Goal: Task Accomplishment & Management: Manage account settings

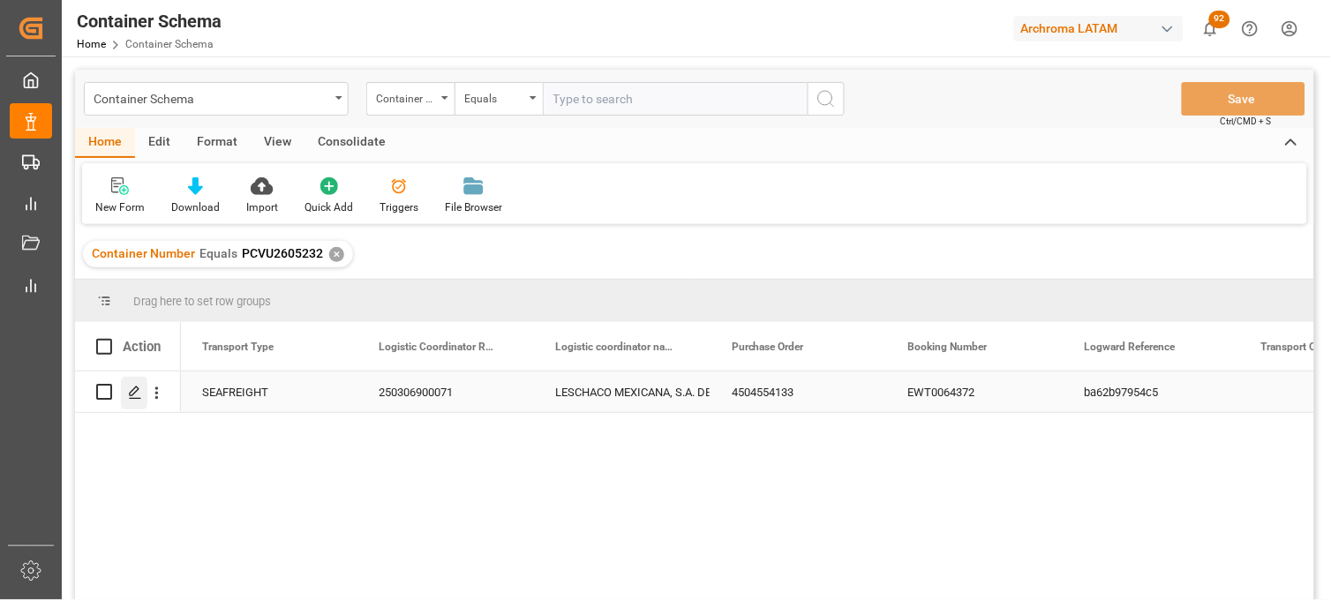
click at [128, 393] on icon "Press SPACE to select this row." at bounding box center [135, 393] width 14 height 14
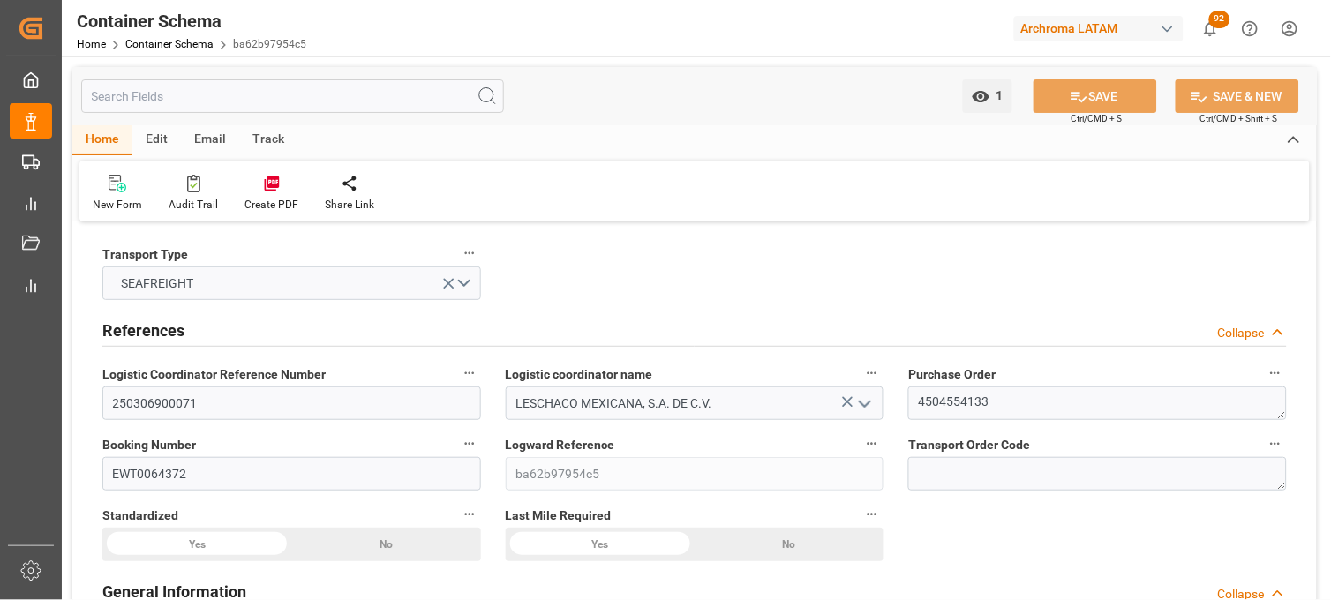
type input "21"
type input "7"
type input "1"
type input "21000"
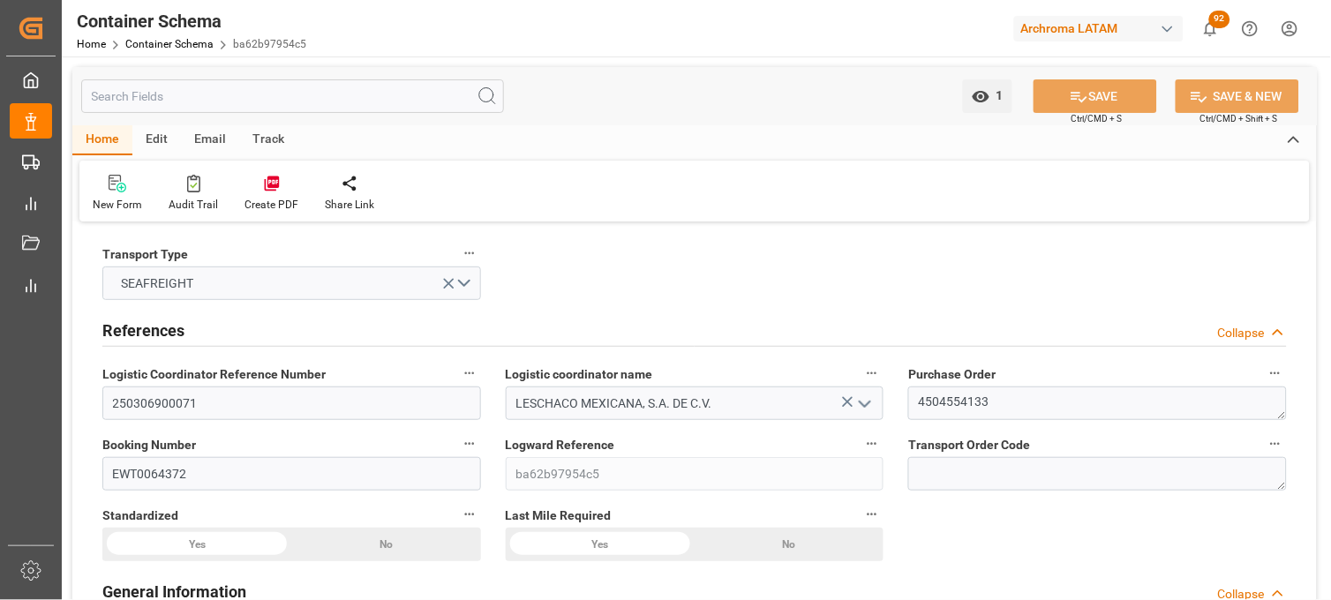
type input "21000"
type input "Maersk"
type input "Maersk Line AS"
type input "CNSGH"
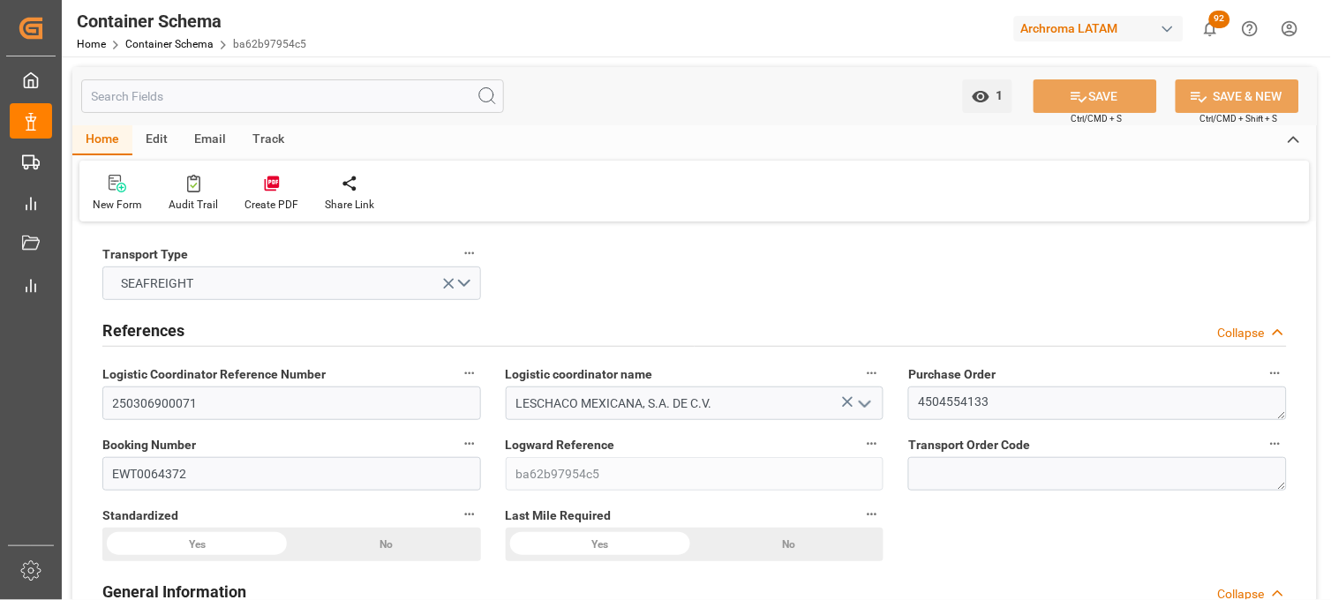
type input "MXZLO"
type input "9784271"
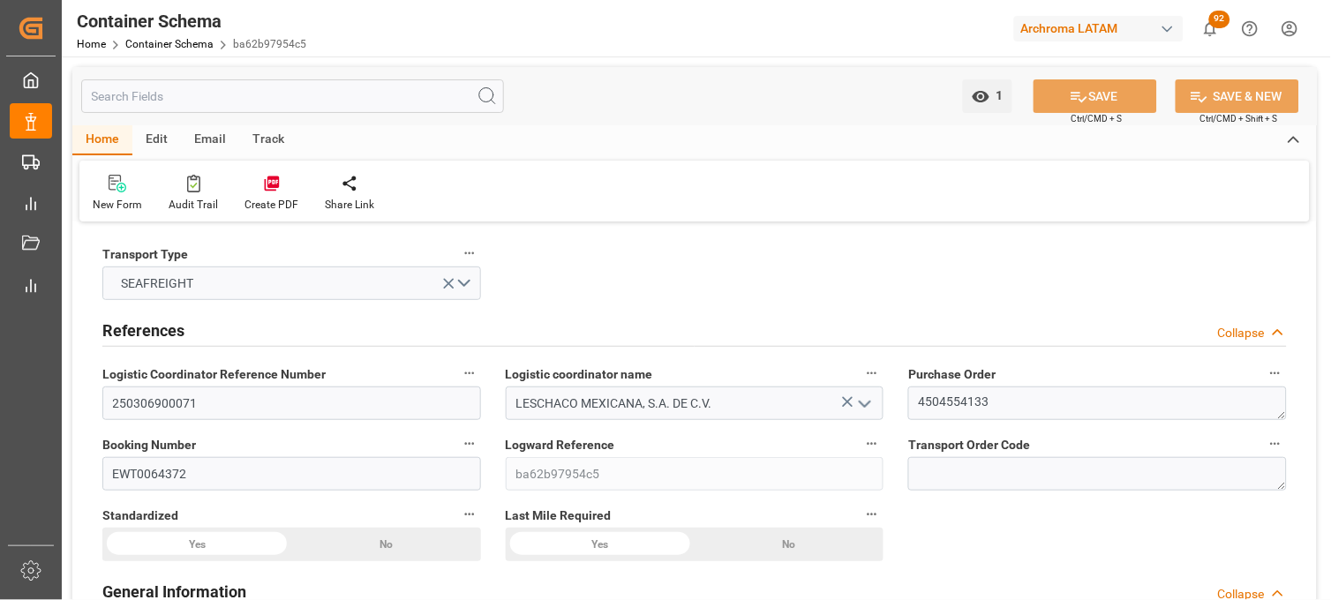
type input "9784271"
type input "0"
type input "33"
type input "200"
type input "-7"
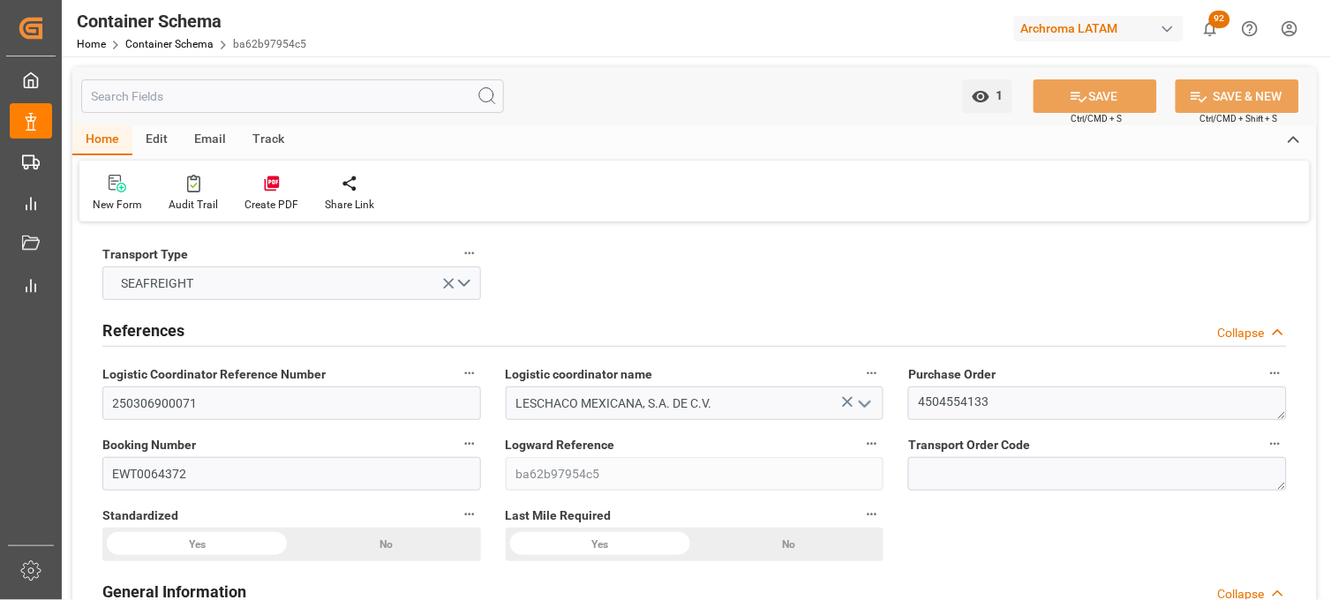
type input "[DATE] 10:15"
type input "[DATE]"
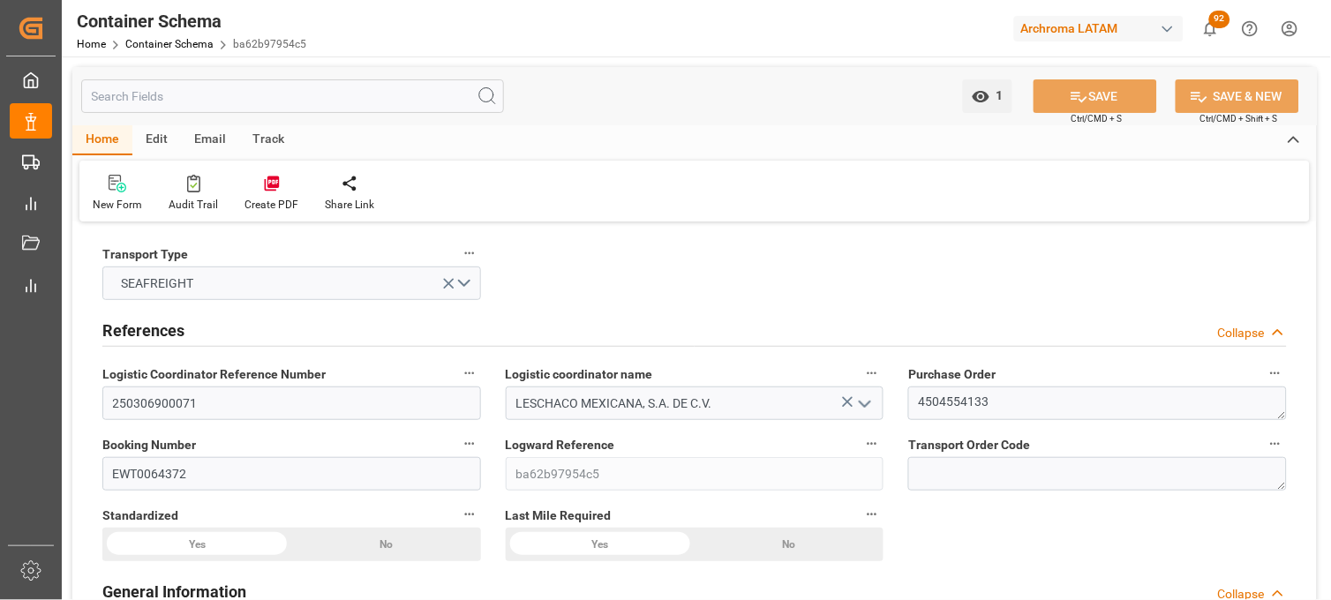
type input "[DATE]"
type input "29-09-2025 13:34"
type input "[DATE] 16:27"
type input "[DATE]"
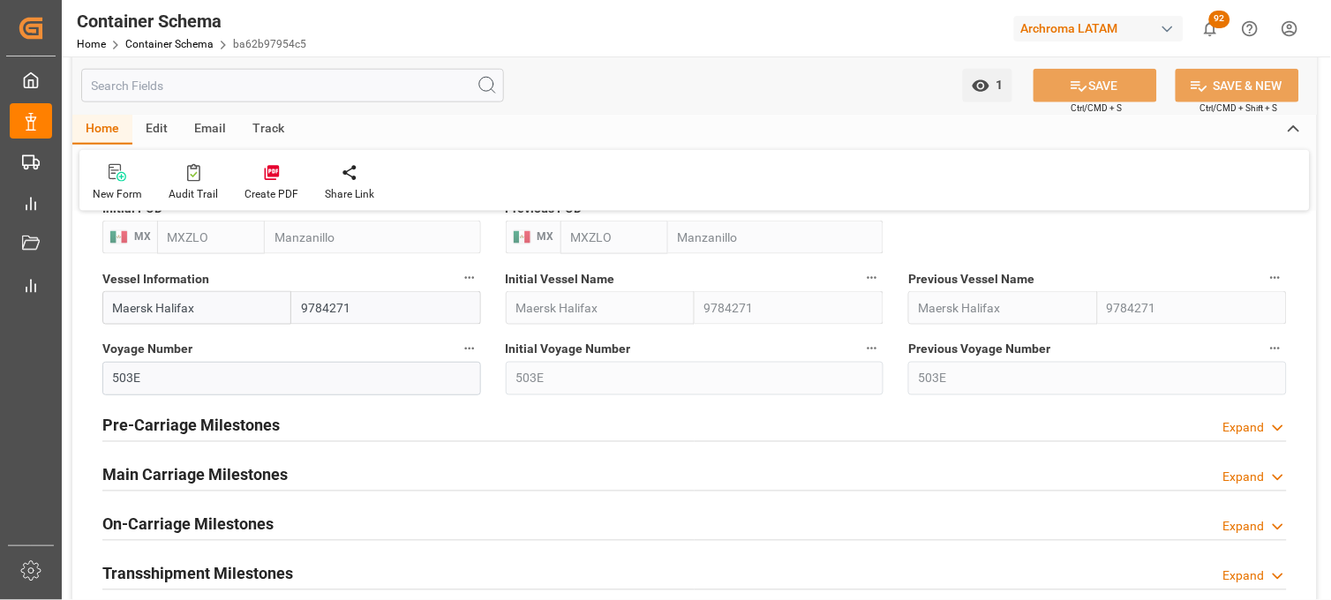
scroll to position [1470, 0]
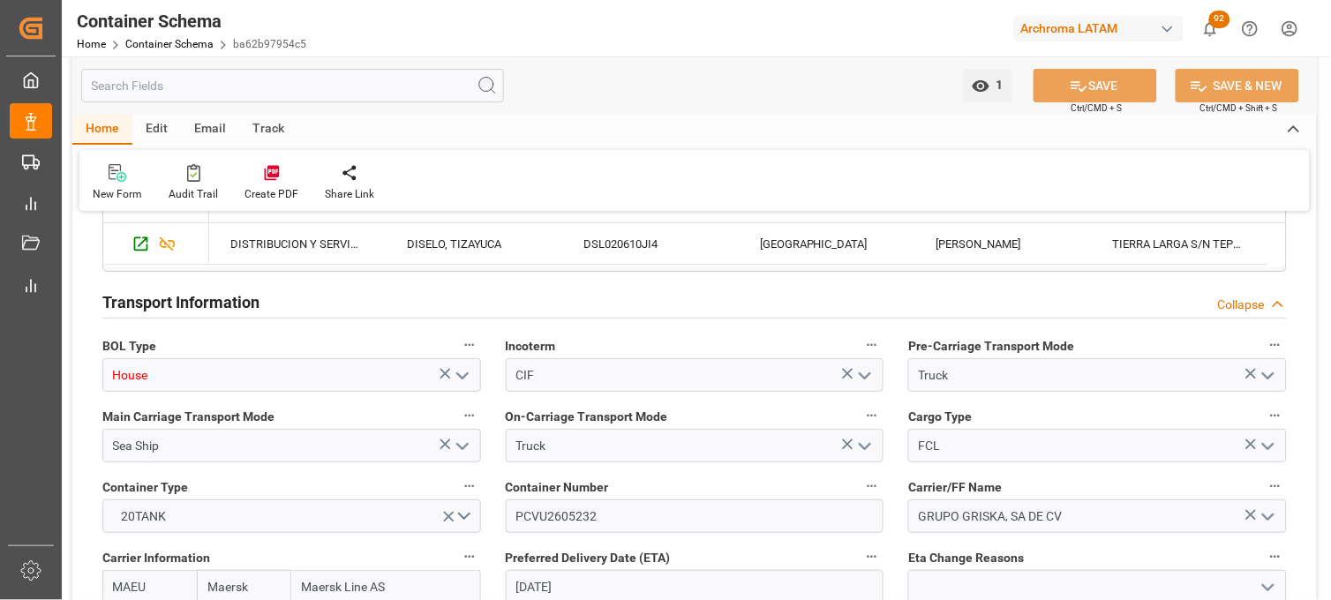
click at [462, 369] on icon "open menu" at bounding box center [462, 375] width 21 height 21
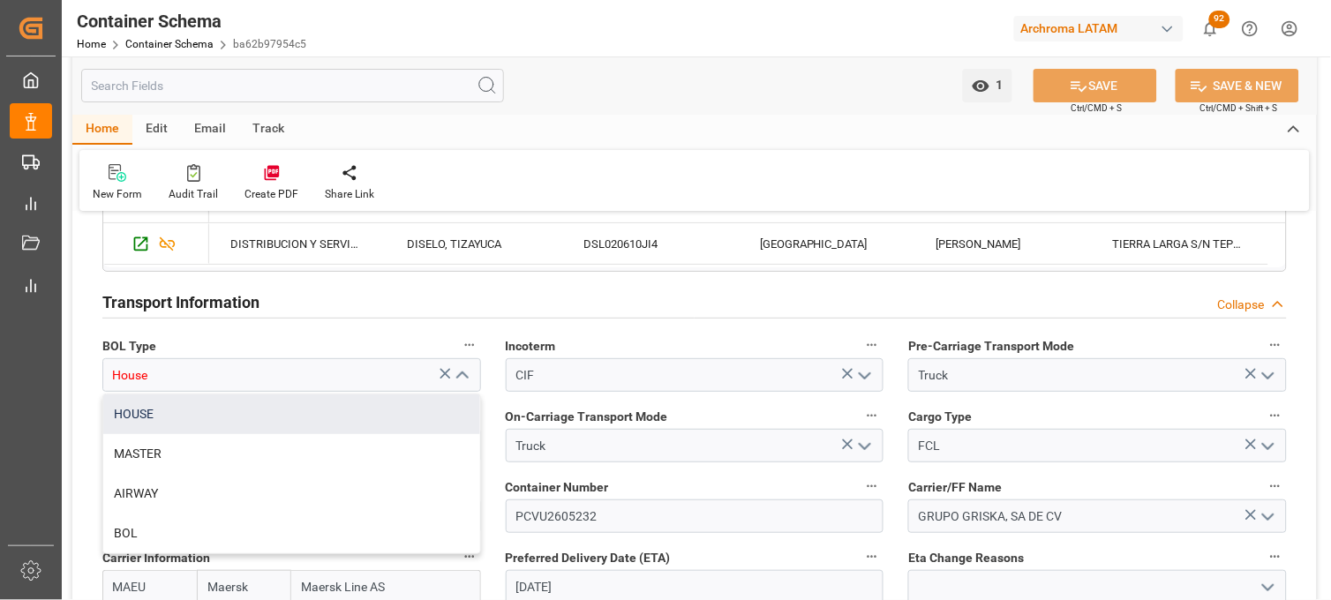
click at [311, 425] on div "HOUSE" at bounding box center [291, 415] width 377 height 40
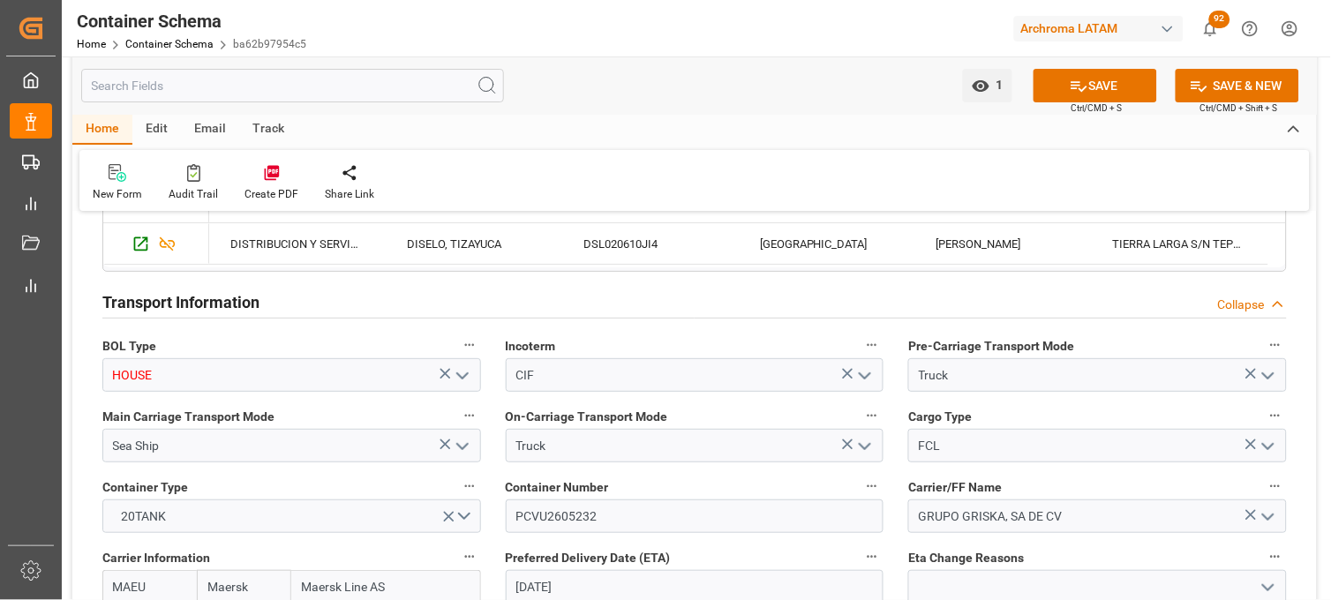
type input "HOUSE"
click at [1068, 97] on button "SAVE" at bounding box center [1096, 86] width 124 height 34
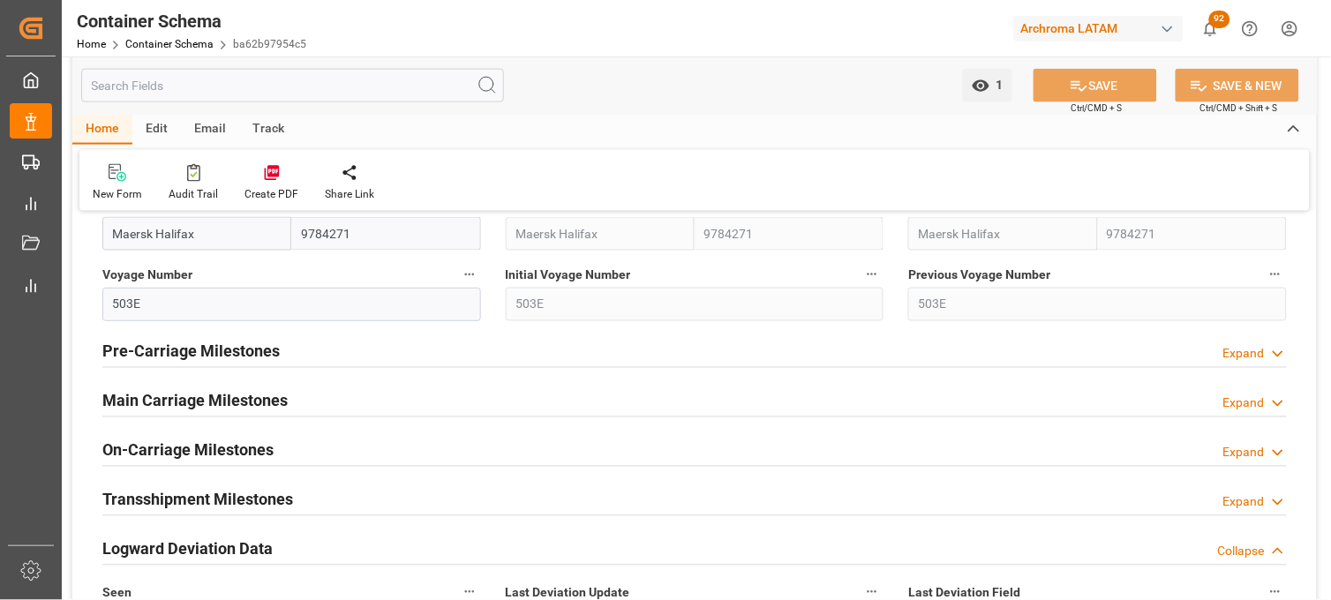
scroll to position [2157, 0]
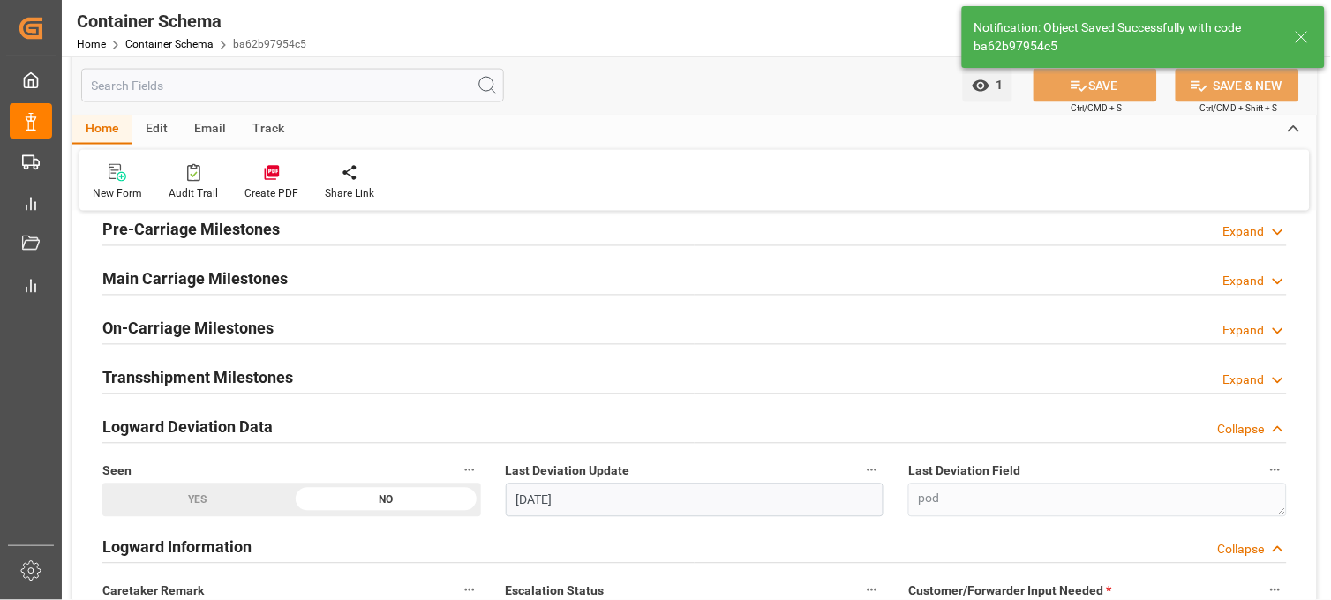
type input "203"
type input "[DATE]"
type input "02-10-2025 19:18"
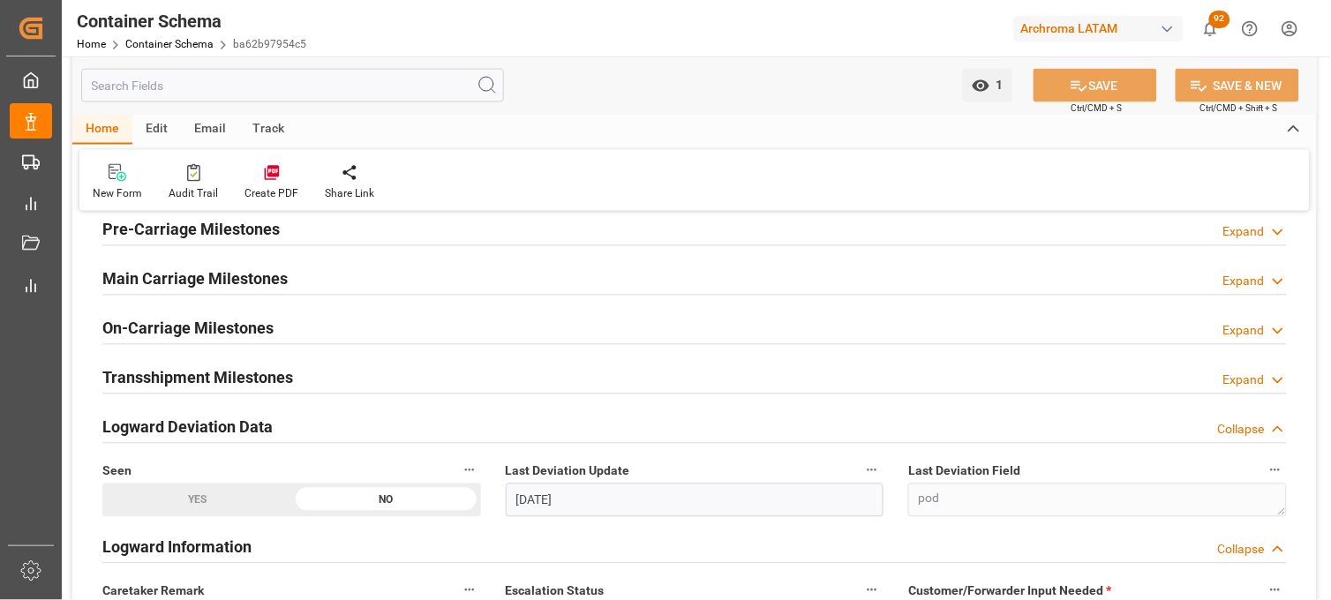
click at [900, 189] on div "New Form Audit Trail Create PDF Share Link" at bounding box center [694, 180] width 1230 height 61
click at [284, 335] on div "On-Carriage Milestones Expand" at bounding box center [694, 328] width 1184 height 34
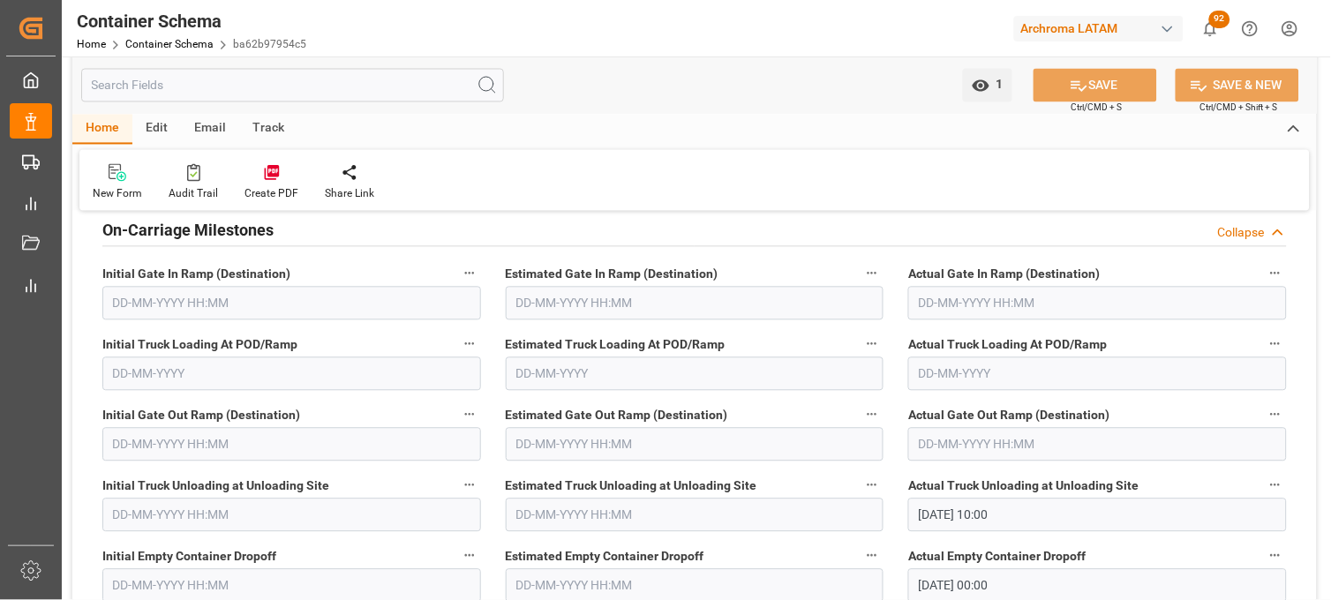
scroll to position [2353, 0]
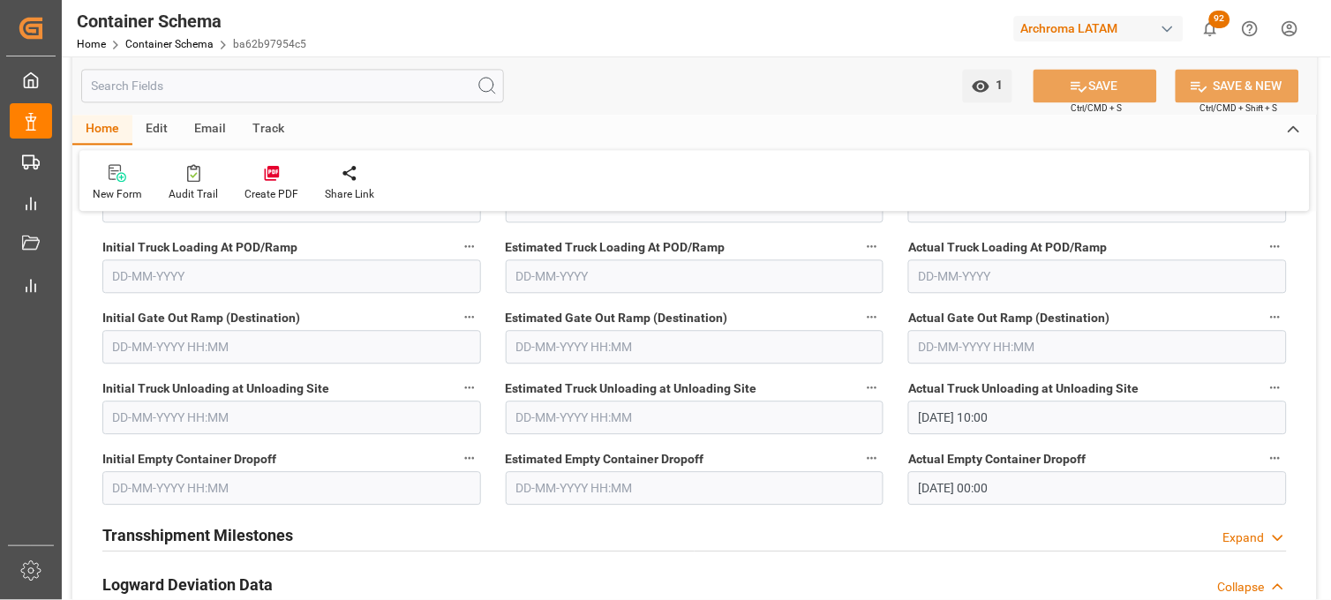
click at [545, 489] on input "text" at bounding box center [695, 488] width 379 height 34
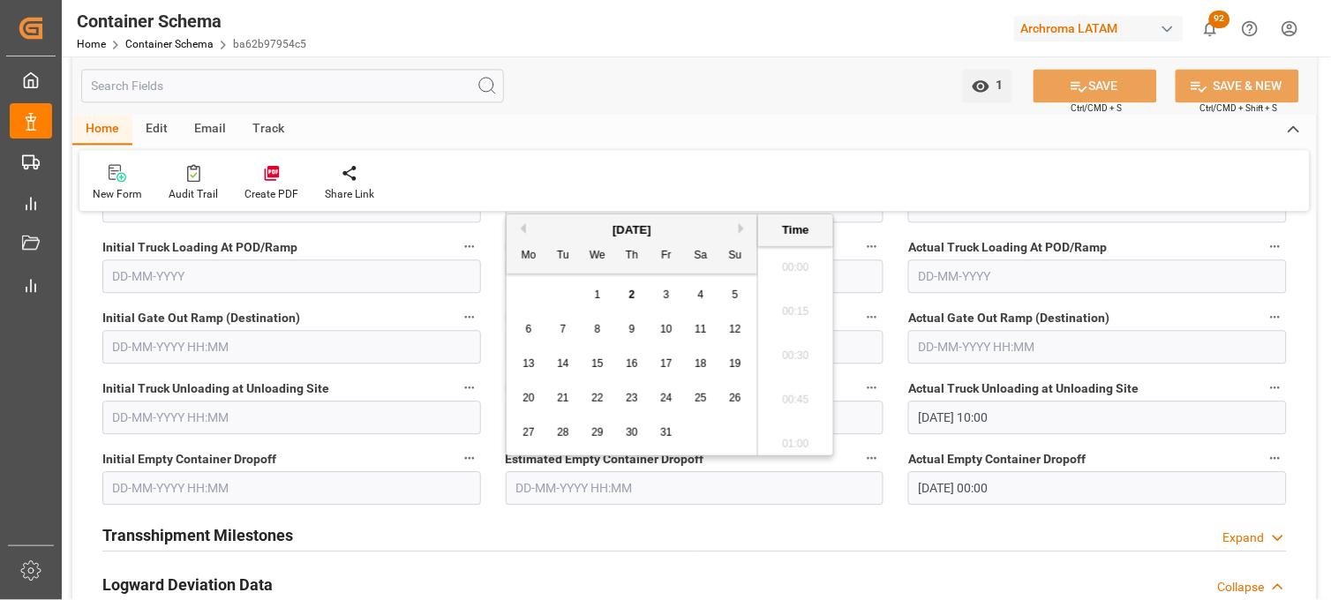
scroll to position [2300, 0]
click at [523, 228] on button "Previous Month" at bounding box center [520, 228] width 11 height 11
click at [523, 429] on span "29" at bounding box center [528, 432] width 11 height 12
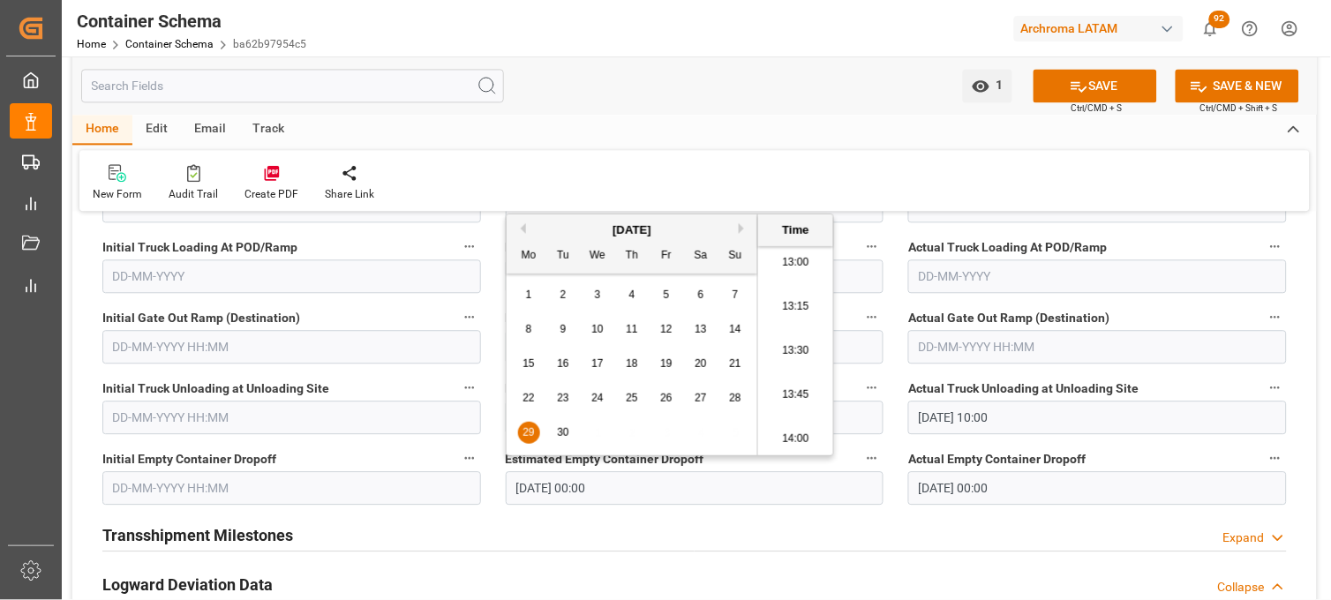
click at [774, 390] on li "13:45" at bounding box center [795, 395] width 75 height 44
type input "[DATE] 13:45"
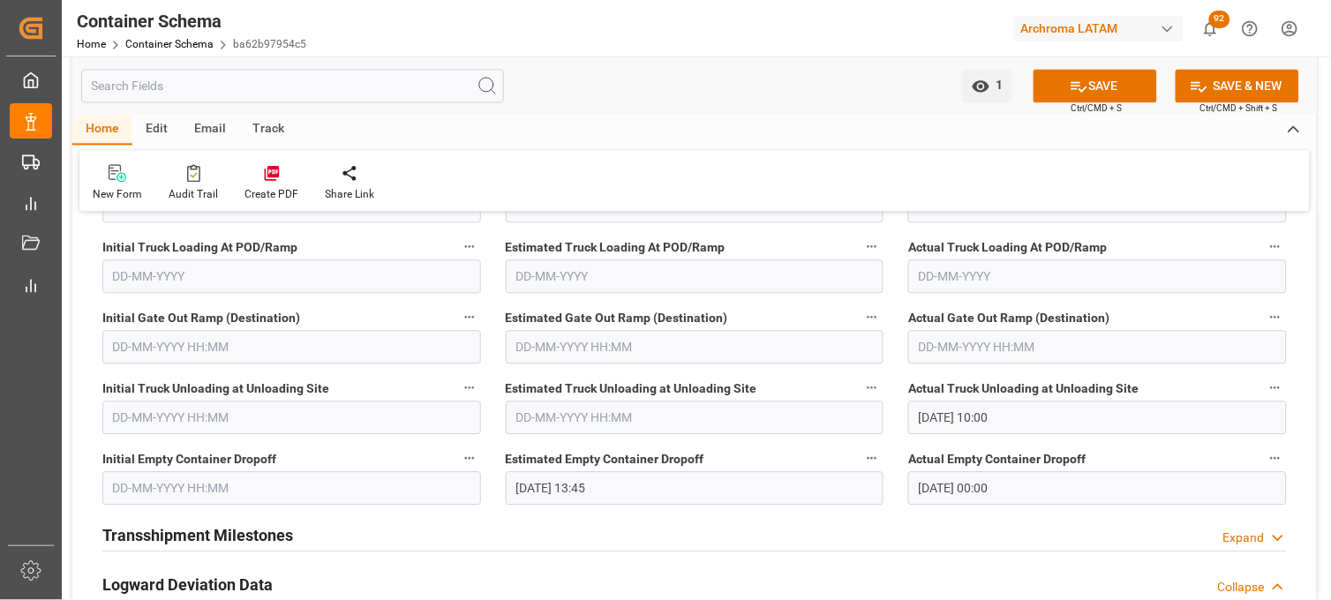
click at [919, 487] on input "05-03-2025 00:00" at bounding box center [1097, 488] width 379 height 34
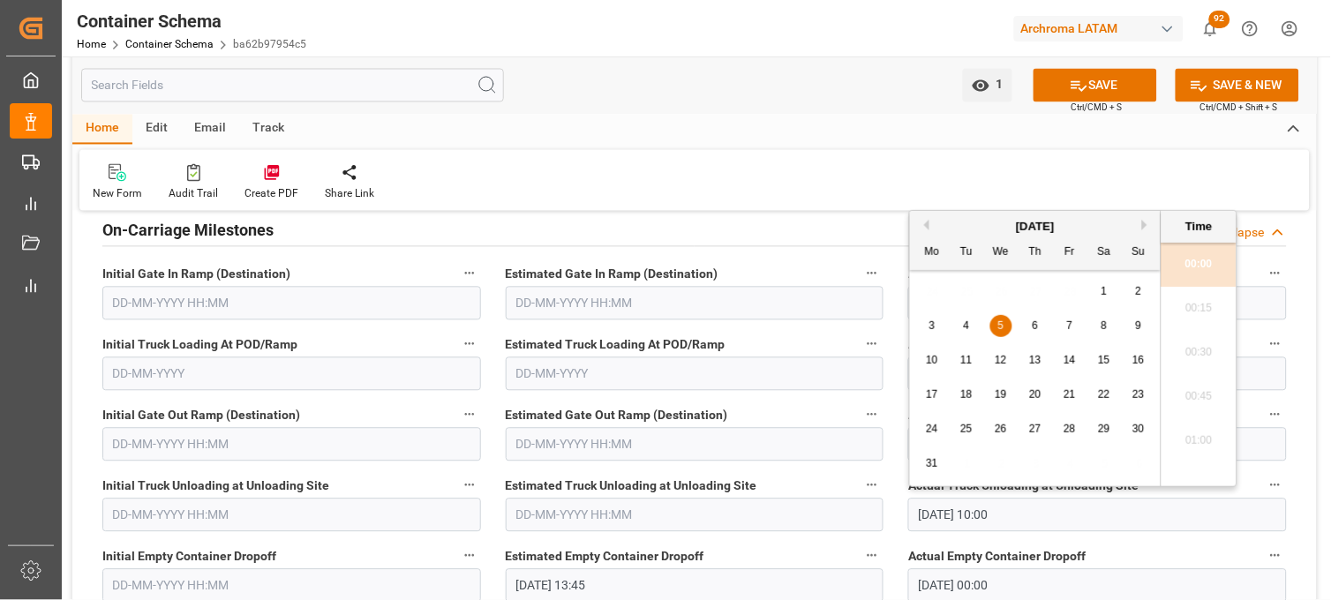
scroll to position [2451, 0]
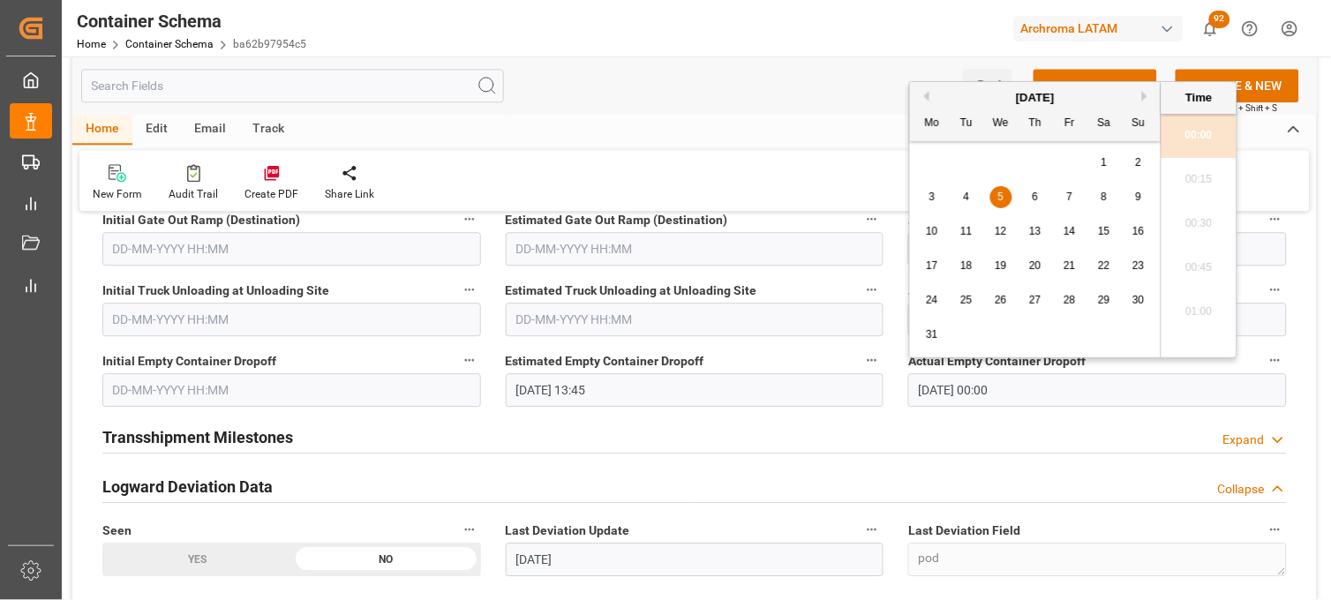
click at [1144, 94] on button "Next Month" at bounding box center [1147, 96] width 11 height 11
click at [1143, 97] on button "Next Month" at bounding box center [1147, 96] width 11 height 11
click at [1147, 91] on button "Next Month" at bounding box center [1147, 96] width 11 height 11
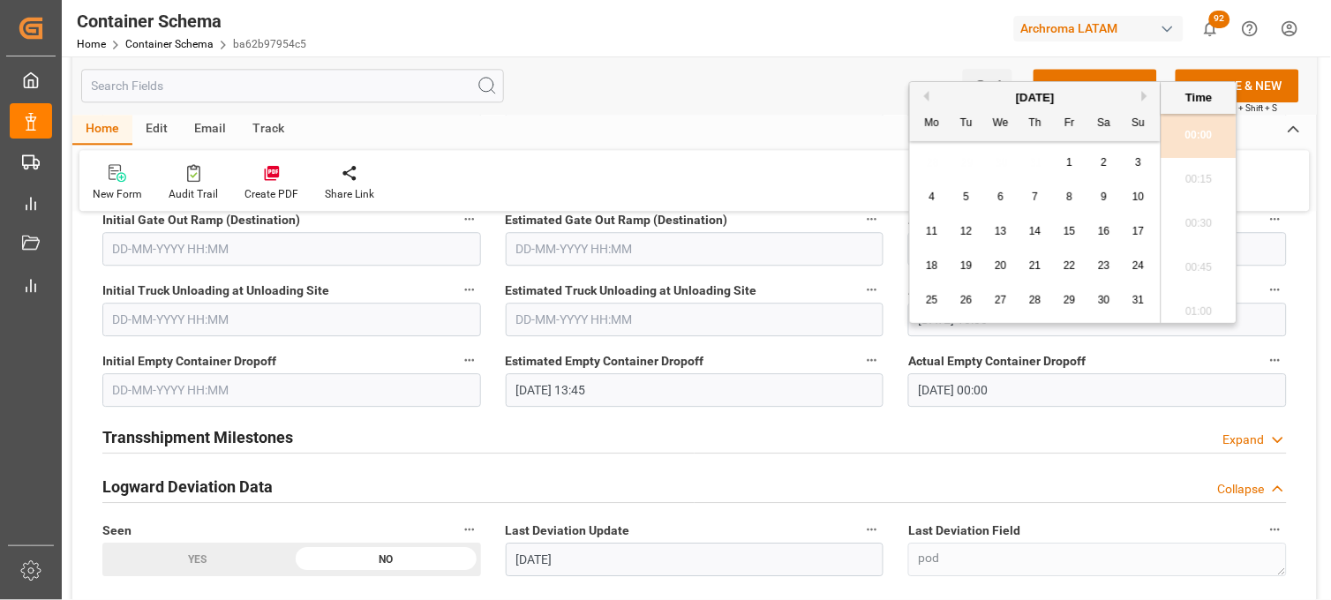
click at [1149, 95] on button "Next Month" at bounding box center [1147, 96] width 11 height 11
click at [932, 300] on span "29" at bounding box center [931, 300] width 11 height 12
type input "[DATE] 00:00"
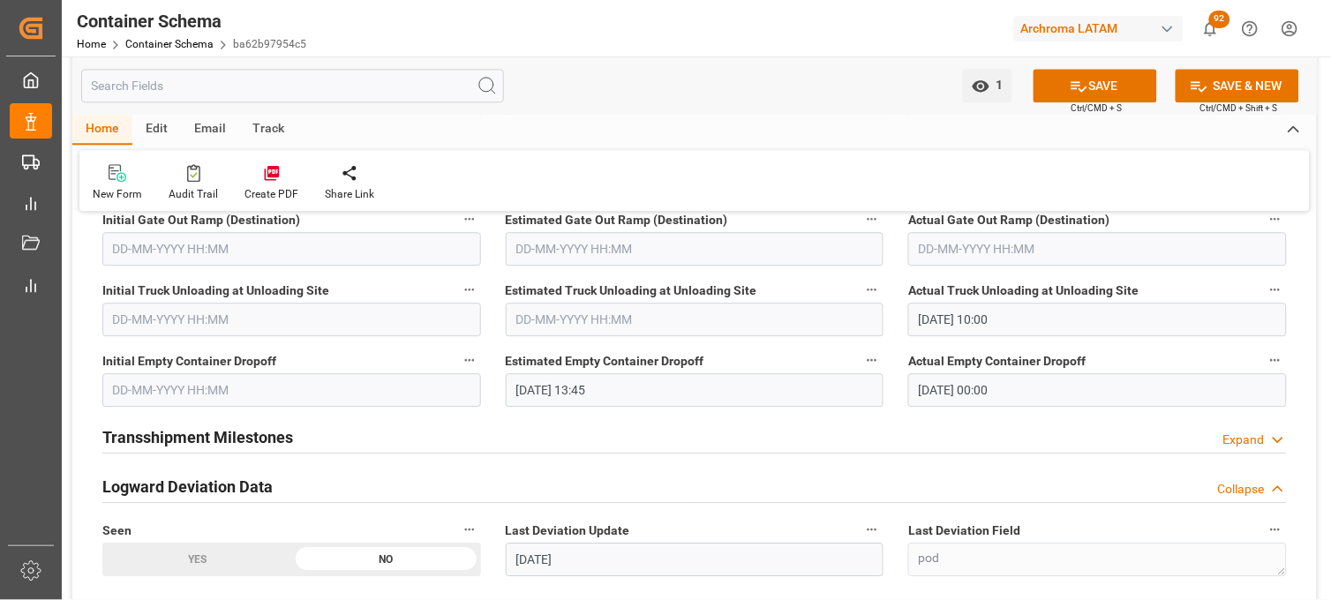
click at [896, 395] on div "Actual Empty Container Dropoff 29-09-2025 00:00" at bounding box center [1097, 377] width 403 height 71
click at [1064, 85] on button "SAVE" at bounding box center [1096, 86] width 124 height 34
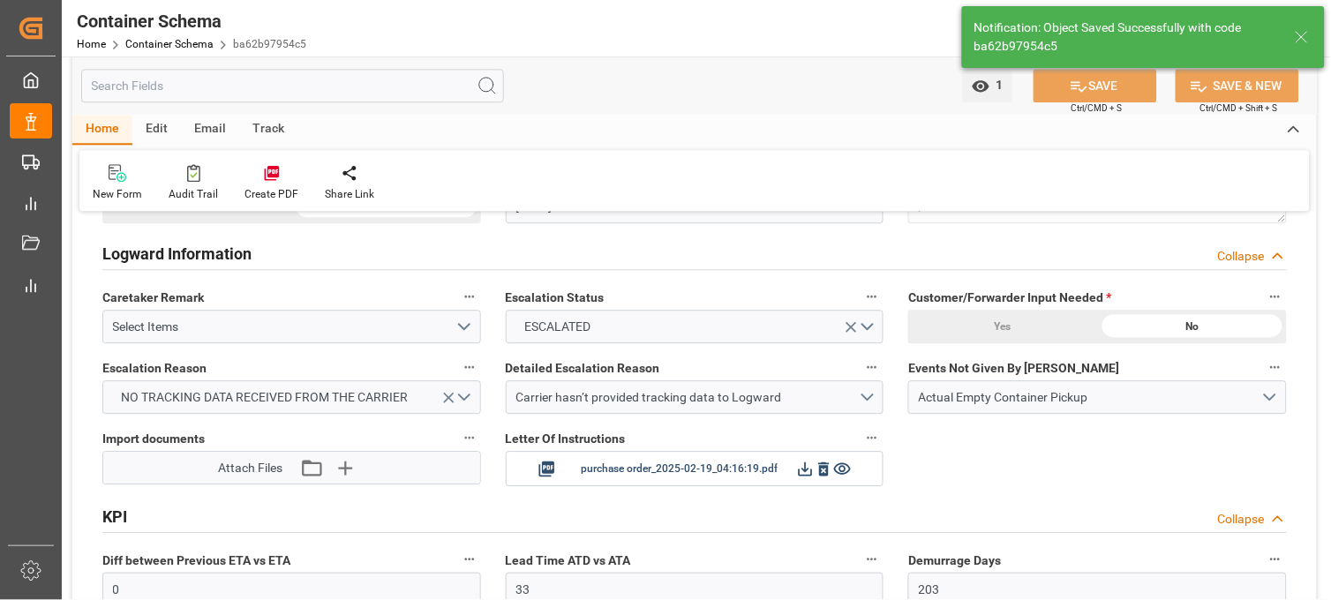
type input "201"
type input "02-10-2025 19:36"
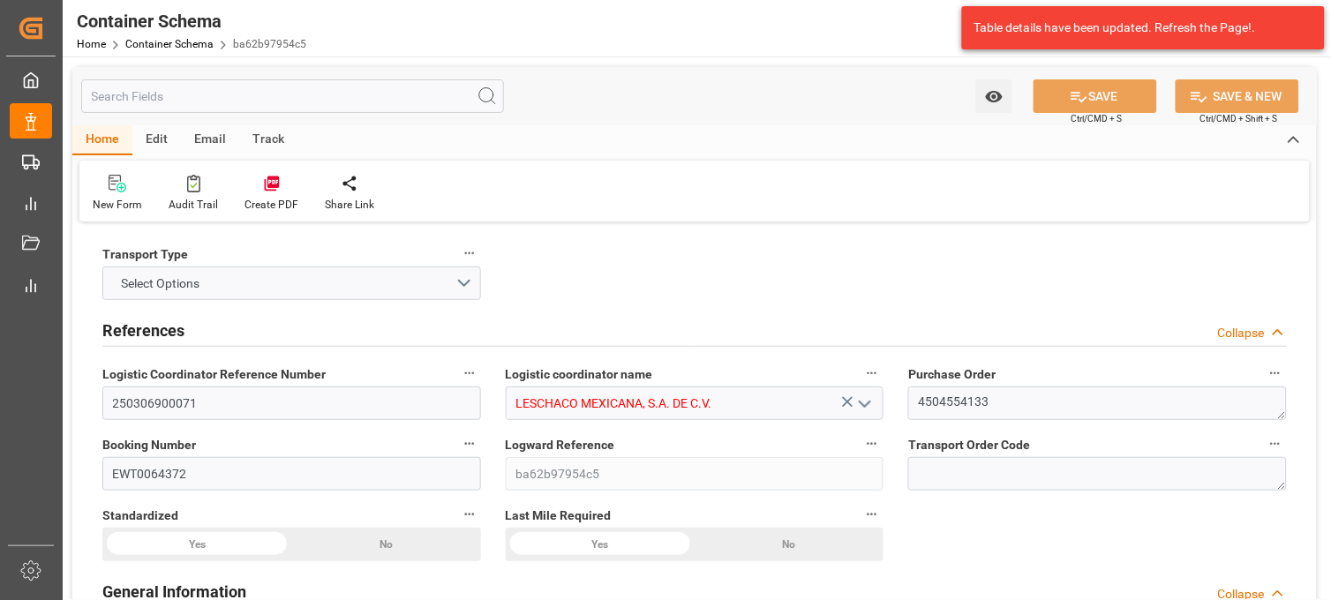
type input "250306900071"
type input "LESCHACO MEXICANA, S.A. DE C.V."
type textarea "4504554133"
type input "EWT0064372"
type input "ba62b97954c5"
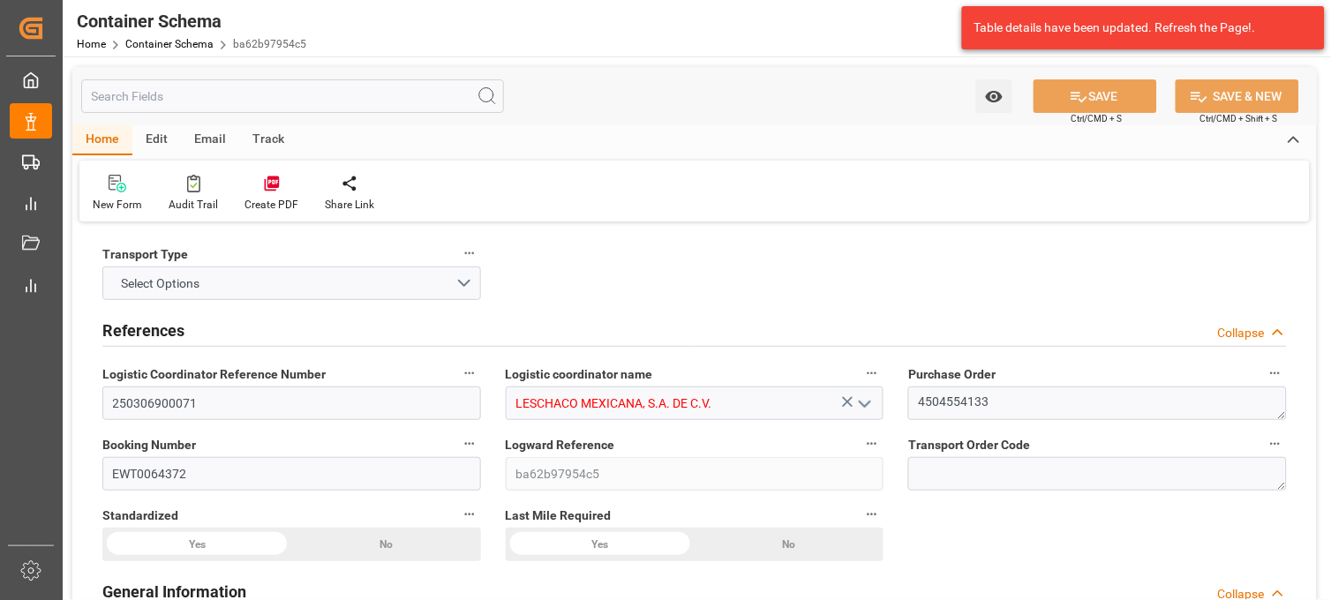
type input "On time"
type input "[PERSON_NAME]"
type input "BELCHEM SOLUTIONS SRL"
type input "Document Sent"
type input "MANZANILLO"
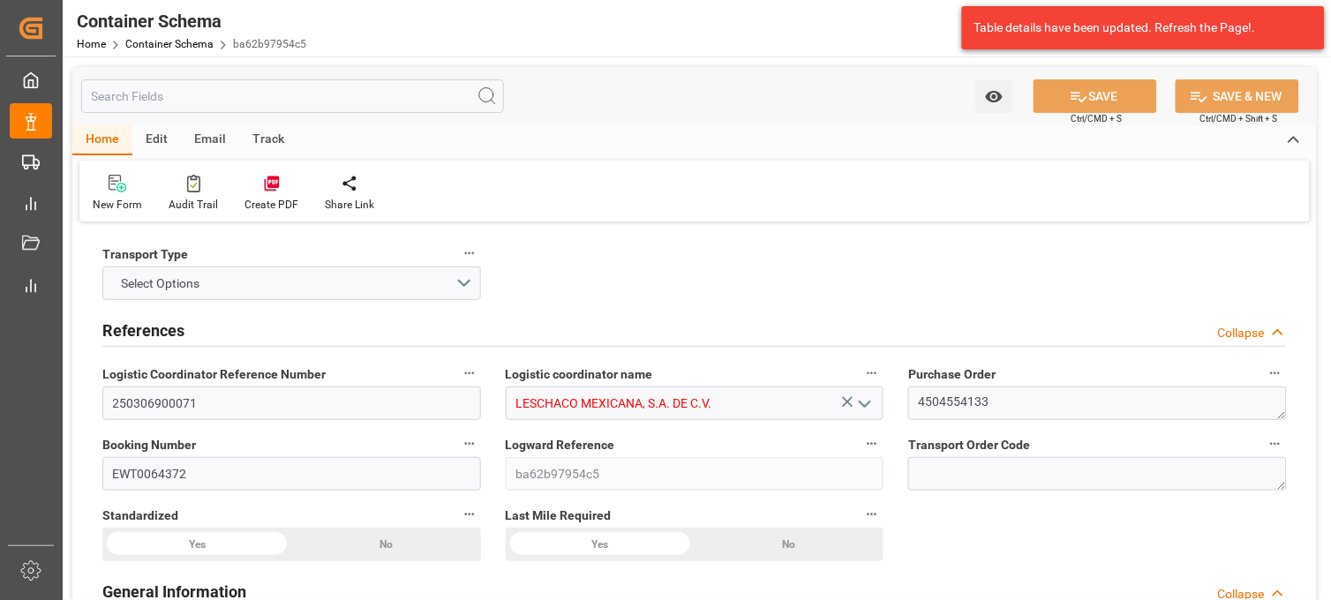
type input "PT"
type textarea "ISOTANQUE"
type input "1 ISOTANQUE"
type input "DISTRIBUCION Y SERVICIOS LOGISTICOS SA DE CV (TIZAYUCA)"
type textarea "NO REQUIERE RESGUARDO"
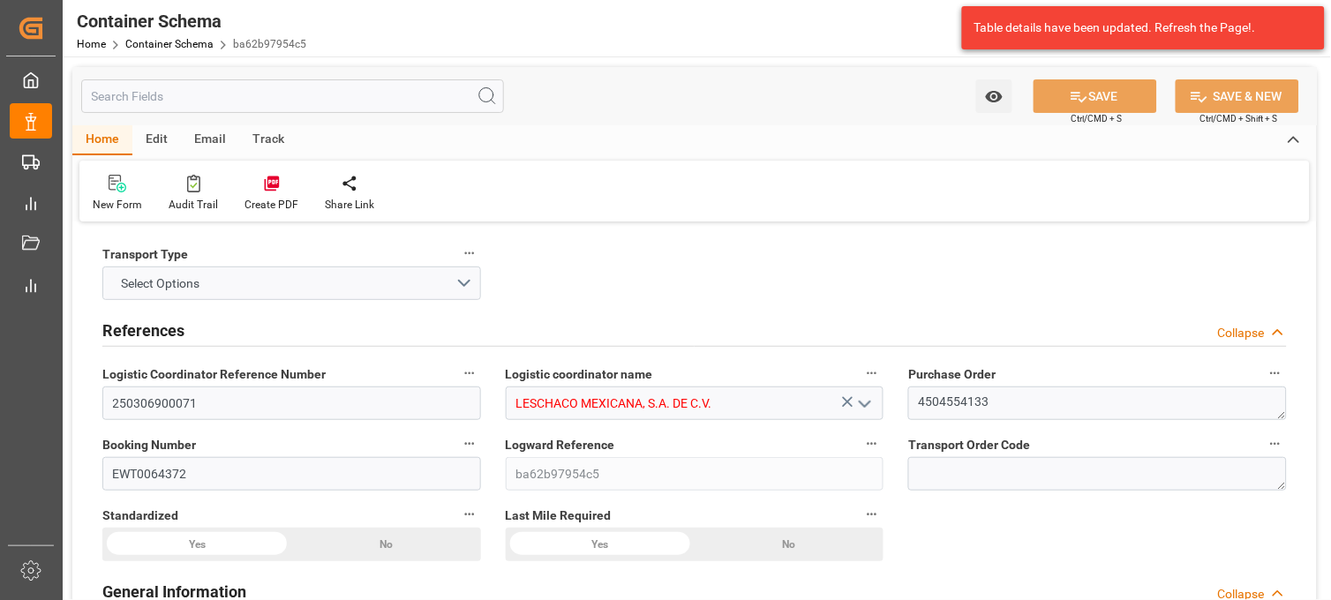
type textarea "DISELO, TIZAYUCA, [GEOGRAPHIC_DATA], [GEOGRAPHIC_DATA][PERSON_NAME] LARGA S/N T…"
type input "HOUSE"
type input "CIF"
type input "Truck"
type input "Sea Ship"
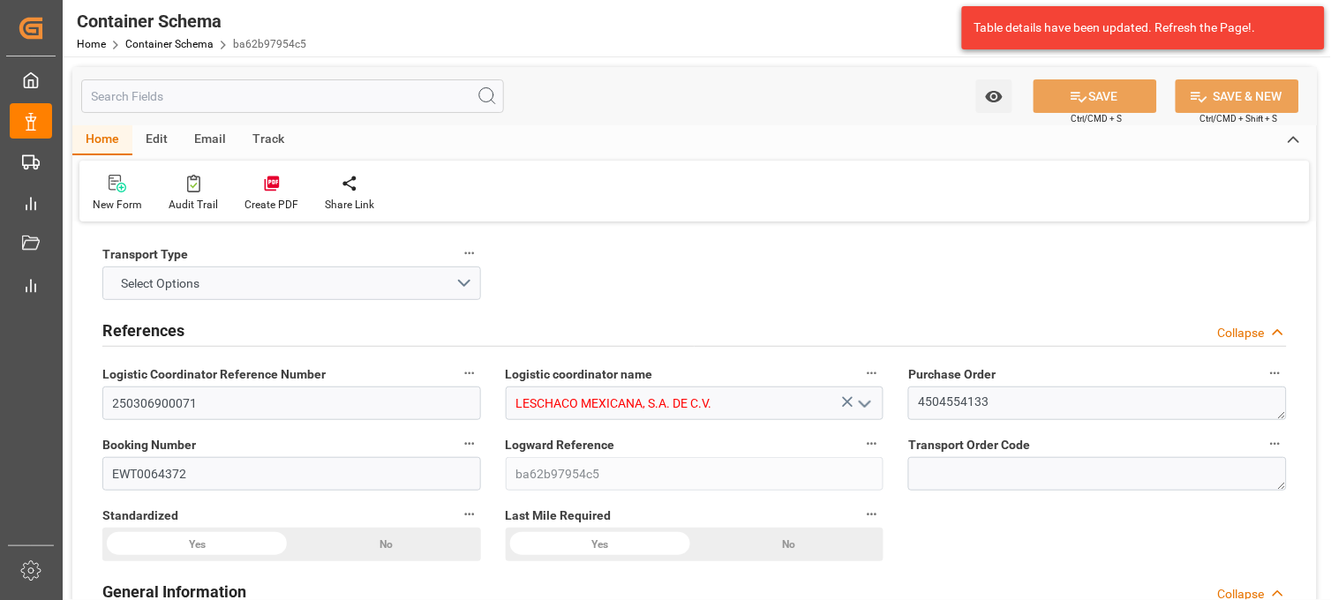
type input "Truck"
type input "FCL"
type input "PCVU2605232"
type input "GRUPO GRISKA, SA DE CV"
type input "MAEU"
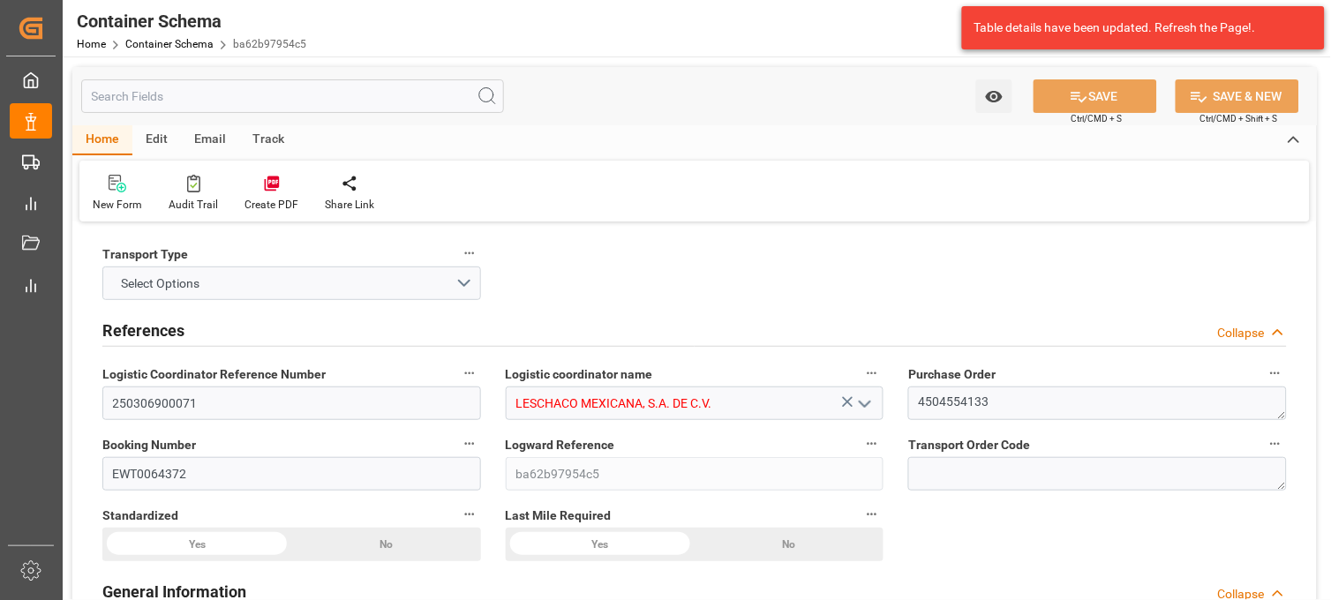
type input "[GEOGRAPHIC_DATA]"
type input "Manzanillo"
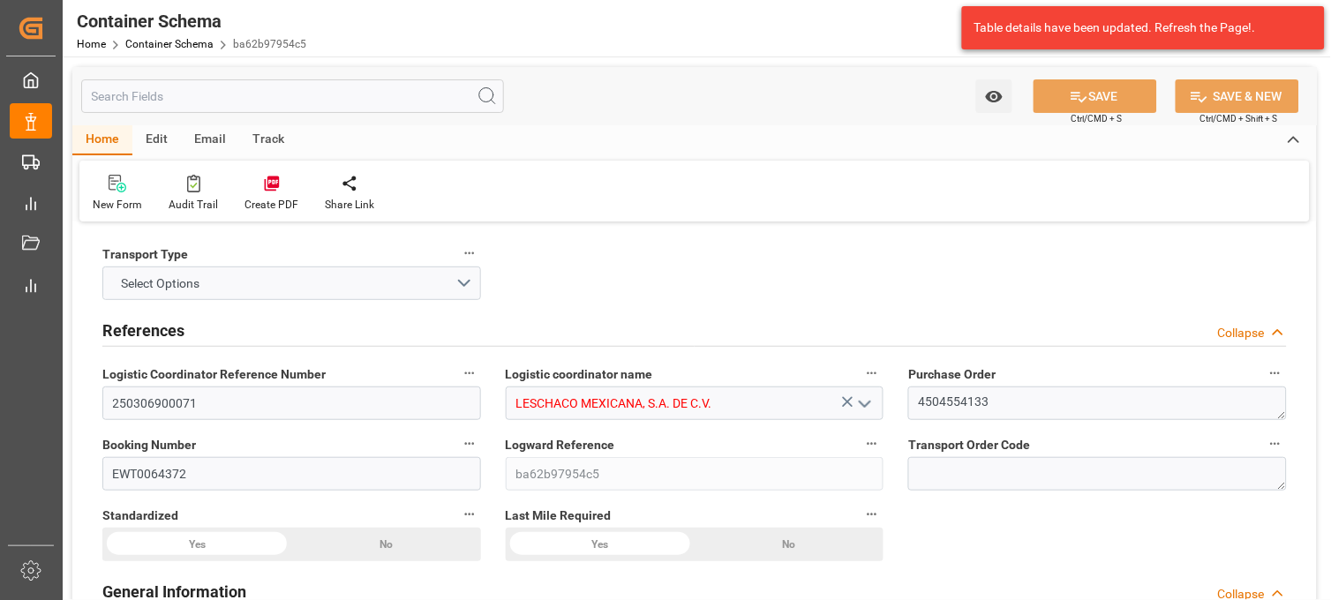
type input "Maersk Halifax"
type input "503E"
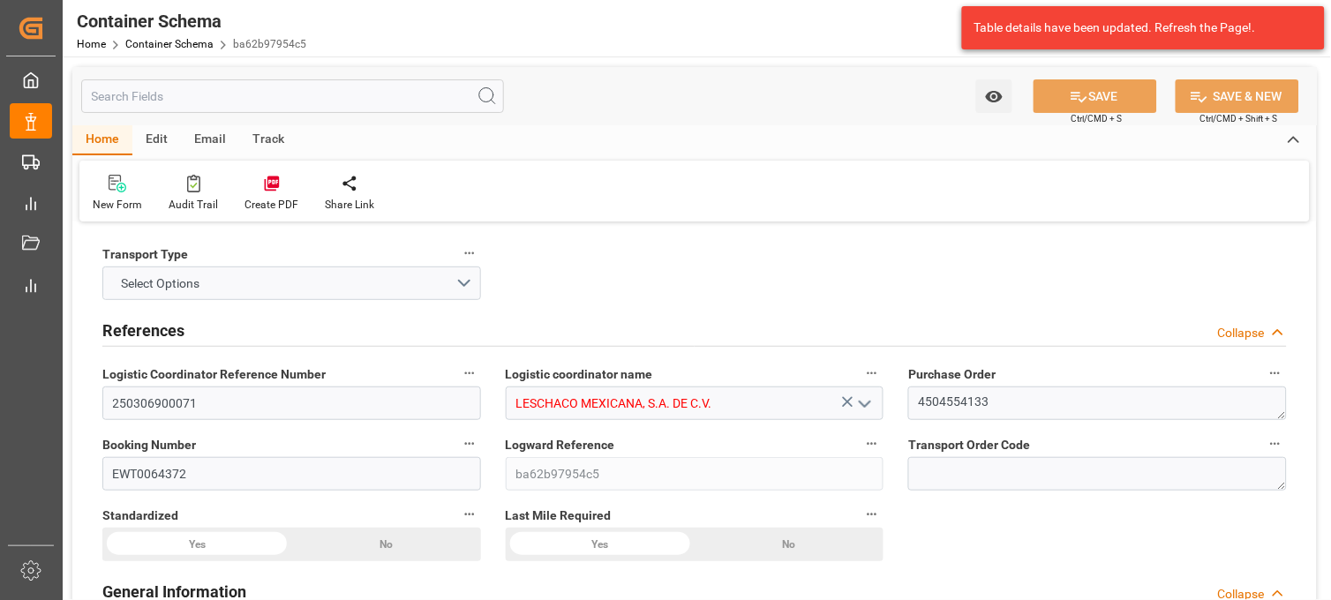
type input "503E"
type textarea "No"
type textarea "Container is already in Final Delivery Phase."
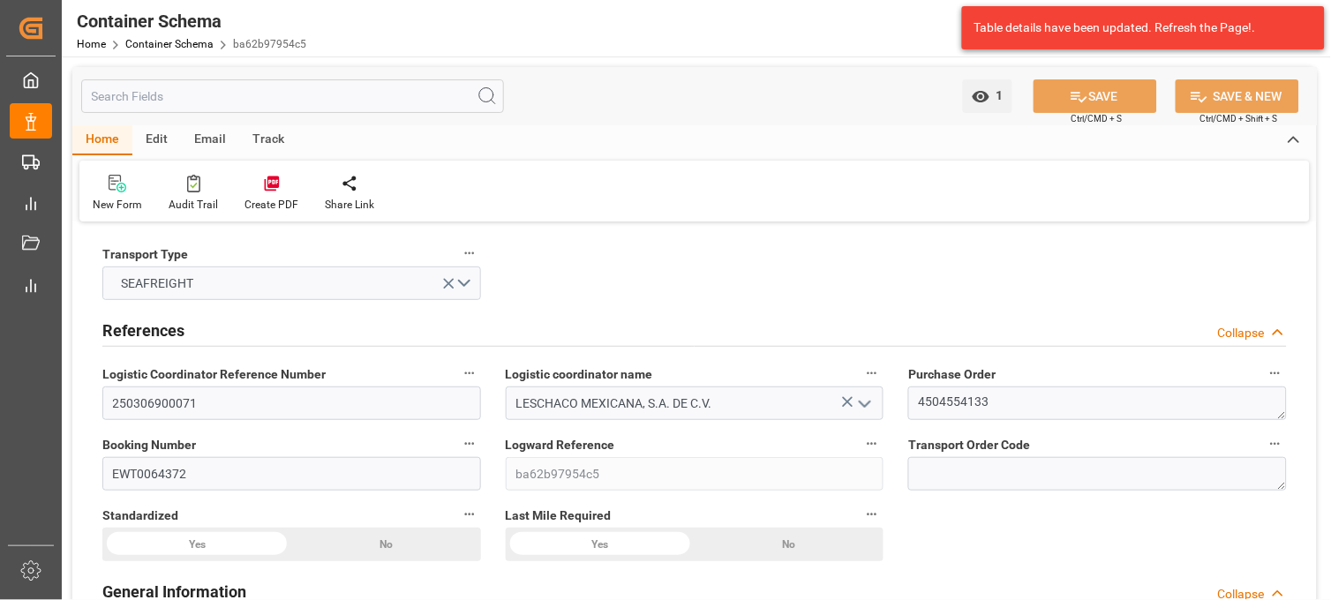
type input "21"
type input "7"
type input "1"
type input "21000"
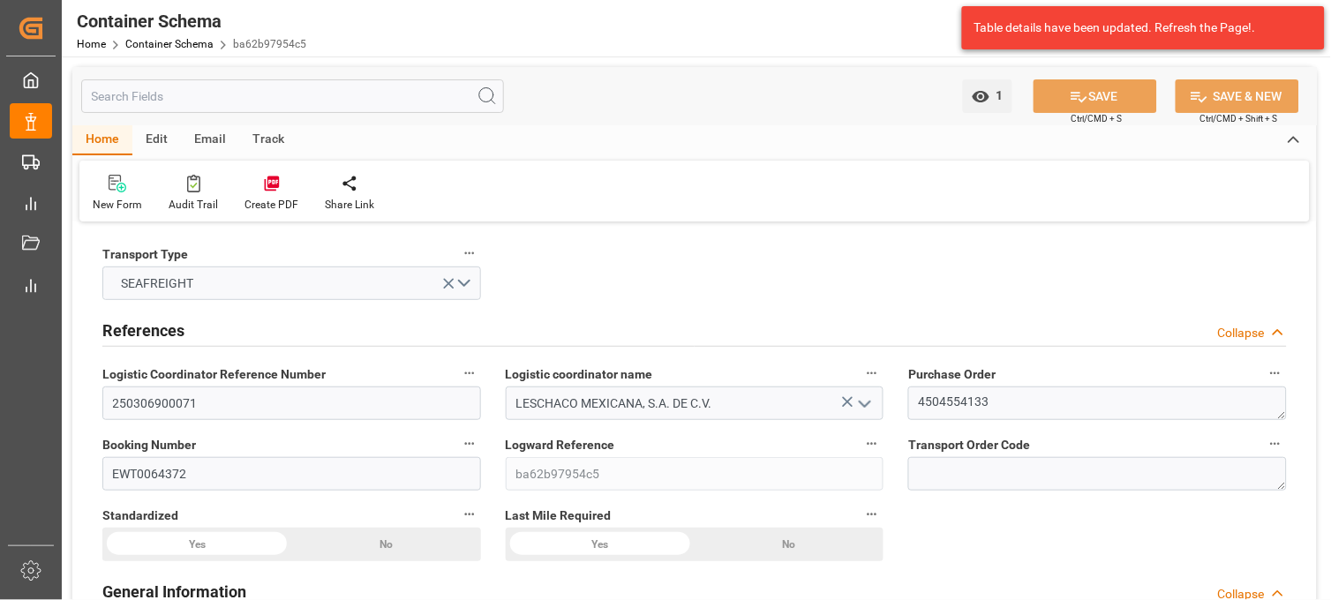
type input "21000"
type input "Maersk"
type input "Maersk Line AS"
type input "CNSGH"
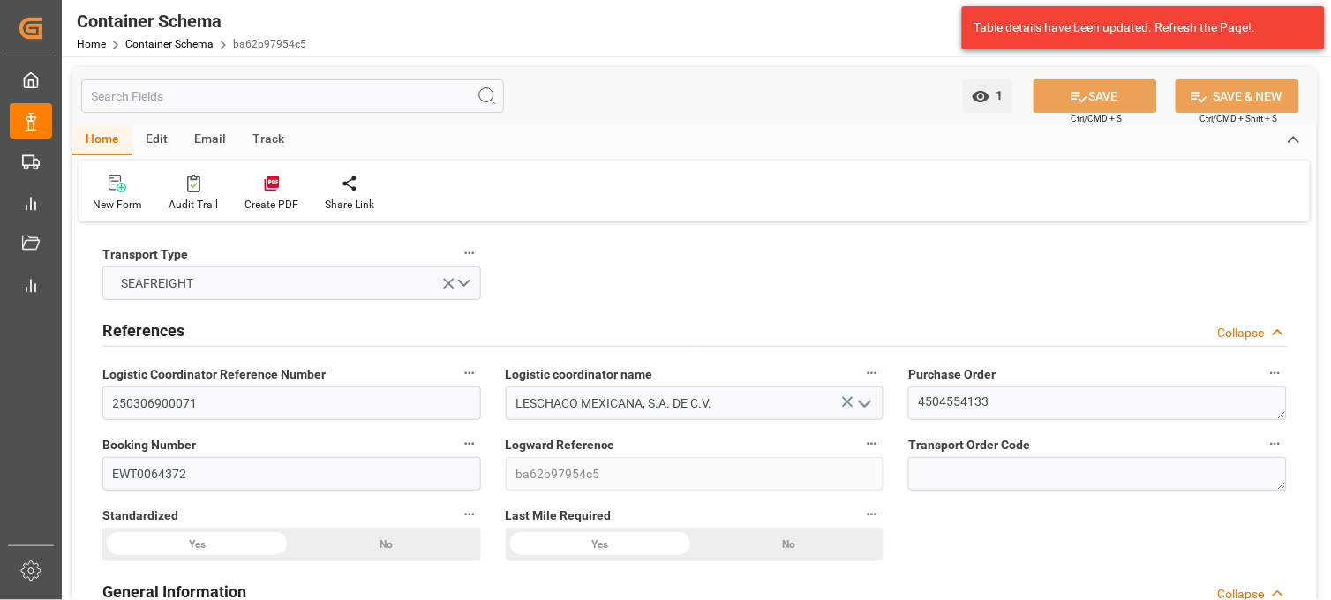
type input "MXZLO"
type input "9784271"
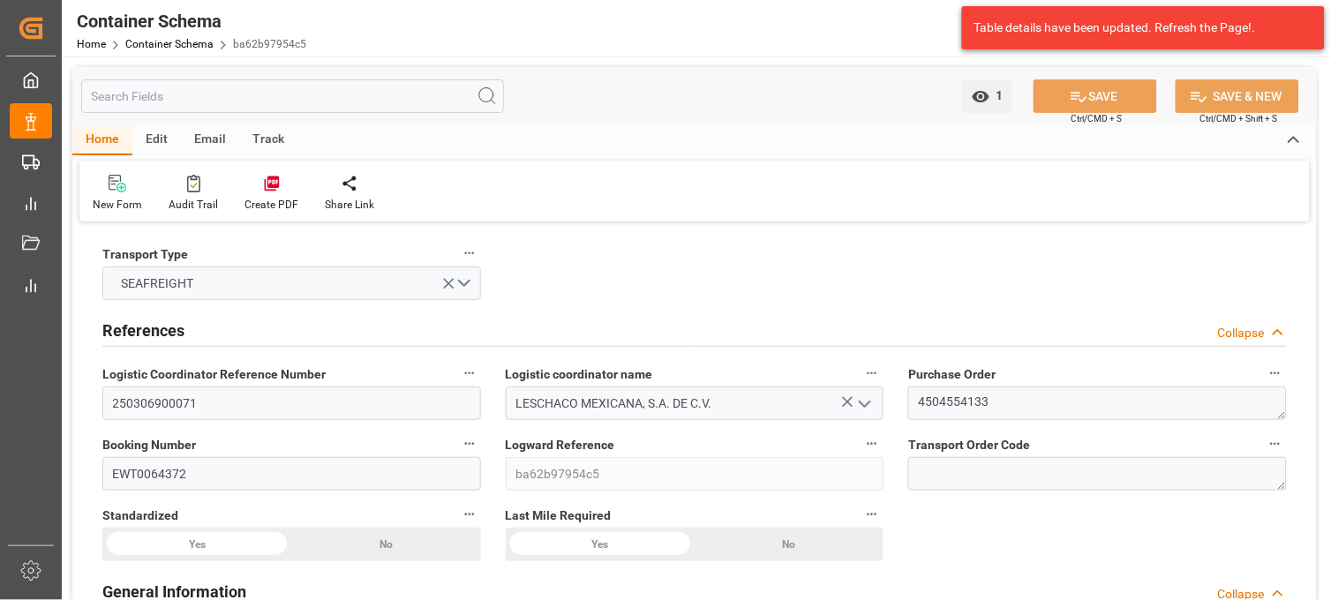
type input "9784271"
type input "0"
type input "33"
type input "203"
type input "201"
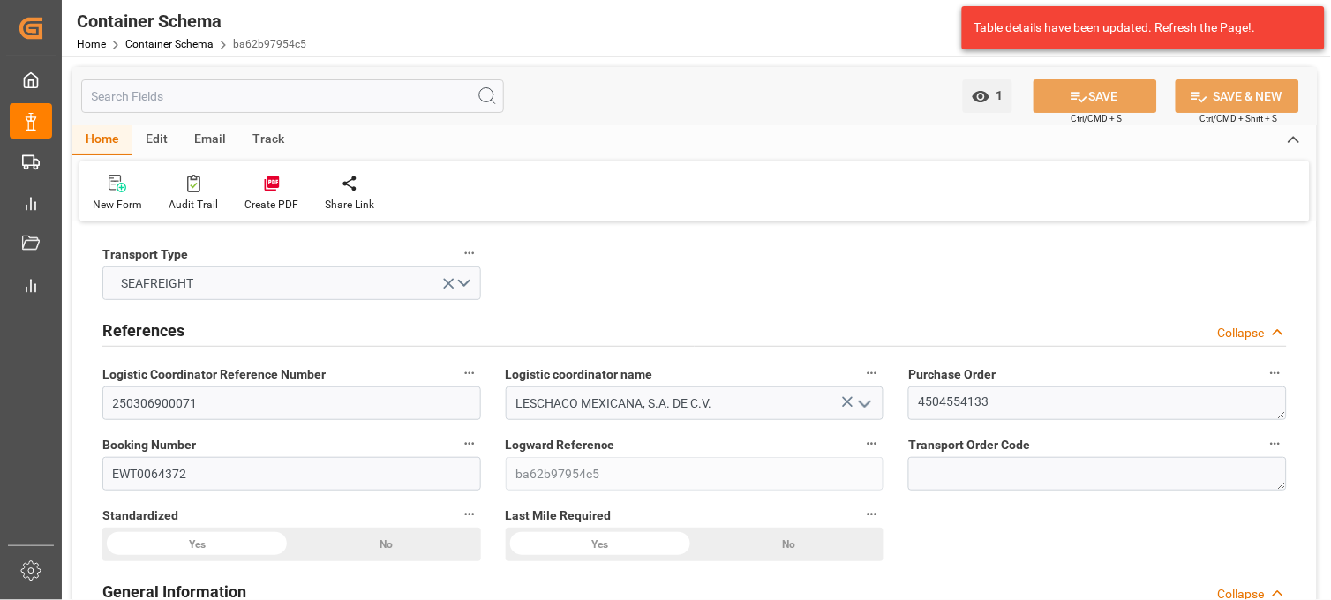
type input "[DATE] 10:15"
type input "[DATE]"
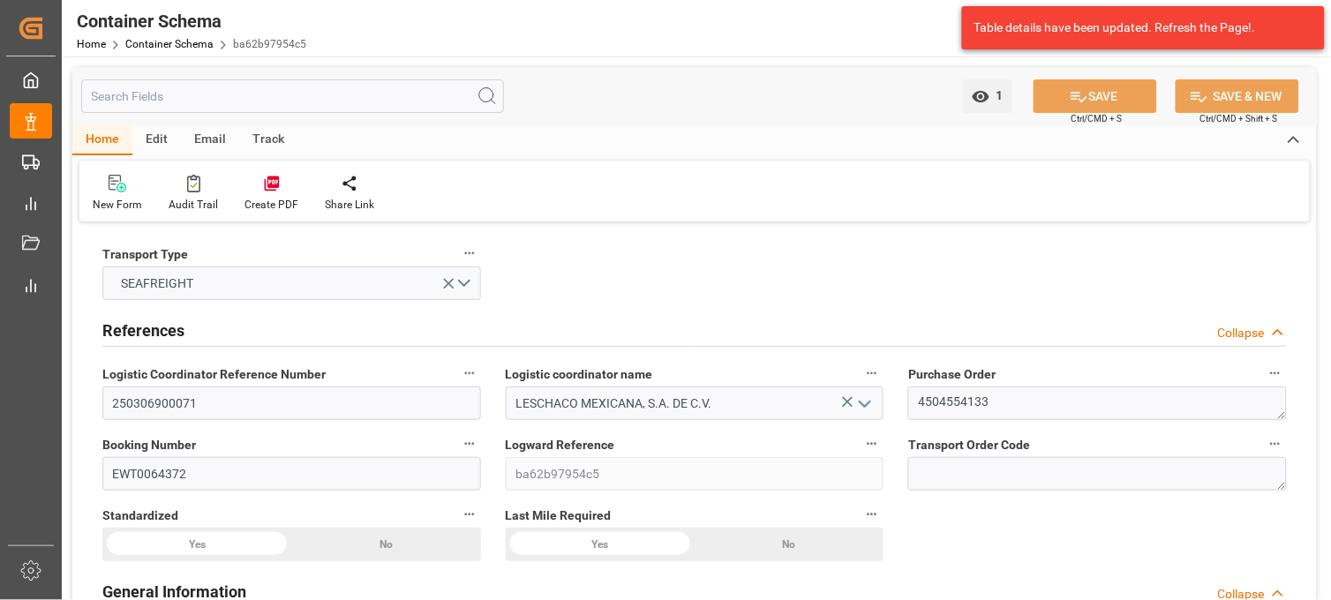
type input "[DATE] 19:36"
type input "[DATE] 16:27"
type input "[DATE]"
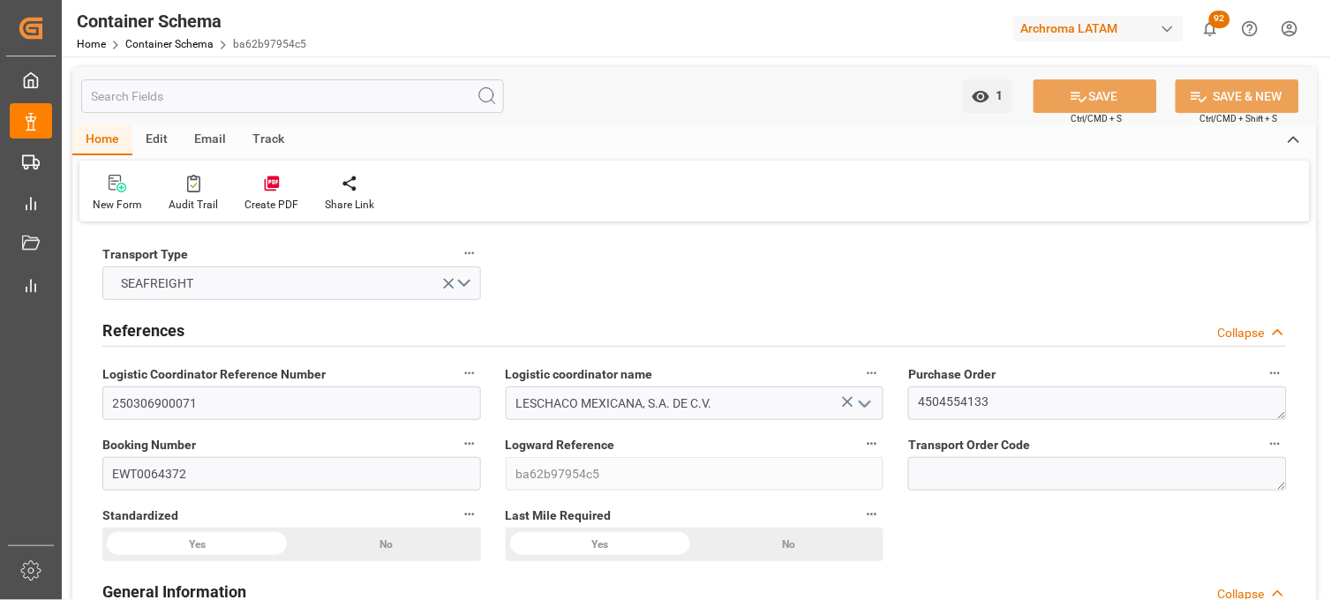
type input "21"
type input "7"
type input "1"
type input "21000"
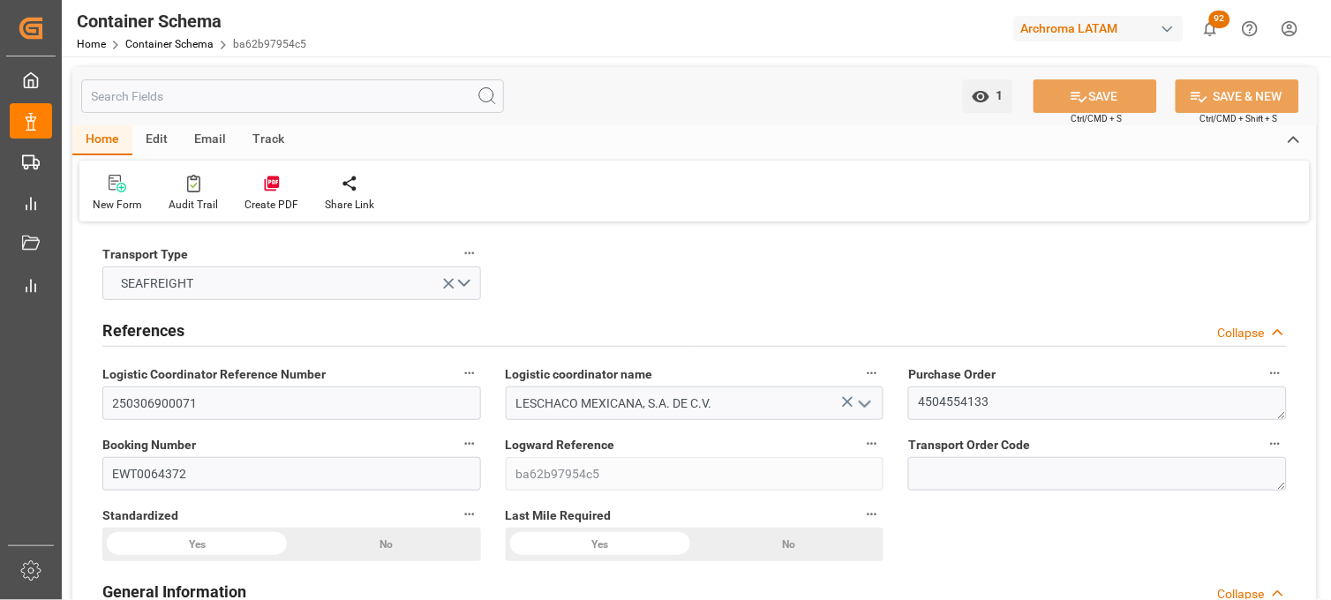
type input "21000"
type input "Maersk"
type input "Maersk Line AS"
type input "CNSGH"
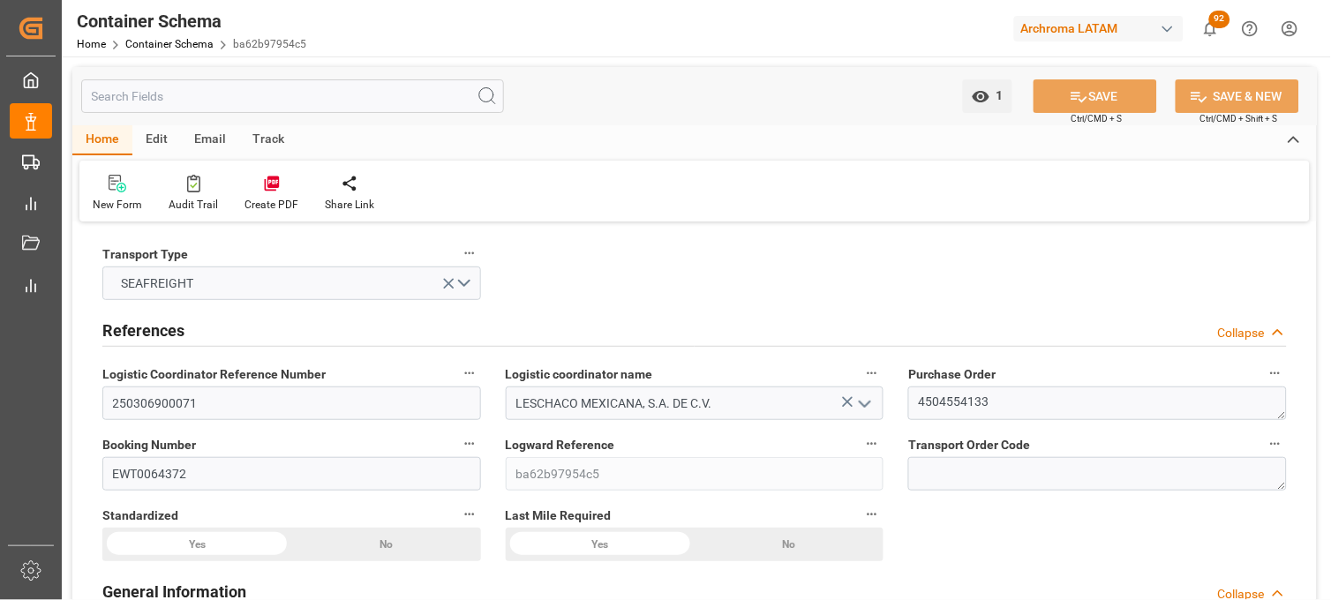
type input "MXZLO"
type input "9784271"
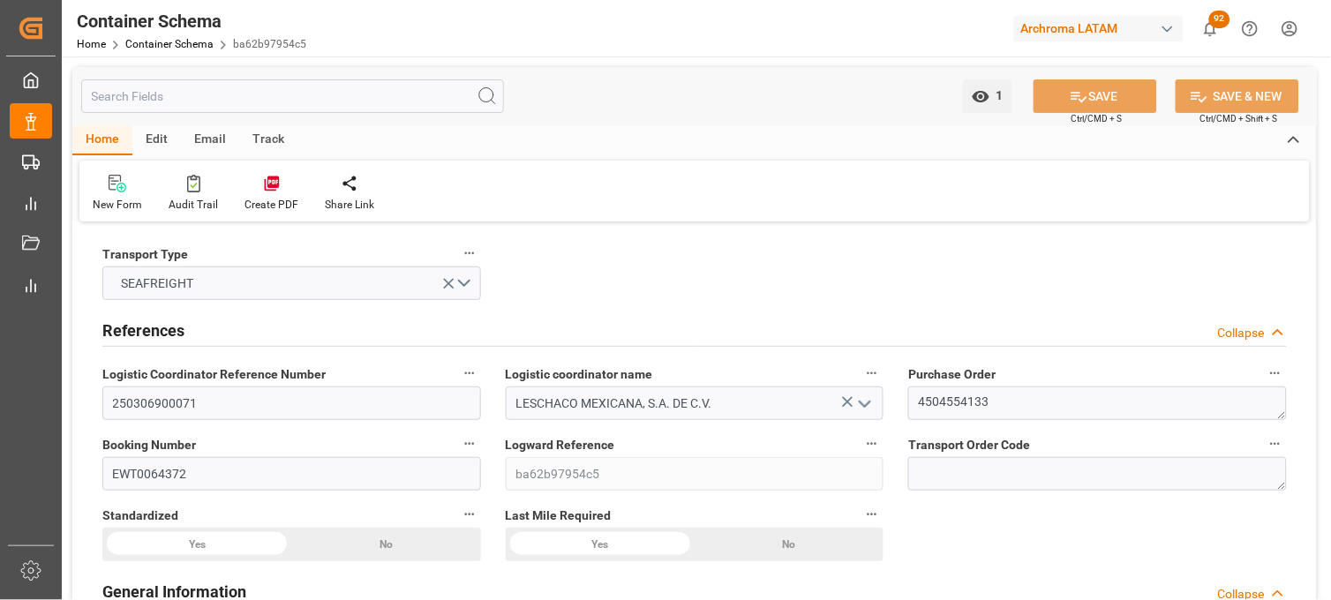
type input "9784271"
type input "0"
type input "33"
type input "203"
type input "201"
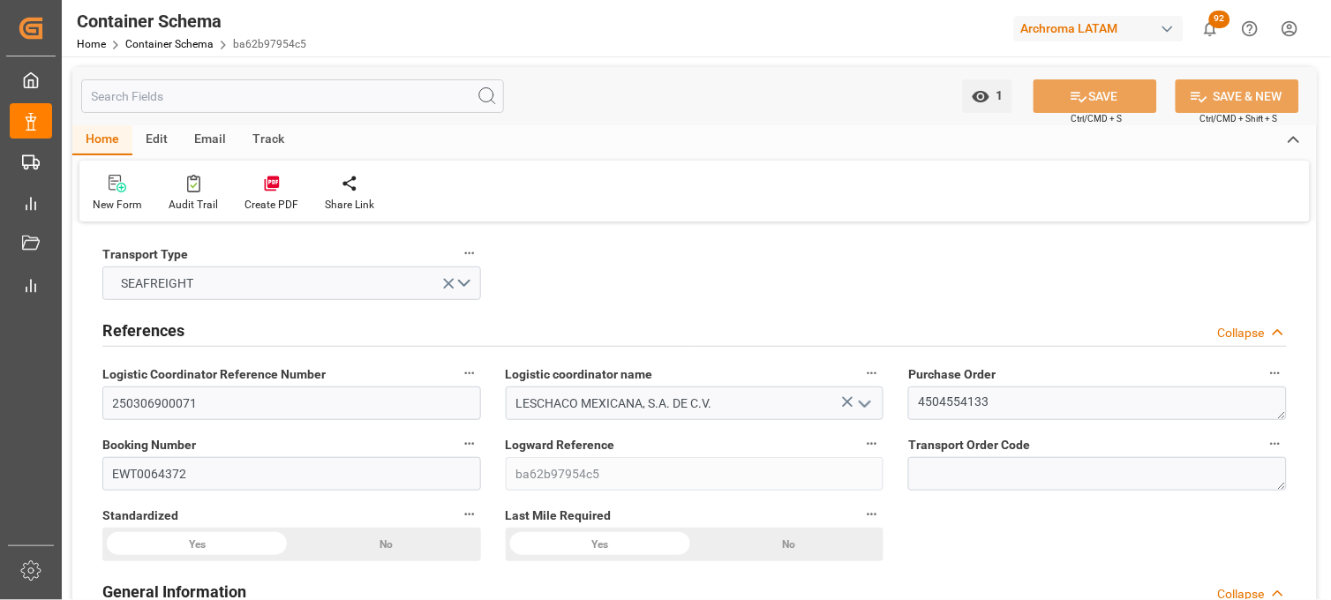
type input "[DATE] 10:15"
type input "[DATE]"
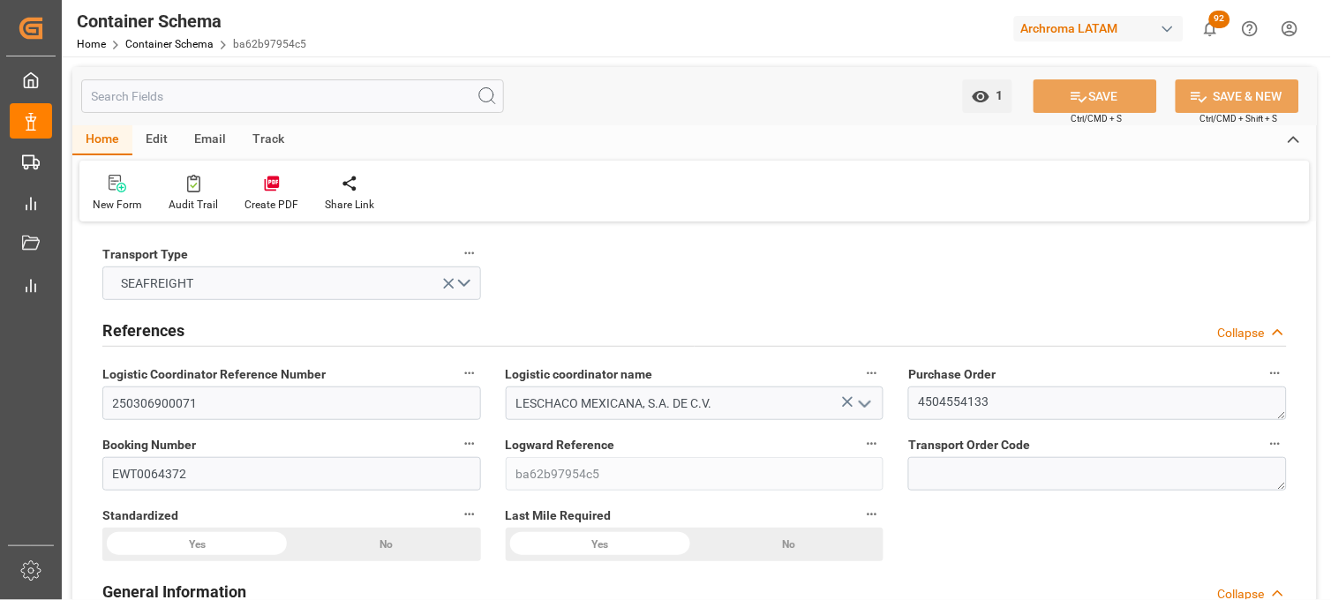
type input "[DATE] 19:36"
type input "[DATE] 16:27"
type input "[DATE]"
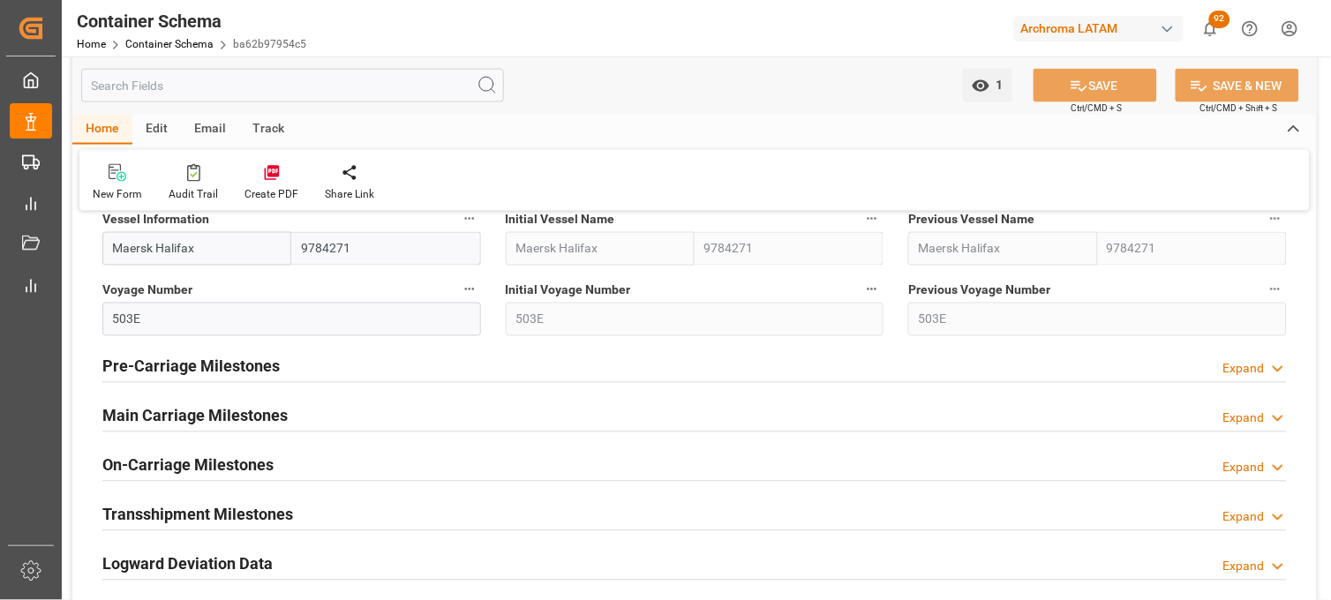
scroll to position [2059, 0]
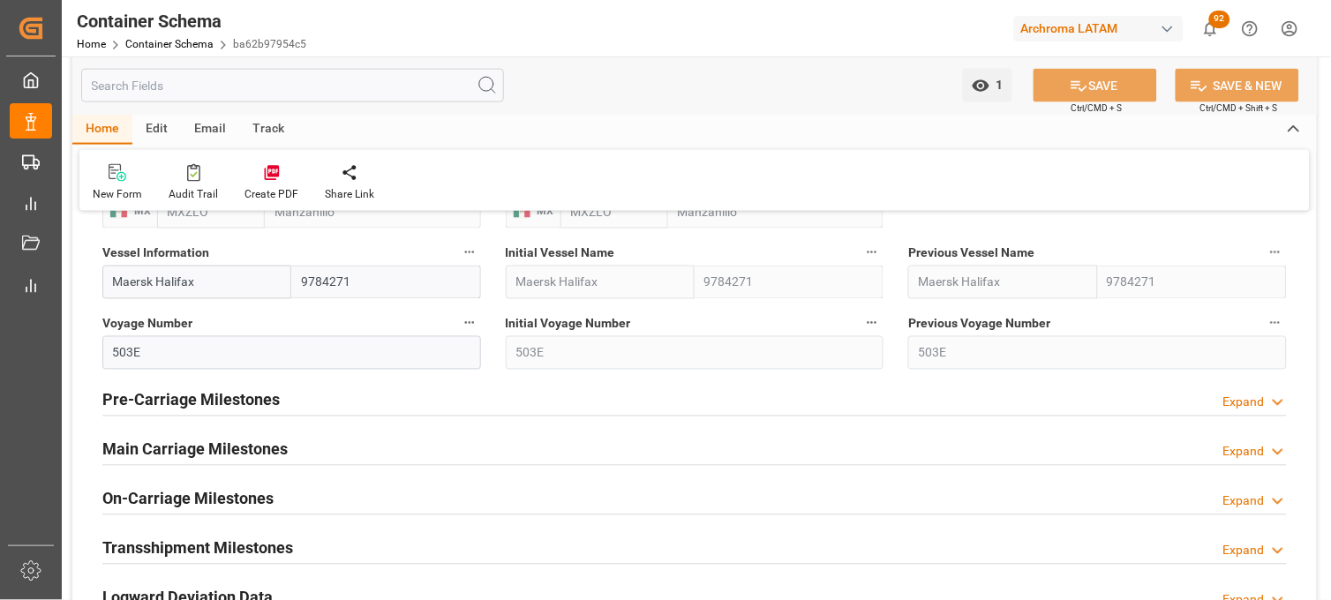
click at [189, 441] on h2 "Main Carriage Milestones" at bounding box center [194, 450] width 185 height 24
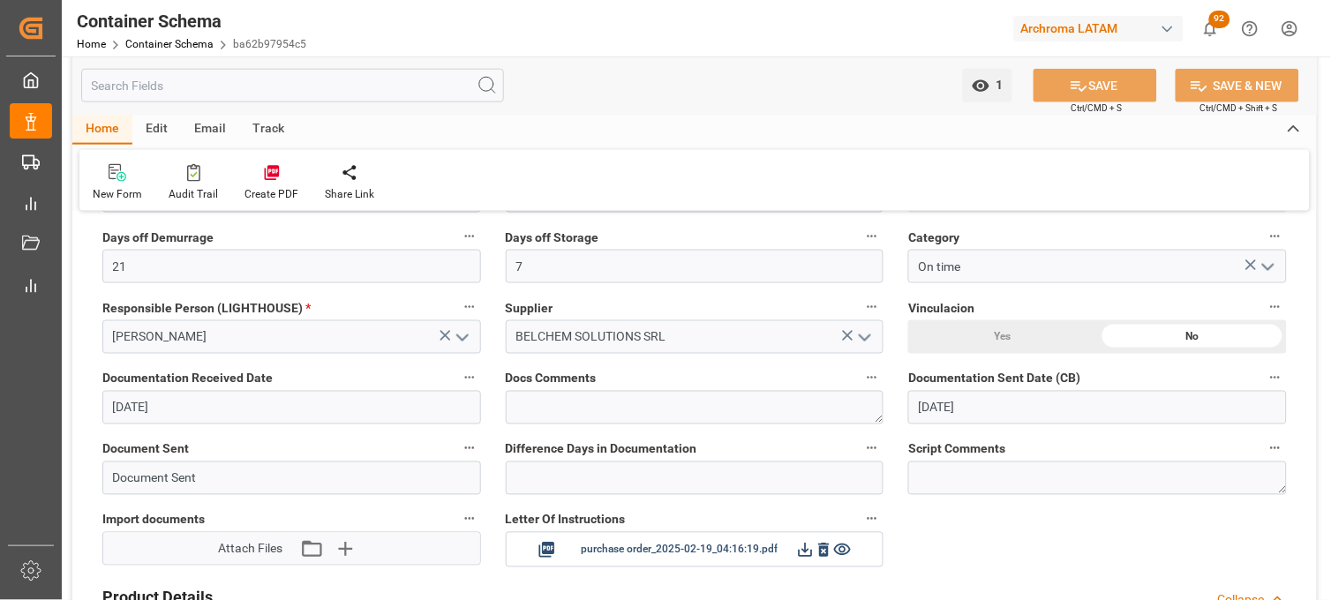
scroll to position [490, 0]
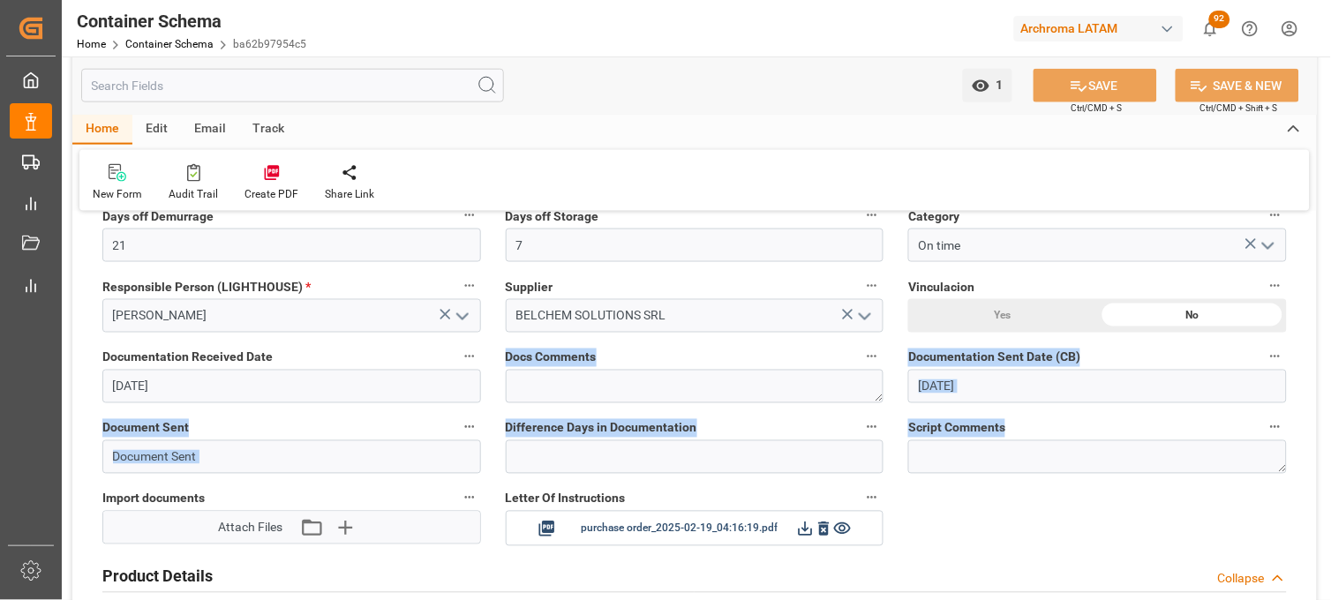
drag, startPoint x: 523, startPoint y: 359, endPoint x: 1022, endPoint y: 447, distance: 506.3
click at [526, 424] on span "Difference Days in Documentation" at bounding box center [602, 428] width 192 height 19
click at [861, 424] on button "Difference Days in Documentation" at bounding box center [872, 427] width 23 height 23
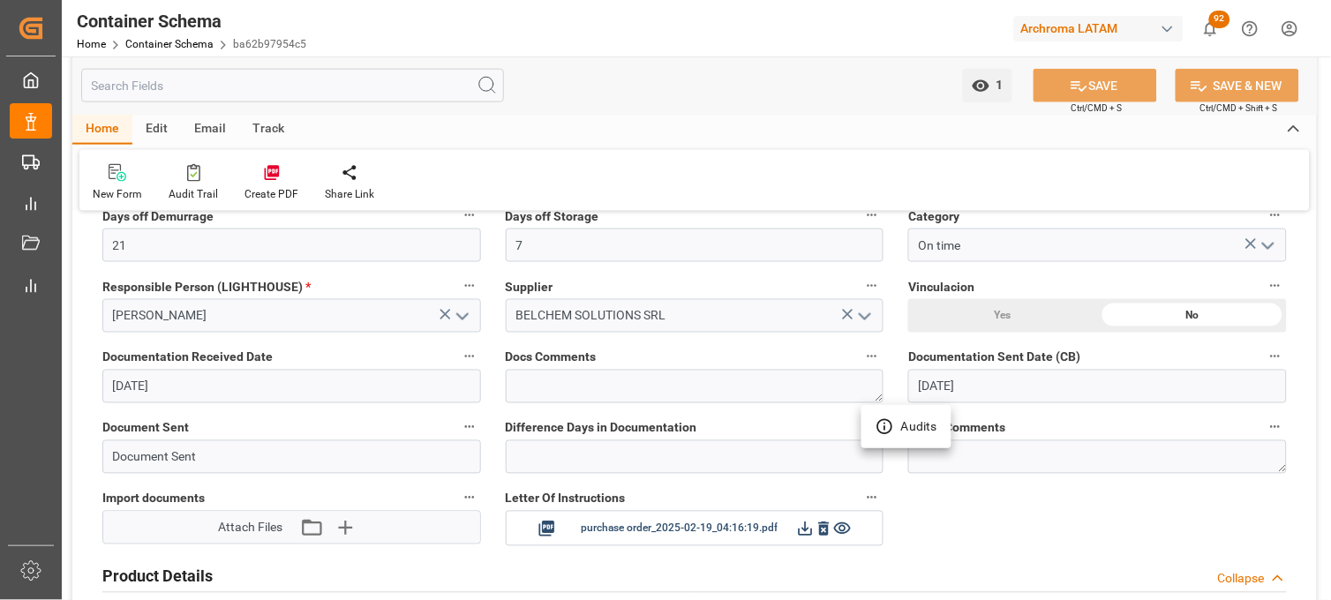
click at [531, 457] on div at bounding box center [665, 300] width 1331 height 600
click at [525, 453] on input "text" at bounding box center [695, 457] width 379 height 34
click at [159, 454] on input "Document Sent" at bounding box center [291, 457] width 379 height 34
click at [603, 356] on label "Docs Comments" at bounding box center [695, 357] width 379 height 25
click at [861, 356] on button "Docs Comments" at bounding box center [872, 356] width 23 height 23
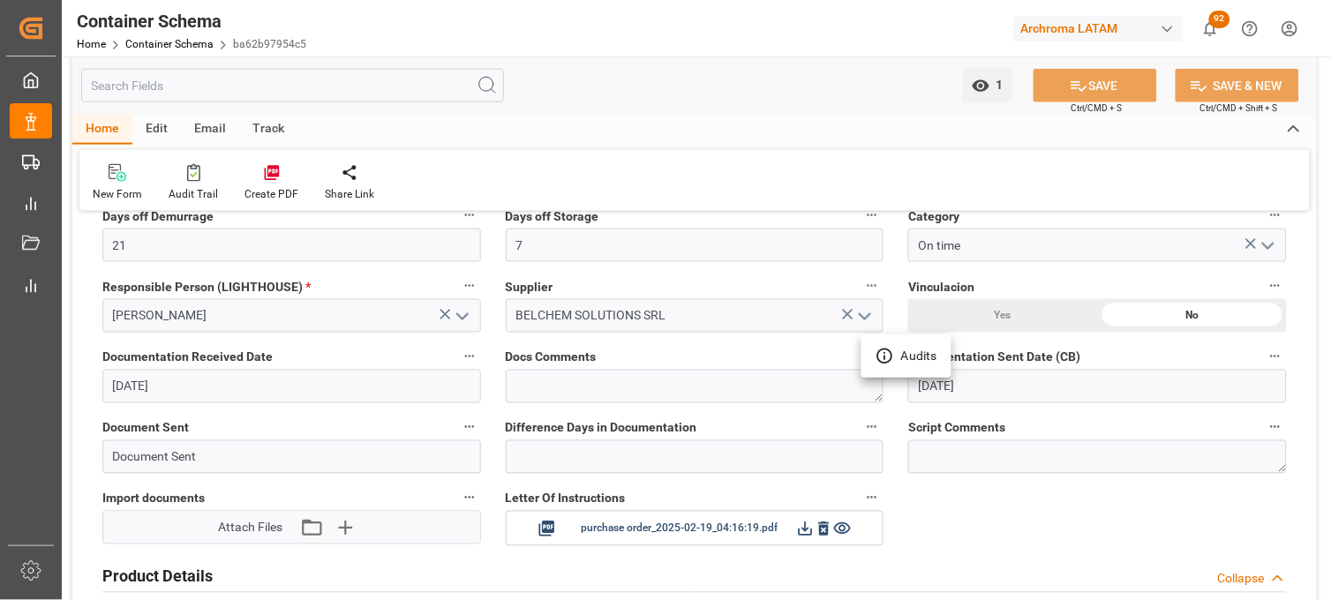
click at [897, 461] on div at bounding box center [665, 300] width 1331 height 600
drag, startPoint x: 517, startPoint y: 385, endPoint x: 751, endPoint y: 385, distance: 233.9
click at [751, 385] on textarea at bounding box center [695, 387] width 379 height 34
click at [649, 385] on textarea at bounding box center [695, 387] width 379 height 34
click at [523, 378] on textarea at bounding box center [695, 387] width 379 height 34
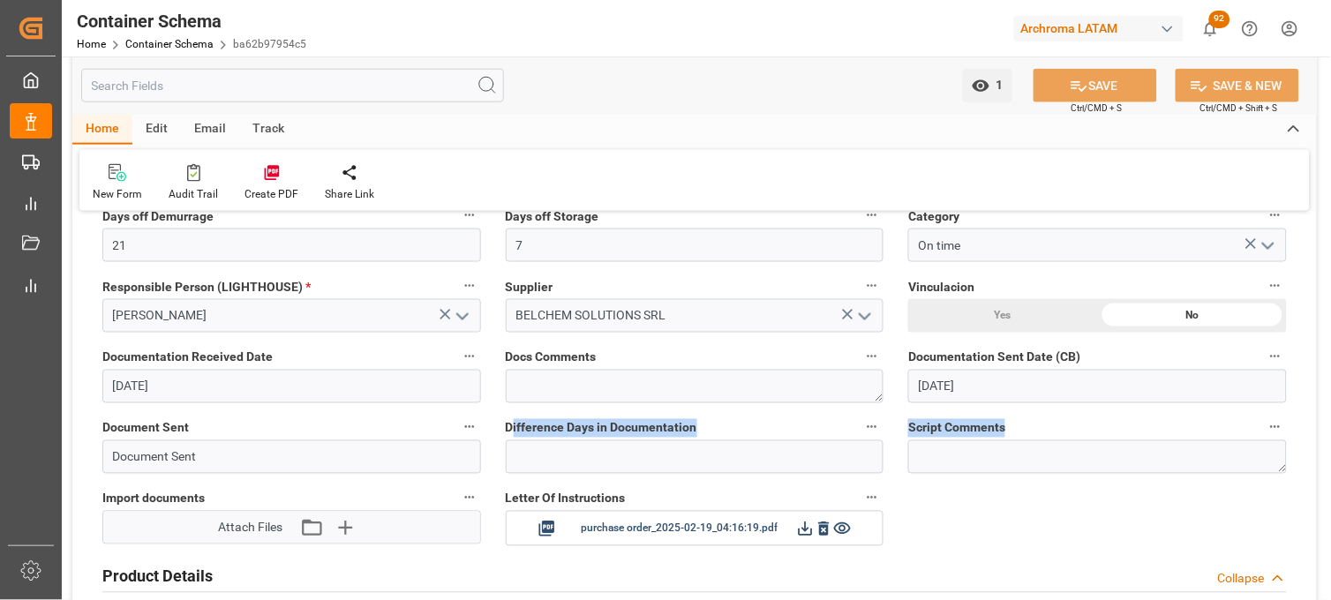
drag, startPoint x: 512, startPoint y: 426, endPoint x: 997, endPoint y: 445, distance: 485.8
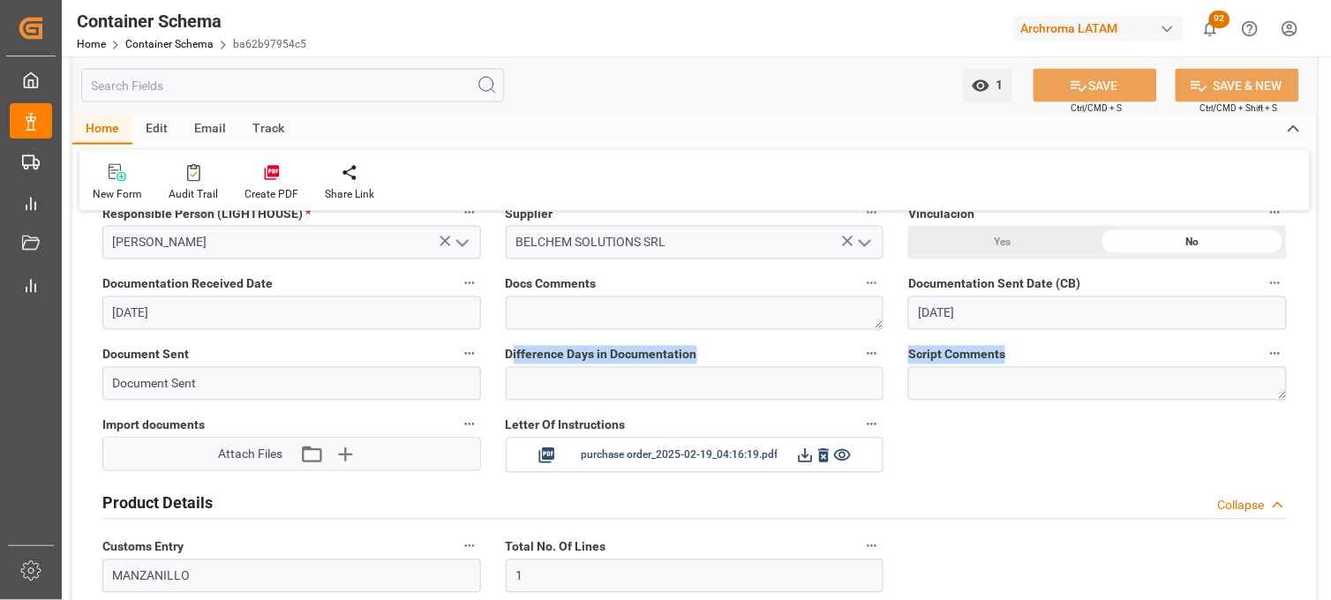
scroll to position [588, 0]
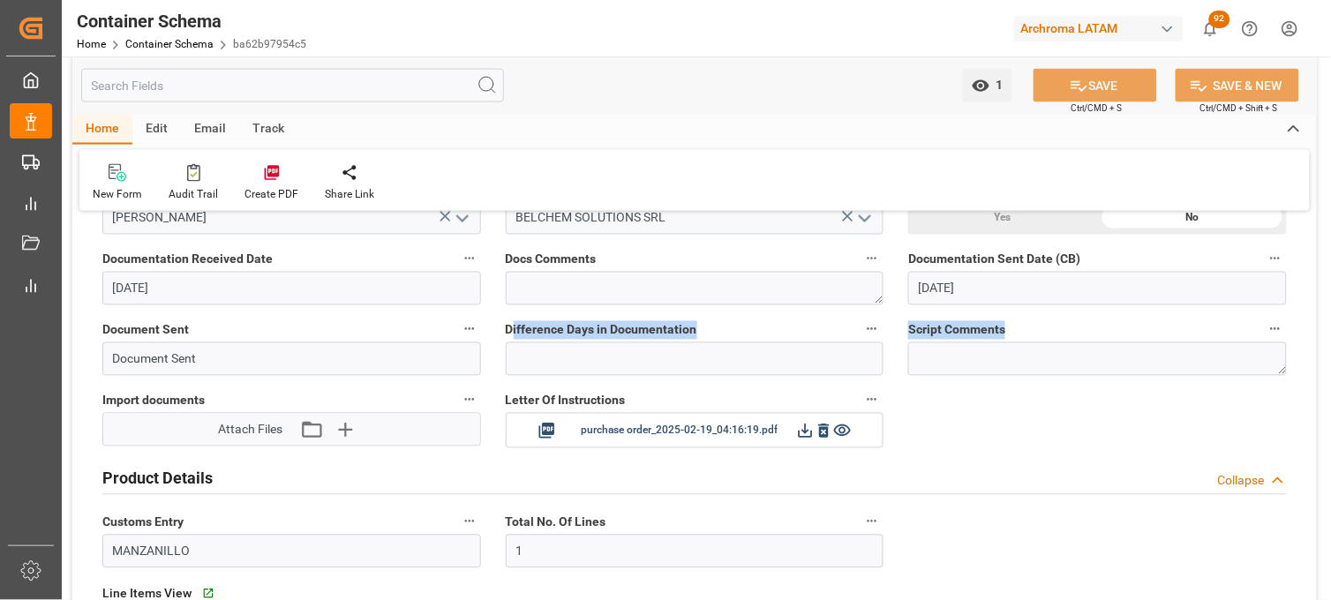
click at [719, 333] on label "Difference Days in Documentation" at bounding box center [695, 330] width 379 height 25
click at [861, 333] on button "Difference Days in Documentation" at bounding box center [872, 329] width 23 height 23
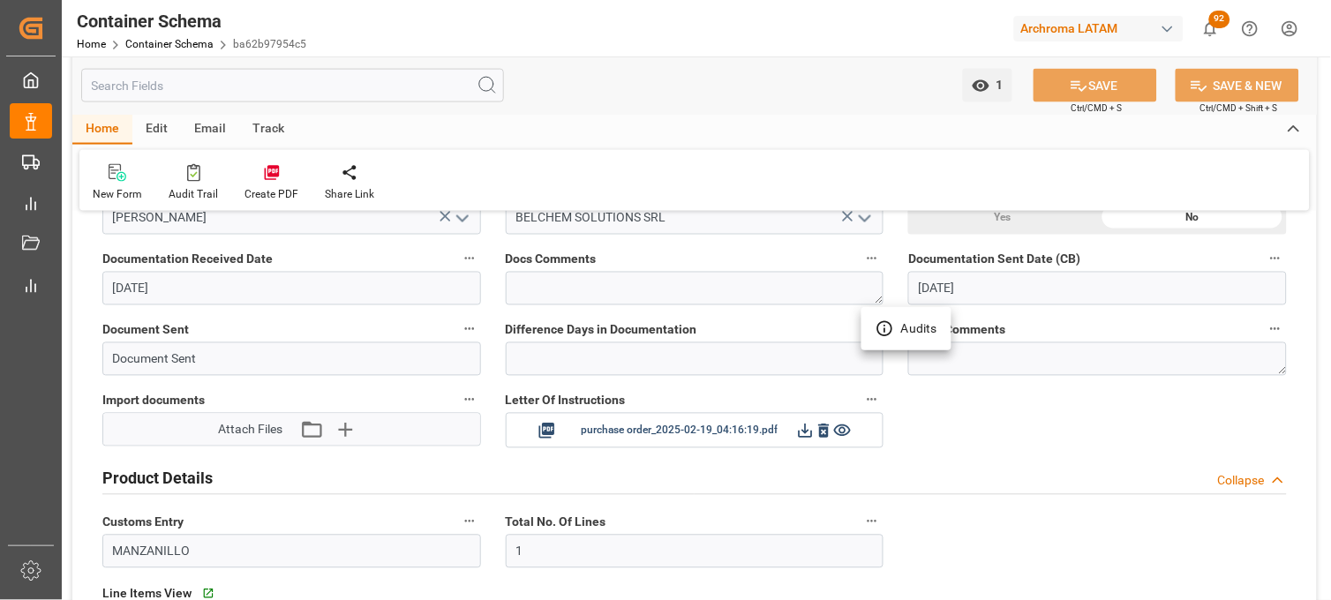
click at [969, 444] on div at bounding box center [665, 300] width 1331 height 600
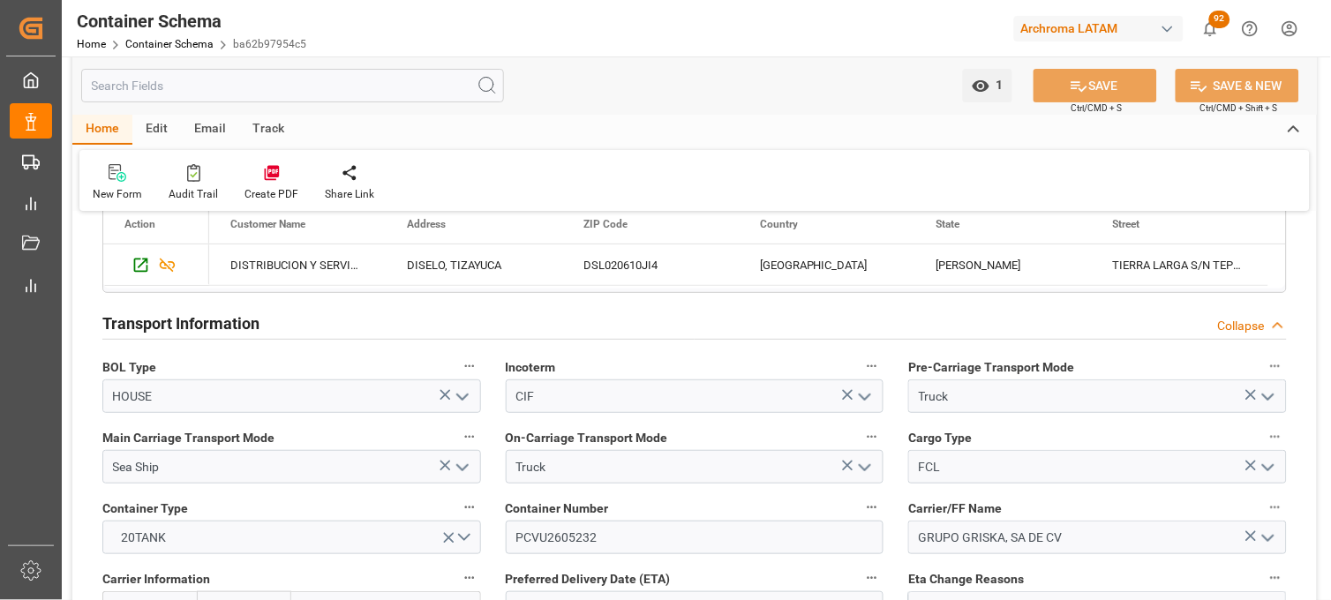
scroll to position [1568, 0]
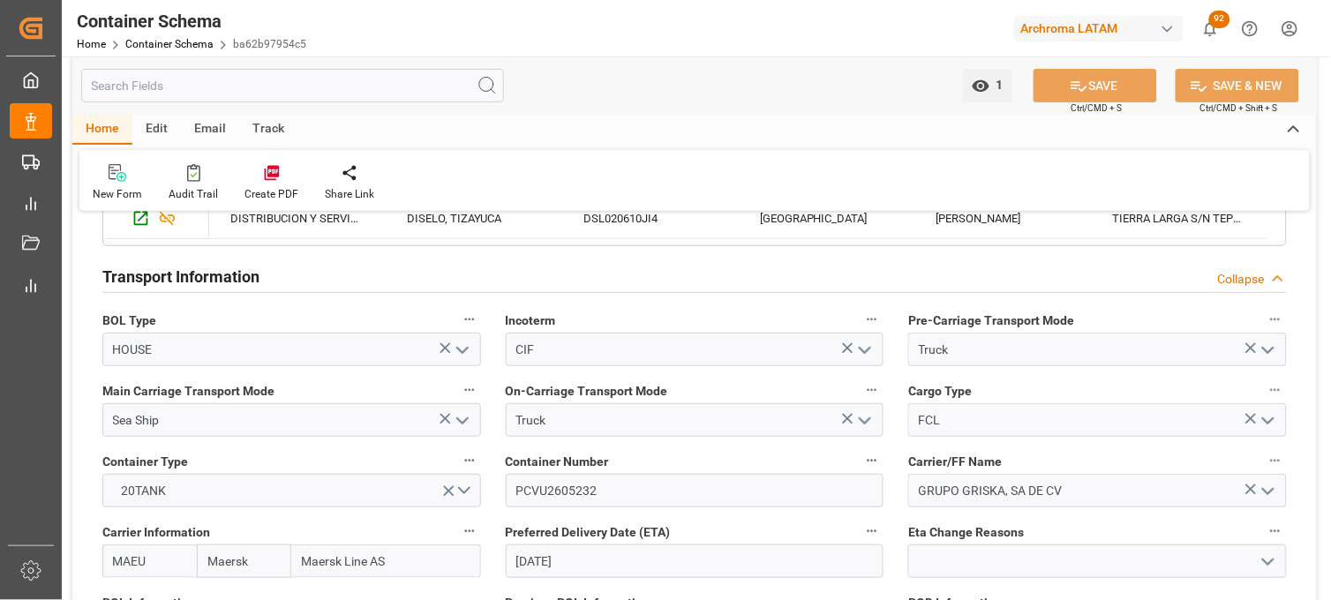
click at [901, 494] on div "GRUPO GRISKA, SA DE CV" at bounding box center [1097, 491] width 405 height 34
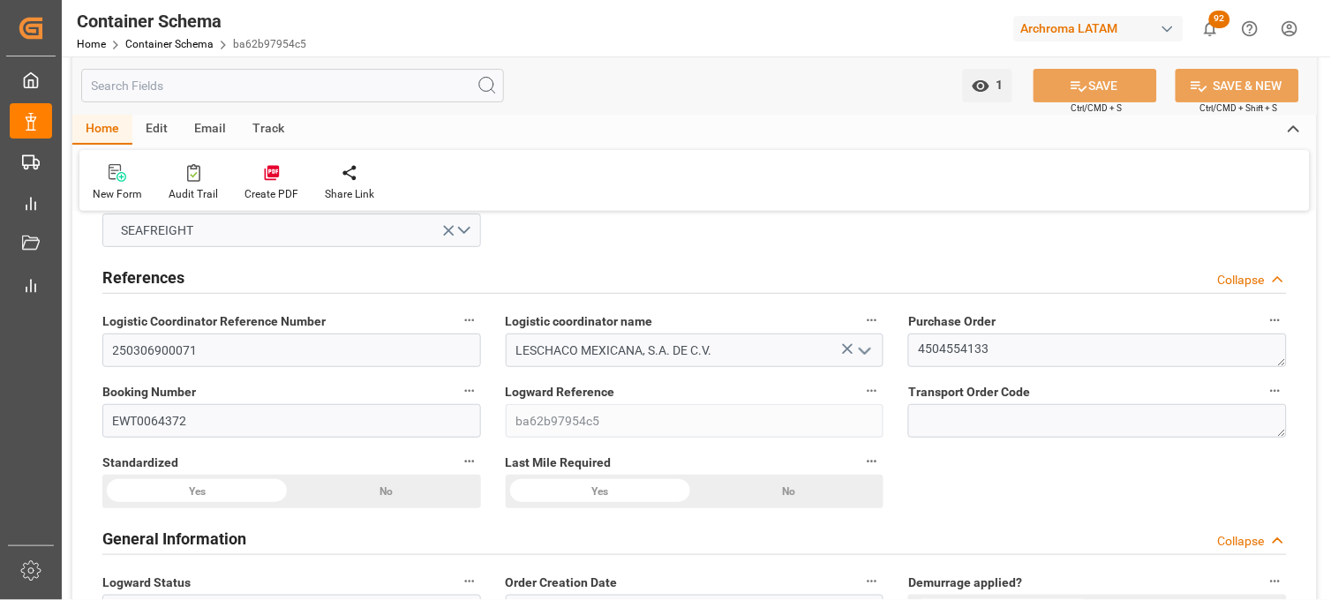
scroll to position [196, 0]
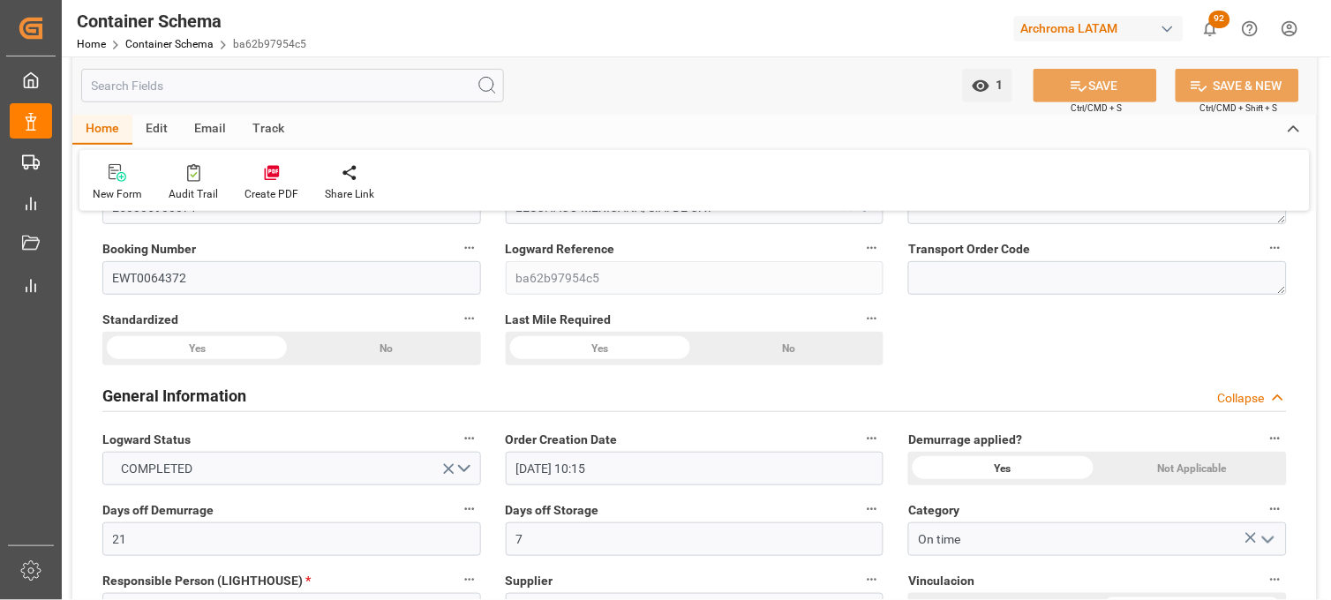
click at [602, 344] on div "Yes" at bounding box center [600, 349] width 189 height 34
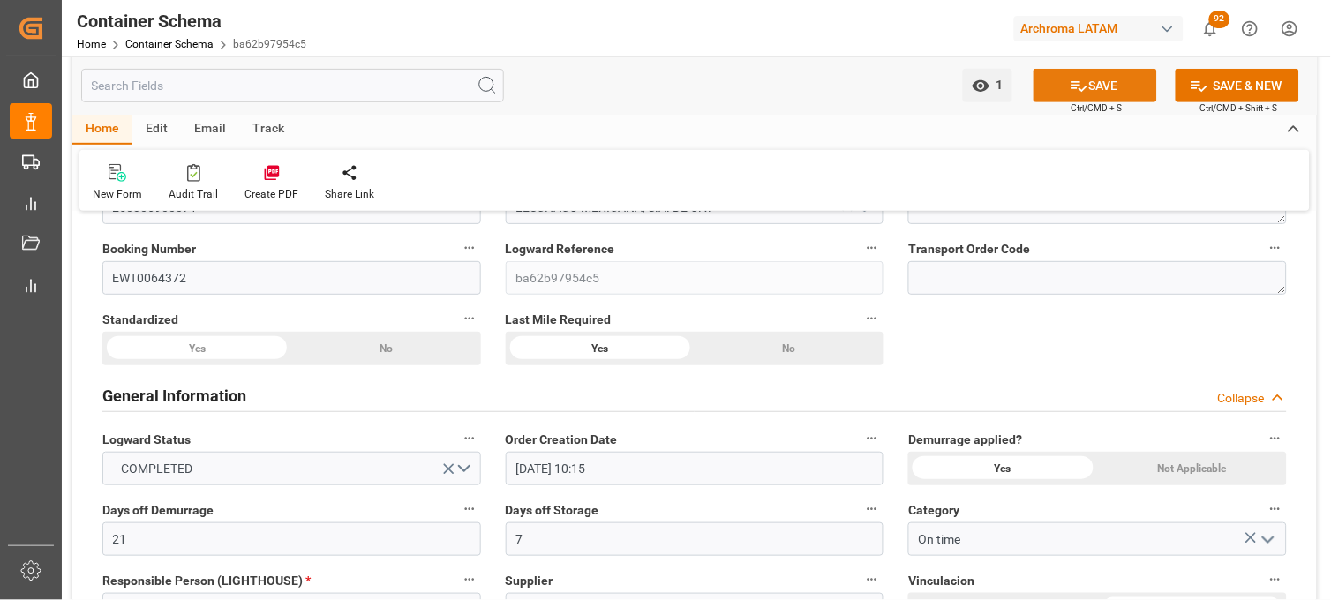
click at [1105, 82] on button "SAVE" at bounding box center [1096, 86] width 124 height 34
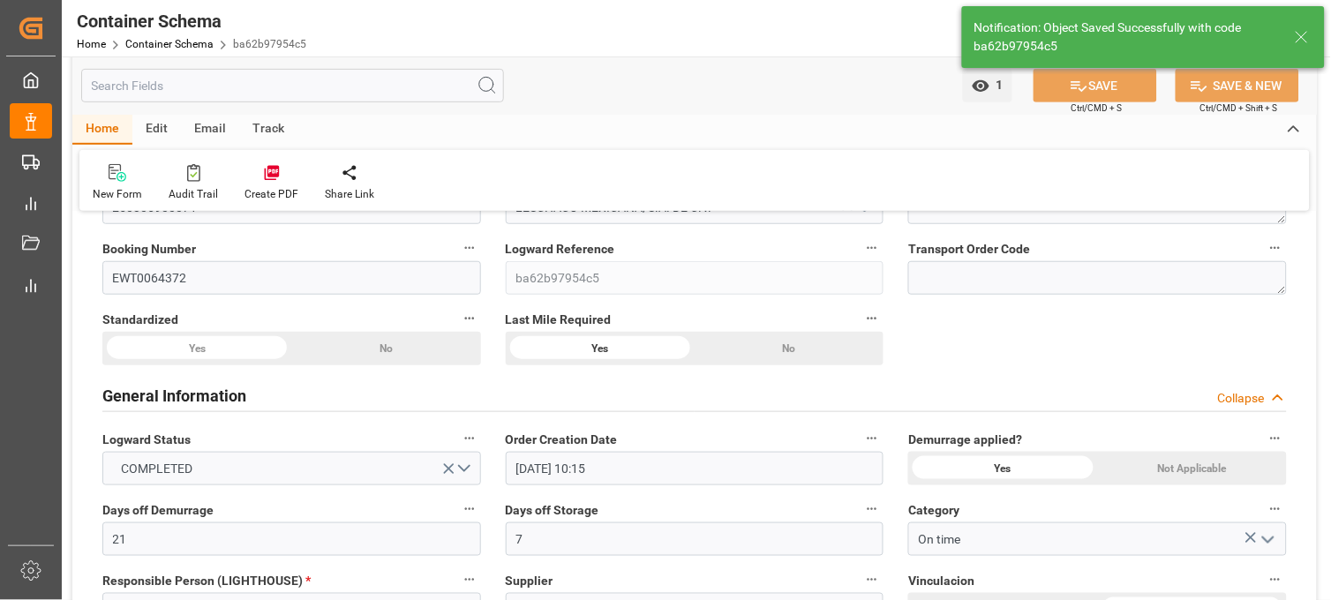
type input "02-10-2025 20:07"
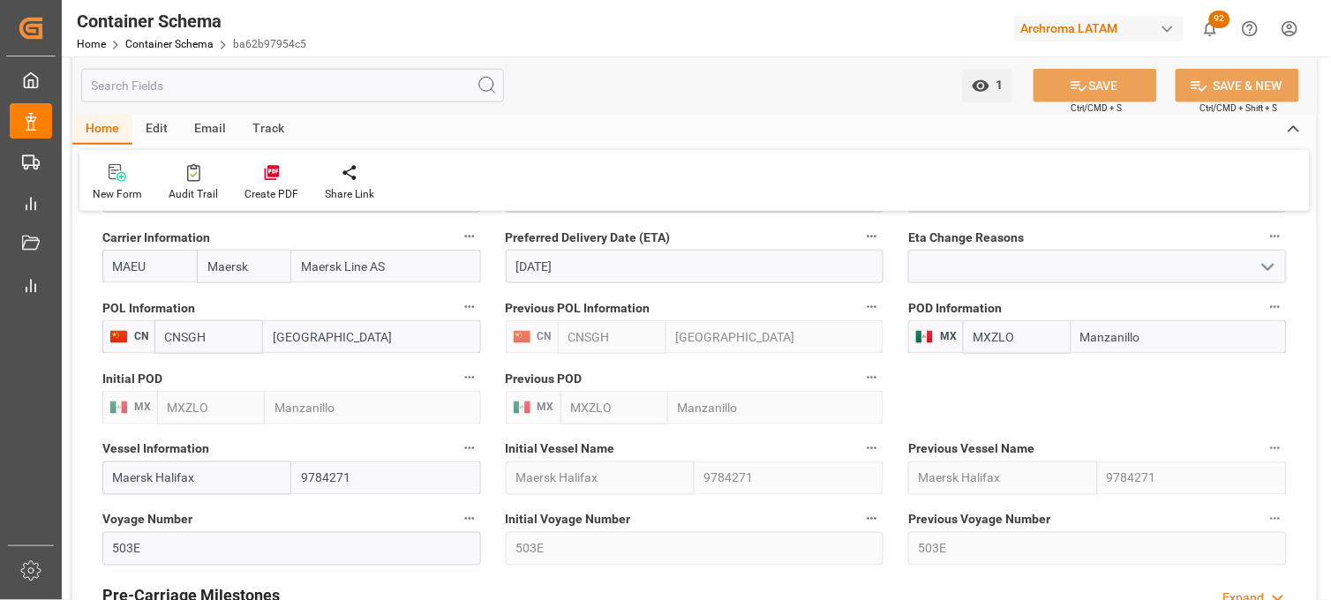
scroll to position [1961, 0]
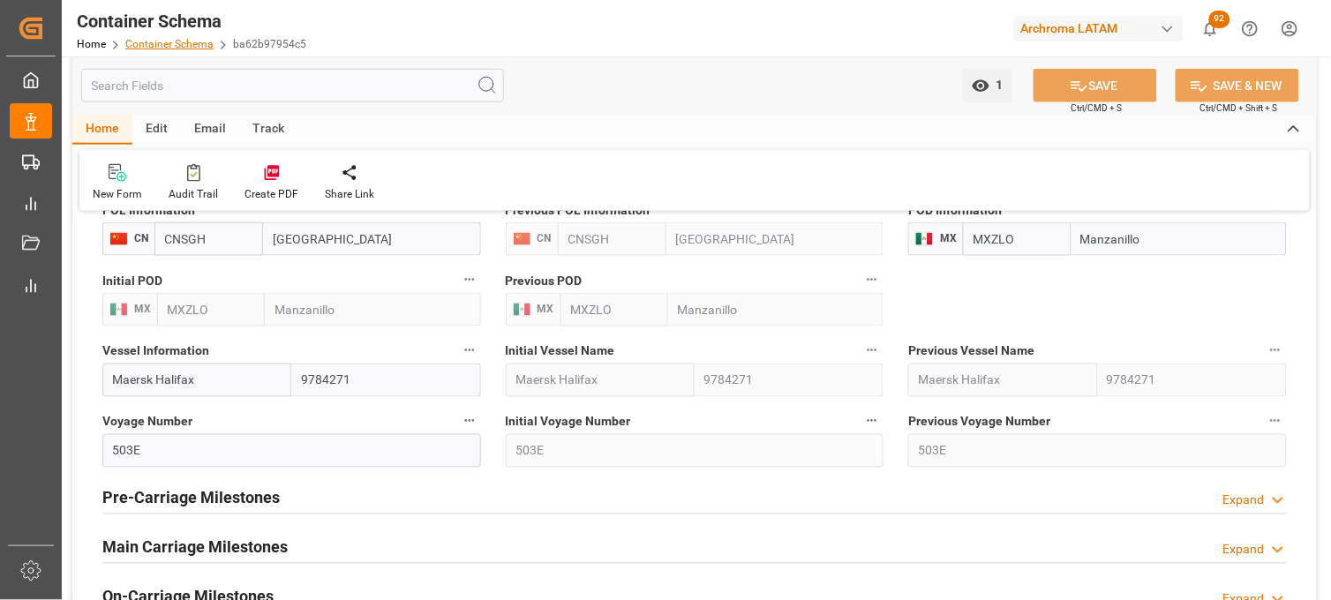
click at [165, 41] on link "Container Schema" at bounding box center [169, 44] width 88 height 12
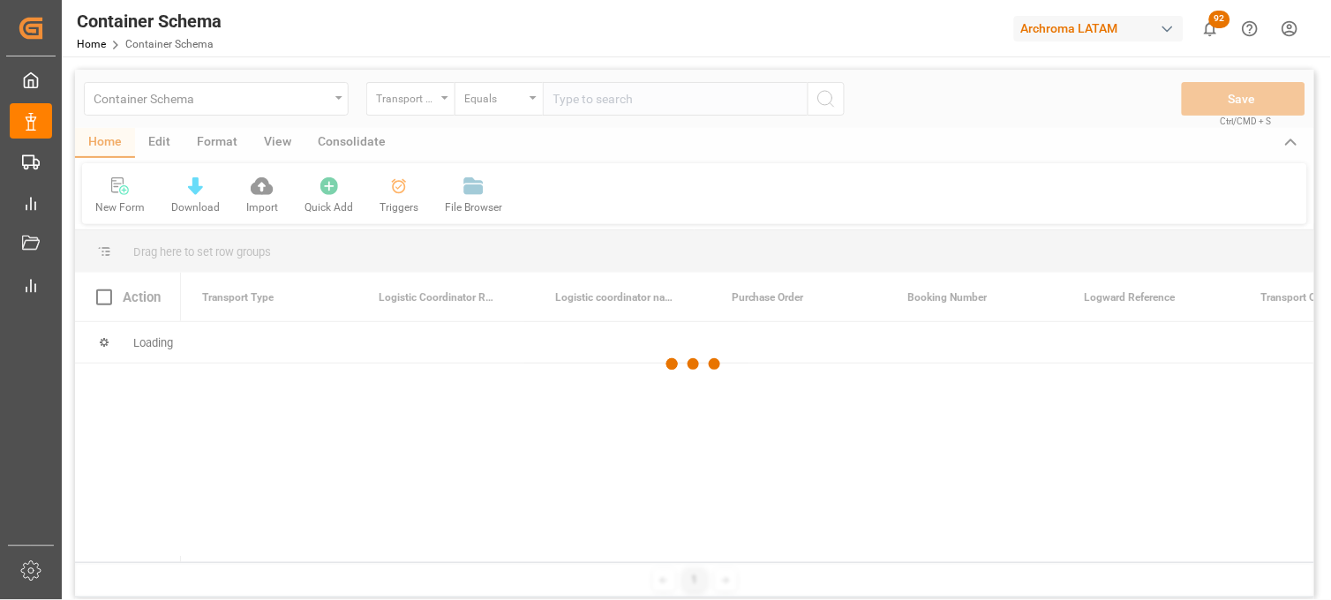
click at [345, 102] on div at bounding box center [694, 365] width 1239 height 590
click at [339, 102] on div at bounding box center [694, 365] width 1239 height 590
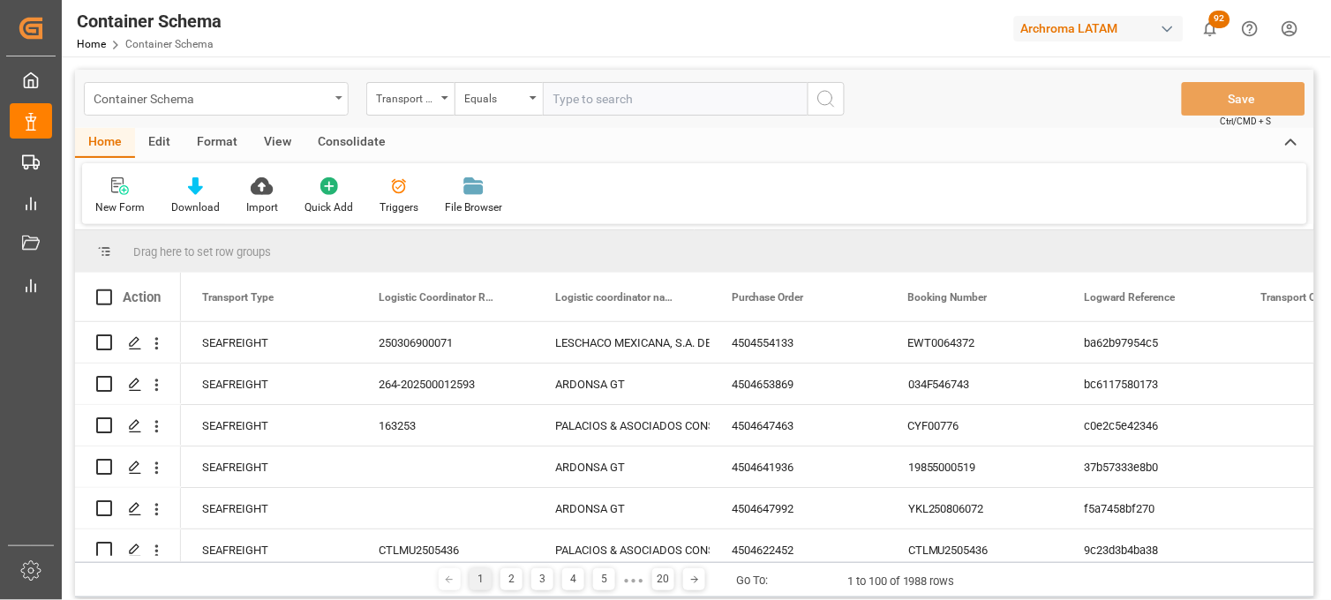
click at [337, 100] on div "Container Schema" at bounding box center [216, 99] width 265 height 34
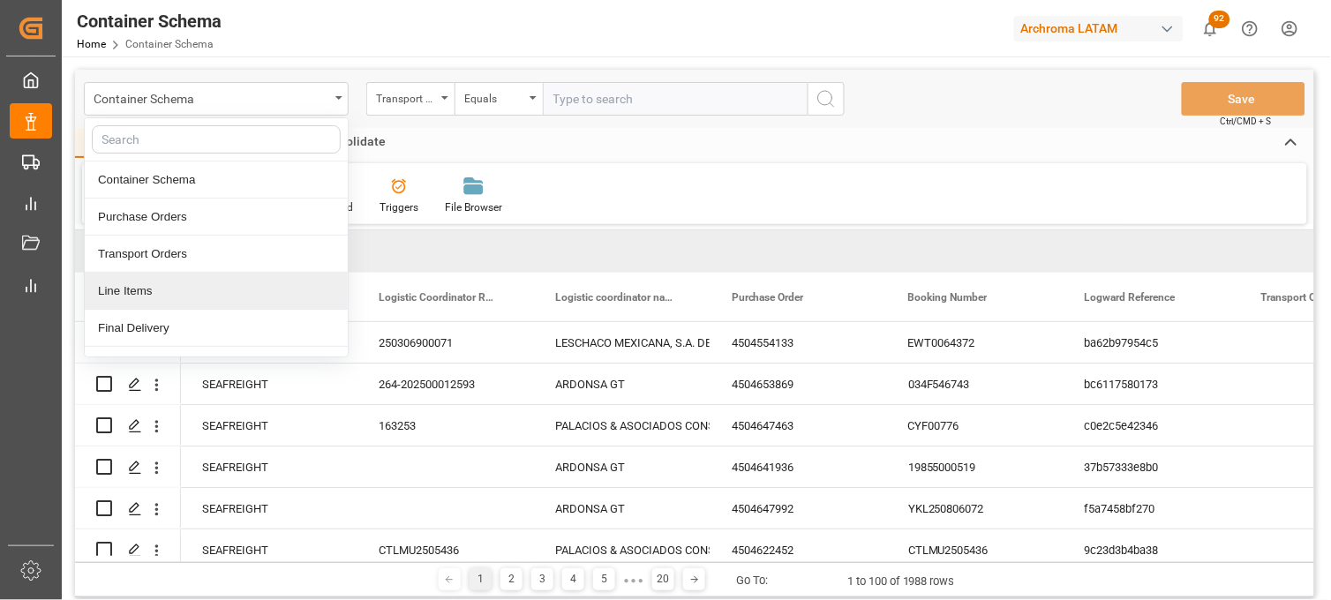
click at [189, 286] on div "Line Items" at bounding box center [216, 291] width 263 height 37
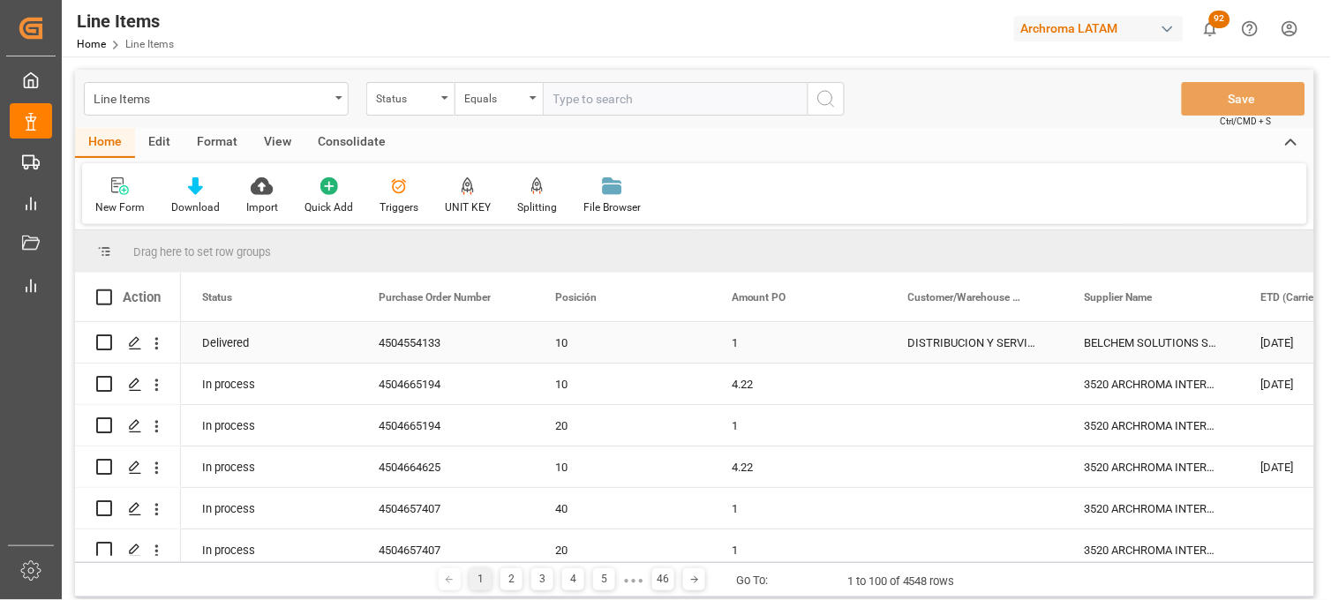
click at [942, 339] on div "DISTRIBUCION Y SERVICIOS LOGISTICOS SA DE CV (TIZAYUCA)" at bounding box center [975, 342] width 177 height 41
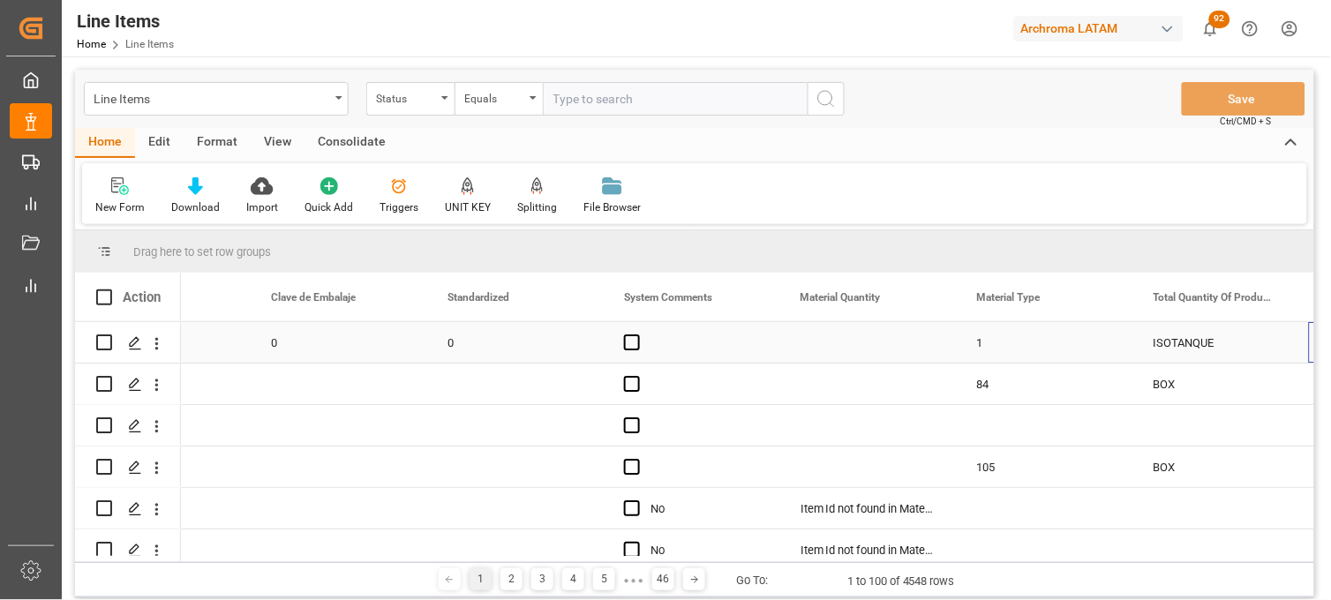
scroll to position [0, 2049]
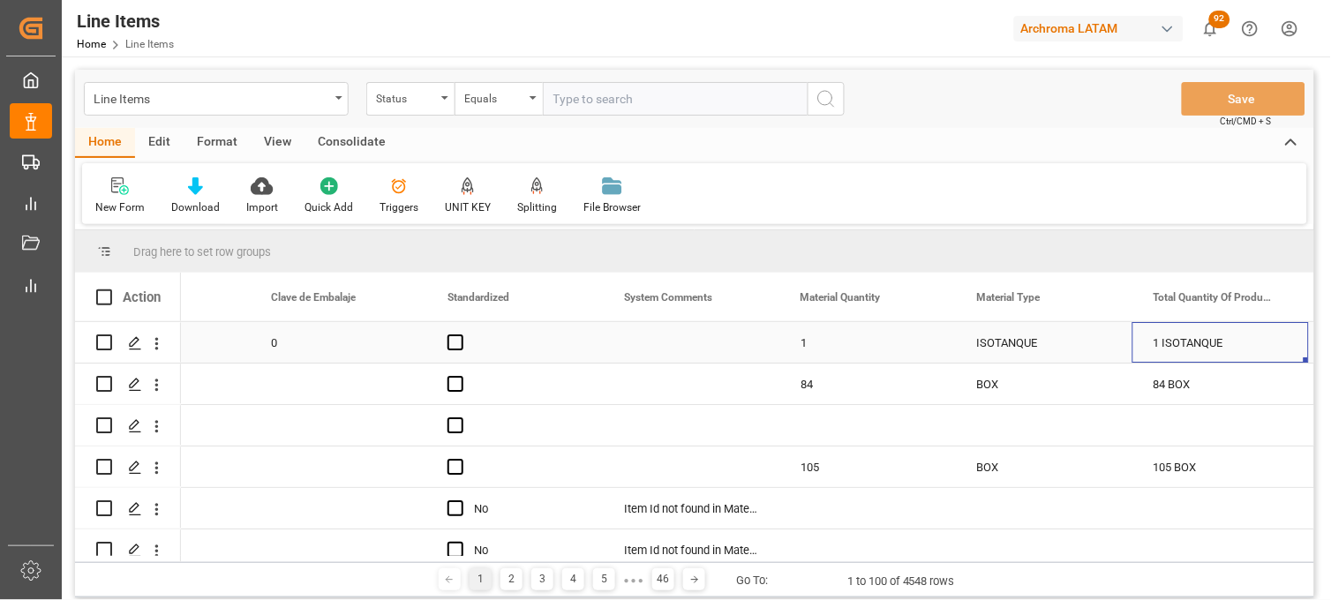
click at [673, 334] on div "Press SPACE to select this row." at bounding box center [691, 342] width 177 height 41
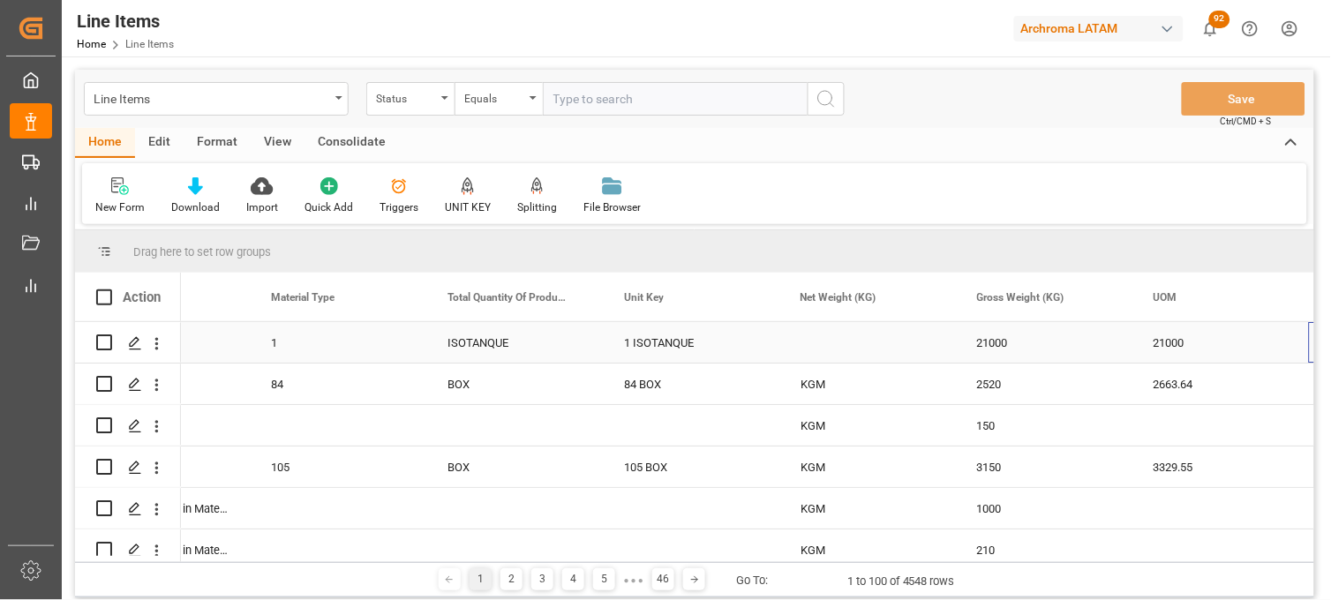
scroll to position [0, 2756]
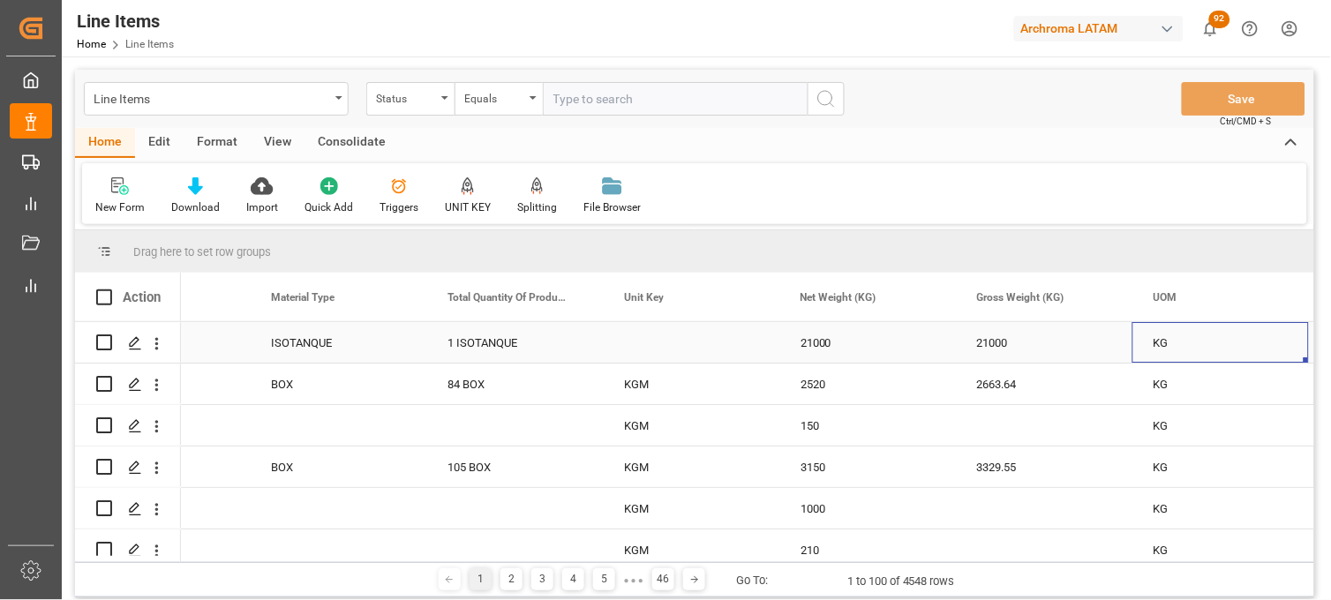
click at [482, 342] on div "1 ISOTANQUE" at bounding box center [514, 342] width 177 height 41
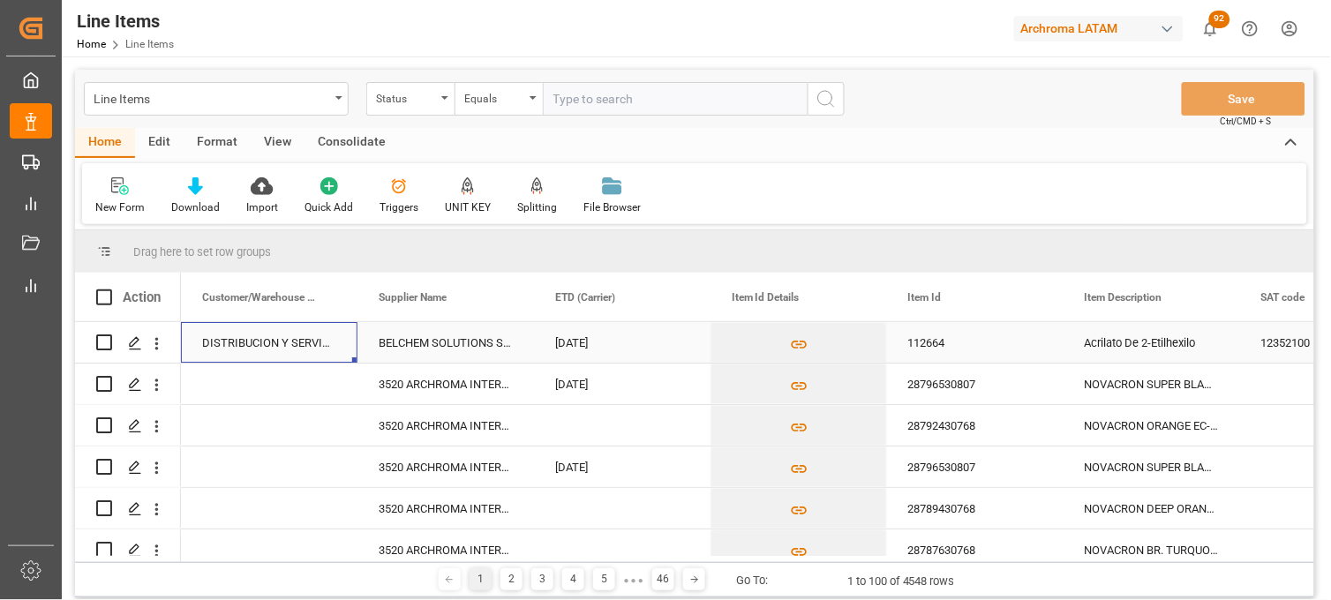
scroll to position [0, 0]
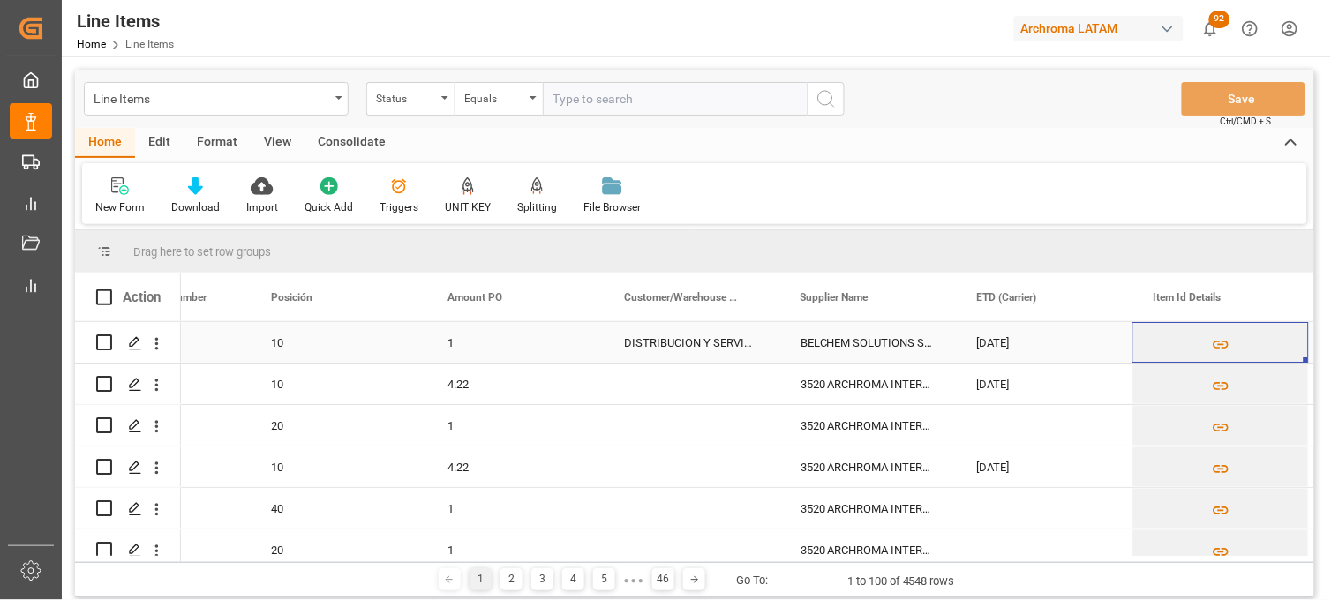
click at [858, 335] on div "BELCHEM SOLUTIONS SRL" at bounding box center [867, 342] width 177 height 41
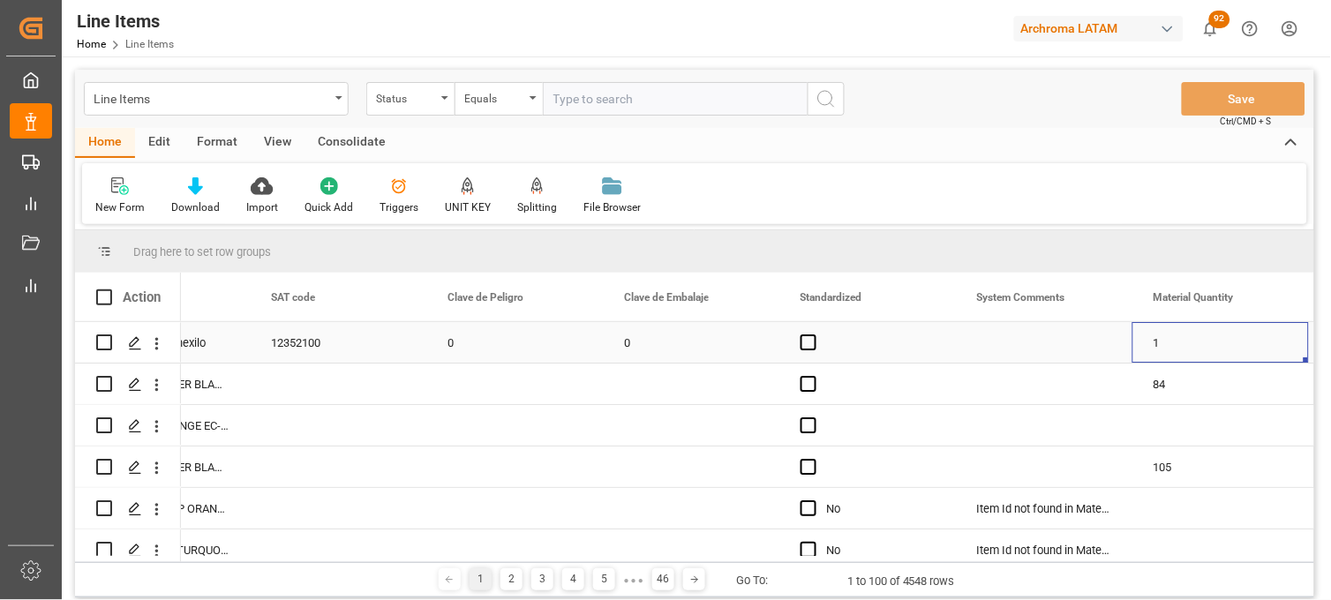
click at [301, 341] on div "12352100" at bounding box center [338, 342] width 177 height 41
click at [1027, 346] on div "Press SPACE to select this row." at bounding box center [1044, 342] width 177 height 41
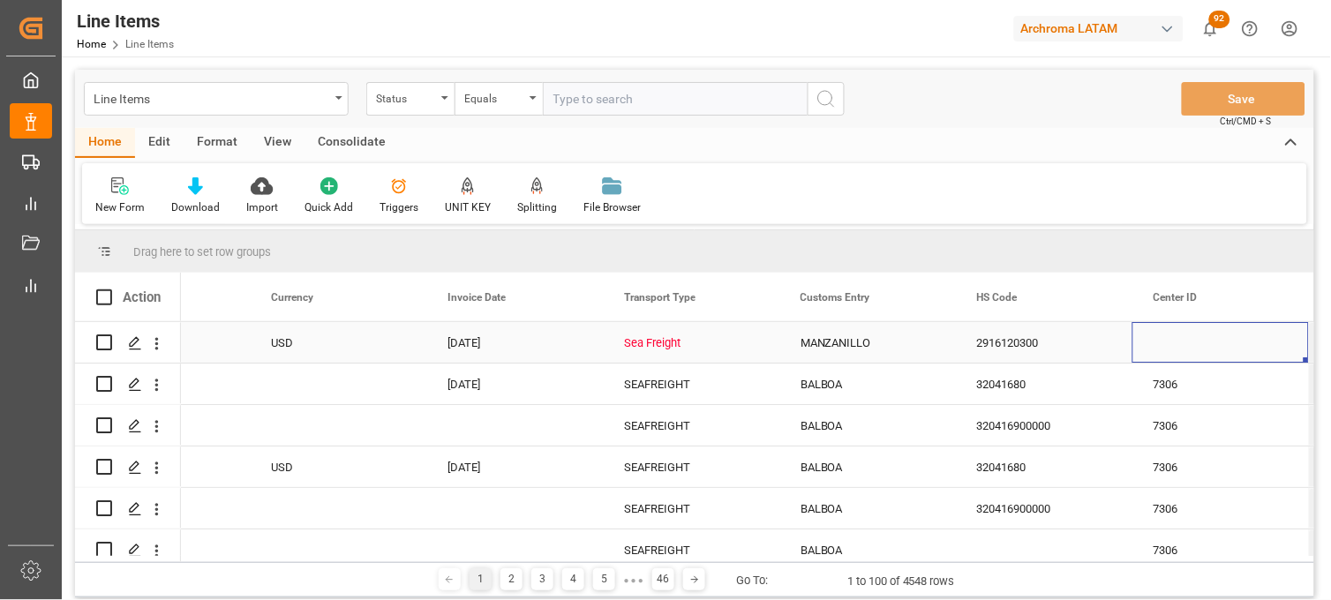
click at [664, 339] on div "Sea Freight" at bounding box center [691, 343] width 134 height 41
drag, startPoint x: 722, startPoint y: 351, endPoint x: 738, endPoint y: 353, distance: 16.0
click at [726, 351] on icon "Press SPACE to select this row." at bounding box center [729, 351] width 19 height 19
click at [744, 350] on icon "open menu" at bounding box center [746, 353] width 21 height 21
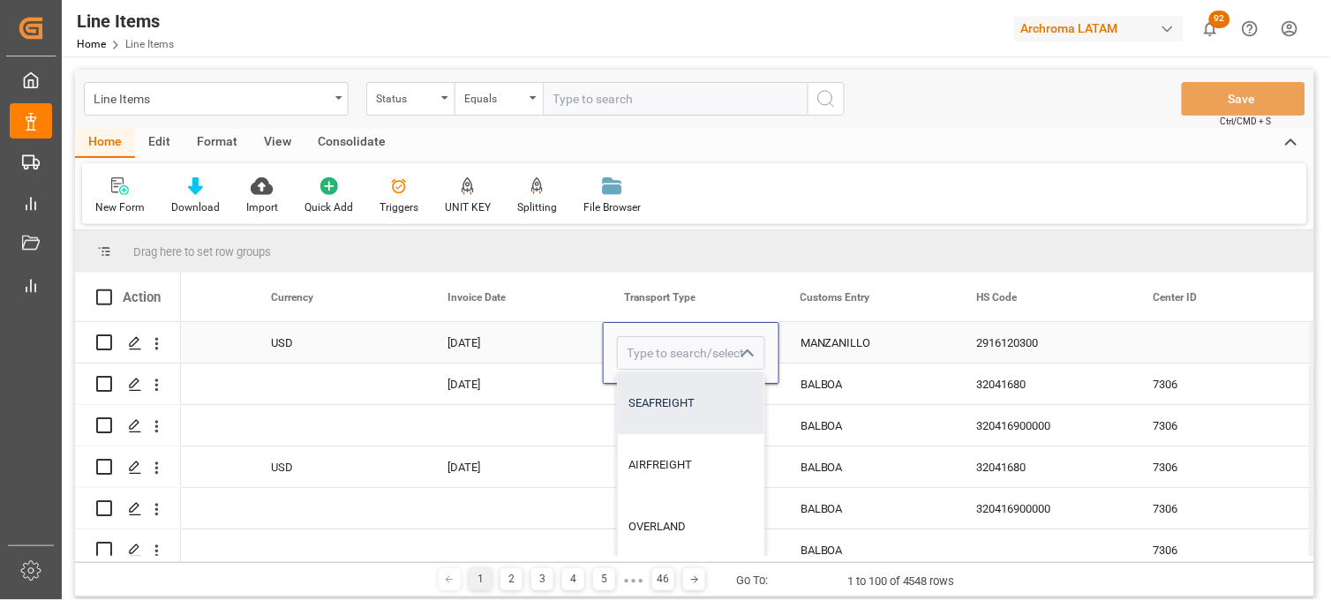
click at [680, 407] on div "SEAFREIGHT" at bounding box center [691, 403] width 147 height 62
type input "SEAFREIGHT"
click at [844, 344] on div "MANZANILLO" at bounding box center [867, 342] width 177 height 41
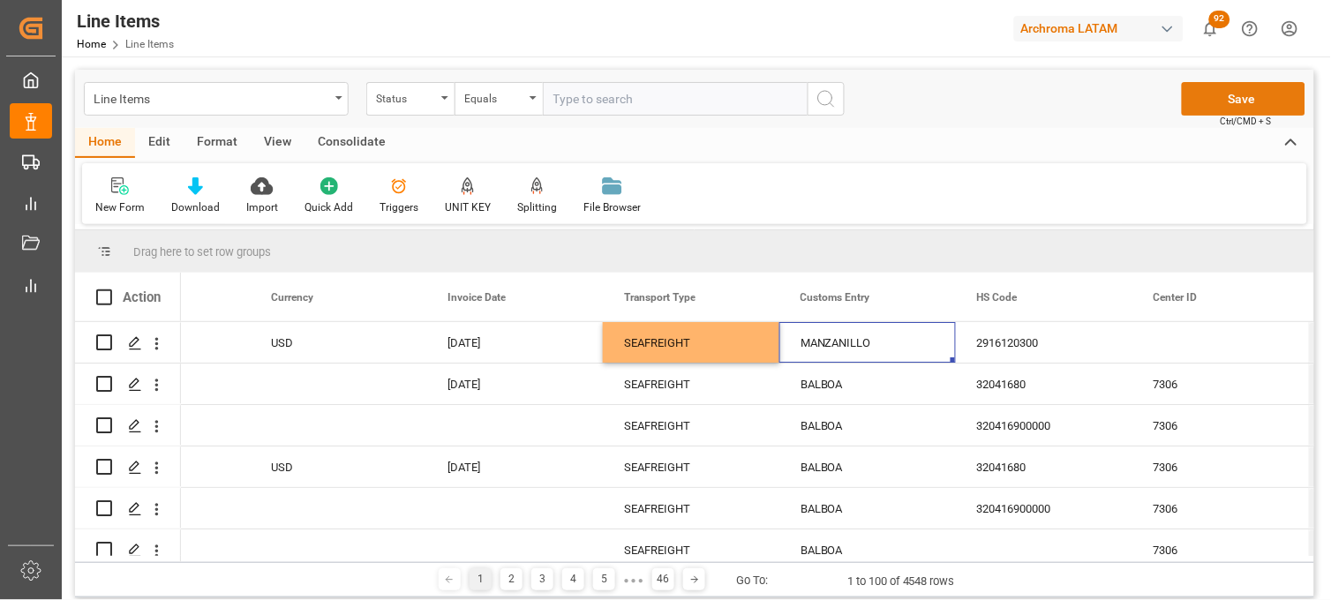
click at [1246, 97] on button "Save" at bounding box center [1244, 99] width 124 height 34
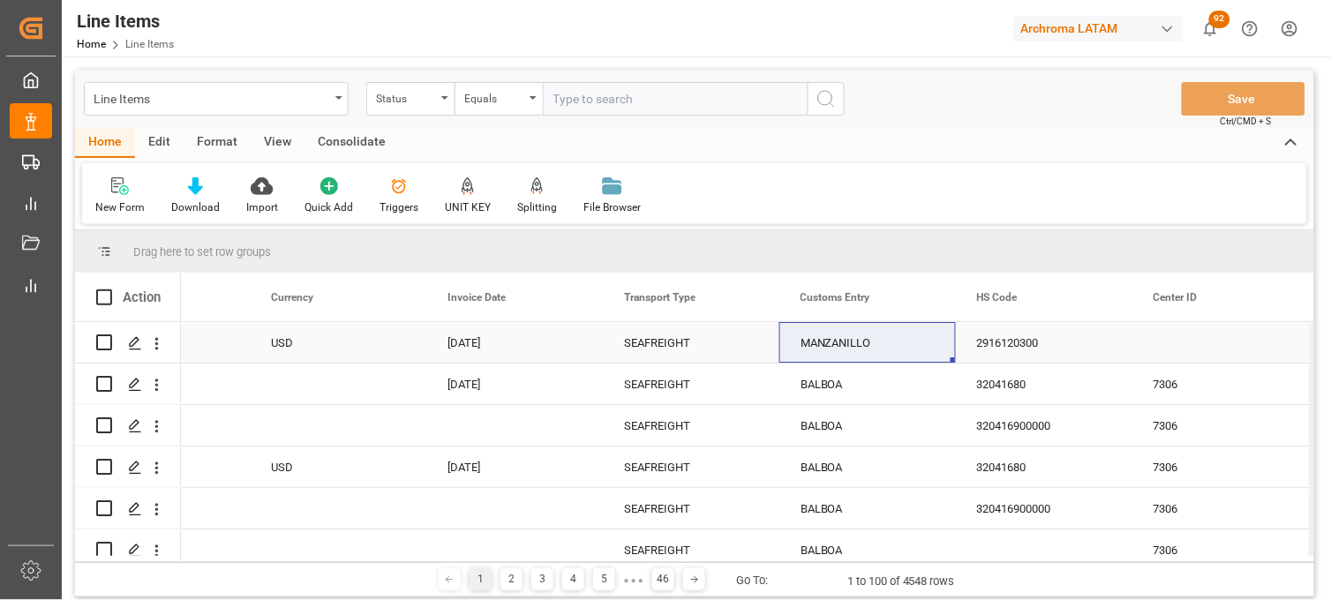
click at [655, 350] on div "SEAFREIGHT" at bounding box center [691, 343] width 134 height 41
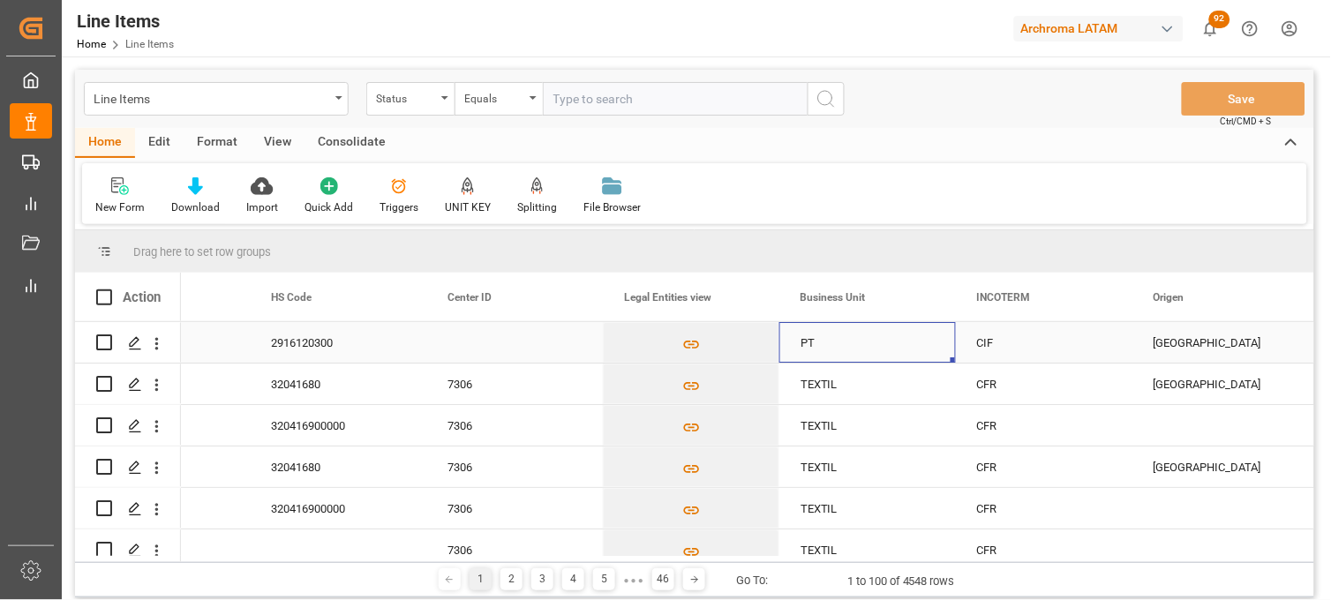
click at [822, 344] on div "PT" at bounding box center [867, 342] width 177 height 41
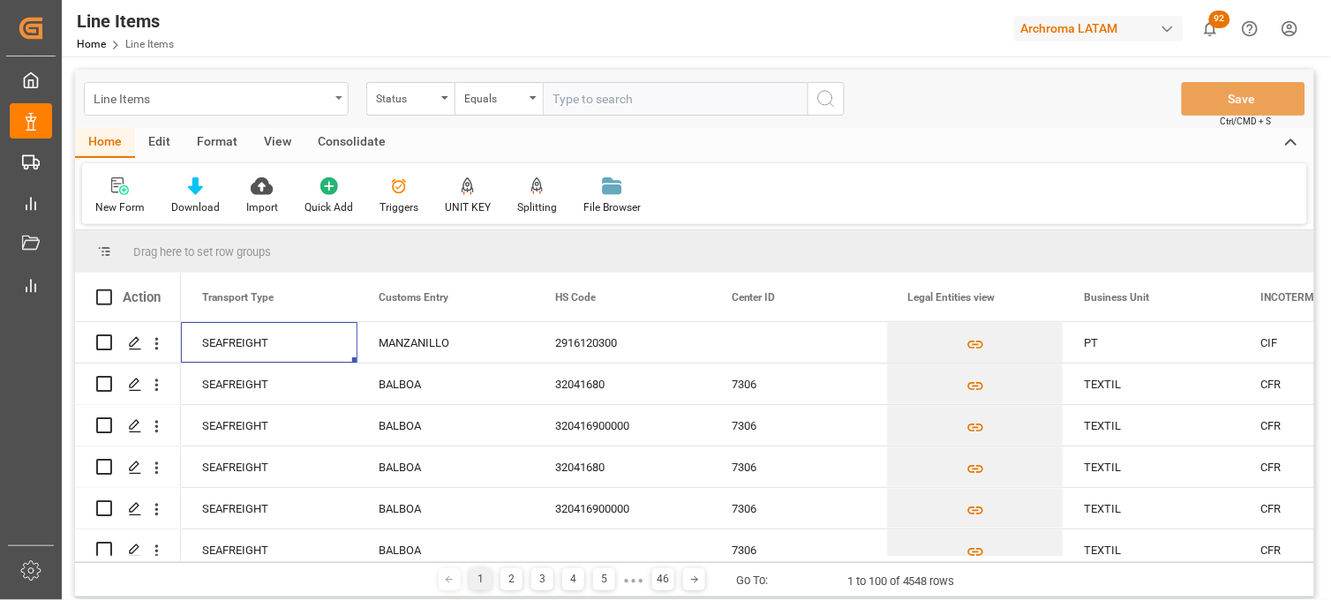
click at [337, 97] on icon "open menu" at bounding box center [338, 98] width 7 height 4
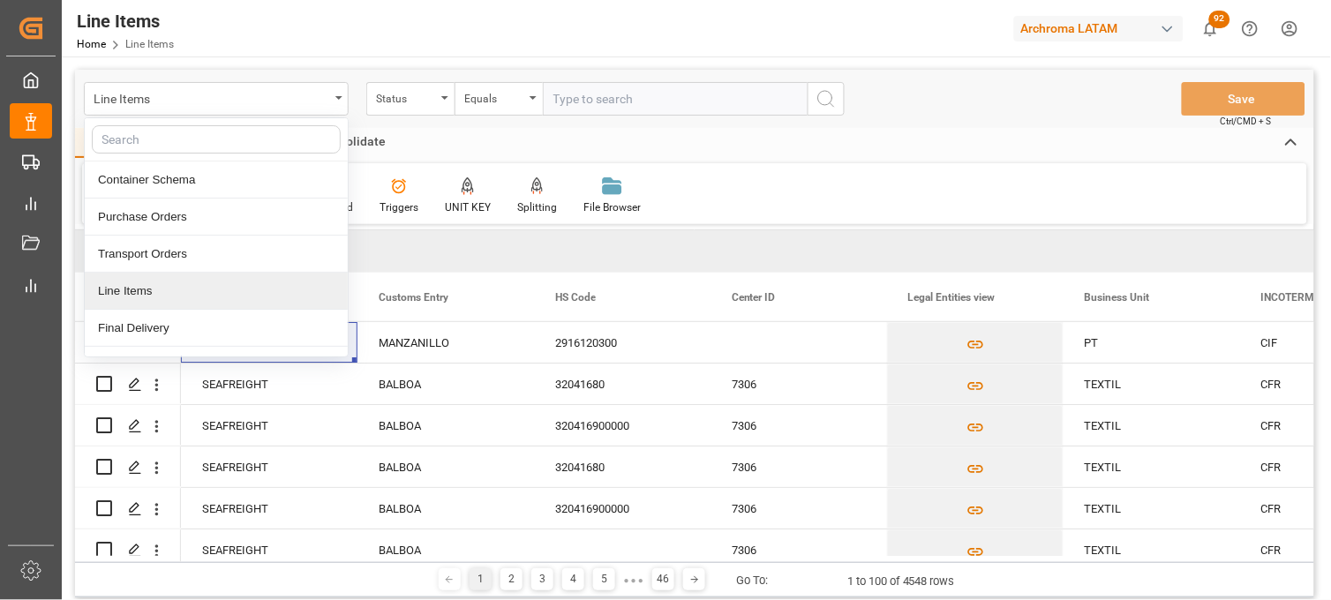
click at [142, 319] on div "Final Delivery" at bounding box center [216, 328] width 263 height 37
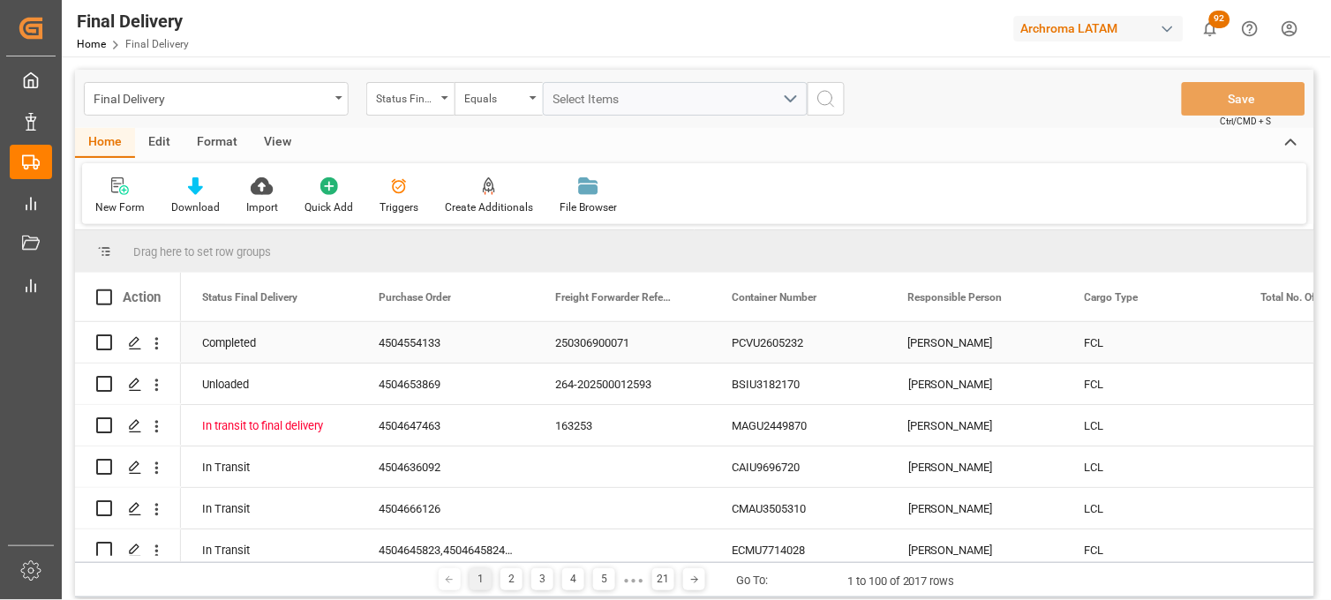
click at [966, 344] on div "[PERSON_NAME]" at bounding box center [975, 342] width 177 height 41
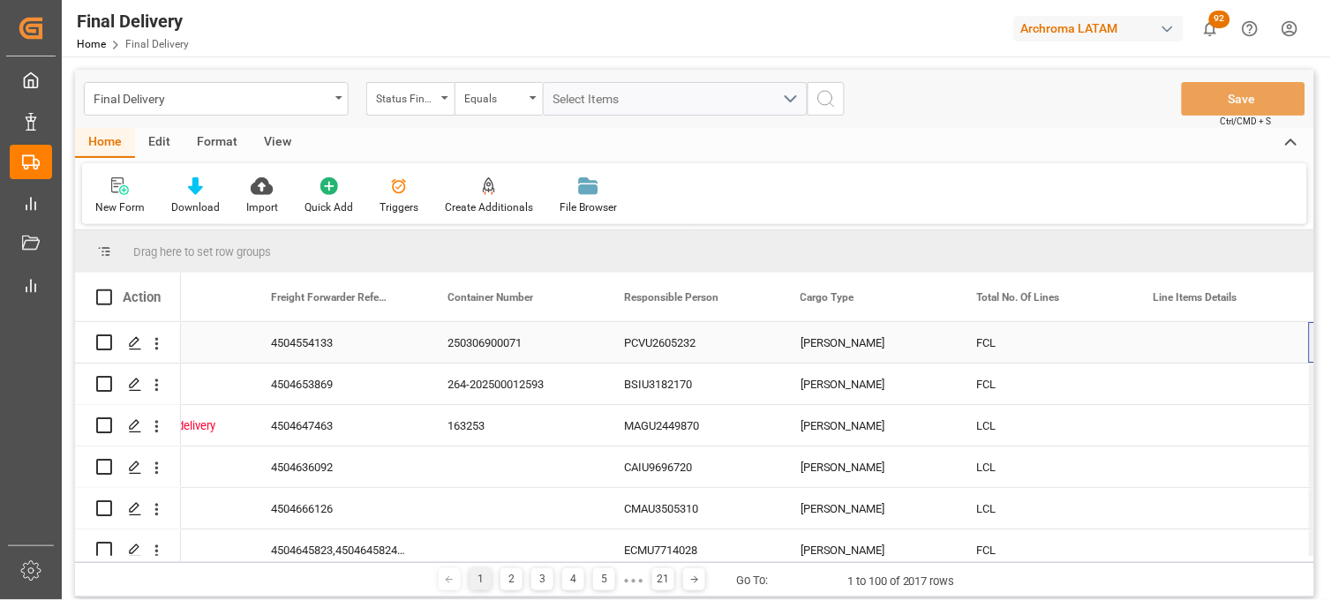
scroll to position [0, 284]
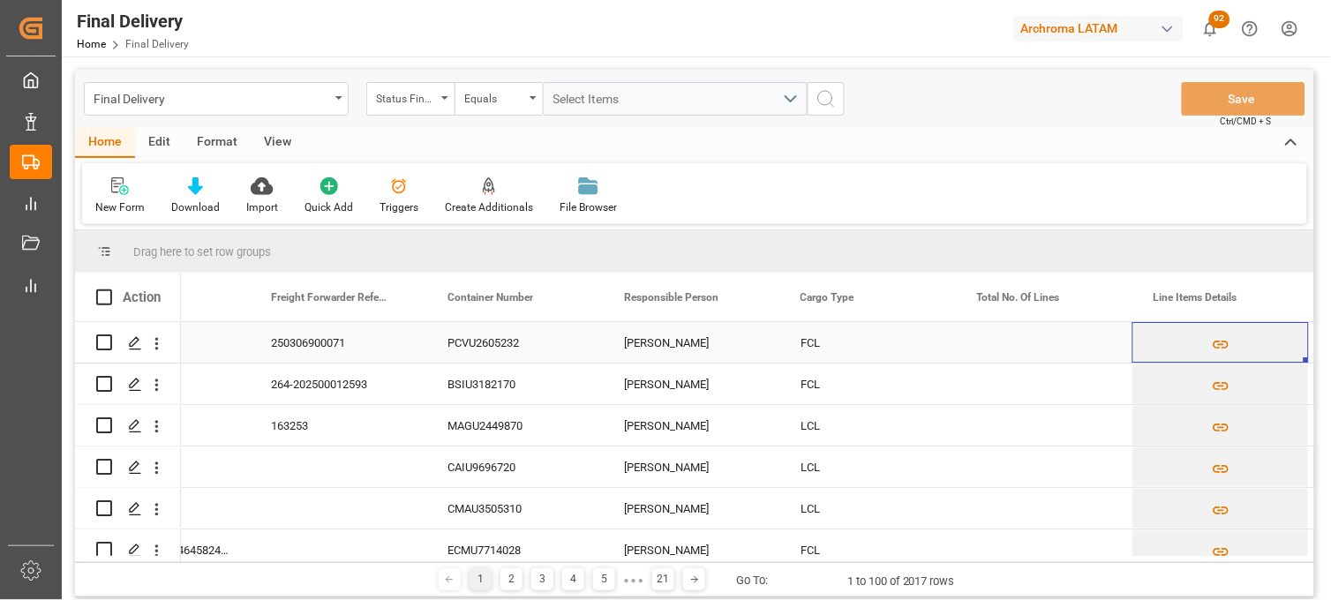
click at [1027, 350] on div "Press SPACE to select this row." at bounding box center [1044, 342] width 177 height 41
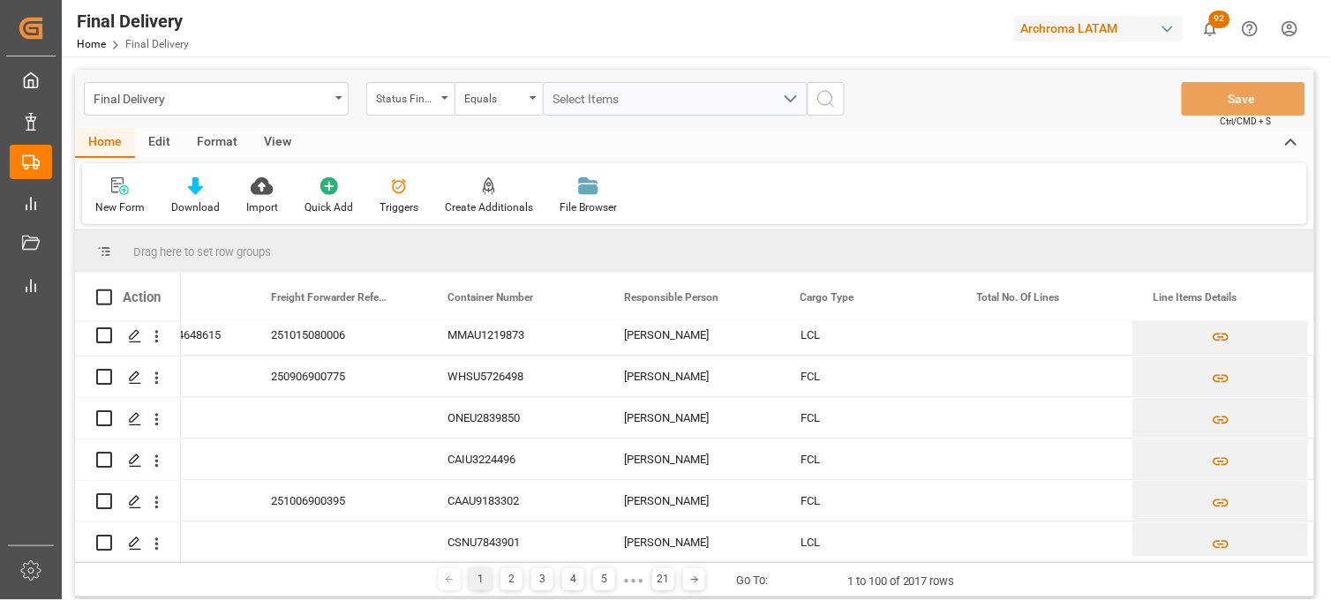
scroll to position [3920, 0]
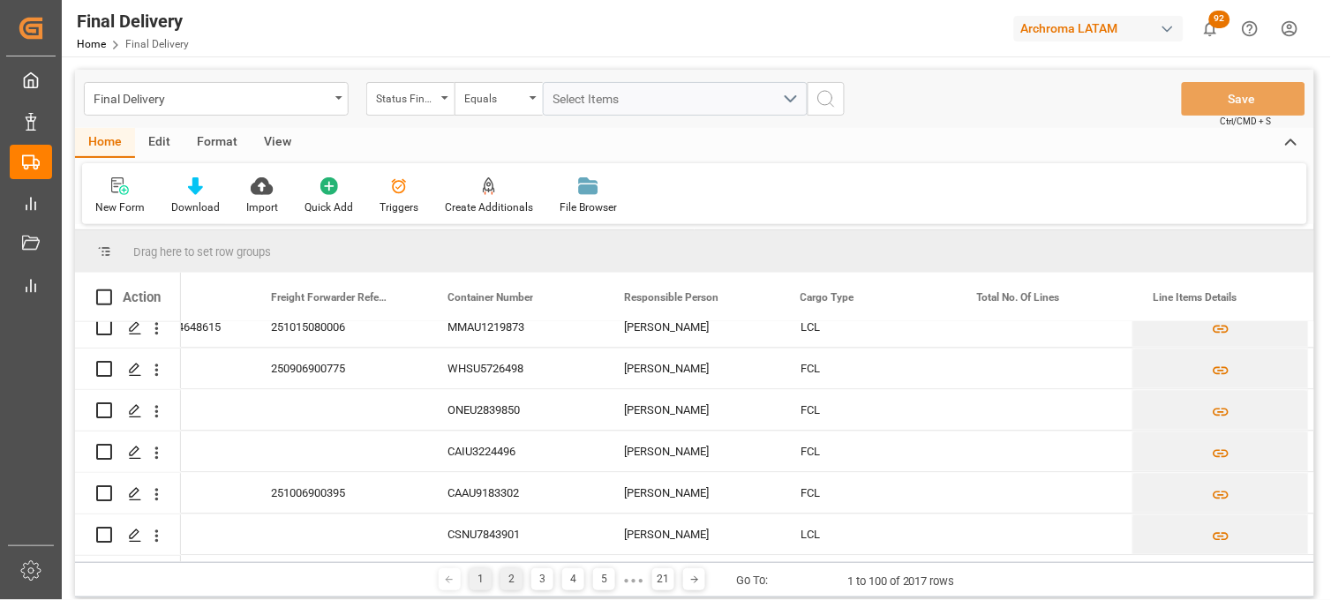
click at [508, 577] on div "2" at bounding box center [511, 579] width 22 height 22
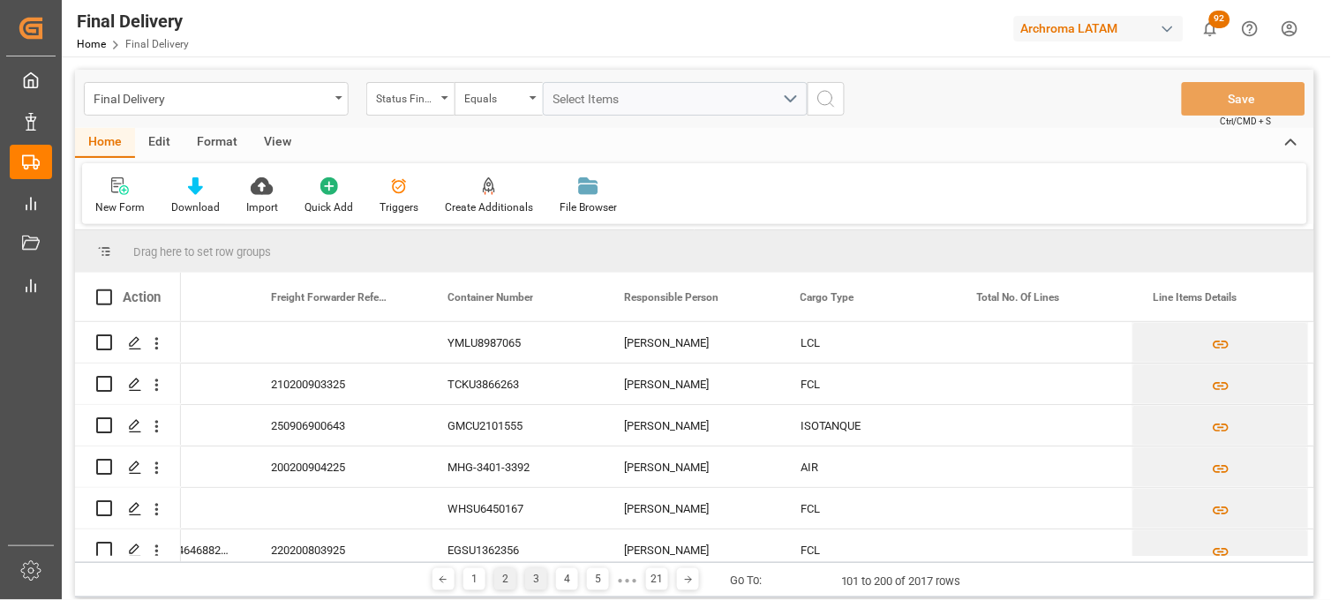
click at [531, 583] on div "3" at bounding box center [536, 579] width 22 height 22
click at [567, 579] on div "4" at bounding box center [567, 579] width 22 height 22
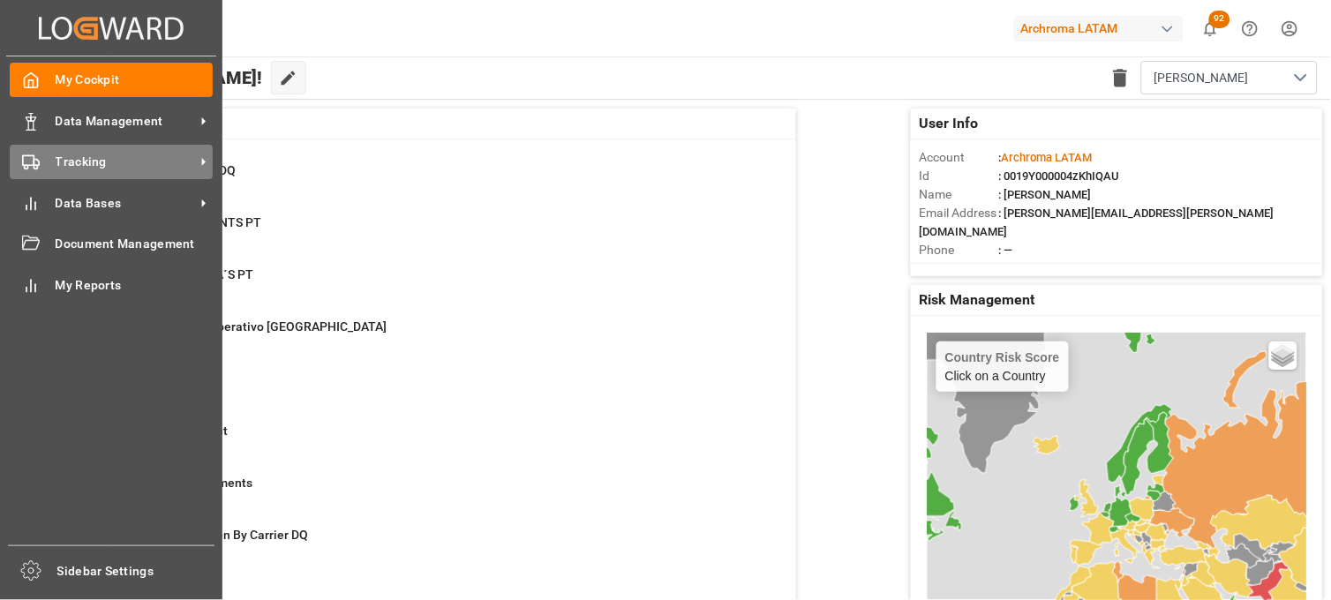
click at [90, 156] on span "Tracking" at bounding box center [125, 162] width 139 height 19
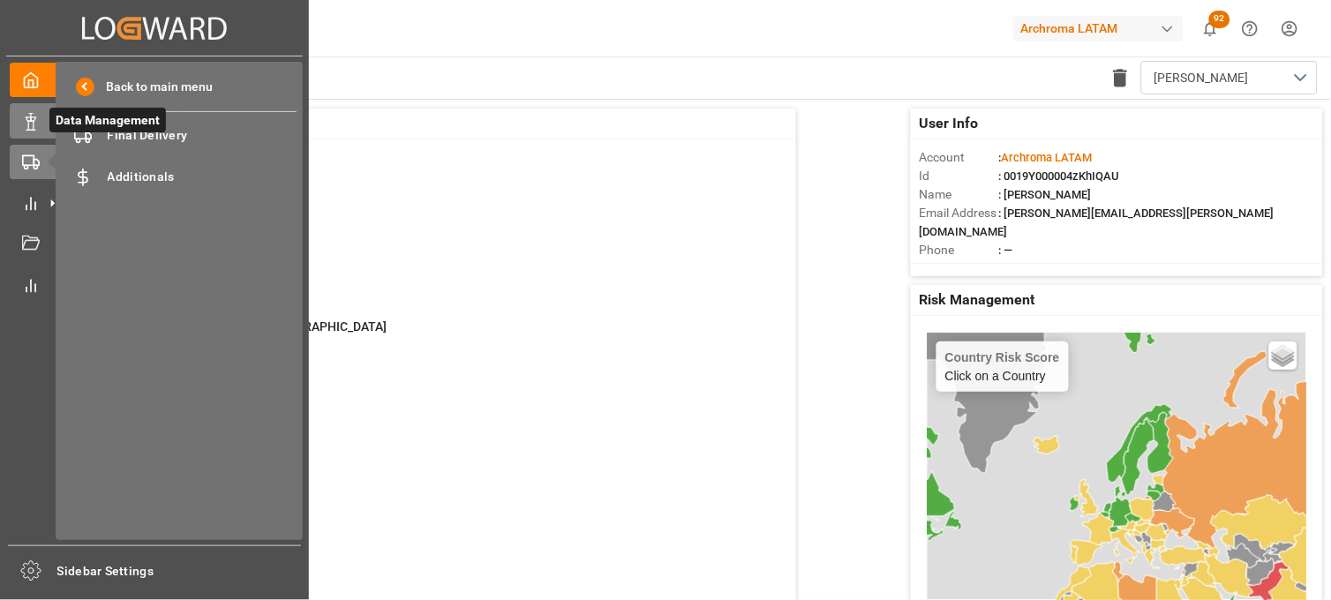
click at [35, 124] on icon at bounding box center [31, 122] width 18 height 18
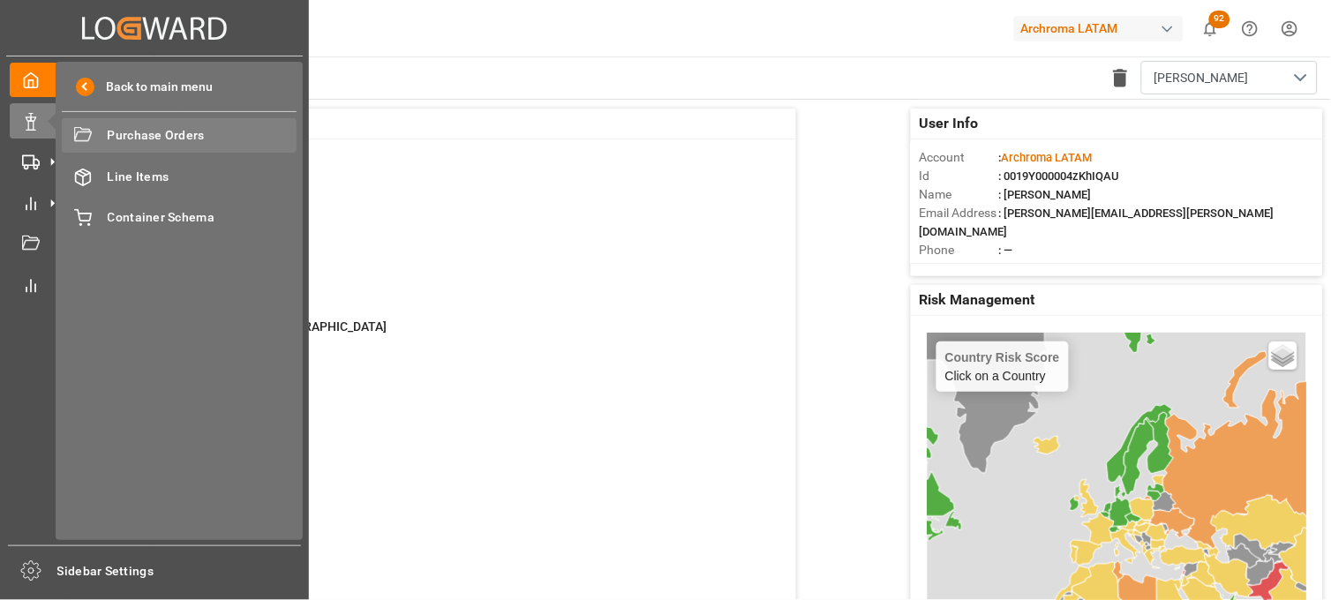
click at [155, 132] on span "Purchase Orders" at bounding box center [203, 135] width 190 height 19
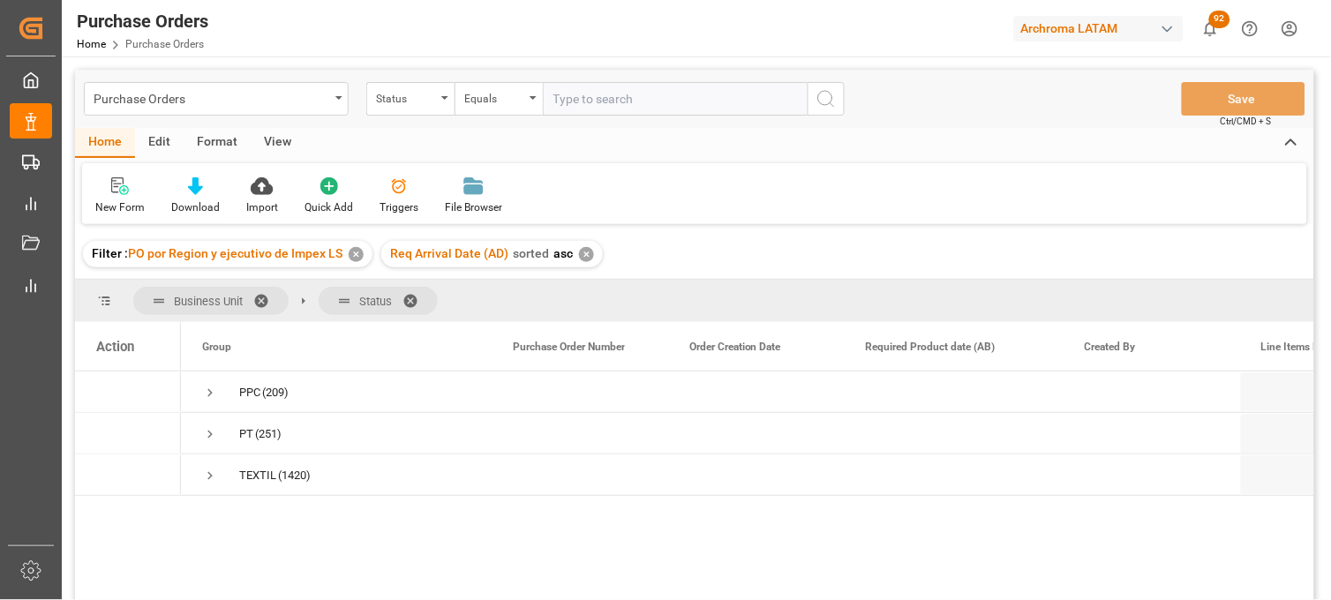
click at [359, 254] on div "✕" at bounding box center [356, 254] width 15 height 15
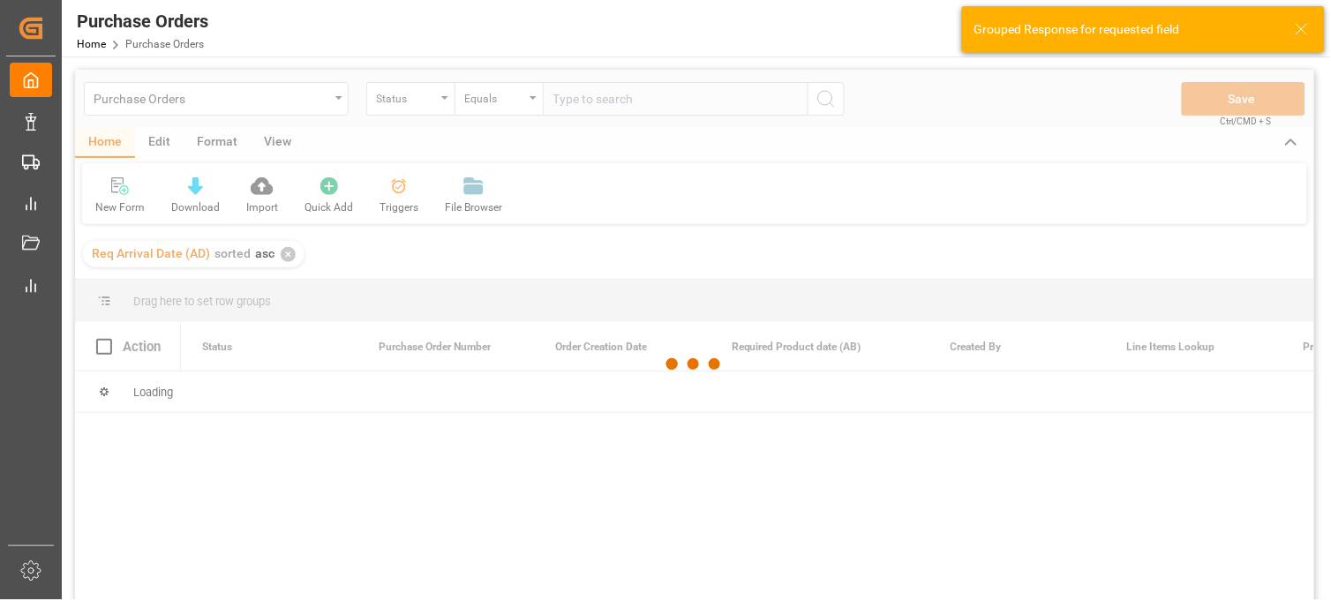
click at [288, 254] on div at bounding box center [694, 365] width 1239 height 590
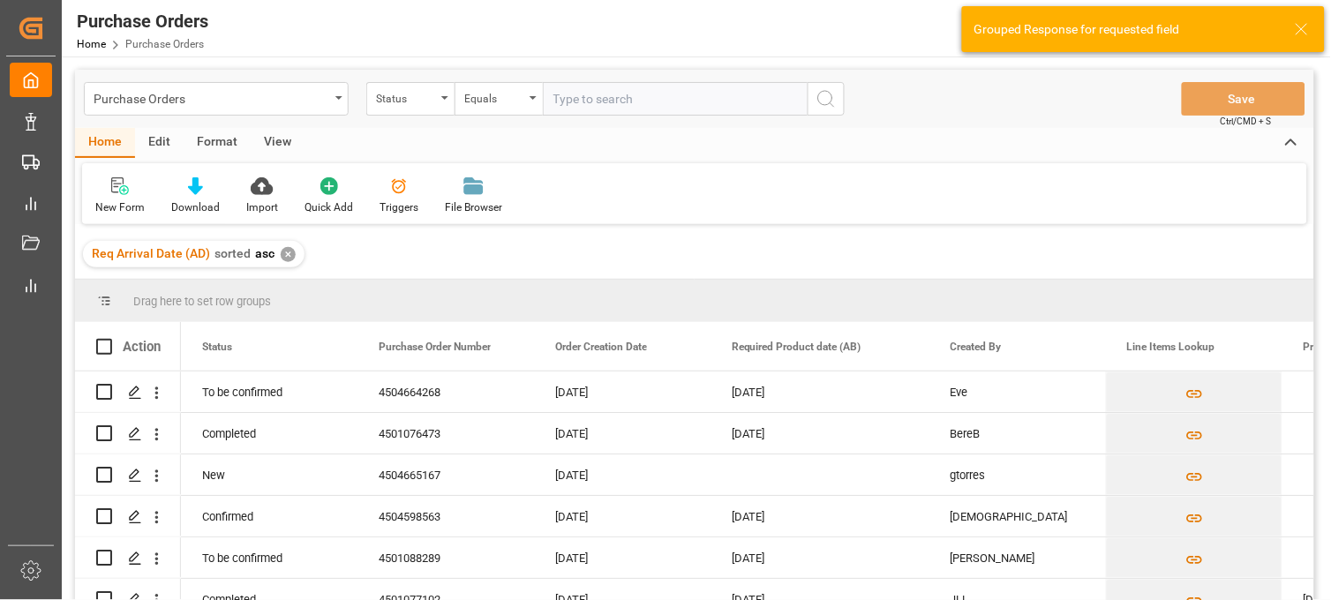
click at [286, 254] on div "✕" at bounding box center [288, 254] width 15 height 15
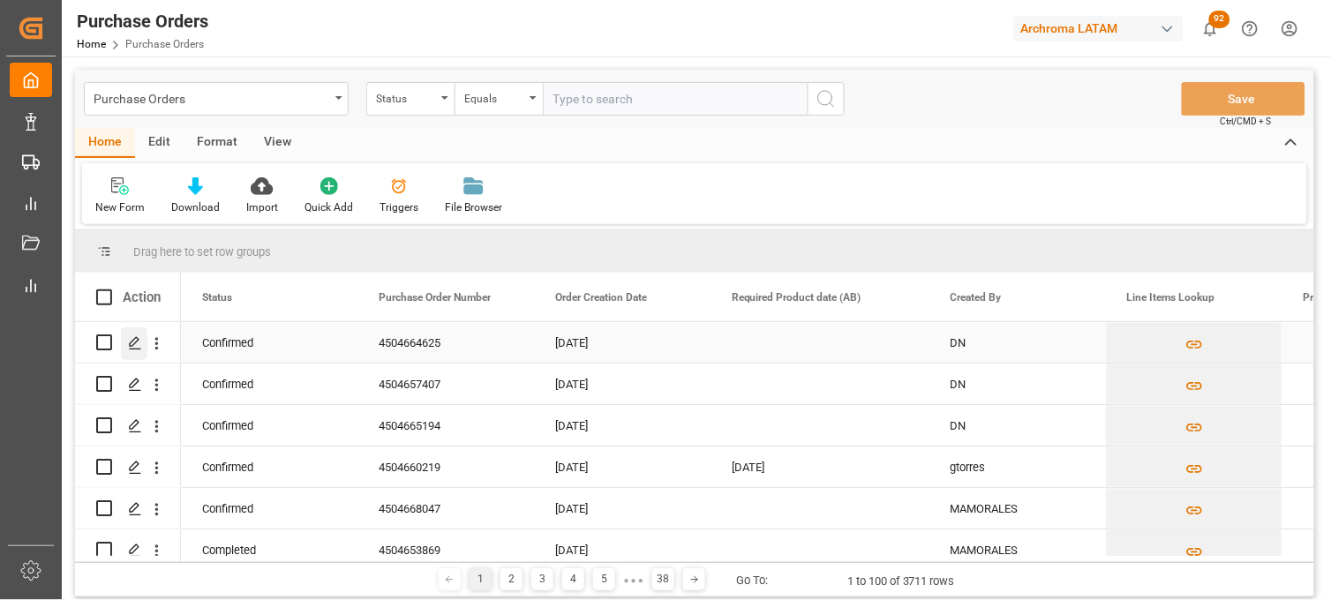
click at [142, 346] on div "Press SPACE to select this row." at bounding box center [134, 343] width 26 height 33
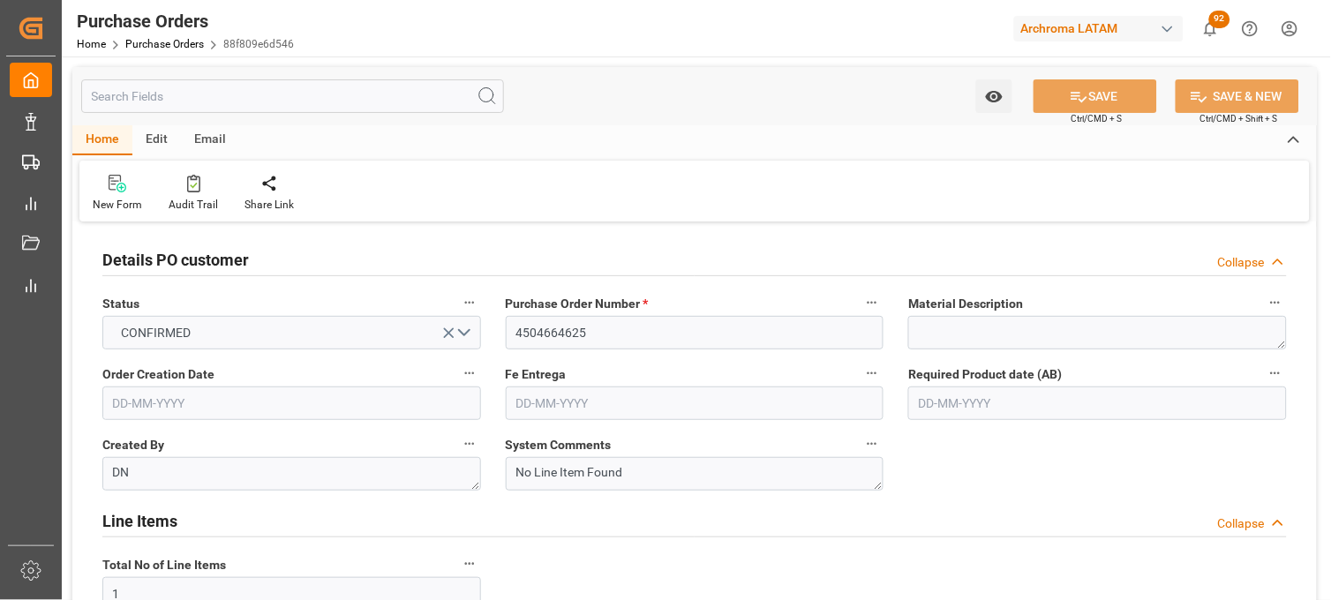
type input "[DATE]"
type input "24-12-2025"
type input "[DATE]"
type input "29-11-2025"
drag, startPoint x: 505, startPoint y: 447, endPoint x: 729, endPoint y: 447, distance: 224.2
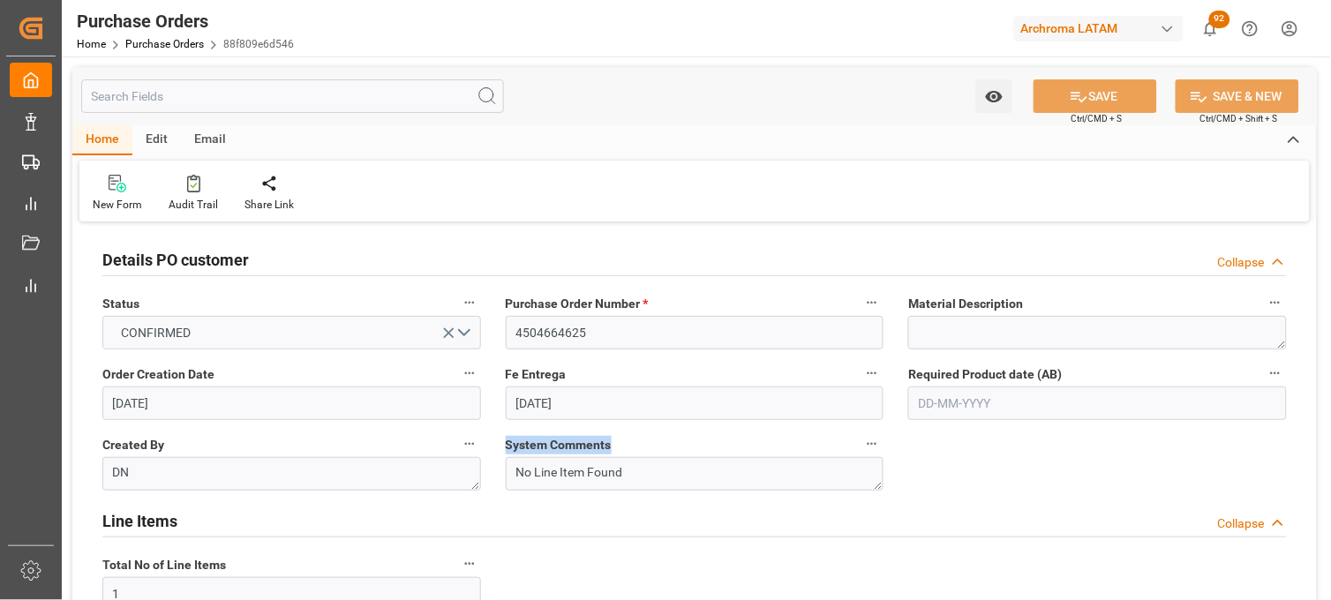
click at [729, 447] on label "System Comments" at bounding box center [695, 444] width 379 height 25
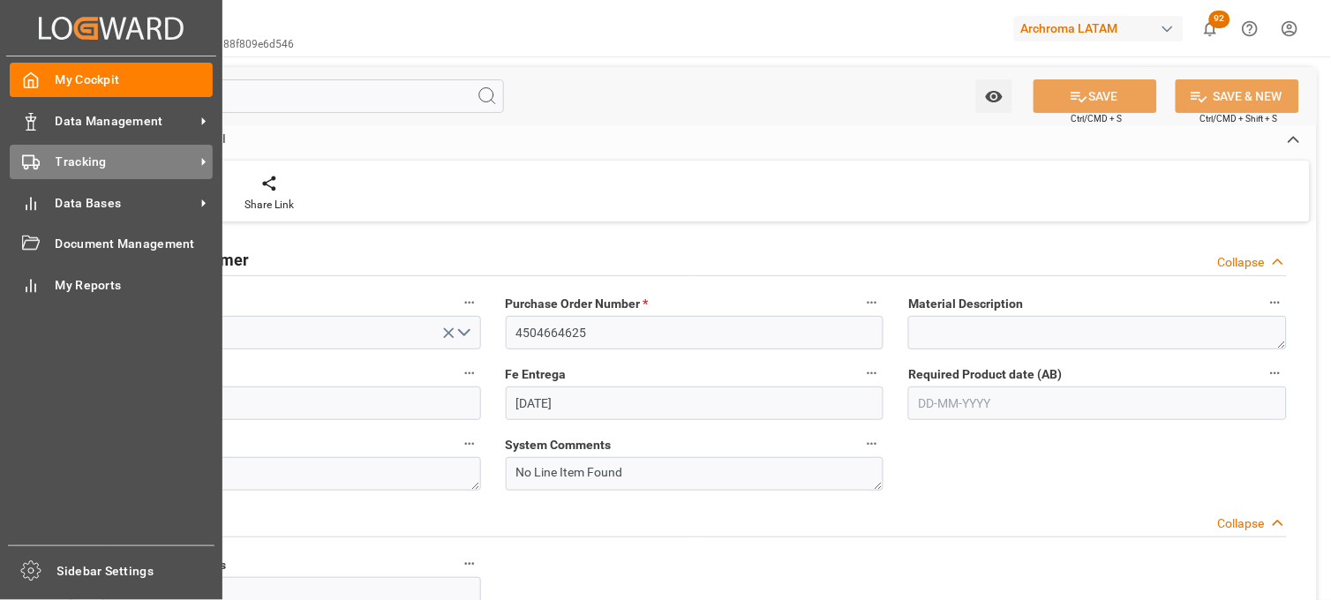
click at [41, 162] on div "Tracking Tracking" at bounding box center [111, 162] width 203 height 34
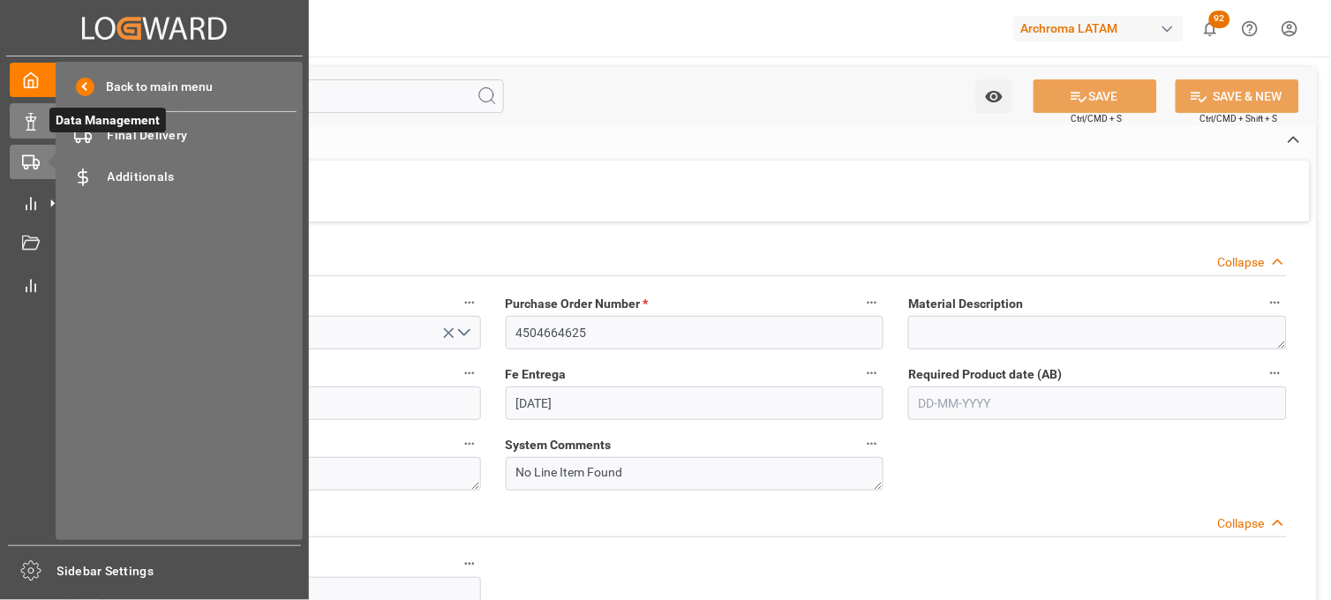
click at [22, 120] on icon at bounding box center [31, 122] width 18 height 18
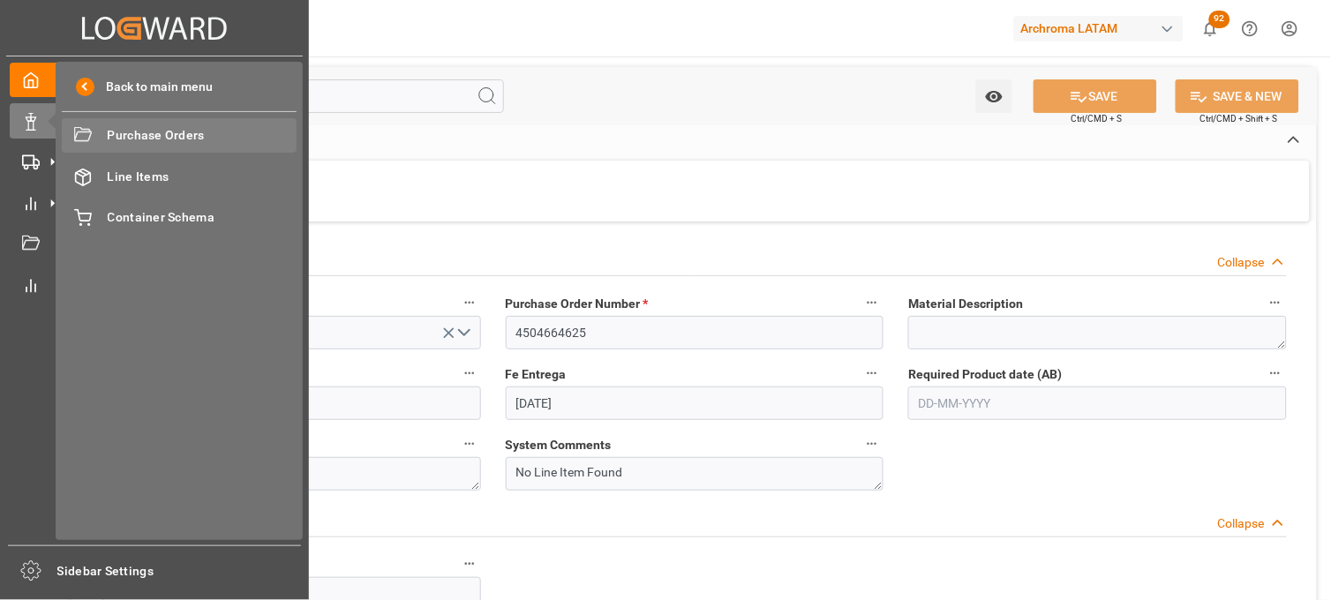
click at [137, 137] on span "Purchase Orders" at bounding box center [203, 135] width 190 height 19
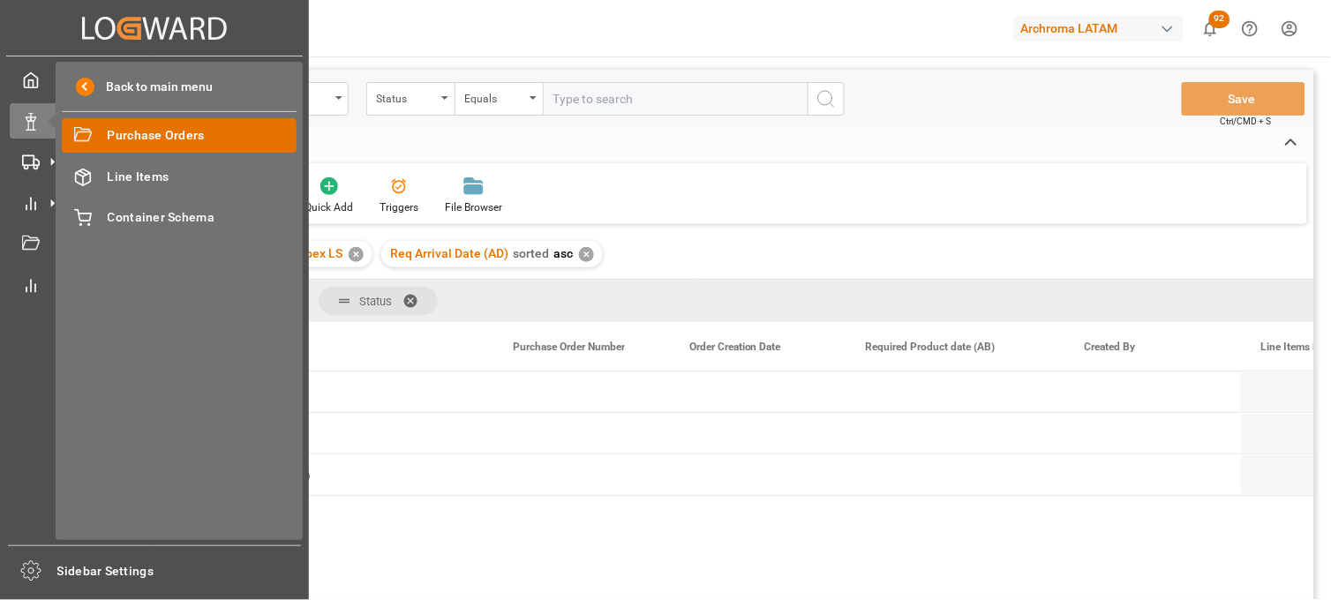
click at [144, 135] on span "Purchase Orders" at bounding box center [203, 135] width 190 height 19
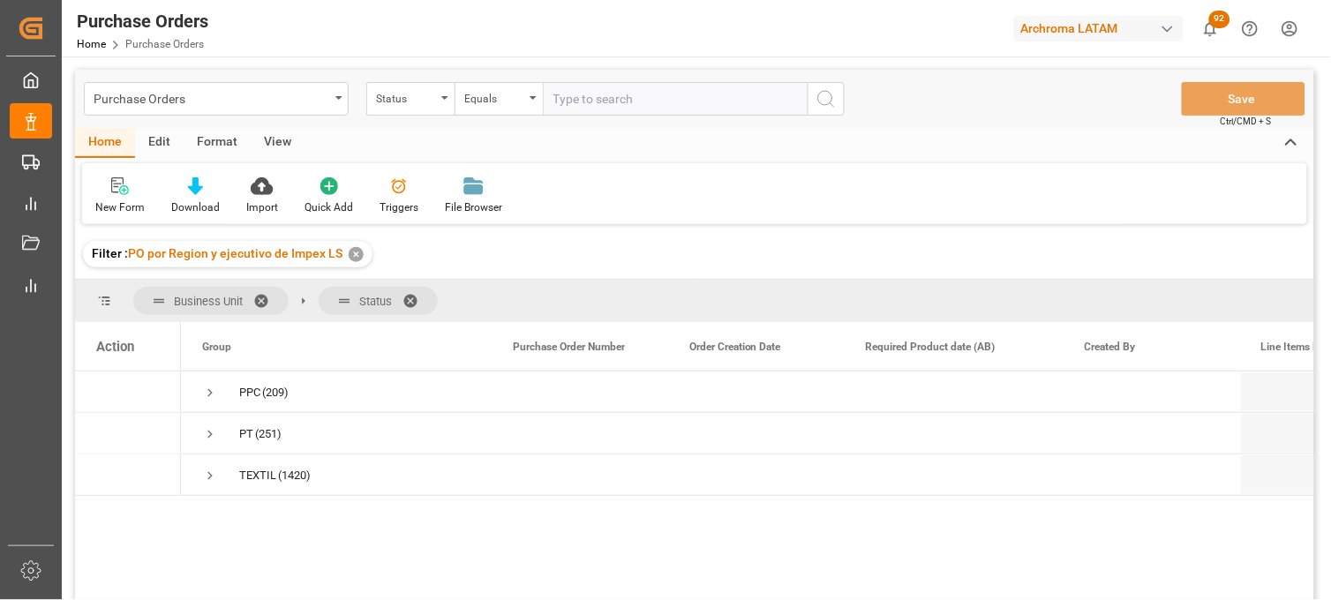
click at [1290, 30] on html "Created by potrace 1.15, written by Peter Selinger 2001-2017 Created by potrace…" at bounding box center [665, 300] width 1331 height 600
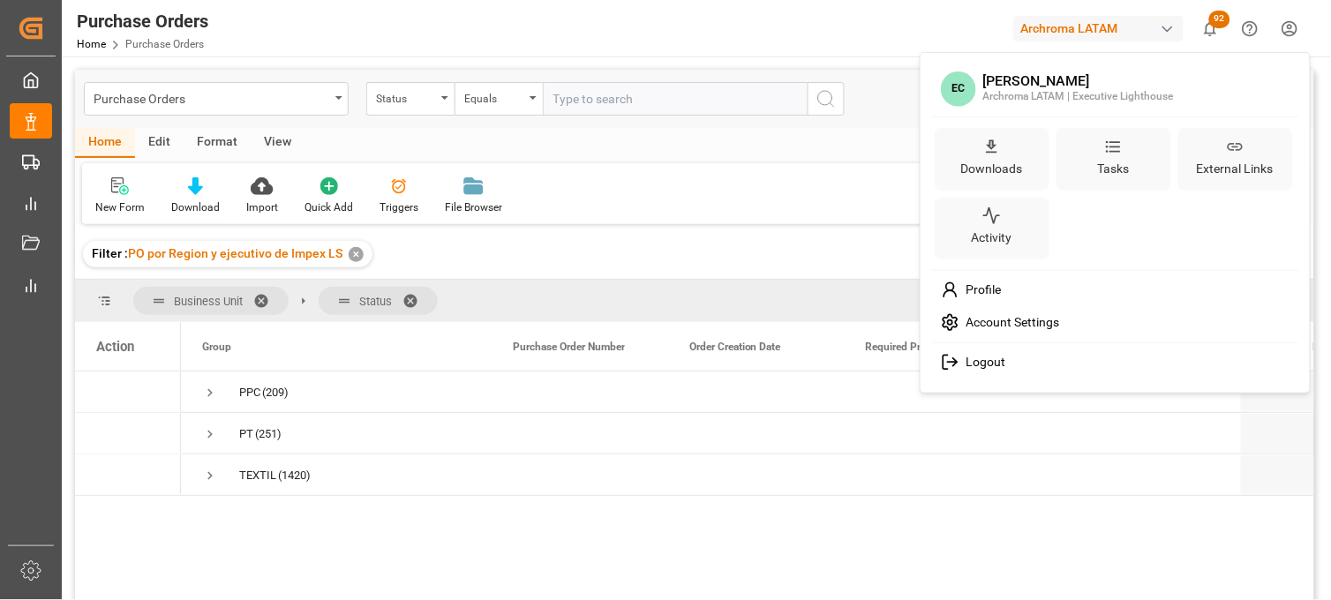
click at [951, 322] on circle at bounding box center [950, 322] width 4 height 4
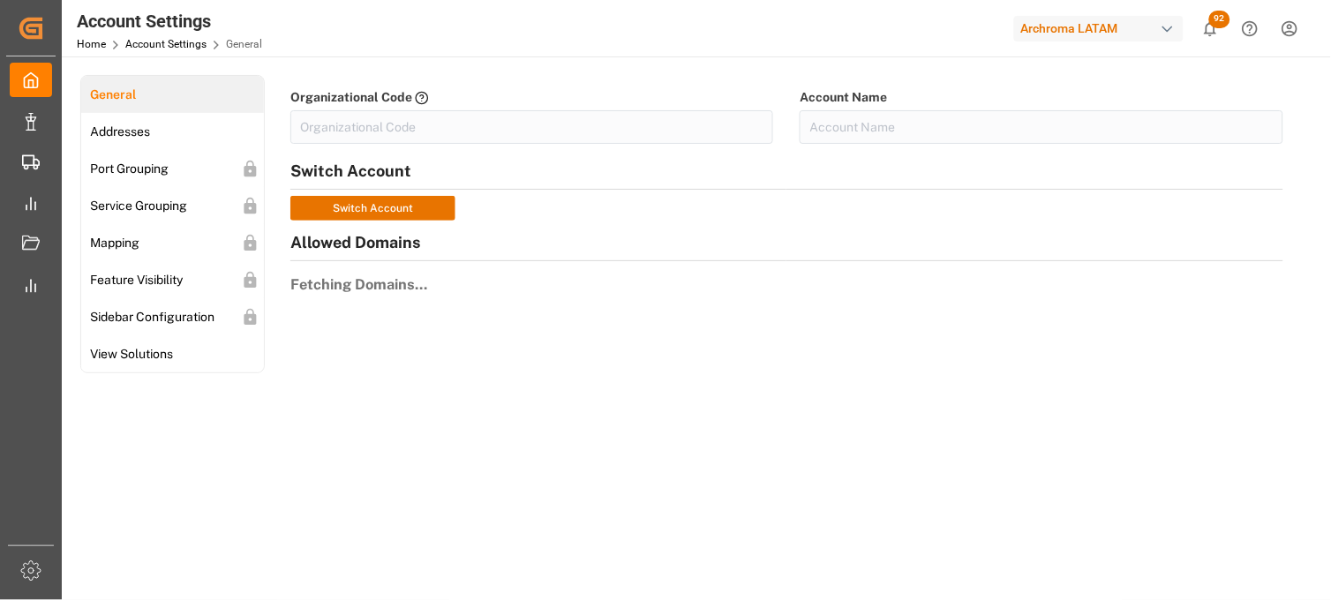
type input "ArchMexic-N1L7"
type input "Archroma LATAM"
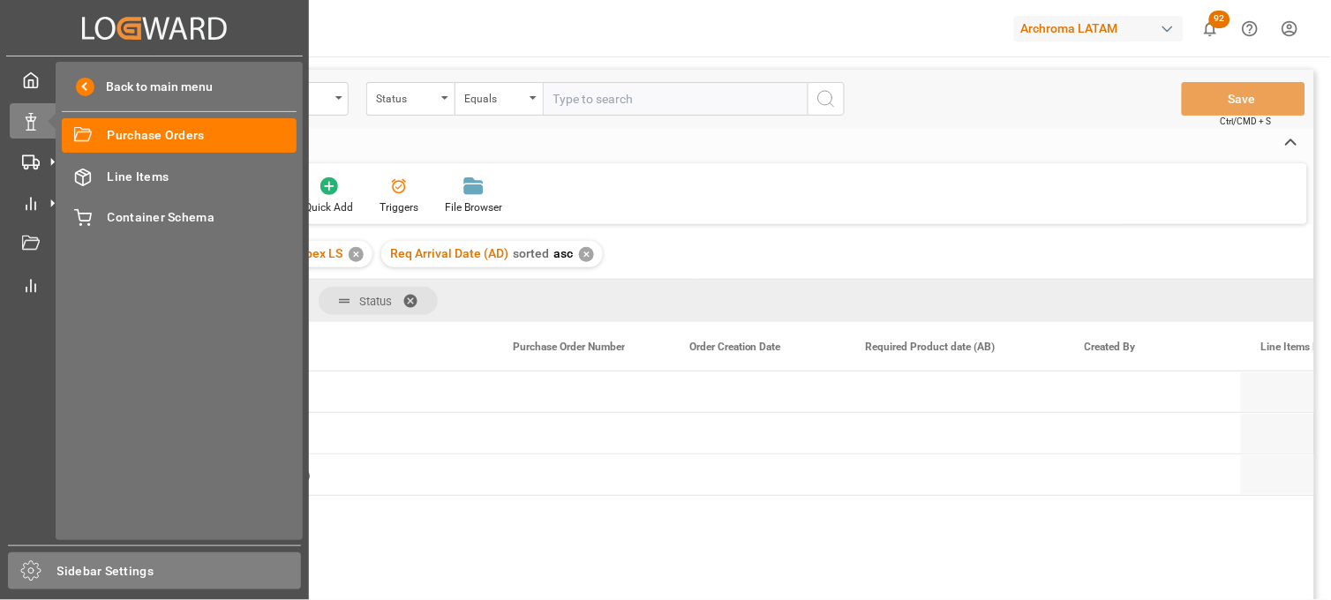
click at [35, 568] on icon at bounding box center [30, 570] width 21 height 21
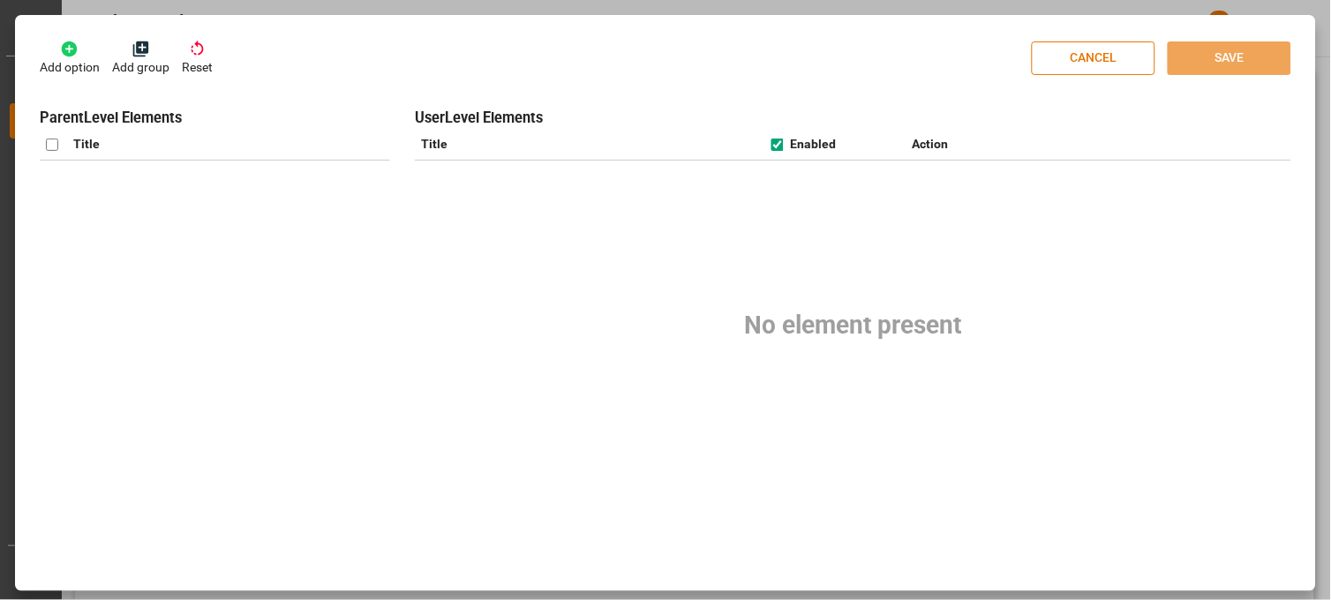
checkbox input "true"
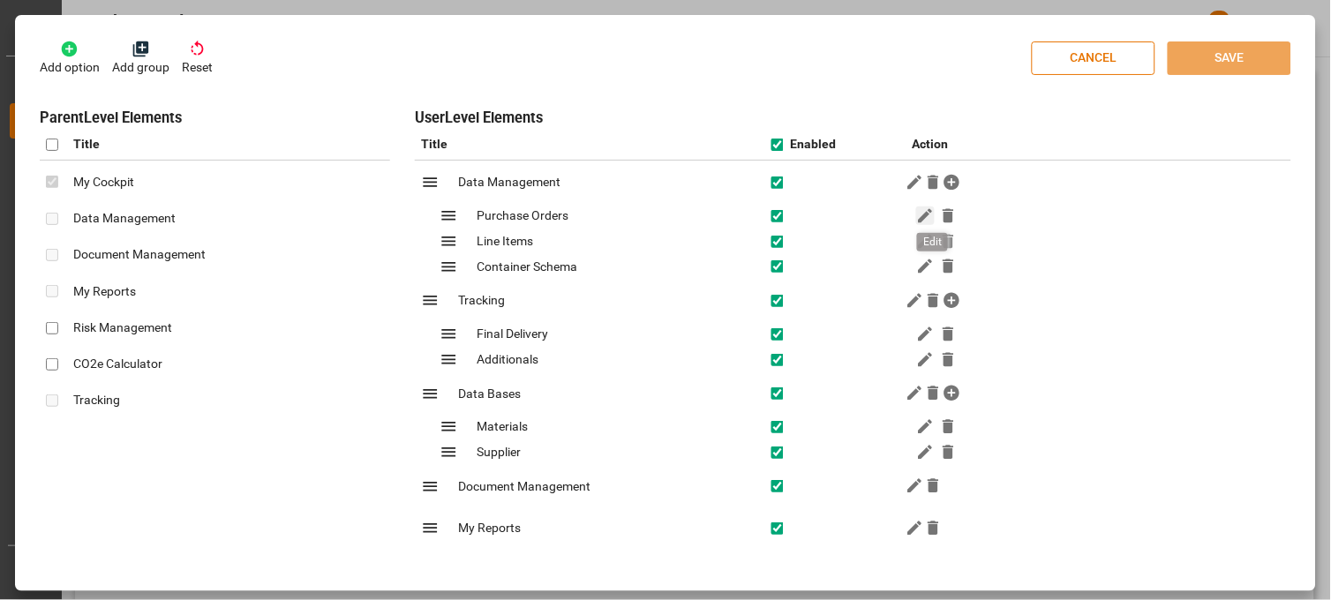
click at [923, 216] on icon "button" at bounding box center [925, 216] width 19 height 19
type input "Purchase Orders"
type input "Folder"
type input "/tower/purchaseOrders?filterKey=POpendientesporBU"
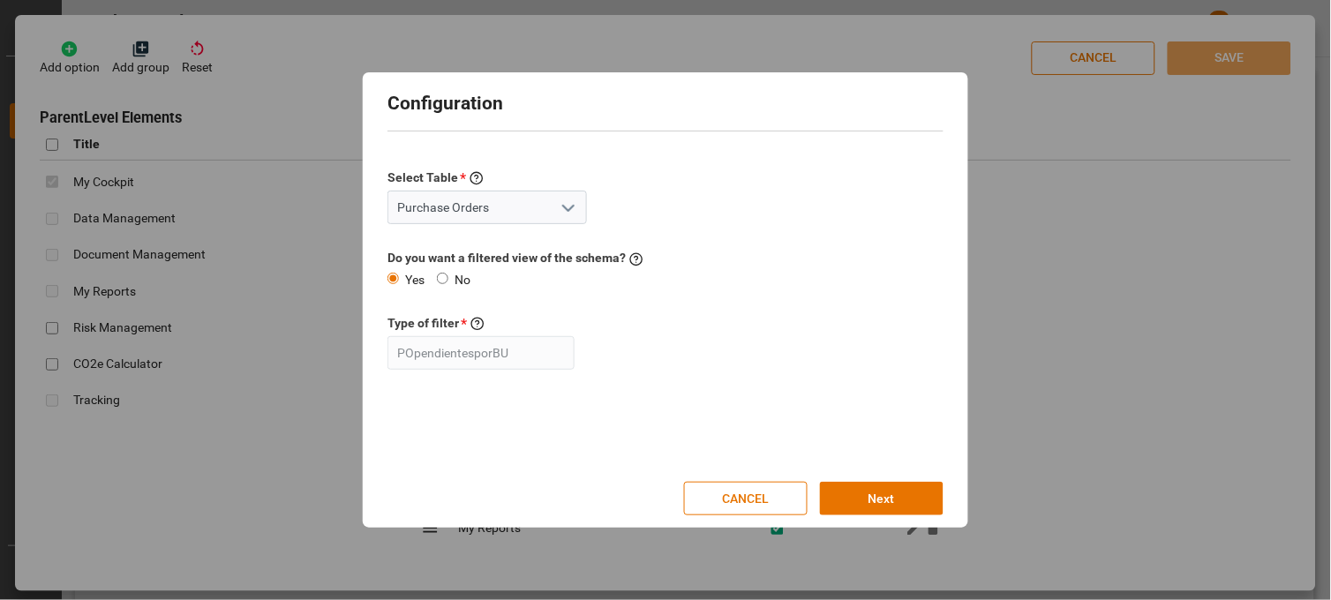
type input "PO por Region y ejecutivo de Impex LS"
click at [443, 275] on input "No" at bounding box center [442, 278] width 11 height 11
radio input "true"
click at [392, 276] on input "Yes" at bounding box center [392, 278] width 11 height 11
radio input "true"
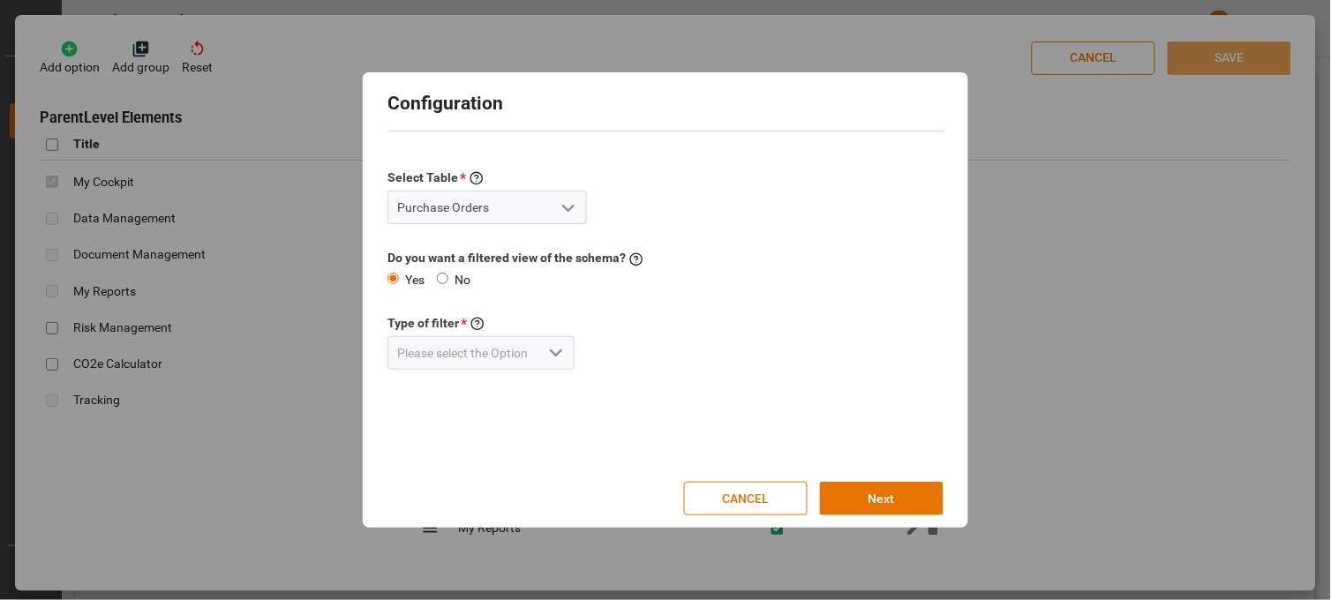
click at [551, 355] on polyline "open menu" at bounding box center [556, 352] width 11 height 5
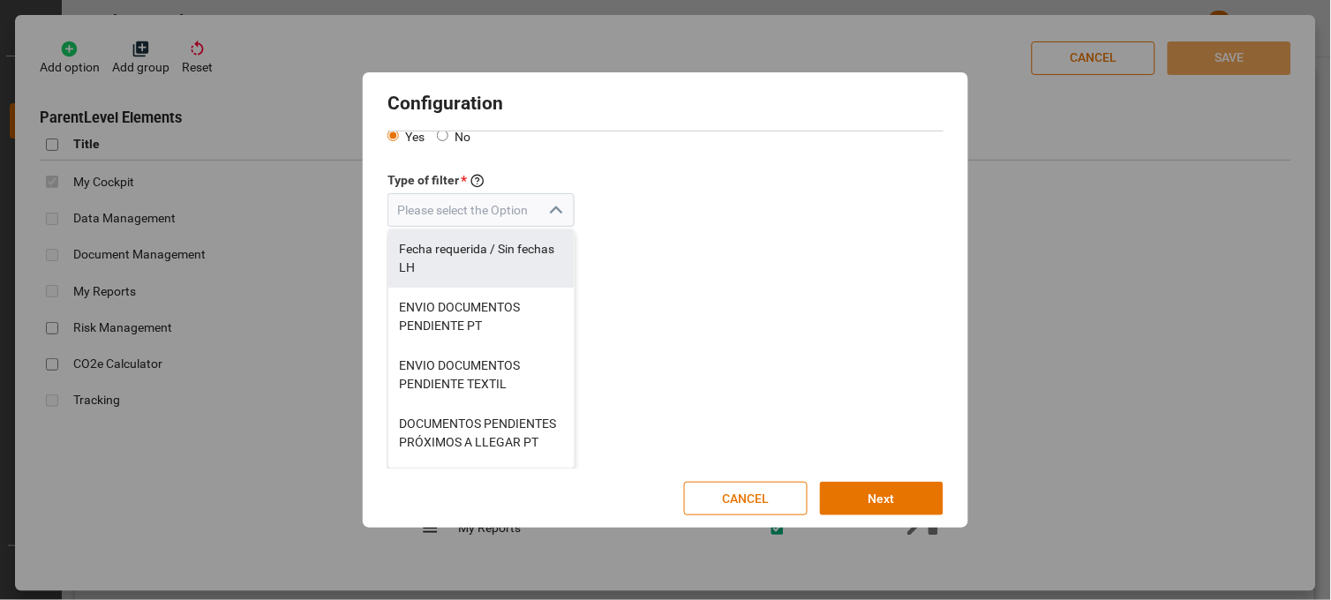
scroll to position [45, 0]
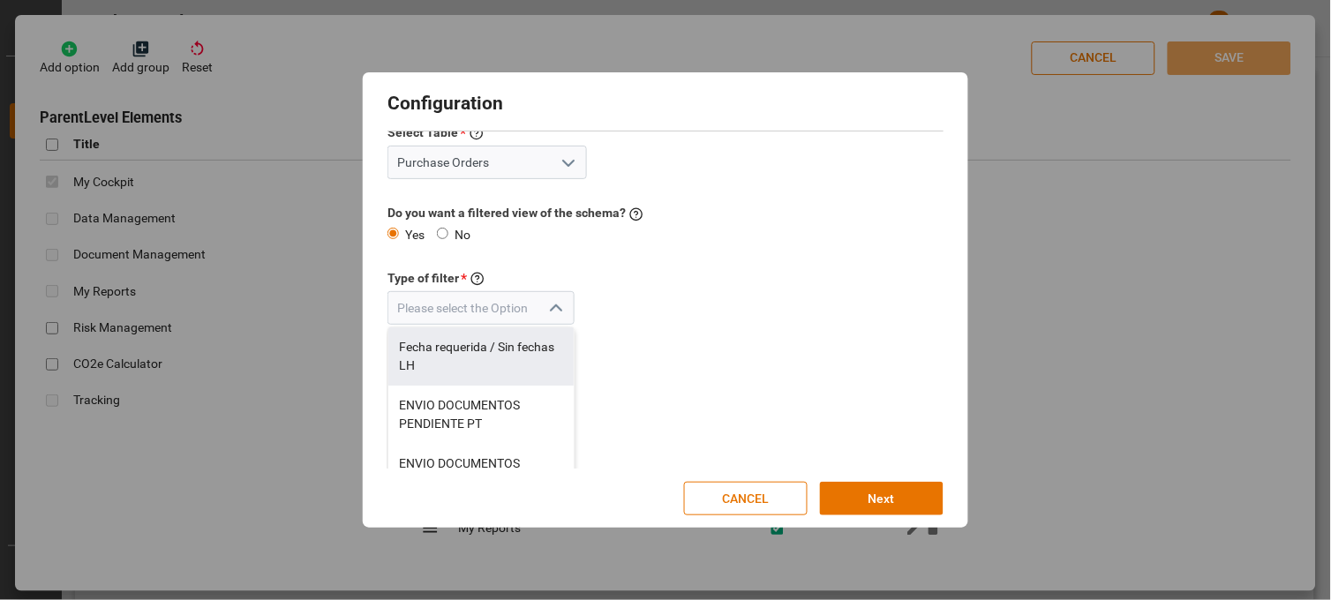
click at [445, 231] on input "No" at bounding box center [442, 233] width 11 height 11
radio input "true"
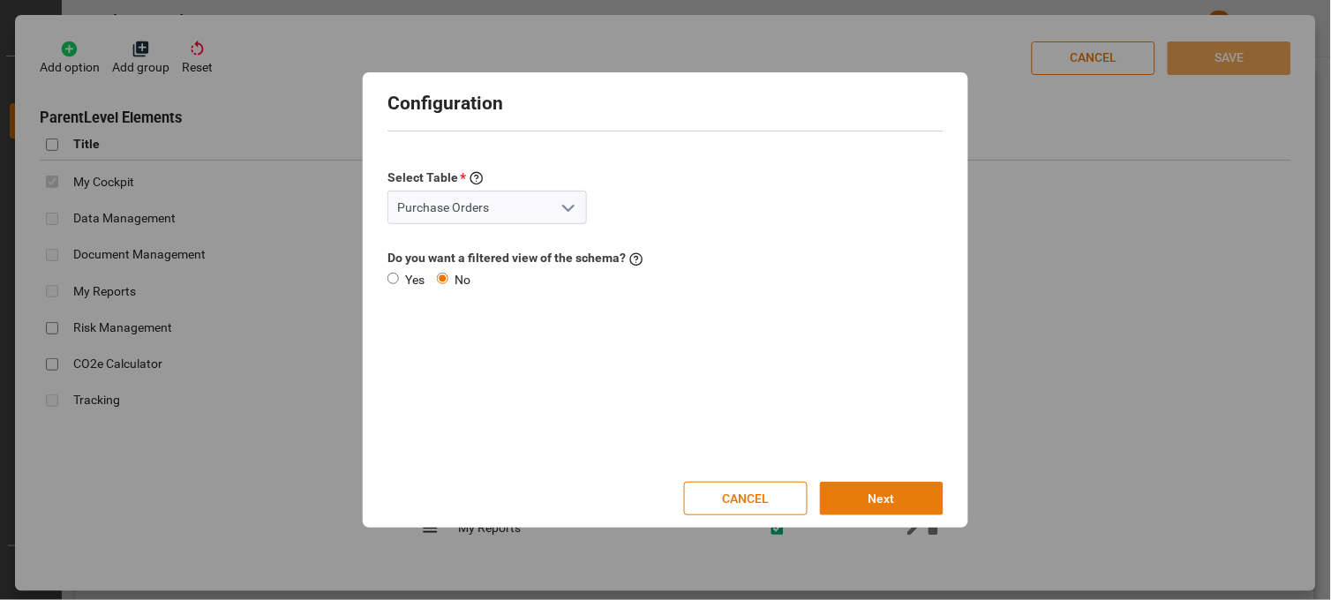
click at [880, 500] on button "Next" at bounding box center [882, 499] width 124 height 34
type input "/tower/purchaseOrders"
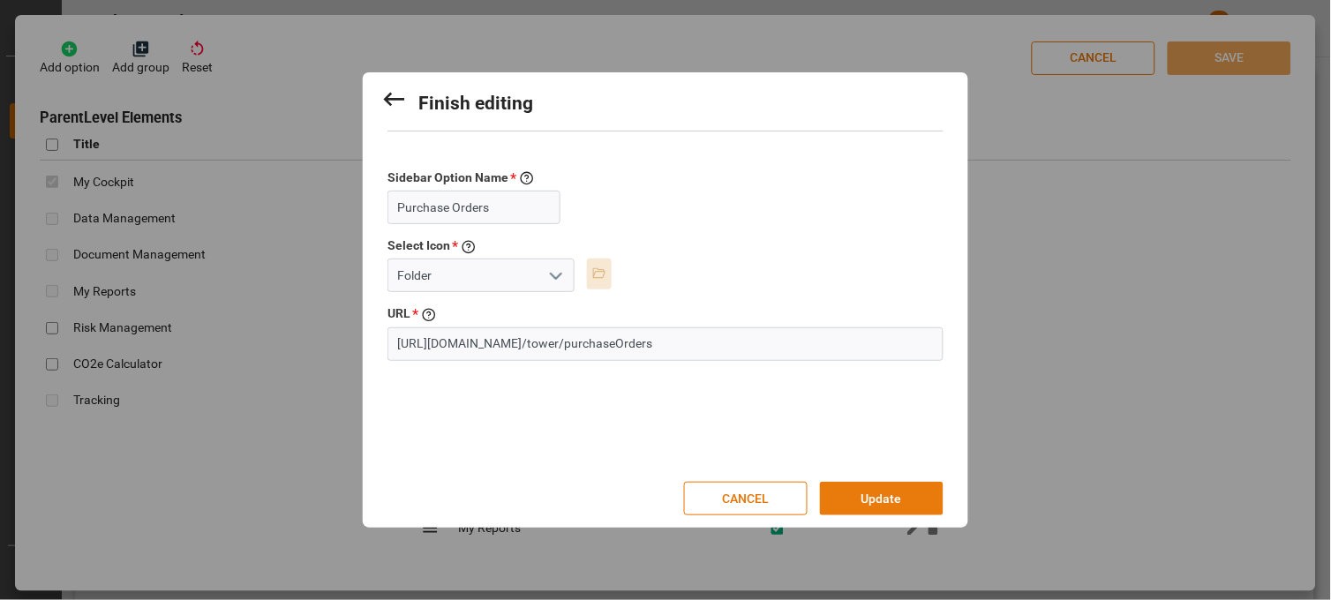
click at [854, 496] on button "Update" at bounding box center [882, 499] width 124 height 34
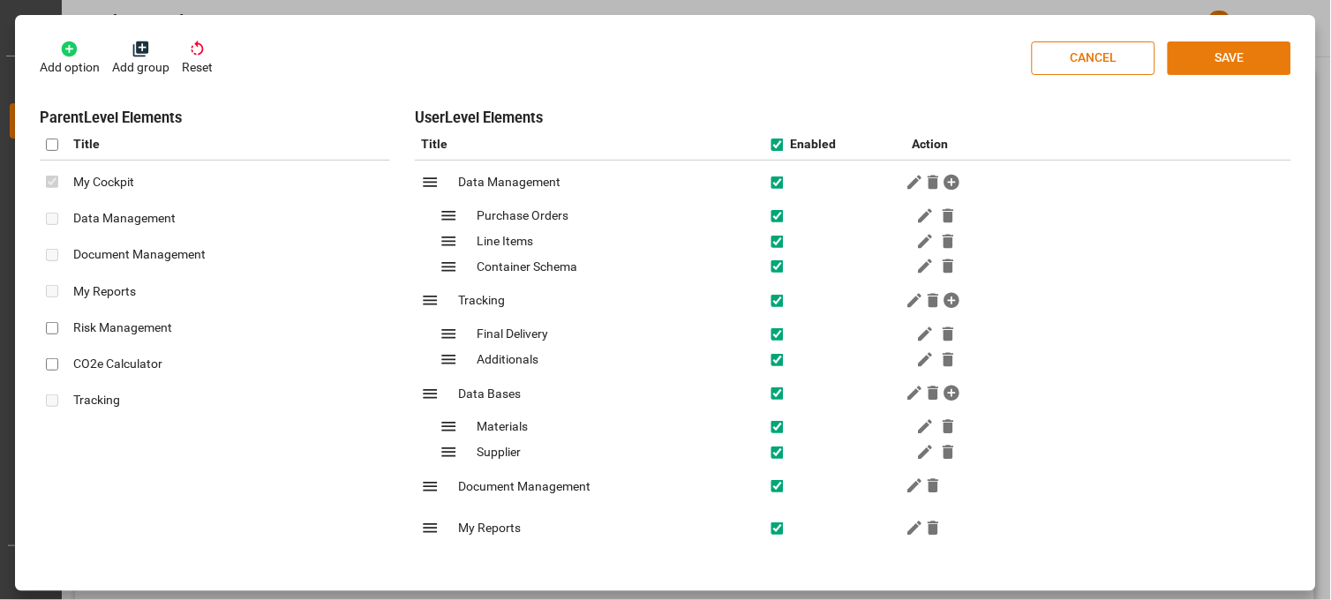
click at [1230, 62] on button "SAVE" at bounding box center [1230, 58] width 124 height 34
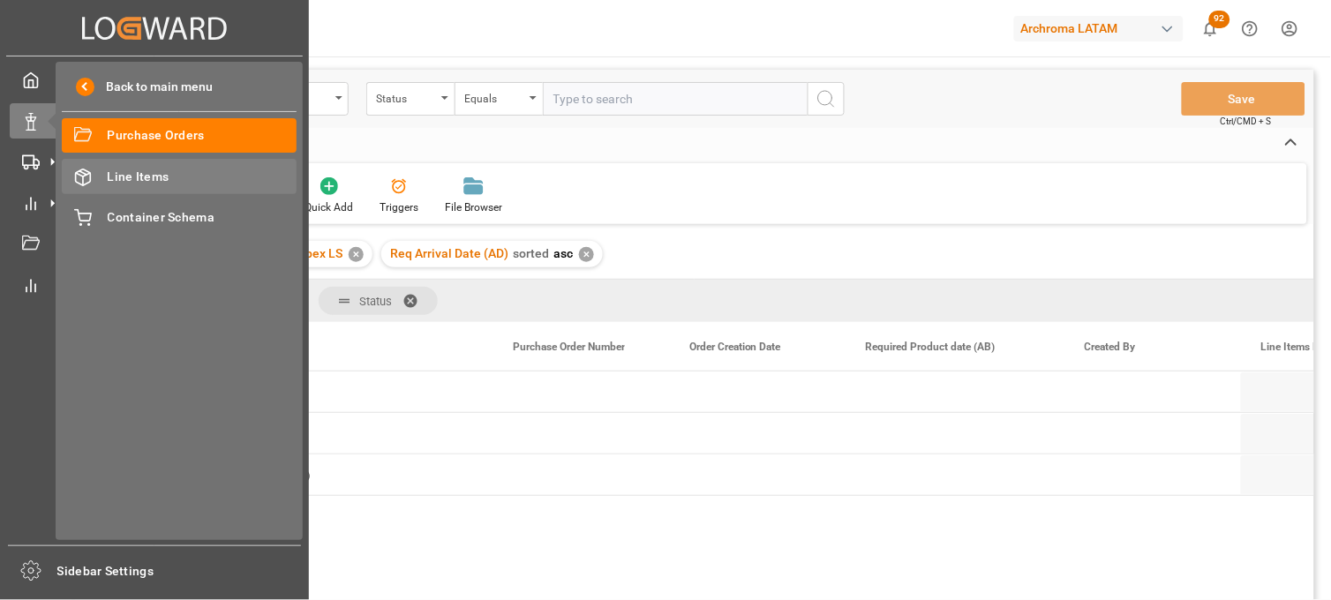
click at [144, 171] on span "Line Items" at bounding box center [203, 177] width 190 height 19
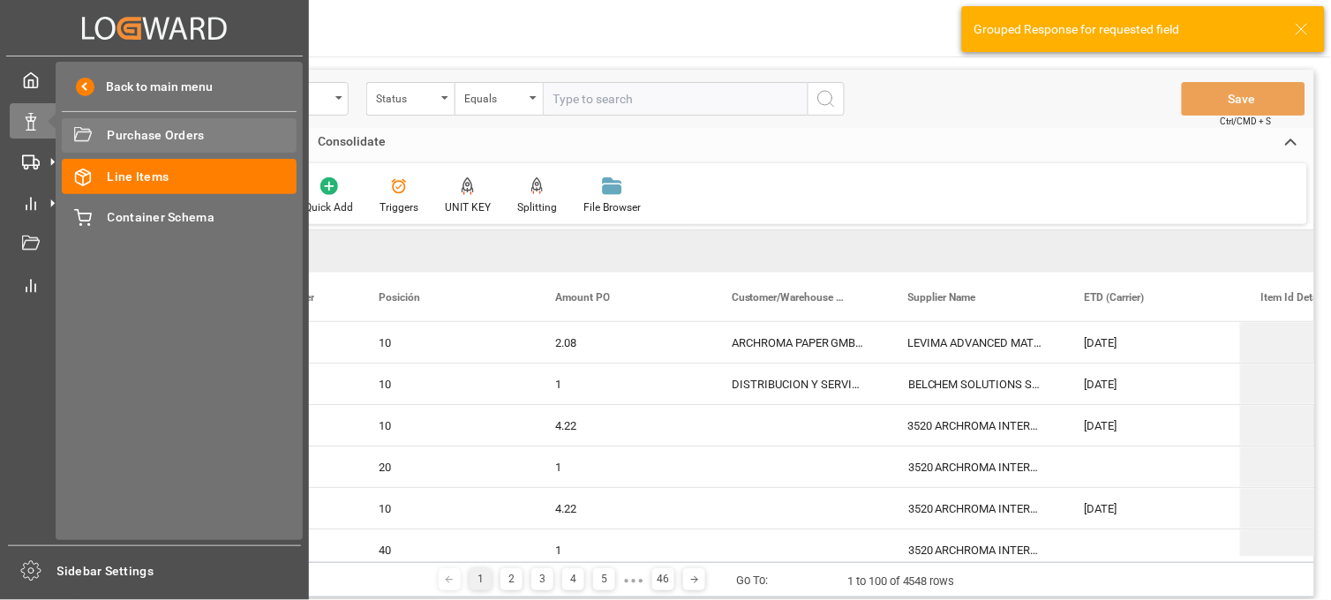
click at [127, 130] on span "Purchase Orders" at bounding box center [203, 135] width 190 height 19
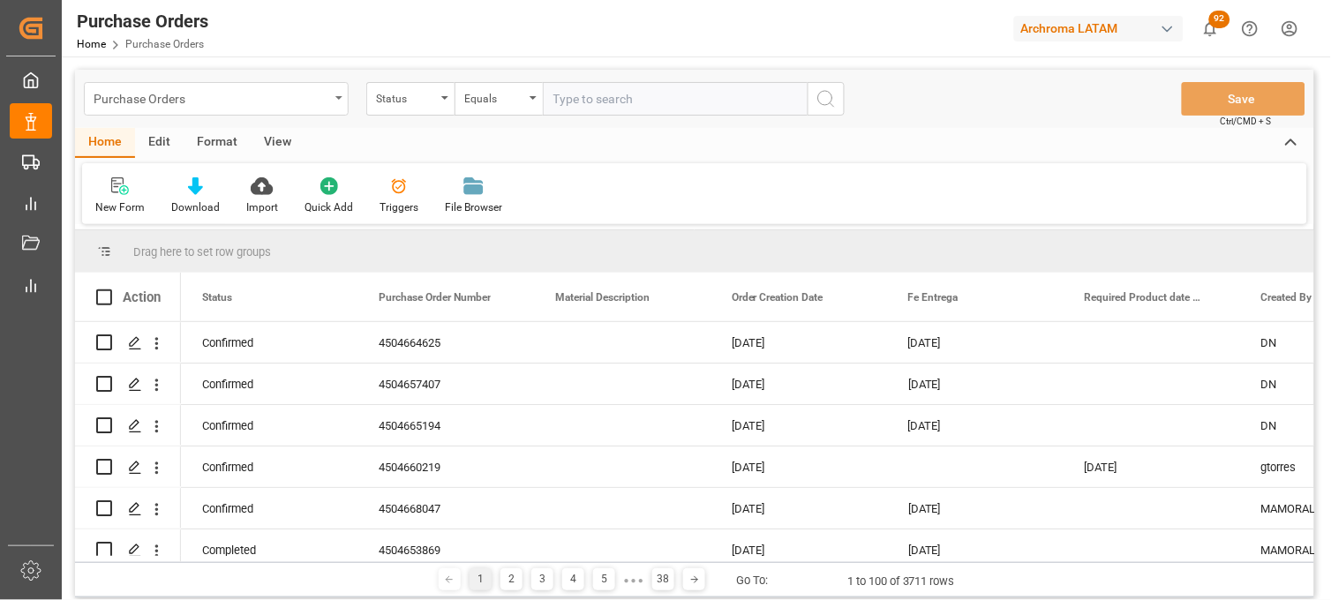
click at [253, 90] on div "Purchase Orders" at bounding box center [212, 97] width 236 height 22
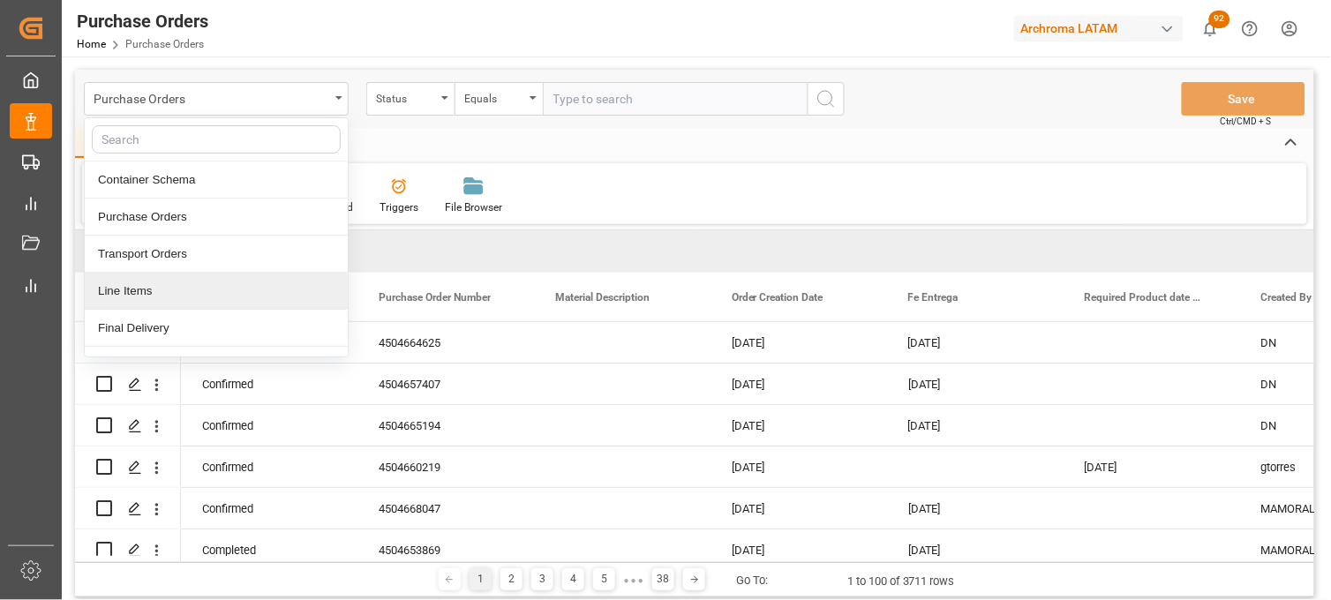
click at [125, 287] on div "Line Items" at bounding box center [216, 291] width 263 height 37
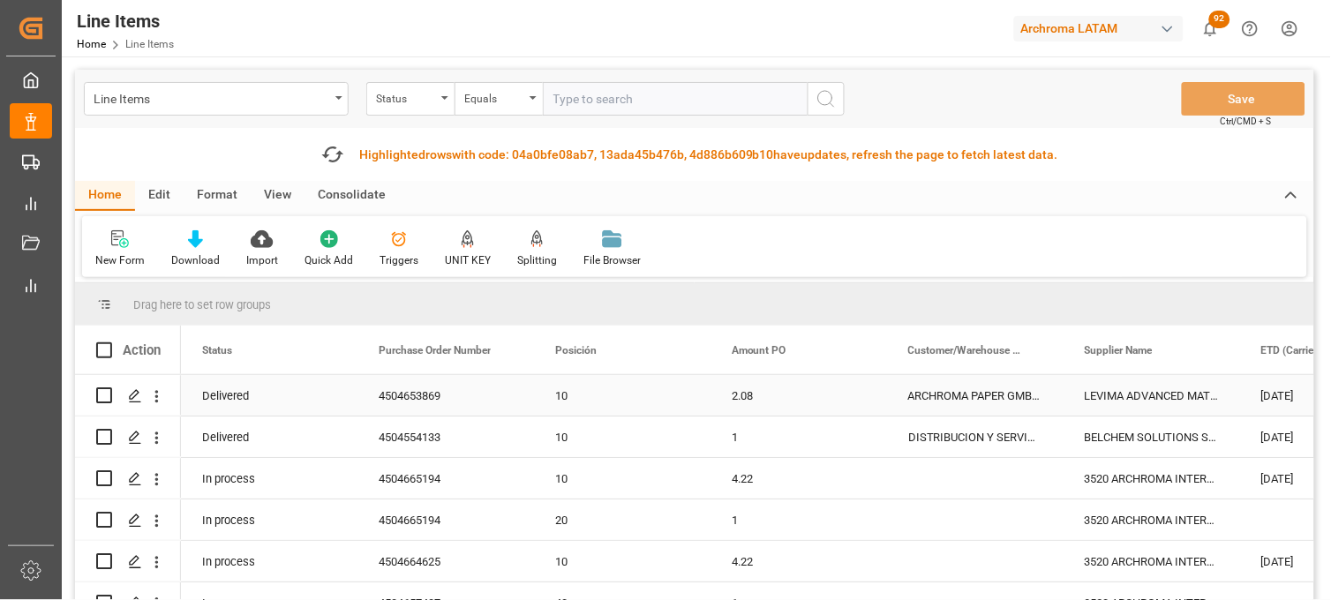
click at [960, 395] on div "ARCHROMA PAPER GMBH Y COMPAÑIA, SOC." at bounding box center [975, 395] width 177 height 41
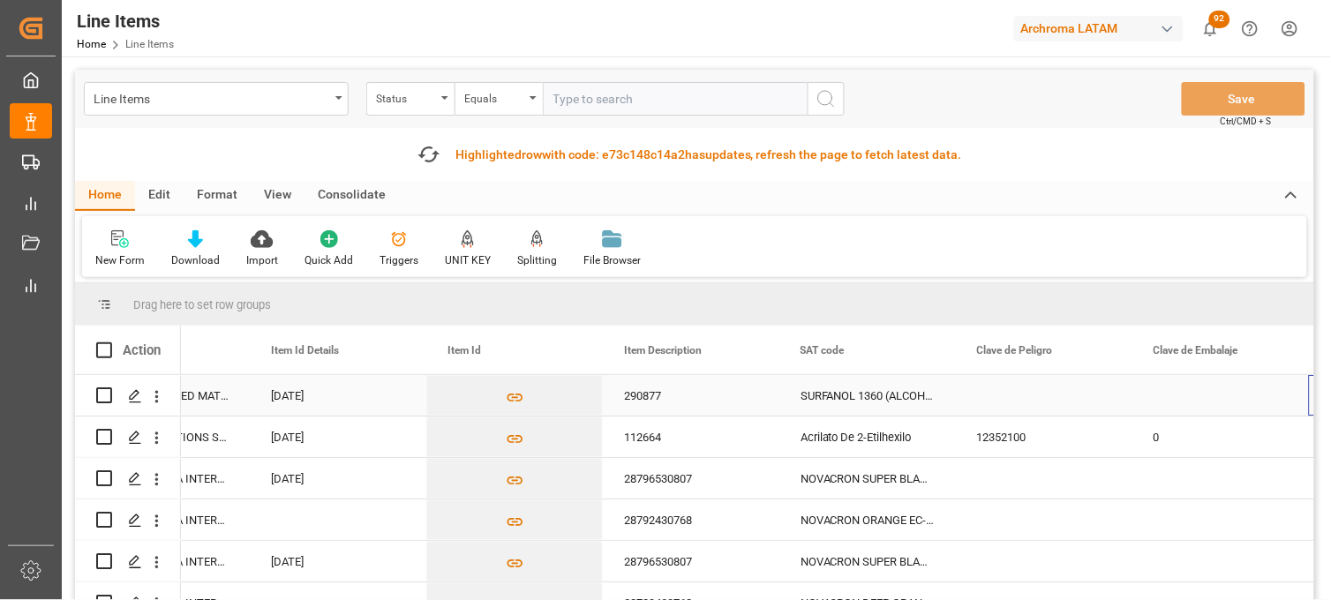
scroll to position [0, 1167]
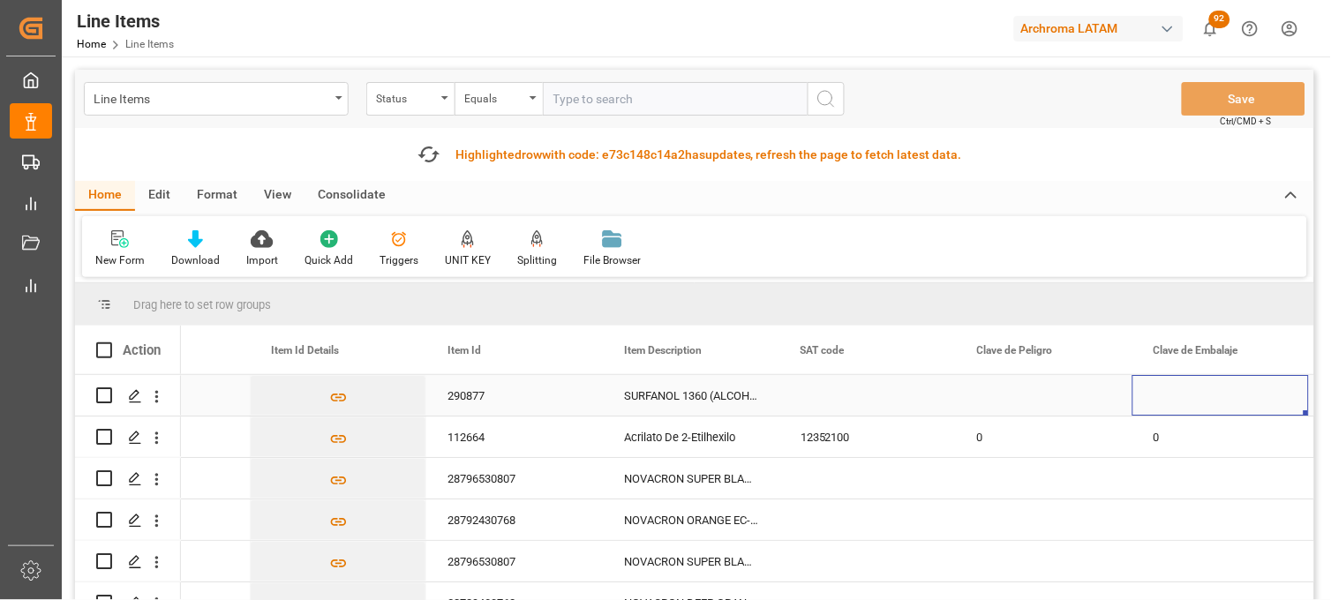
click at [464, 392] on div "290877" at bounding box center [514, 395] width 177 height 41
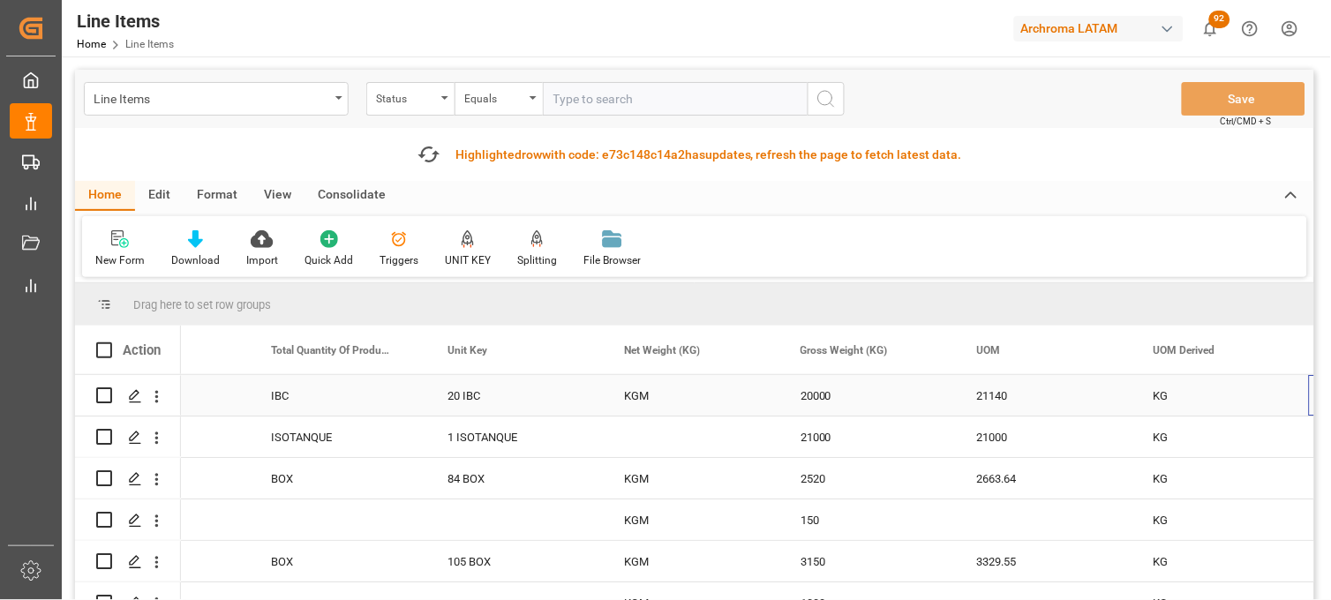
scroll to position [0, 0]
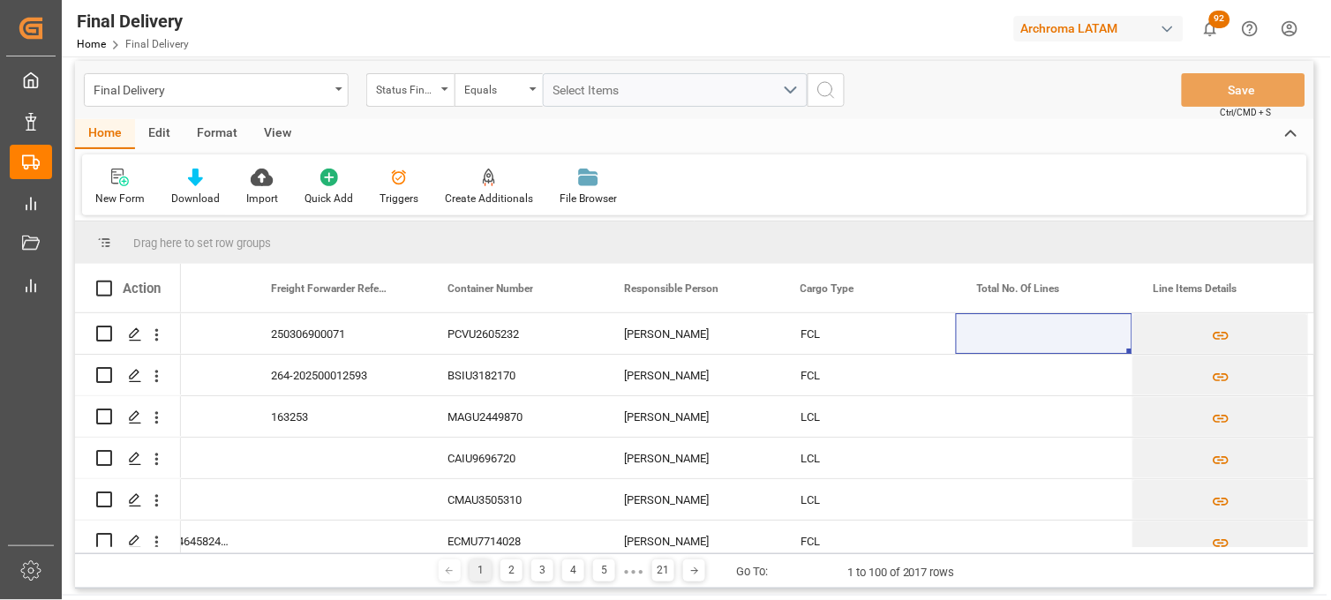
scroll to position [0, 284]
click at [488, 334] on div "PCVU2605232" at bounding box center [514, 333] width 177 height 41
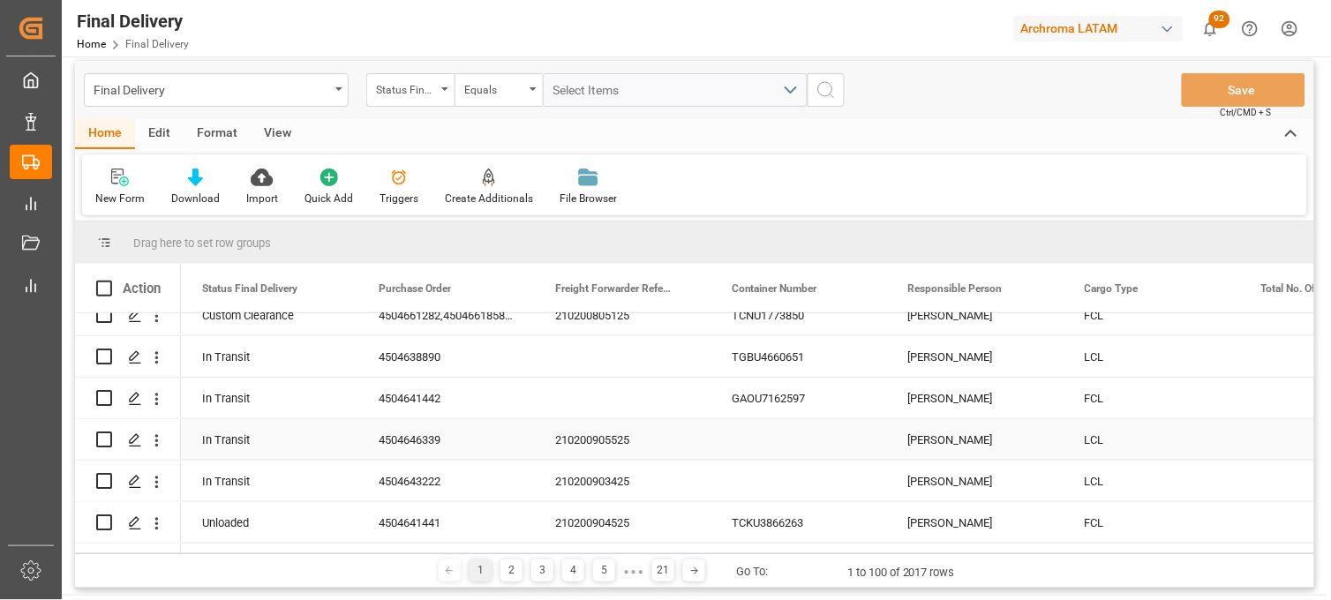
scroll to position [0, 0]
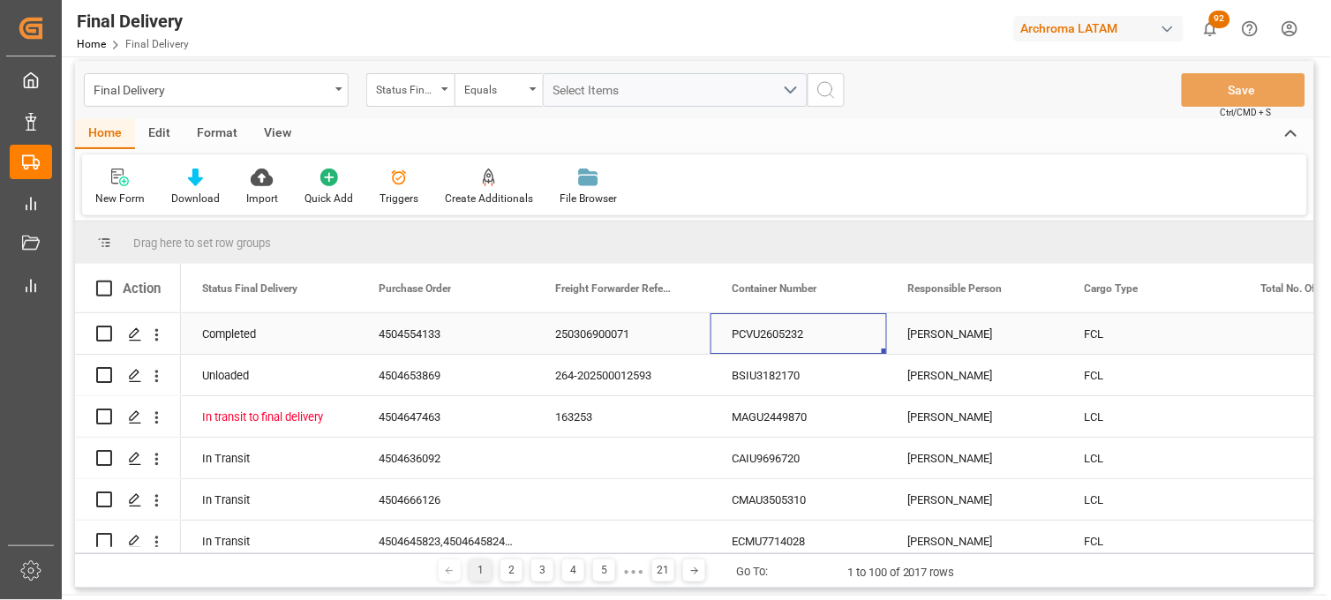
click at [765, 332] on div "PCVU2605232" at bounding box center [799, 333] width 177 height 41
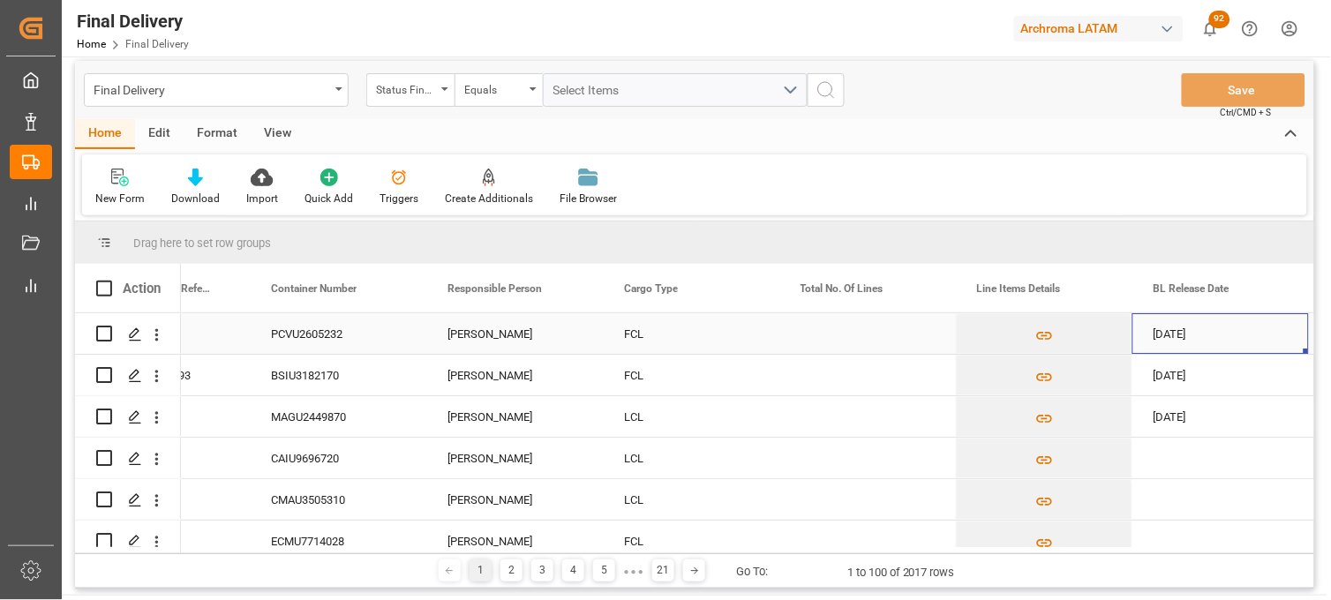
scroll to position [0, 637]
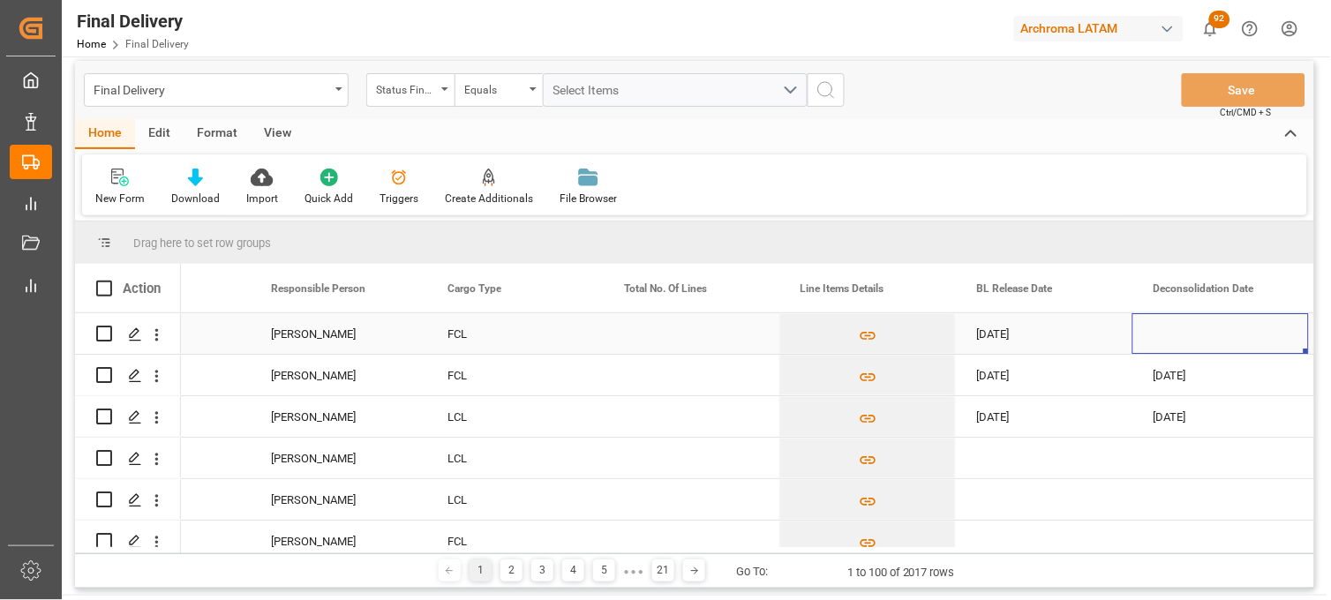
click at [620, 332] on div "Press SPACE to select this row." at bounding box center [691, 333] width 177 height 41
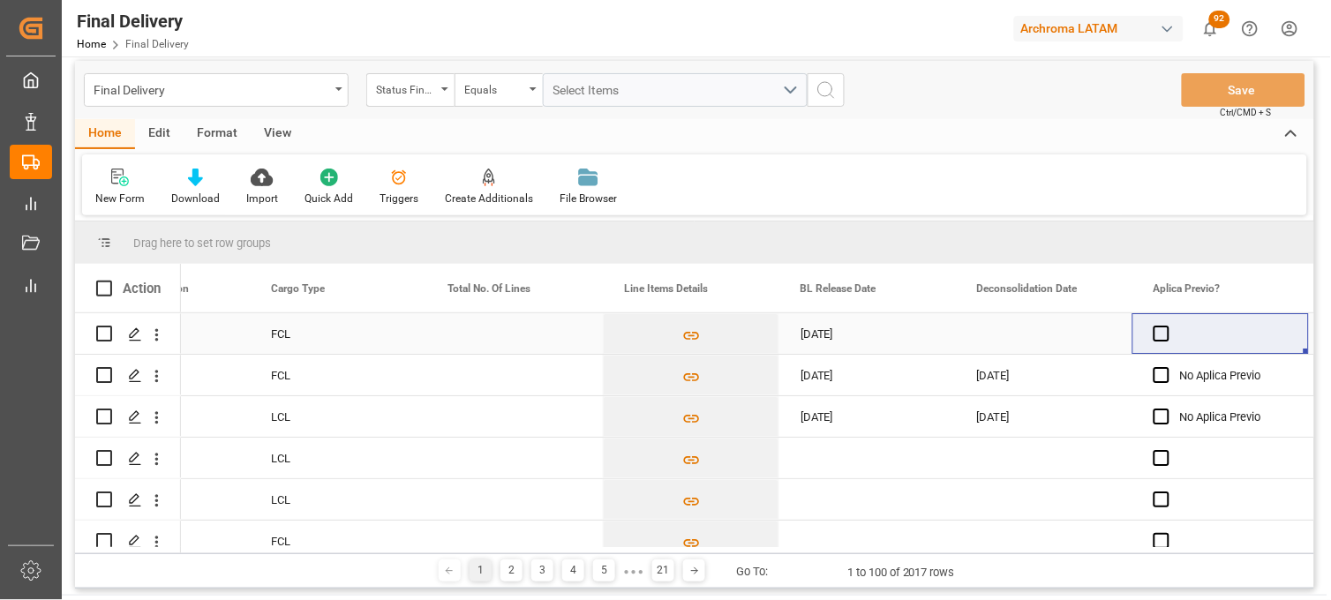
click at [492, 339] on div "Press SPACE to select this row." at bounding box center [514, 333] width 177 height 41
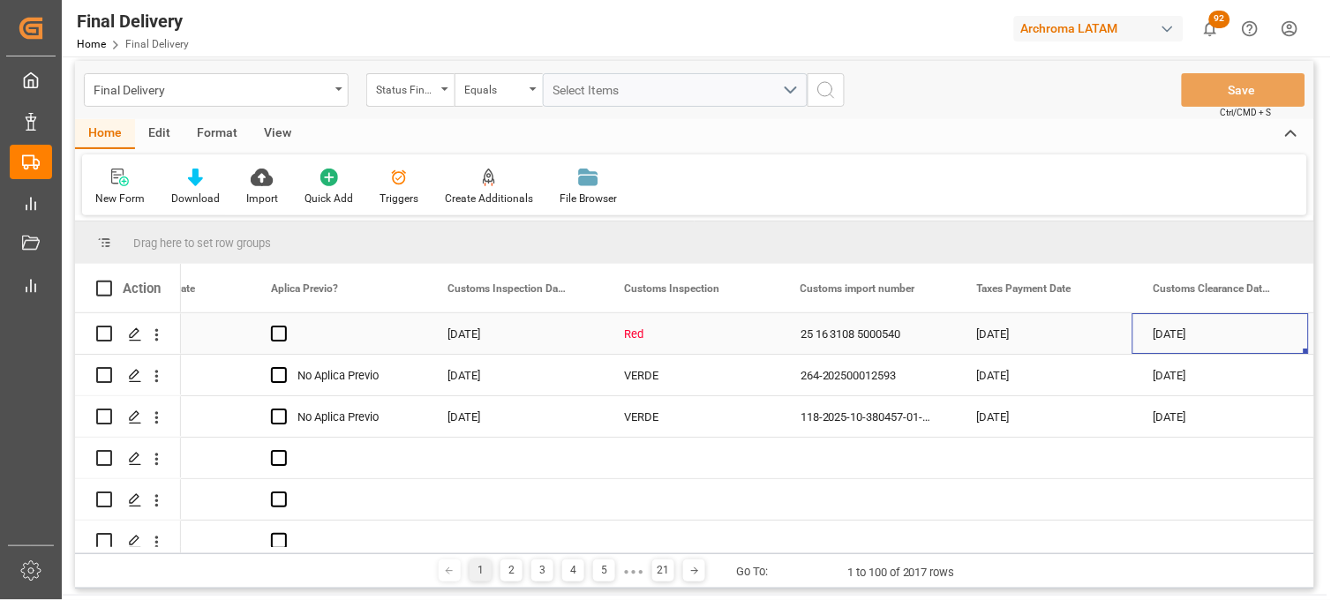
scroll to position [0, 0]
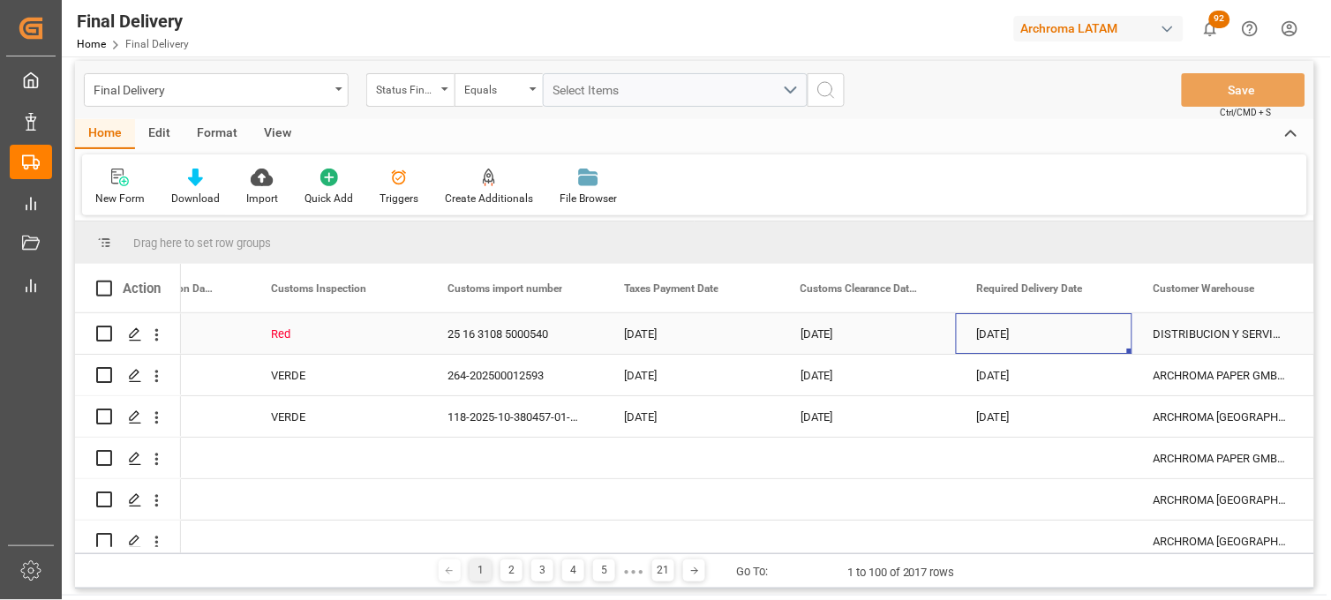
click at [1011, 331] on div "[DATE]" at bounding box center [1044, 333] width 177 height 41
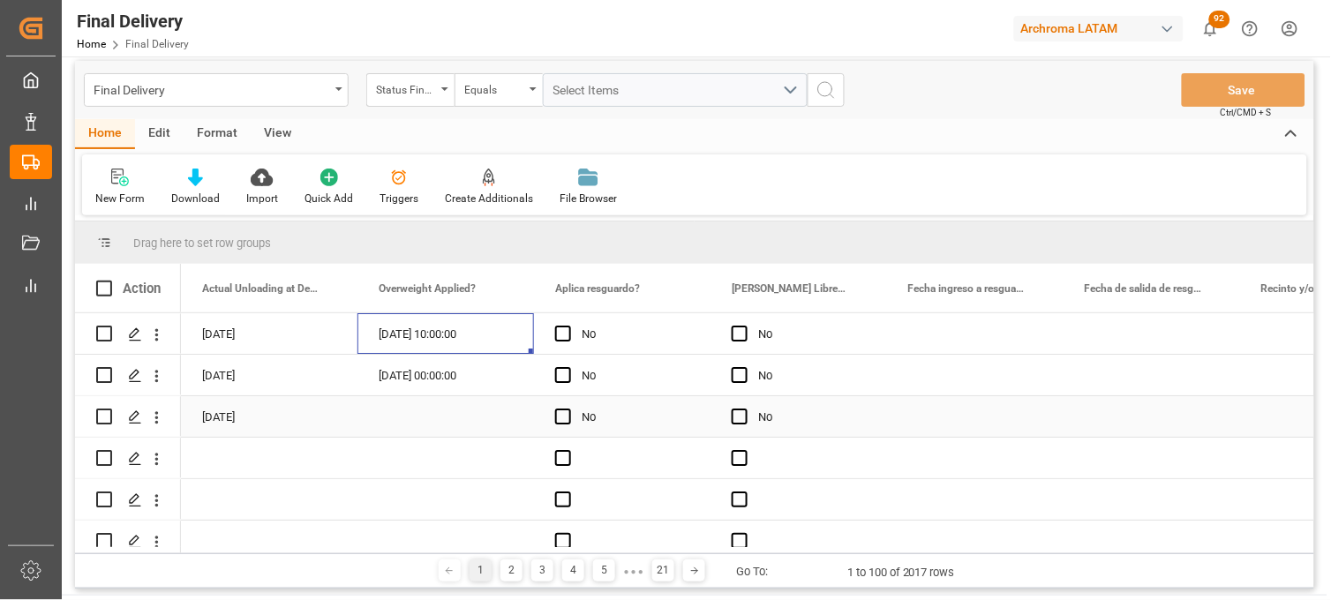
scroll to position [0, 3354]
click at [410, 332] on div "[DATE] 10:00:00" at bounding box center [445, 333] width 177 height 41
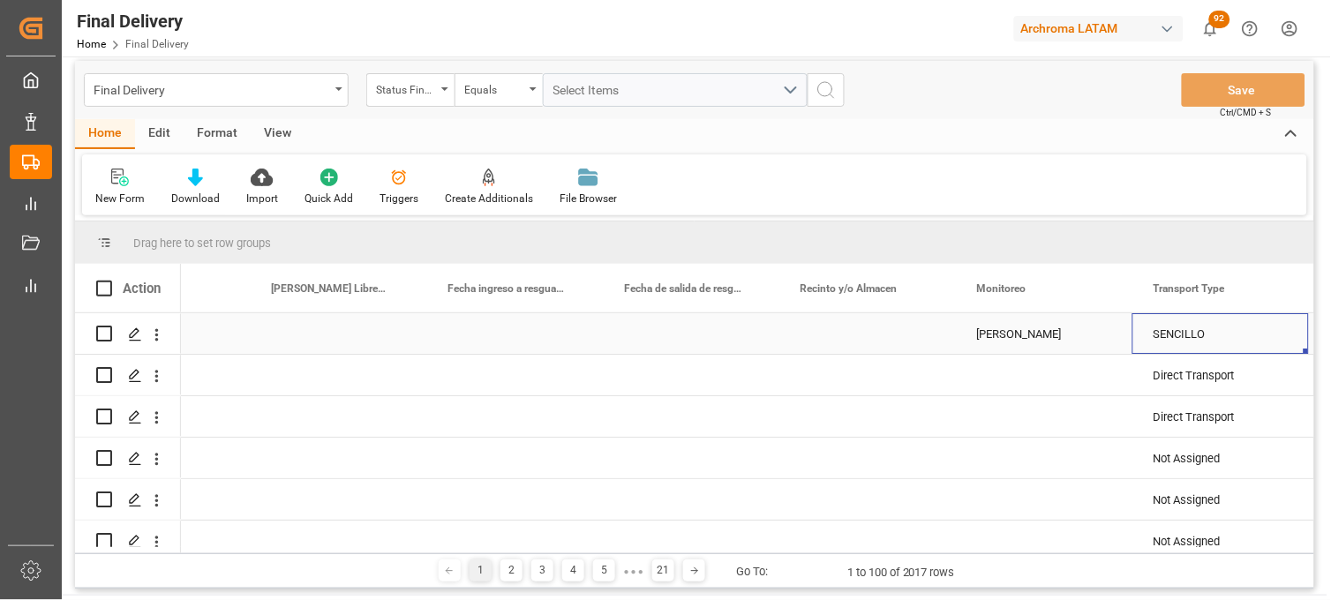
scroll to position [0, 4168]
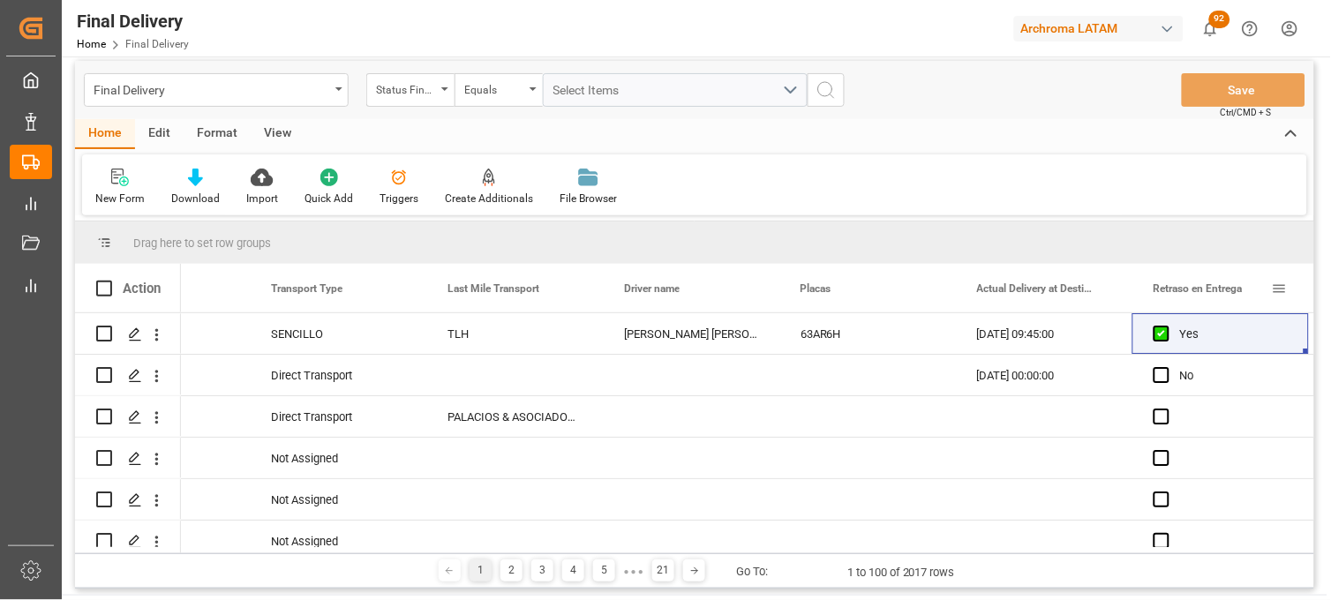
click at [1243, 271] on div "Retraso en Entrega" at bounding box center [1220, 288] width 177 height 49
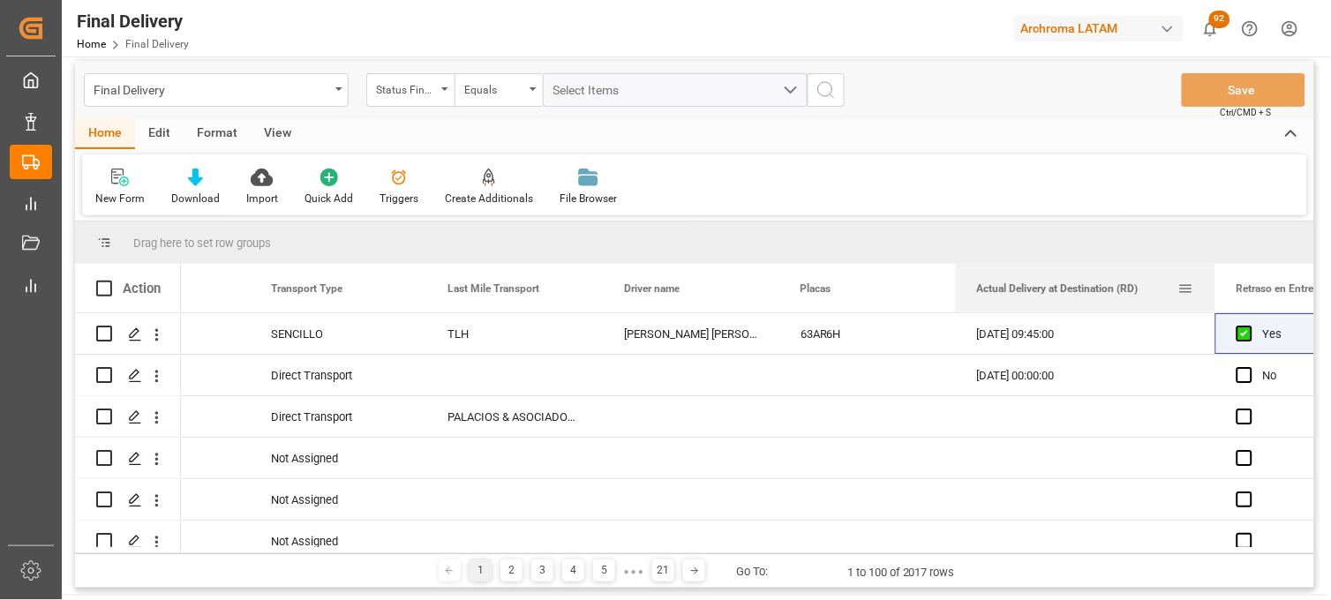
drag, startPoint x: 1130, startPoint y: 267, endPoint x: 1213, endPoint y: 265, distance: 83.0
click at [1213, 265] on div at bounding box center [1215, 288] width 7 height 49
click at [1070, 336] on div "[DATE] 09:45:00" at bounding box center [1085, 333] width 259 height 41
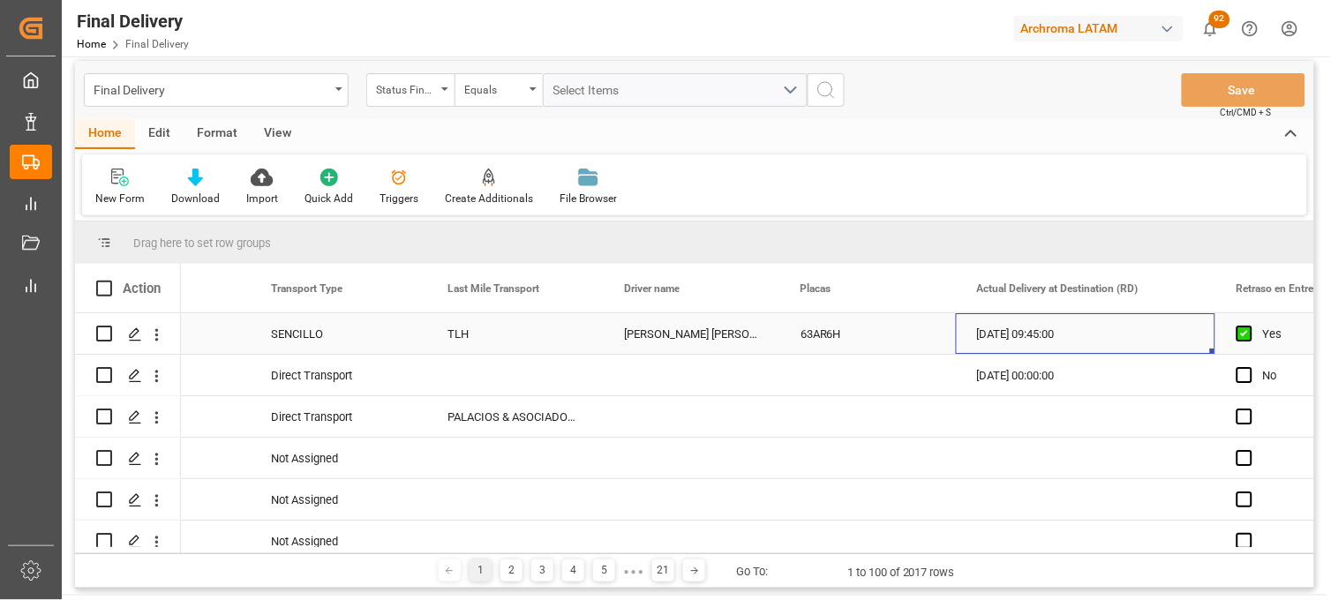
click at [839, 336] on div "63AR6H" at bounding box center [867, 333] width 177 height 41
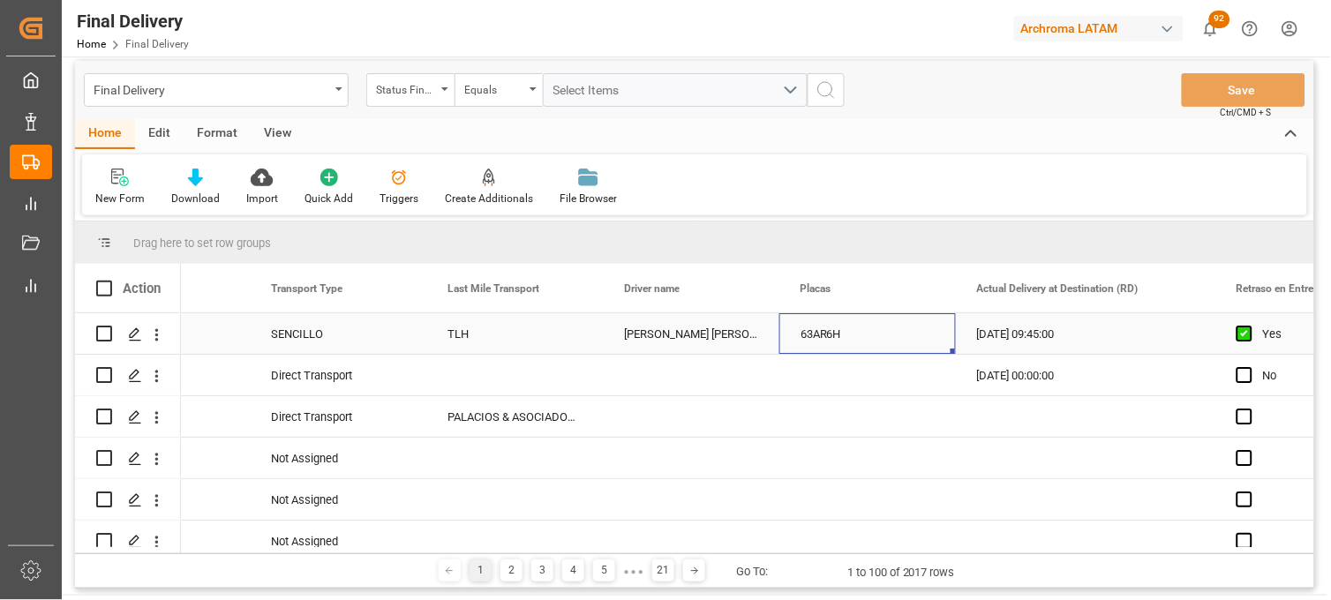
click at [1007, 328] on div "[DATE] 09:45:00" at bounding box center [1085, 333] width 259 height 41
click at [858, 386] on div "Press SPACE to select this row." at bounding box center [867, 375] width 177 height 41
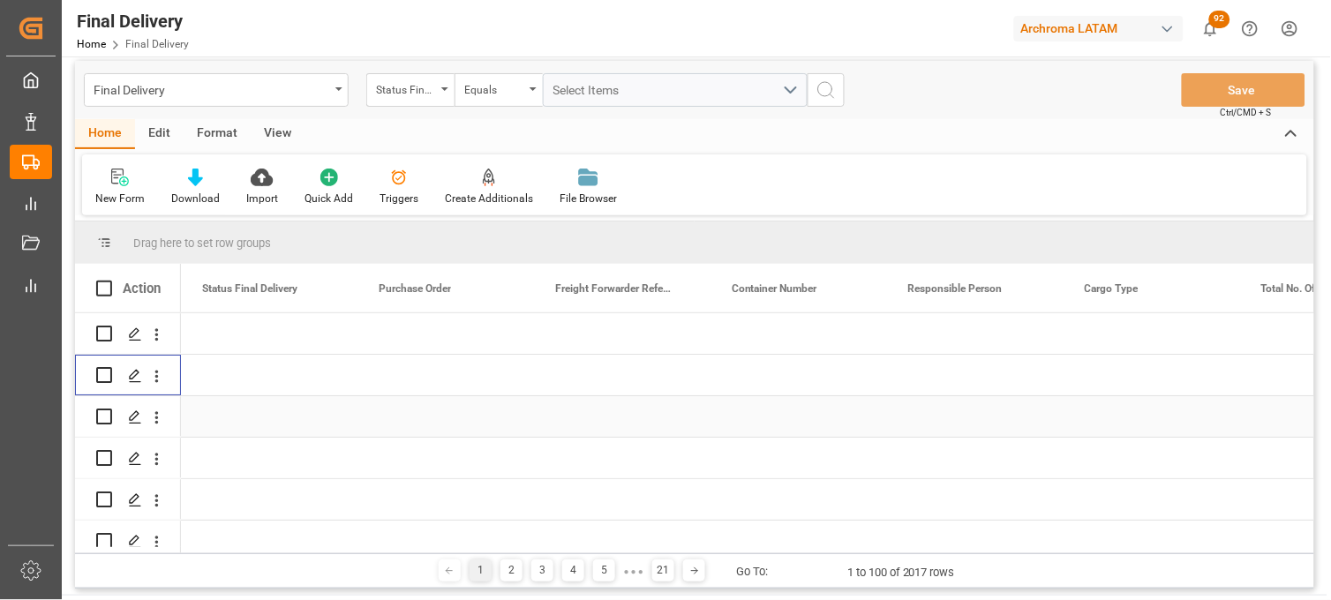
scroll to position [0, 0]
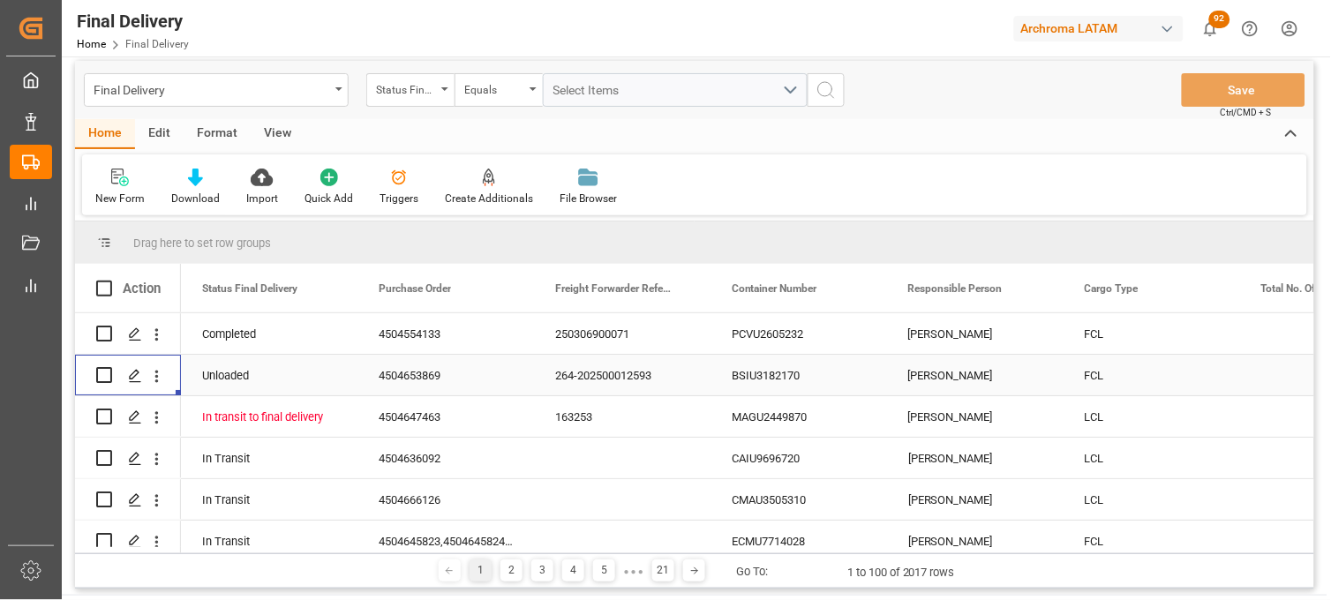
click at [941, 376] on div "[PERSON_NAME]" at bounding box center [975, 375] width 177 height 41
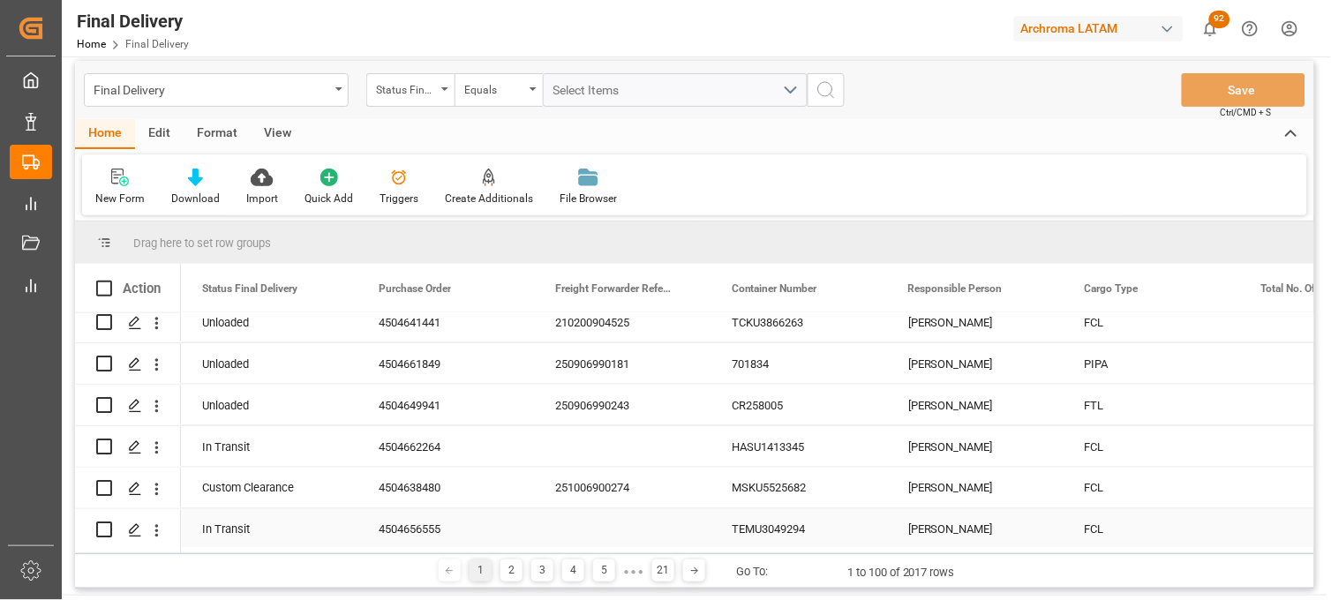
scroll to position [588, 0]
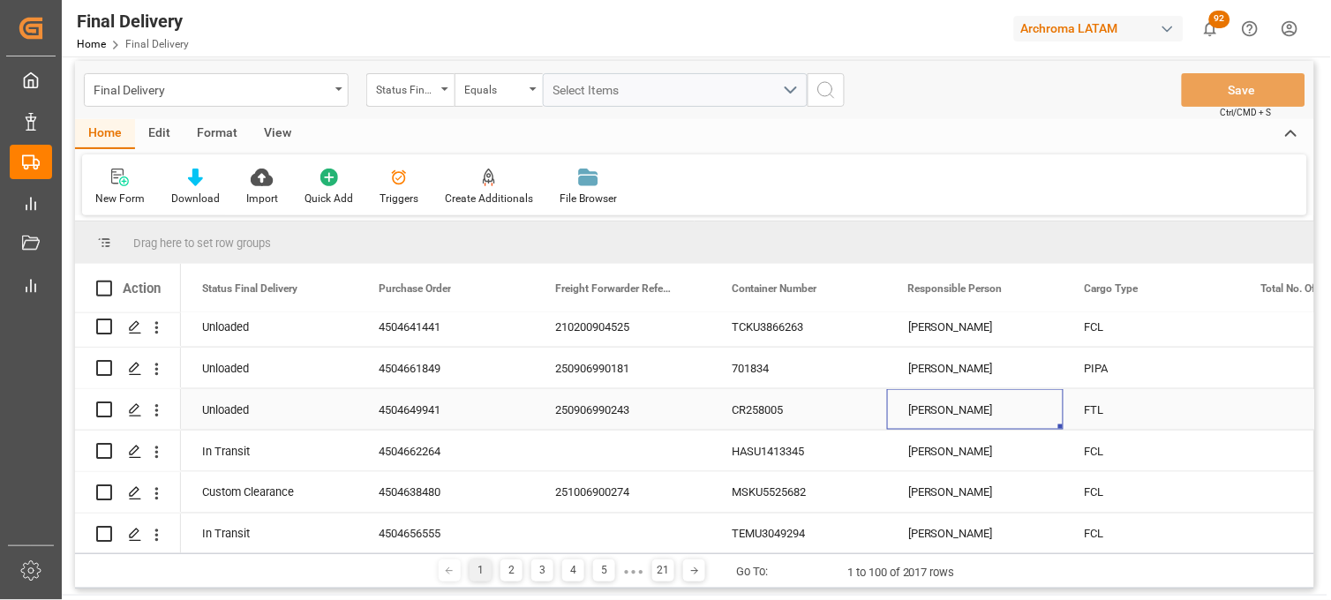
click at [947, 402] on div "[PERSON_NAME]" at bounding box center [975, 409] width 177 height 41
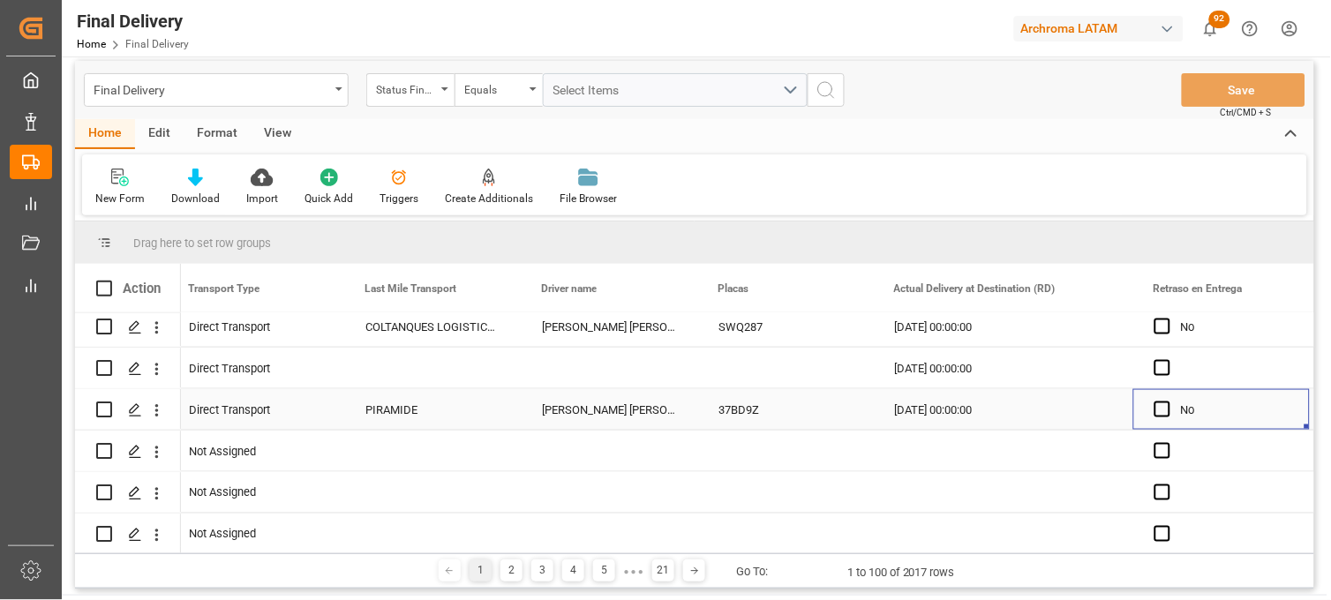
click at [957, 410] on div "[DATE] 00:00:00" at bounding box center [1003, 409] width 259 height 41
click at [760, 417] on div "37BD9Z" at bounding box center [785, 409] width 177 height 41
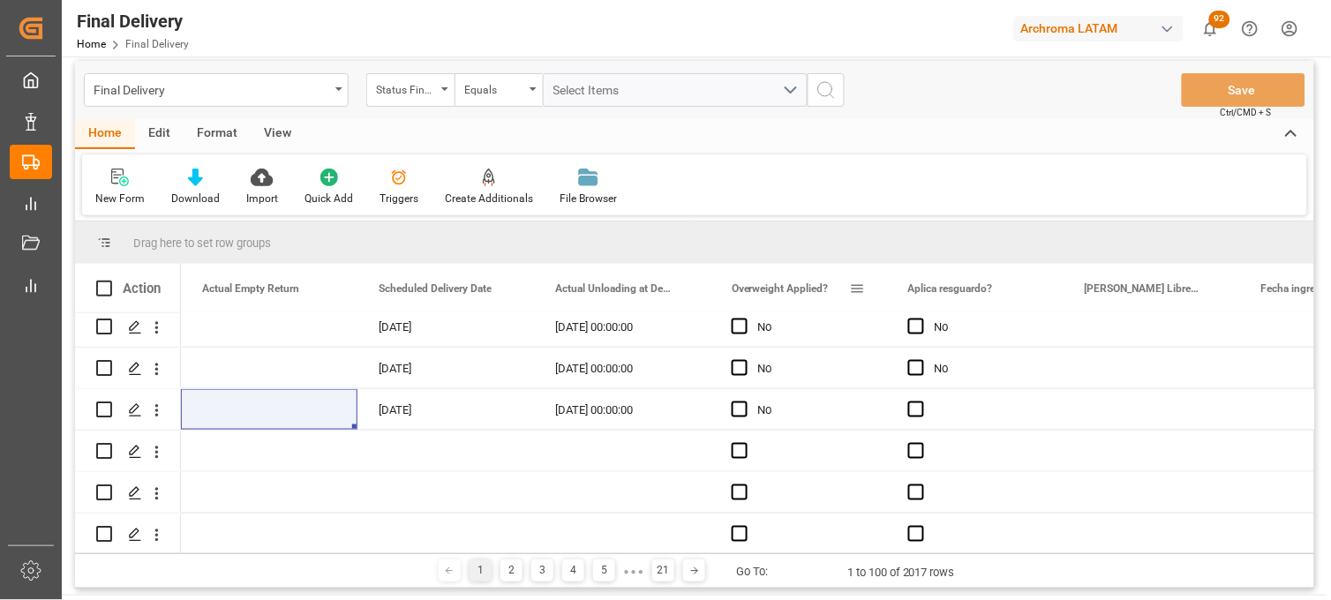
drag, startPoint x: 711, startPoint y: 263, endPoint x: 774, endPoint y: 270, distance: 63.9
click at [774, 270] on div "Overweight Applied?" at bounding box center [799, 288] width 177 height 49
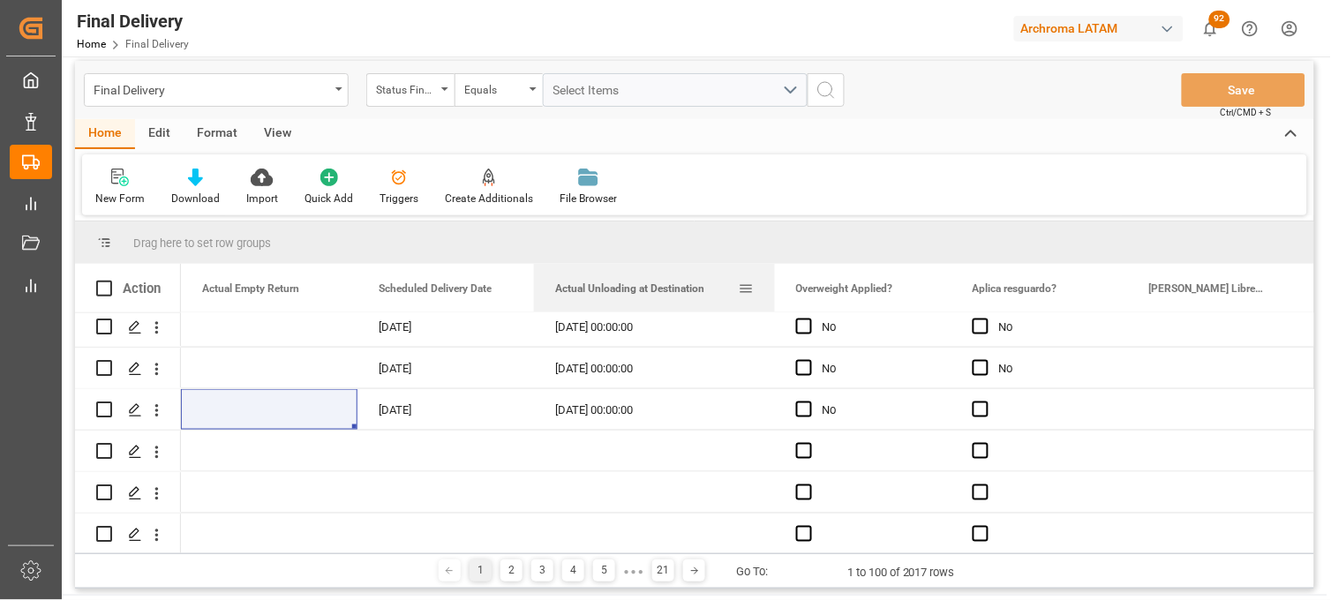
drag, startPoint x: 709, startPoint y: 271, endPoint x: 774, endPoint y: 267, distance: 65.4
click at [773, 267] on div at bounding box center [774, 288] width 7 height 49
click at [600, 410] on div "[DATE] 00:00:00" at bounding box center [654, 409] width 241 height 41
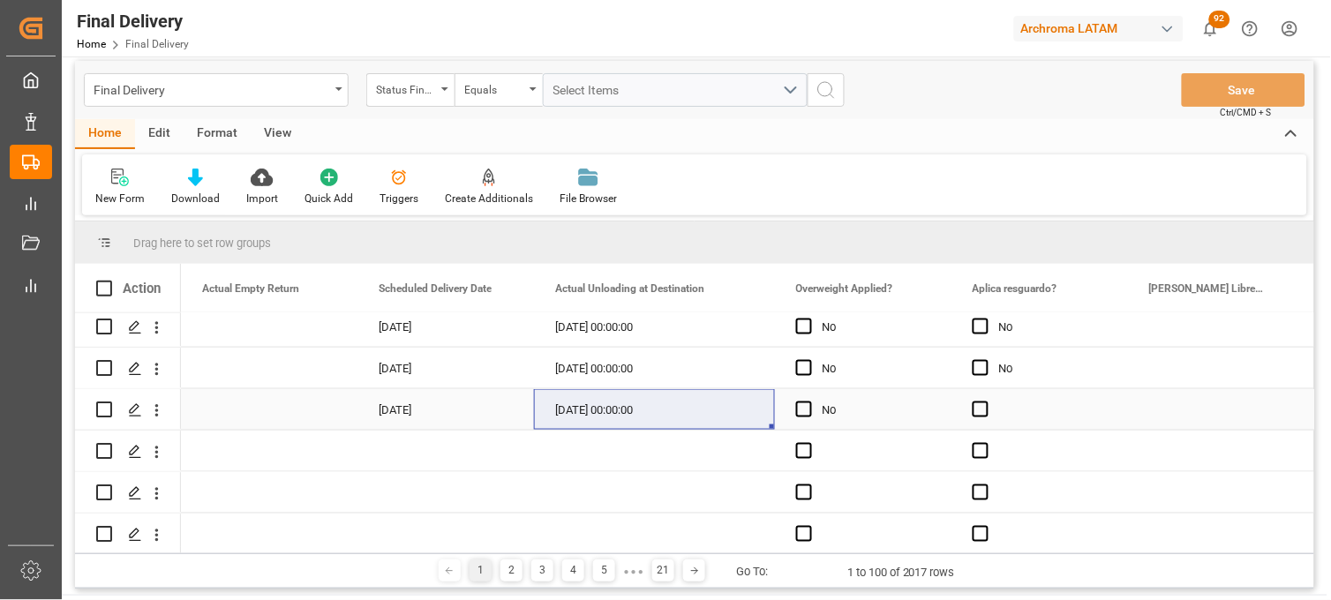
click at [879, 417] on div "No" at bounding box center [877, 410] width 108 height 41
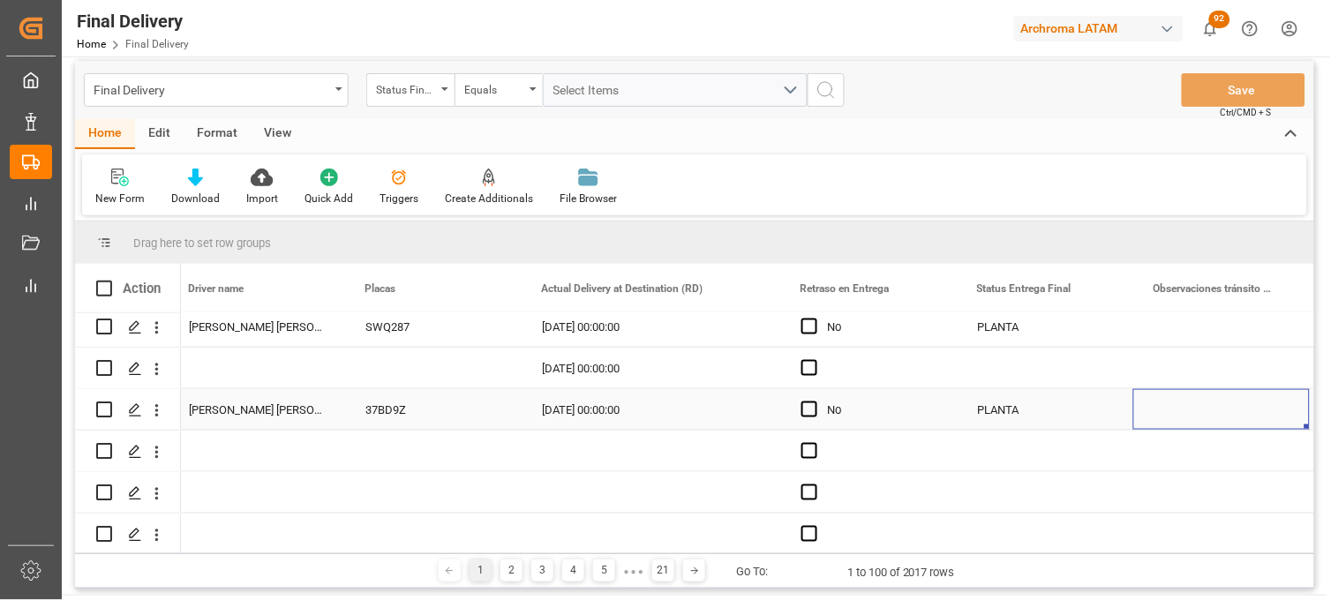
click at [600, 410] on div "[DATE] 00:00:00" at bounding box center [650, 409] width 259 height 41
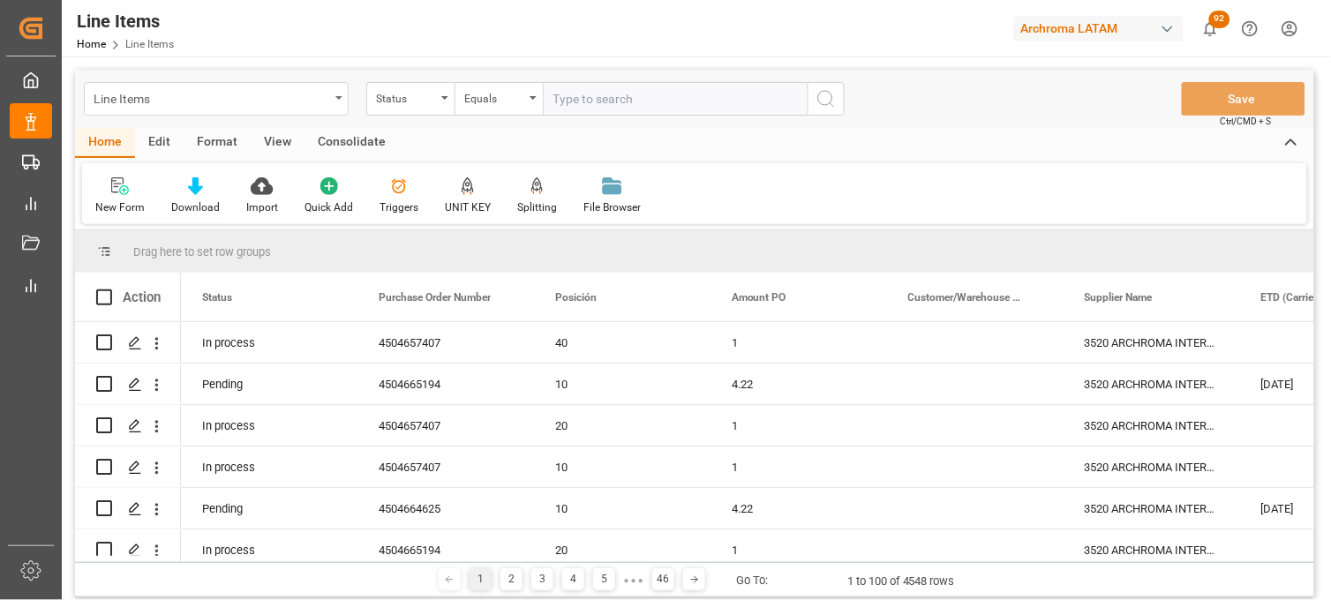
click at [335, 93] on div "Line Items" at bounding box center [216, 99] width 265 height 34
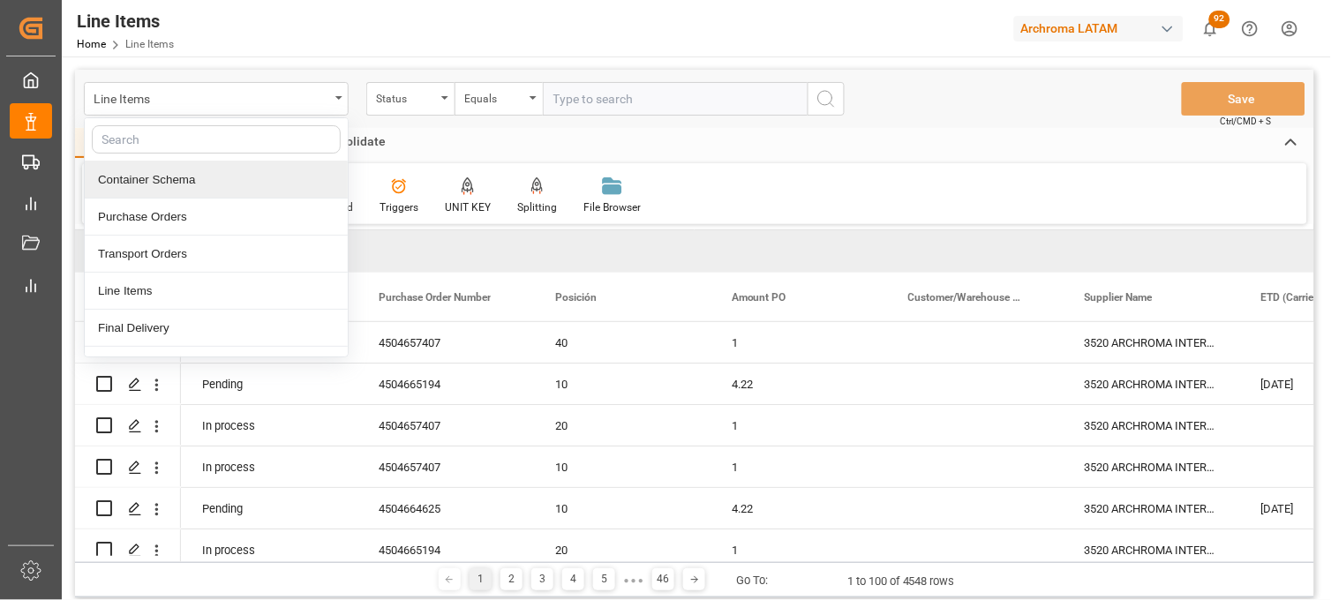
click at [163, 177] on div "Container Schema" at bounding box center [216, 180] width 263 height 37
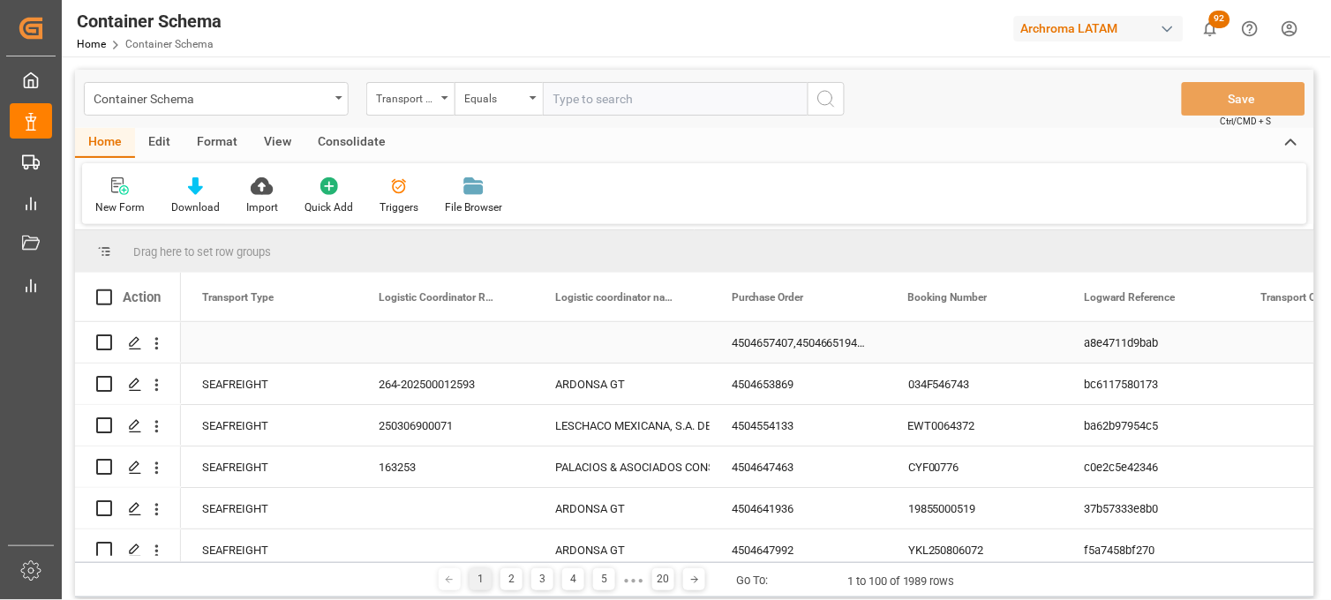
click at [800, 342] on div "4504657407,4504665194,4504664625" at bounding box center [799, 342] width 177 height 41
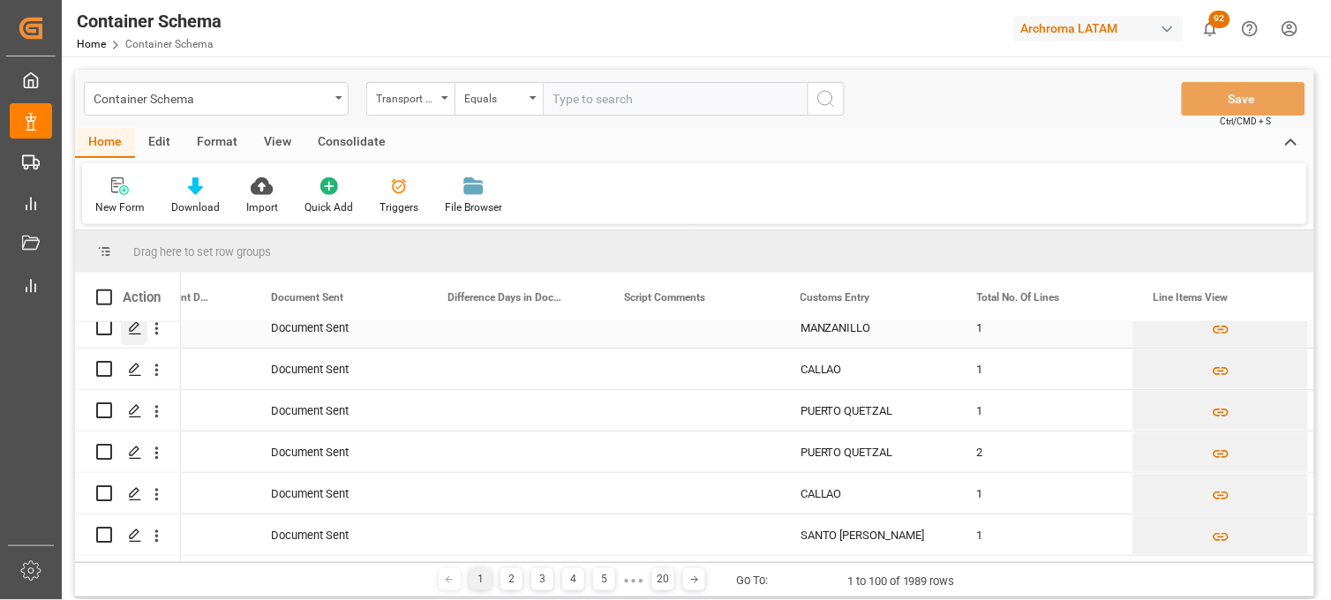
click at [134, 330] on icon "Press SPACE to select this row." at bounding box center [135, 328] width 14 height 14
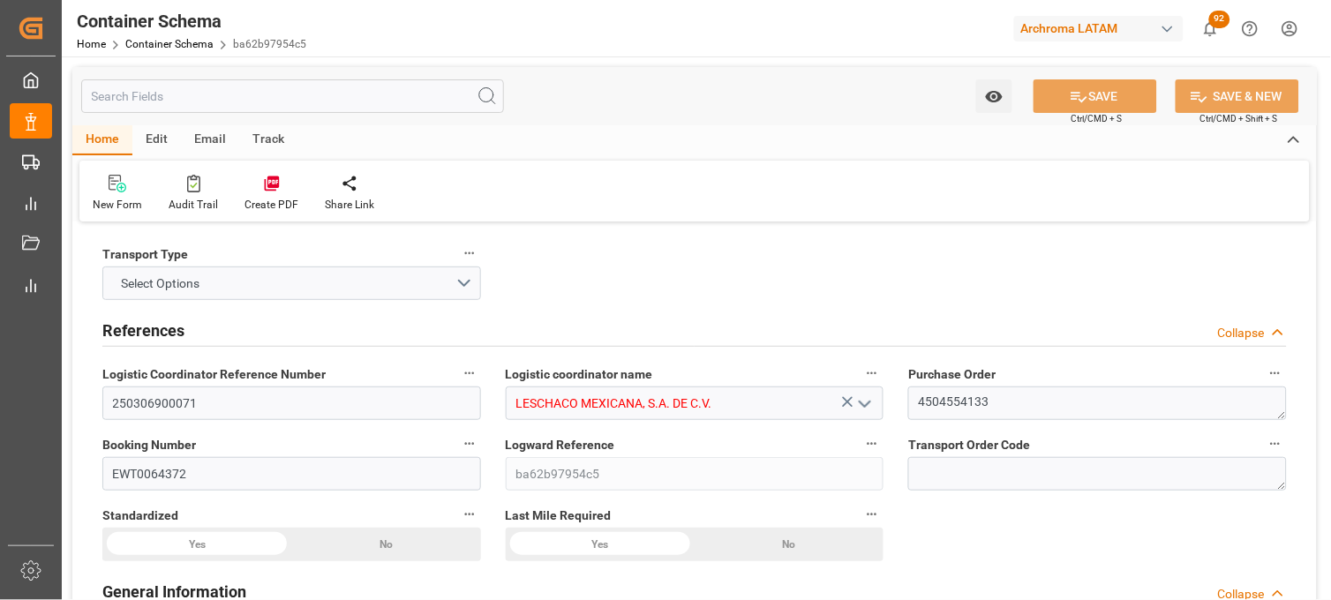
type input "21"
type input "7"
type input "1"
type input "21000"
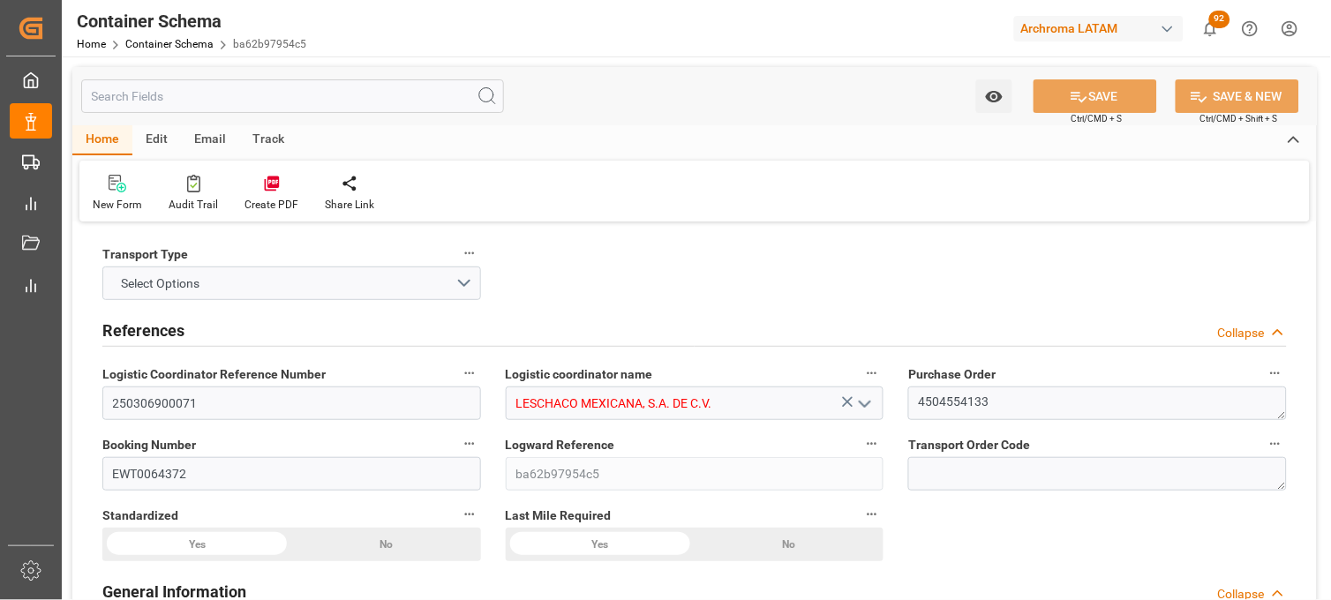
type input "21000"
type input "Maersk"
type input "Maersk Line AS"
type input "CNSGH"
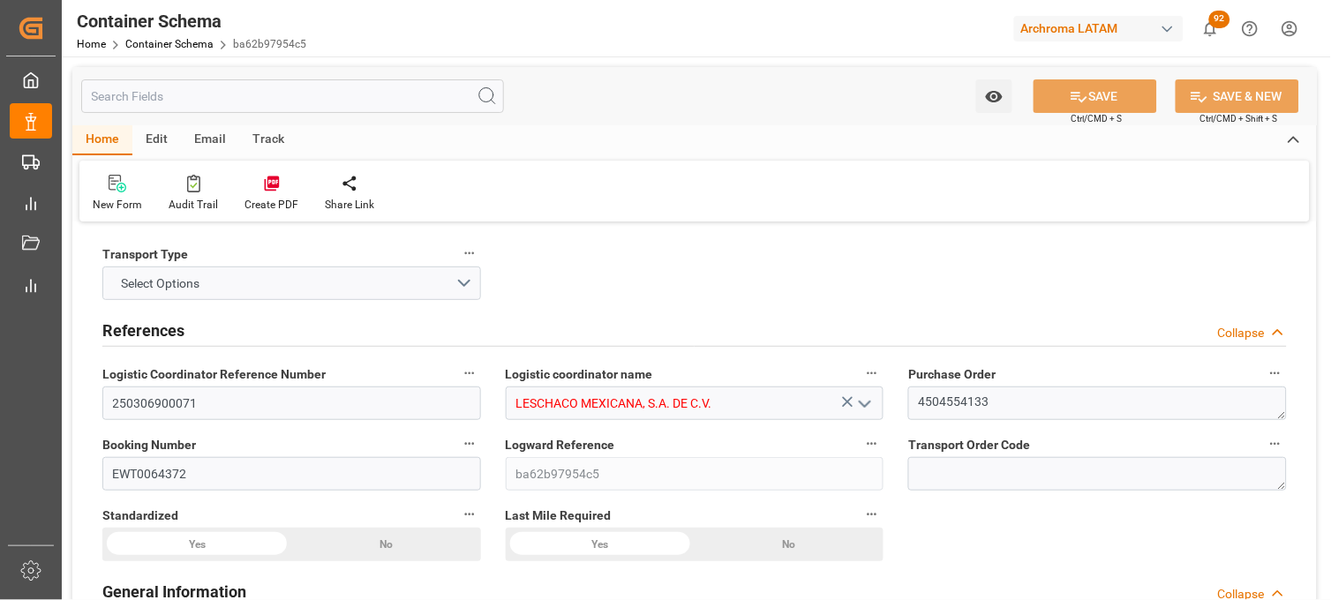
type input "MXZLO"
type input "9784271"
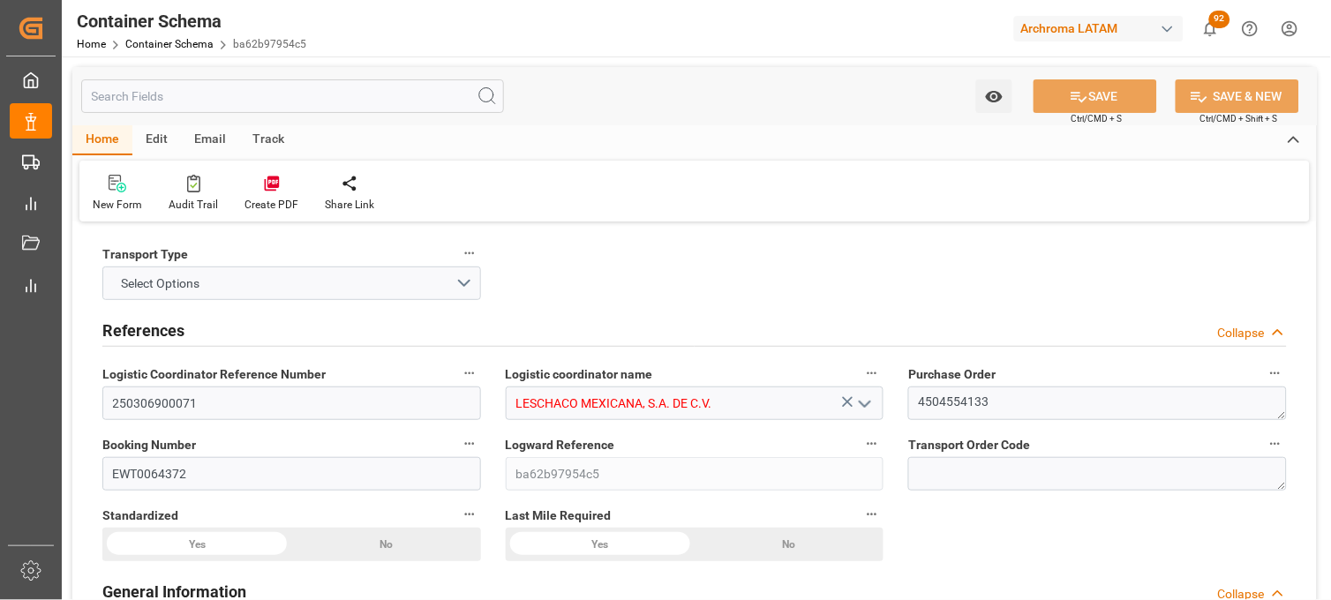
type input "9784271"
type input "0"
type input "33"
type input "203"
type input "201"
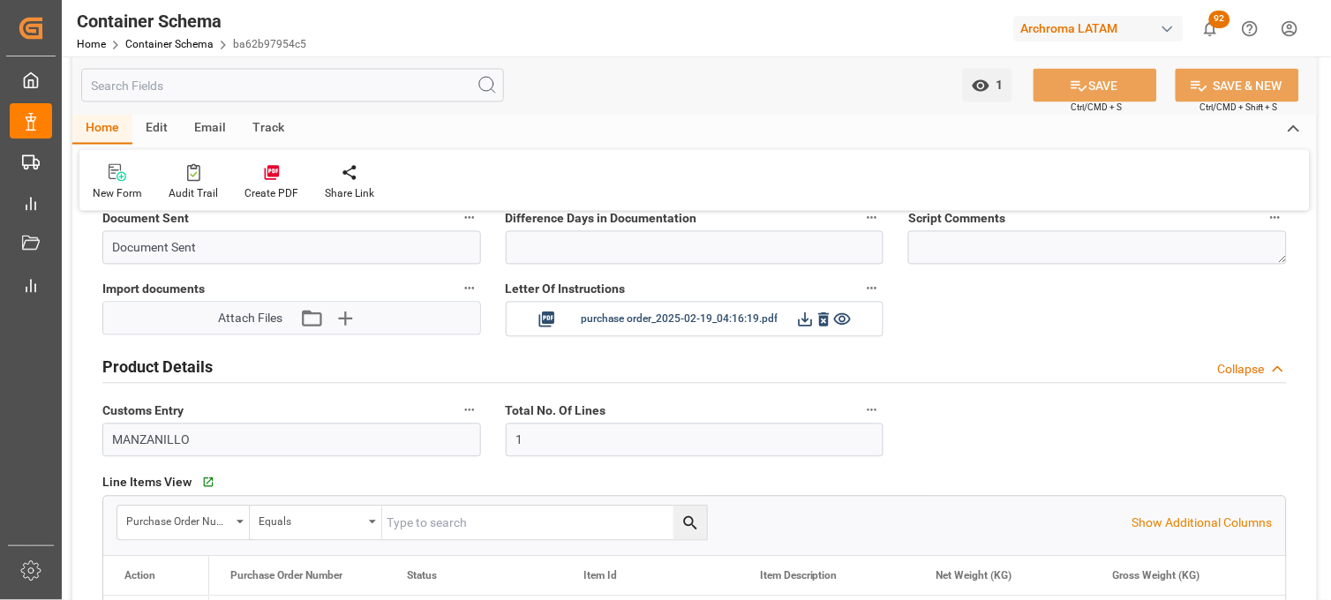
type input "21-01-2025 10:15"
type input "20-01-2025"
type input "21-01-2025"
type input "20-02-2025"
type input "[DATE]"
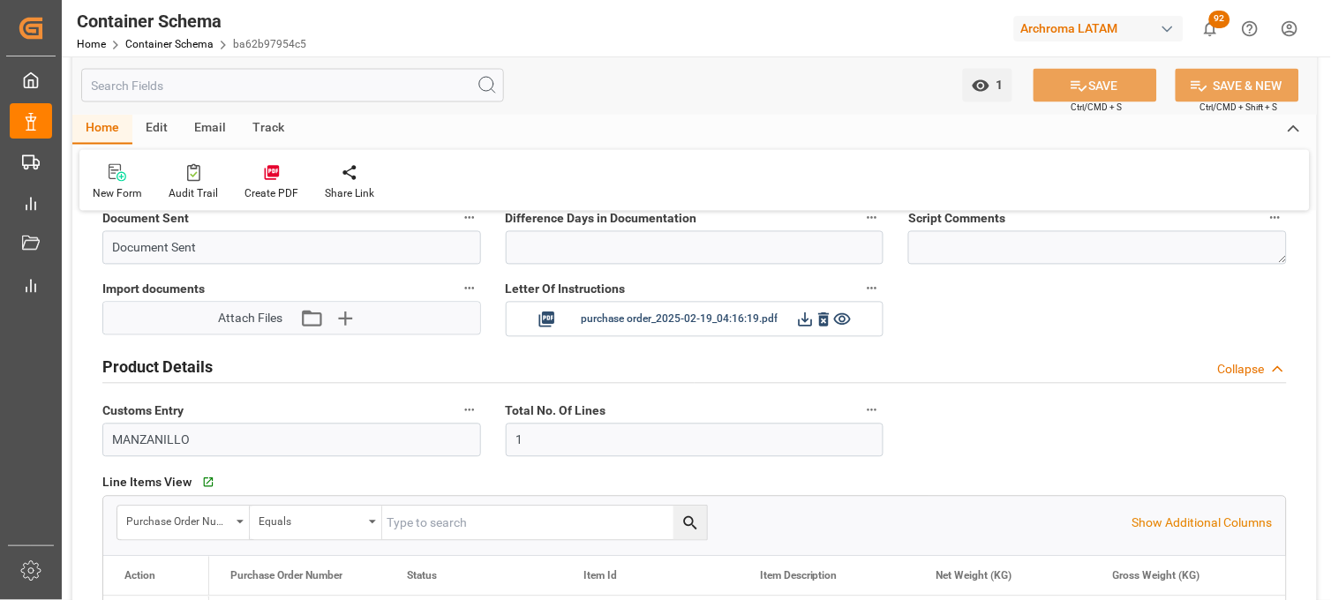
type input "02-10-2025 20:12"
type input "21-01-2025 16:27"
type input "[DATE]"
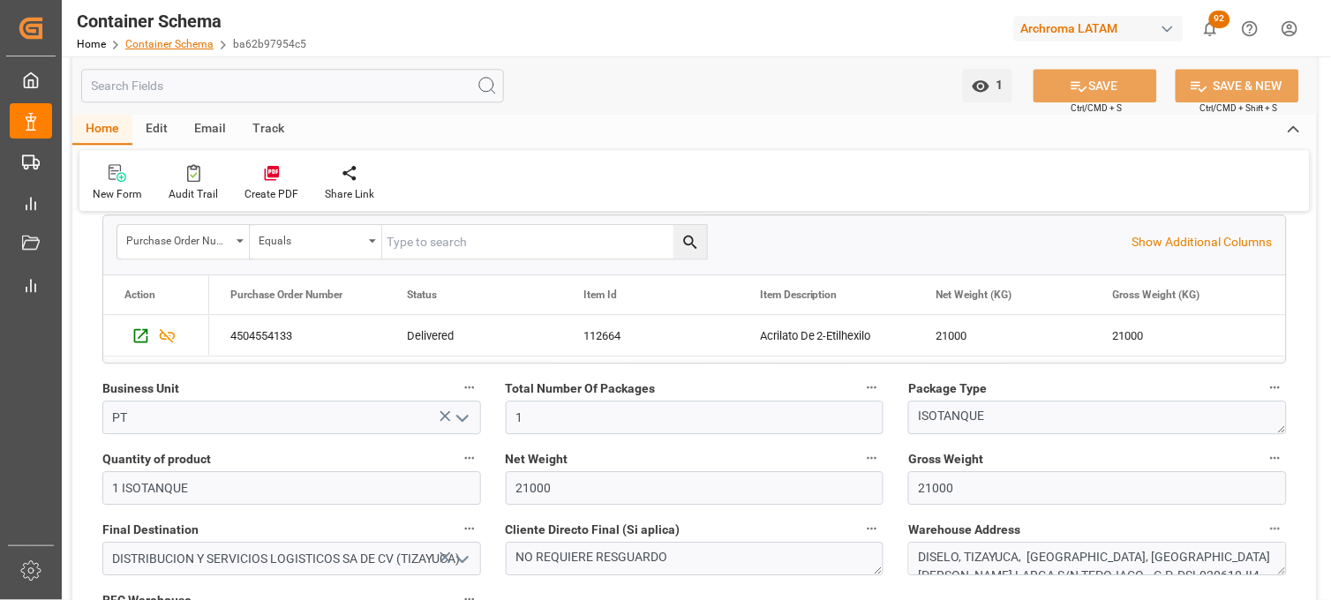
click at [147, 40] on link "Container Schema" at bounding box center [169, 44] width 88 height 12
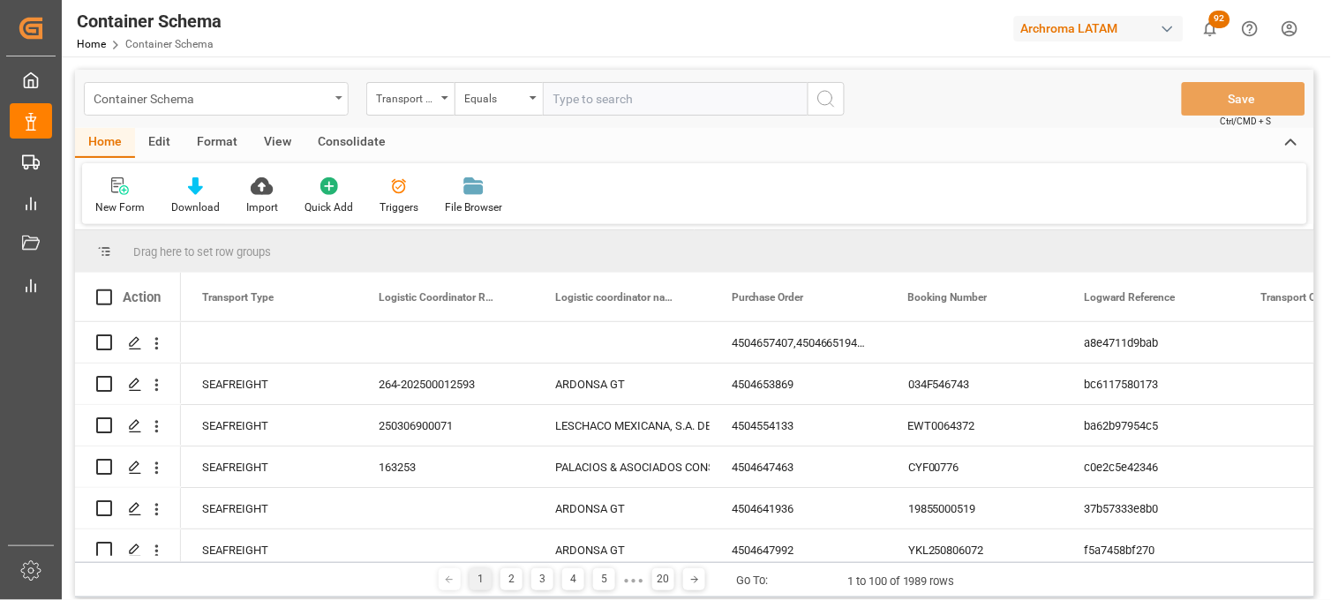
click at [331, 99] on div "Container Schema" at bounding box center [216, 99] width 265 height 34
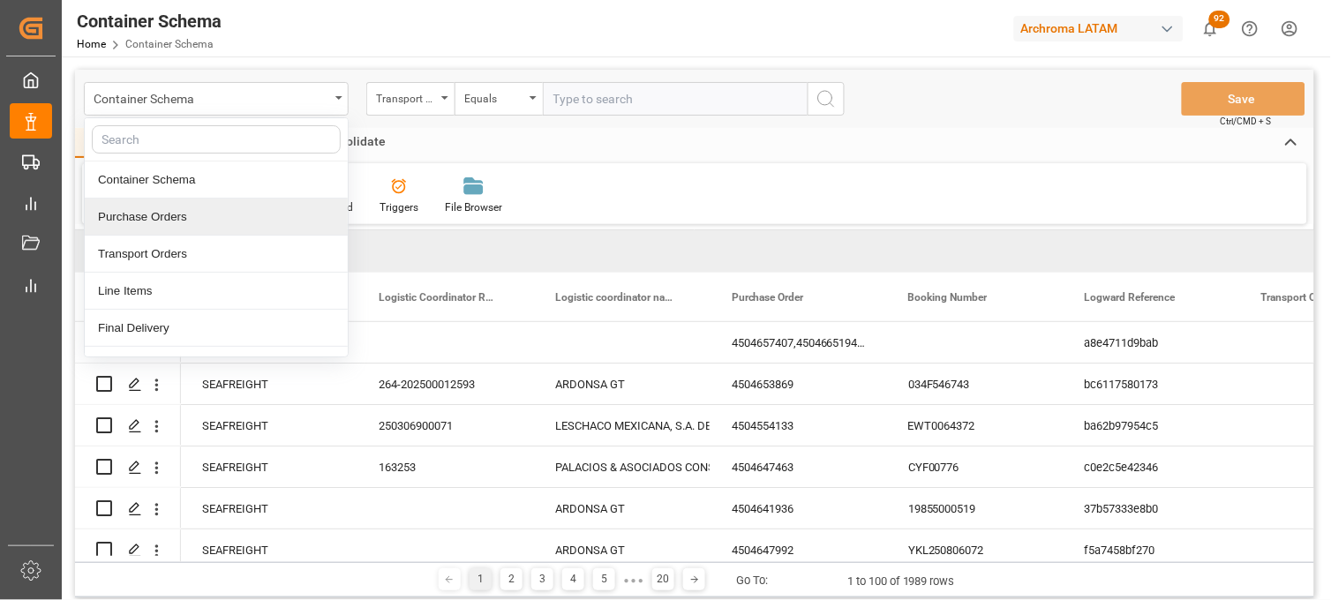
click at [139, 214] on div "Purchase Orders" at bounding box center [216, 217] width 263 height 37
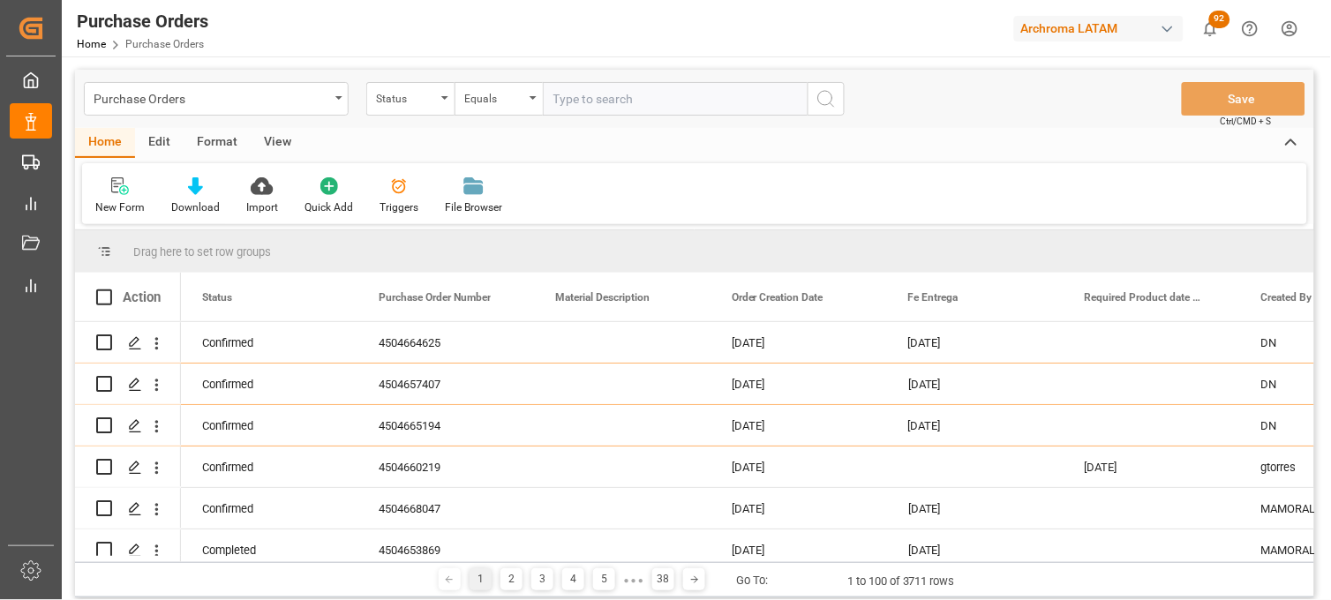
drag, startPoint x: 1240, startPoint y: 283, endPoint x: 1255, endPoint y: 283, distance: 15.0
click at [1255, 283] on div "Created By" at bounding box center [1328, 297] width 177 height 49
click at [1258, 282] on div "Created By" at bounding box center [1328, 297] width 177 height 49
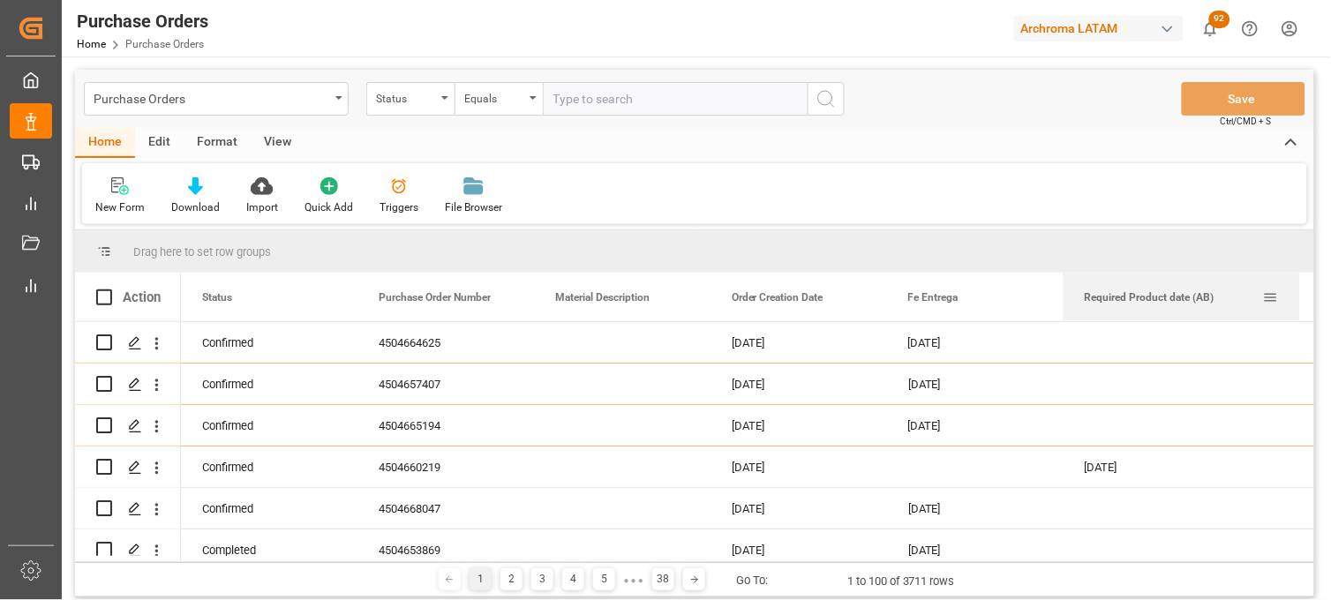
drag, startPoint x: 1236, startPoint y: 281, endPoint x: 1304, endPoint y: 281, distance: 68.0
click at [1304, 281] on div at bounding box center [1300, 297] width 7 height 49
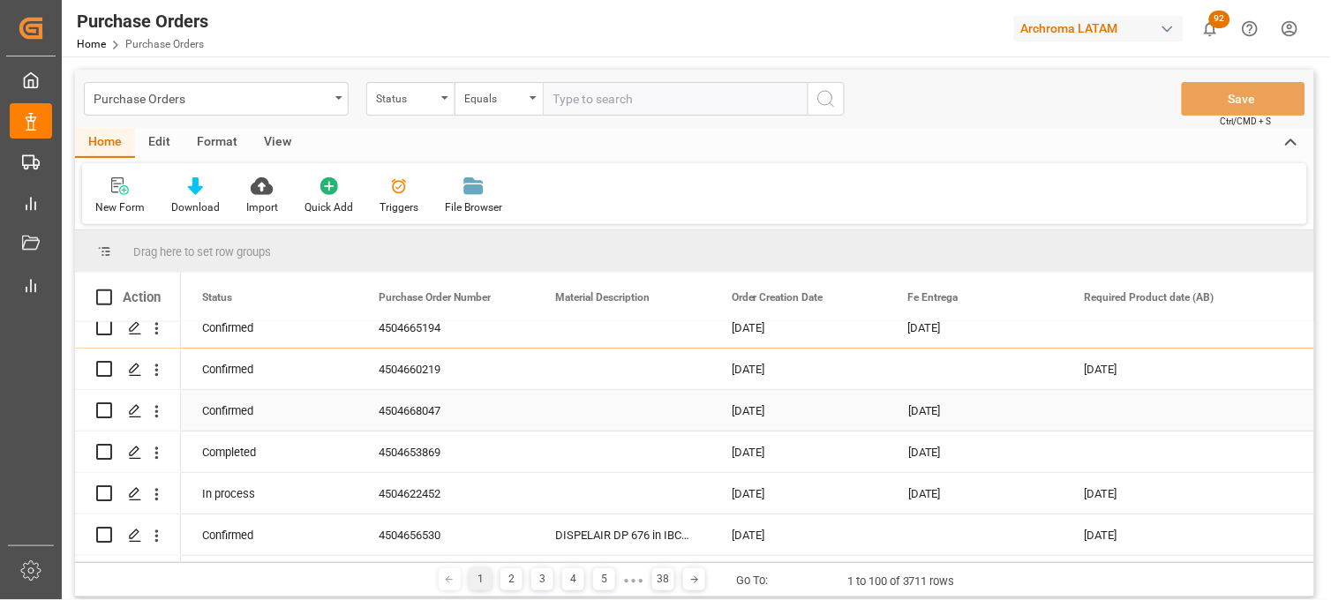
scroll to position [196, 0]
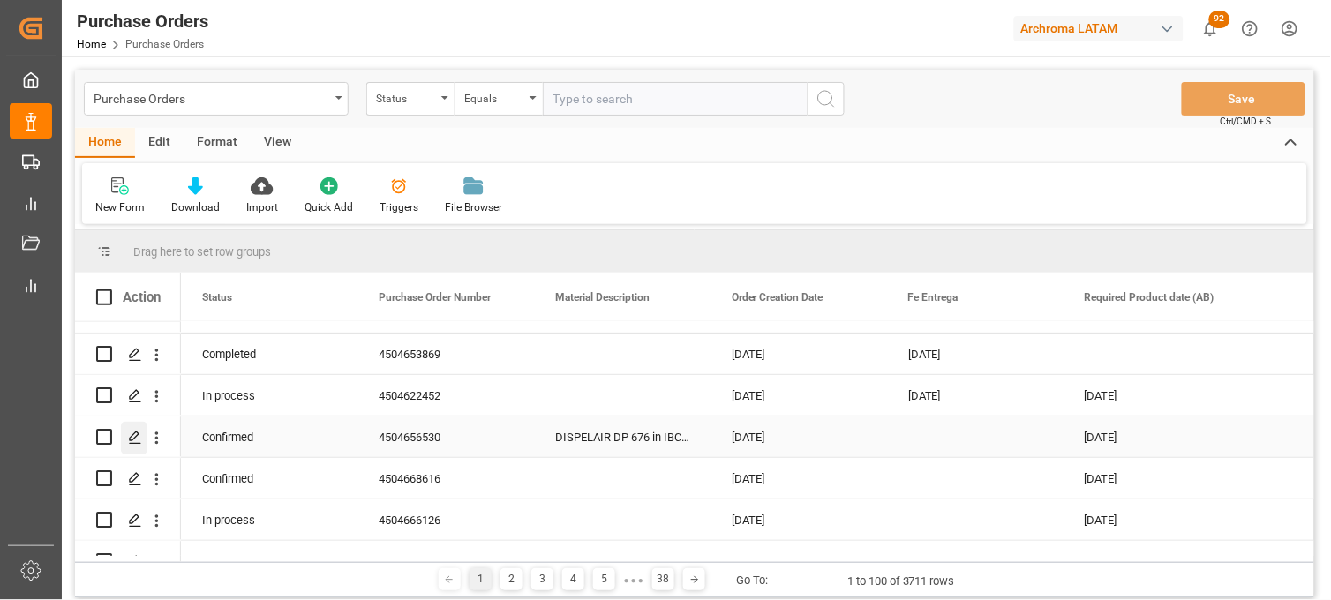
click at [133, 437] on icon "Press SPACE to select this row." at bounding box center [135, 438] width 14 height 14
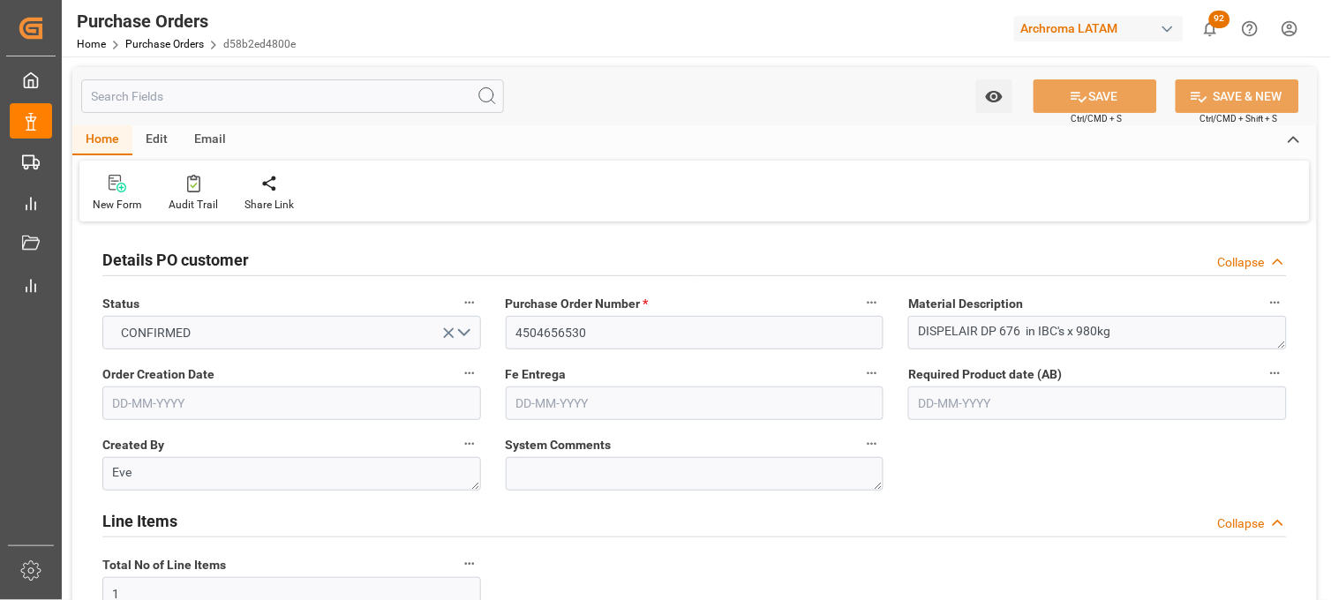
type input "18-08-2025"
type input "25-10-2025"
type input "[DATE]"
type input "16-10-2025"
drag, startPoint x: 1057, startPoint y: 377, endPoint x: 1012, endPoint y: 376, distance: 45.0
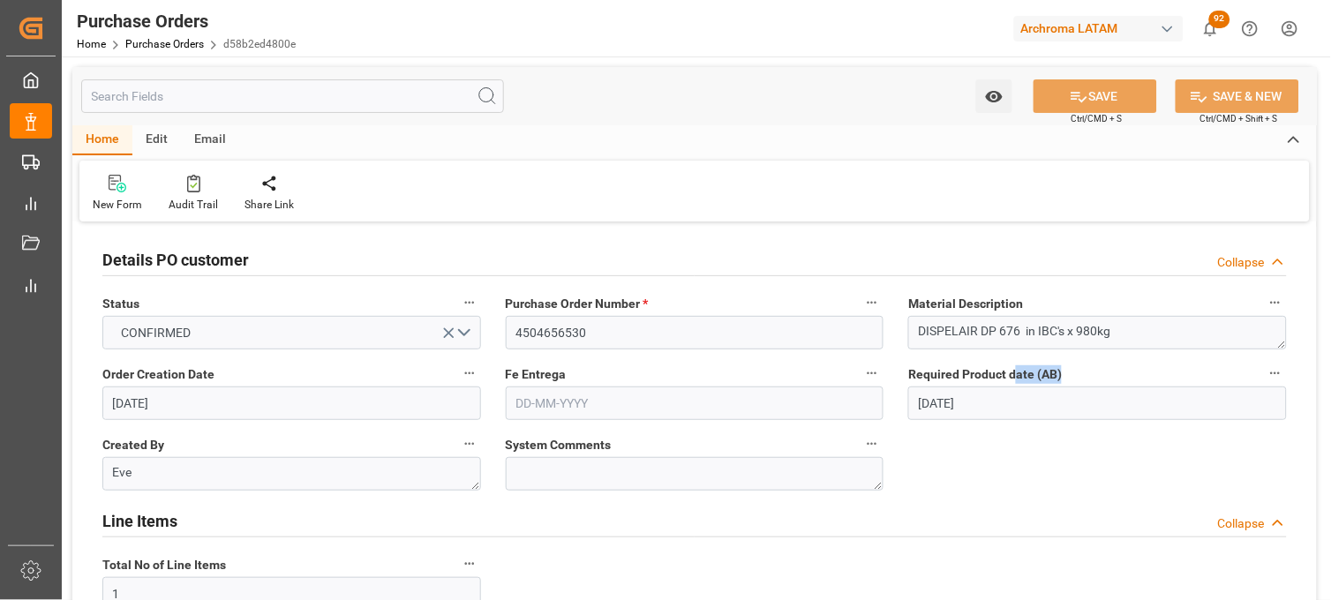
click at [1012, 376] on label "Required Product date (AB)" at bounding box center [1097, 374] width 379 height 25
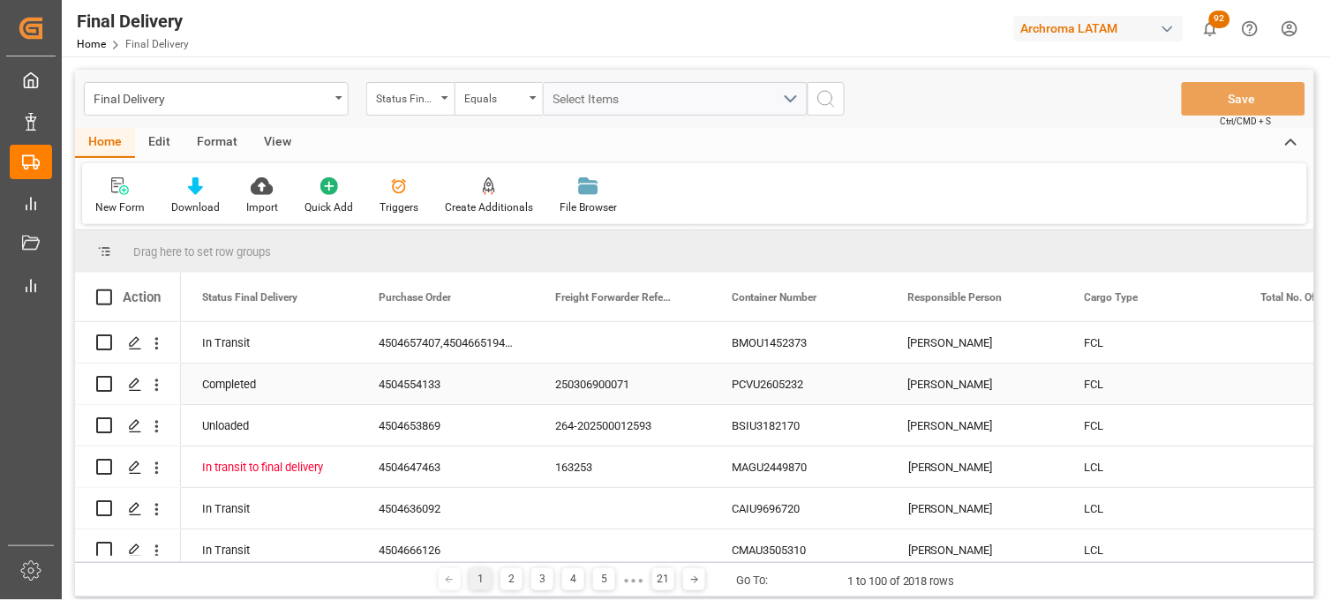
click at [756, 380] on div "PCVU2605232" at bounding box center [799, 384] width 177 height 41
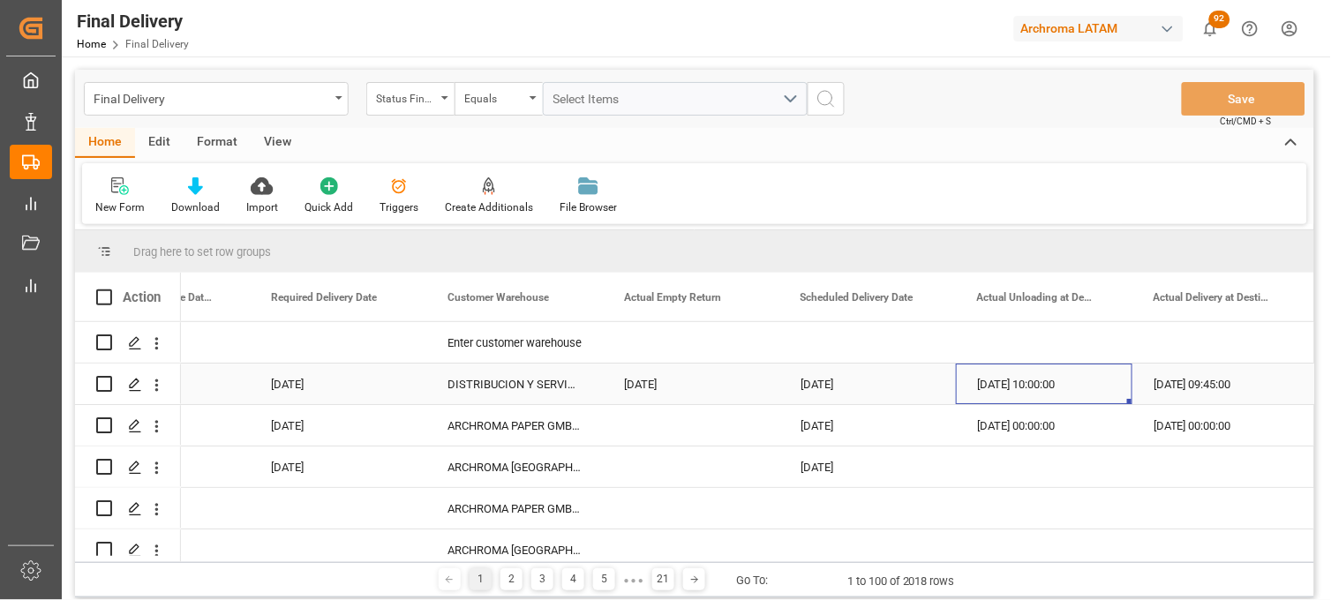
click at [1000, 384] on div "[DATE] 10:00:00" at bounding box center [1044, 384] width 177 height 41
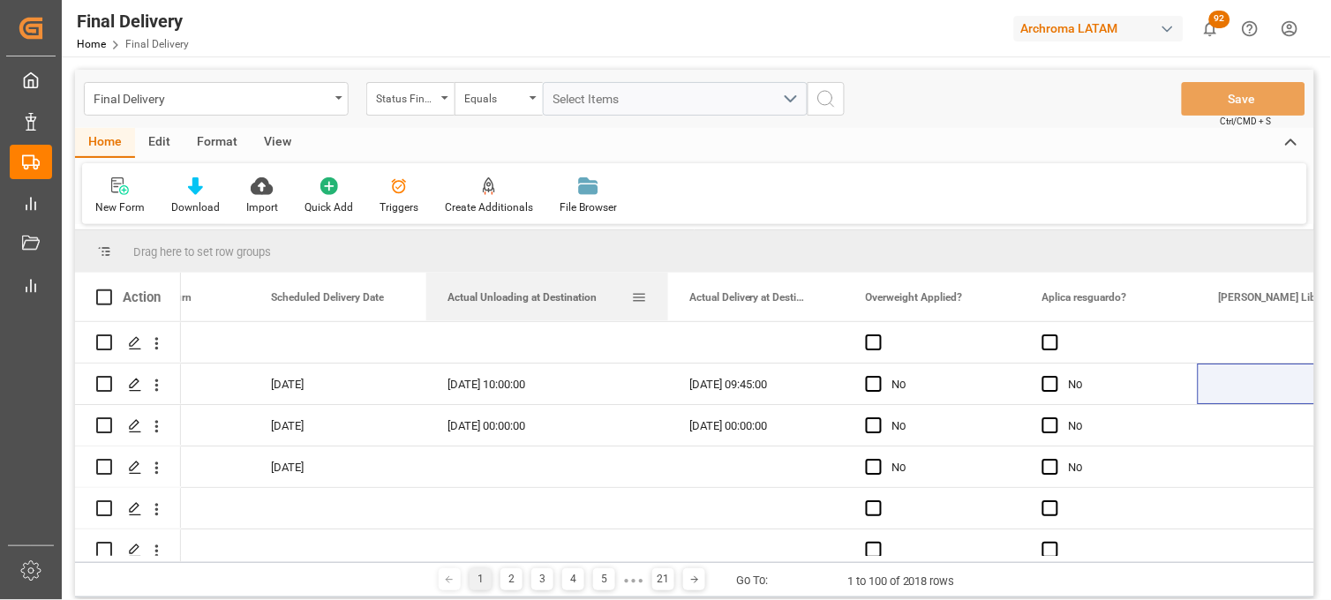
drag, startPoint x: 602, startPoint y: 282, endPoint x: 667, endPoint y: 283, distance: 65.3
click at [667, 283] on div at bounding box center [668, 297] width 7 height 49
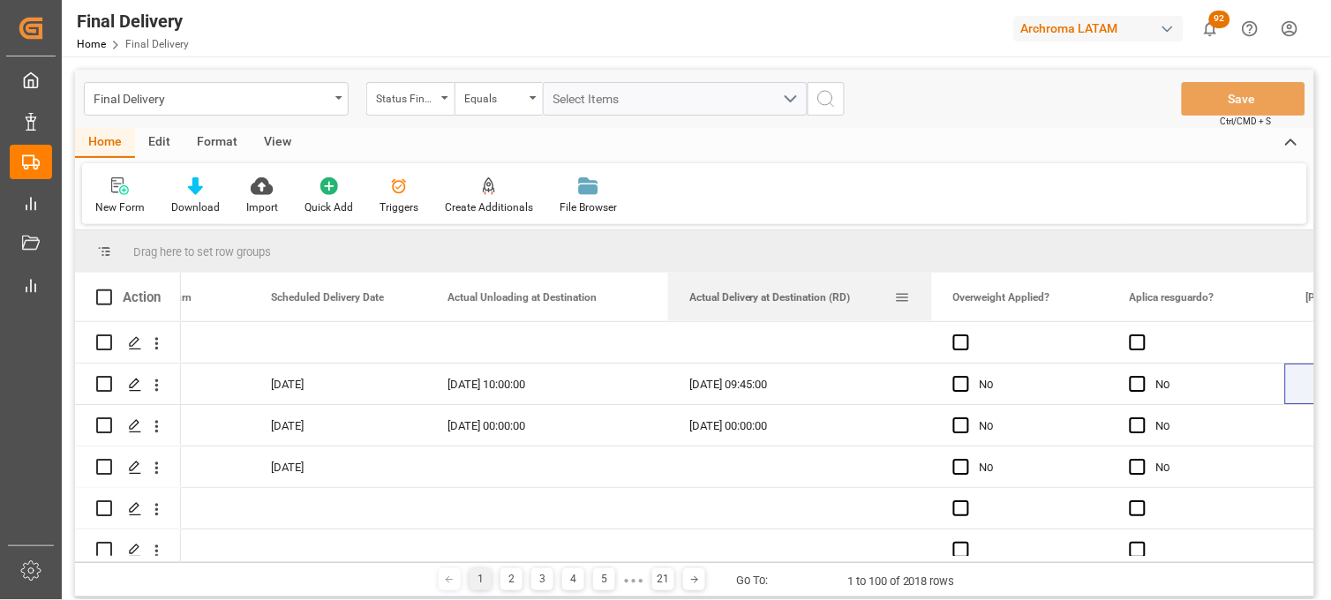
drag, startPoint x: 889, startPoint y: 279, endPoint x: 931, endPoint y: 283, distance: 42.6
click at [931, 283] on div at bounding box center [932, 297] width 7 height 49
click at [512, 385] on div "[DATE] 10:00:00" at bounding box center [547, 384] width 242 height 41
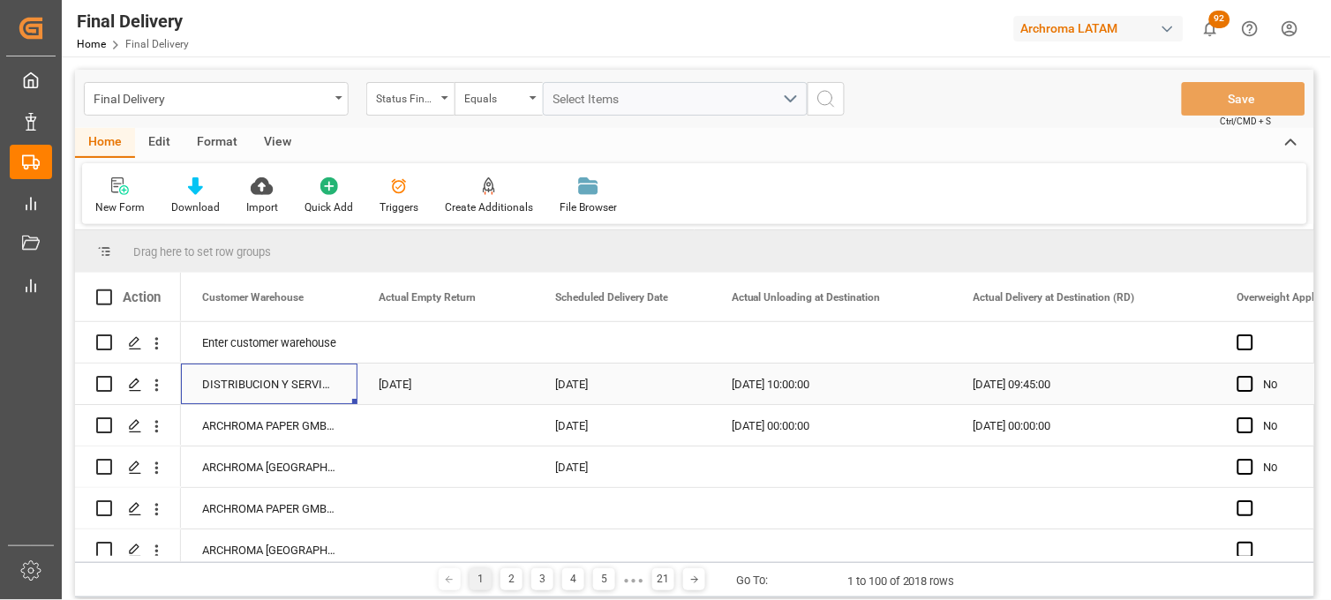
click at [799, 389] on div "[DATE] 10:00:00" at bounding box center [832, 384] width 242 height 41
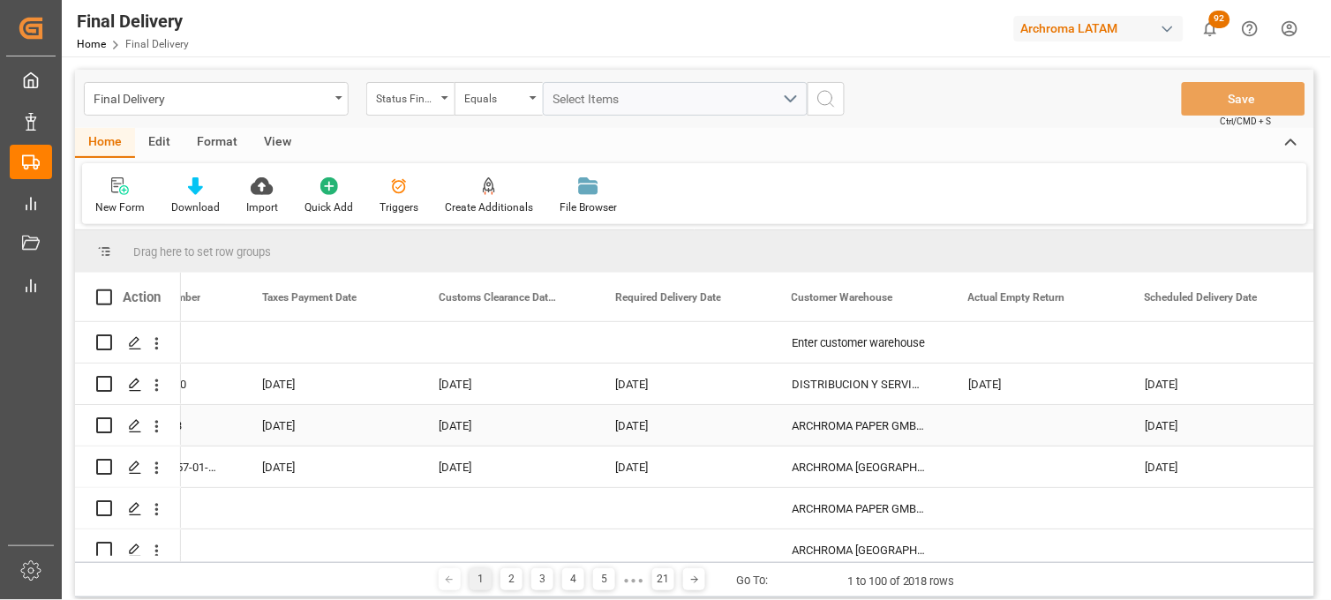
click at [989, 424] on div "Press SPACE to select this row." at bounding box center [1035, 425] width 177 height 41
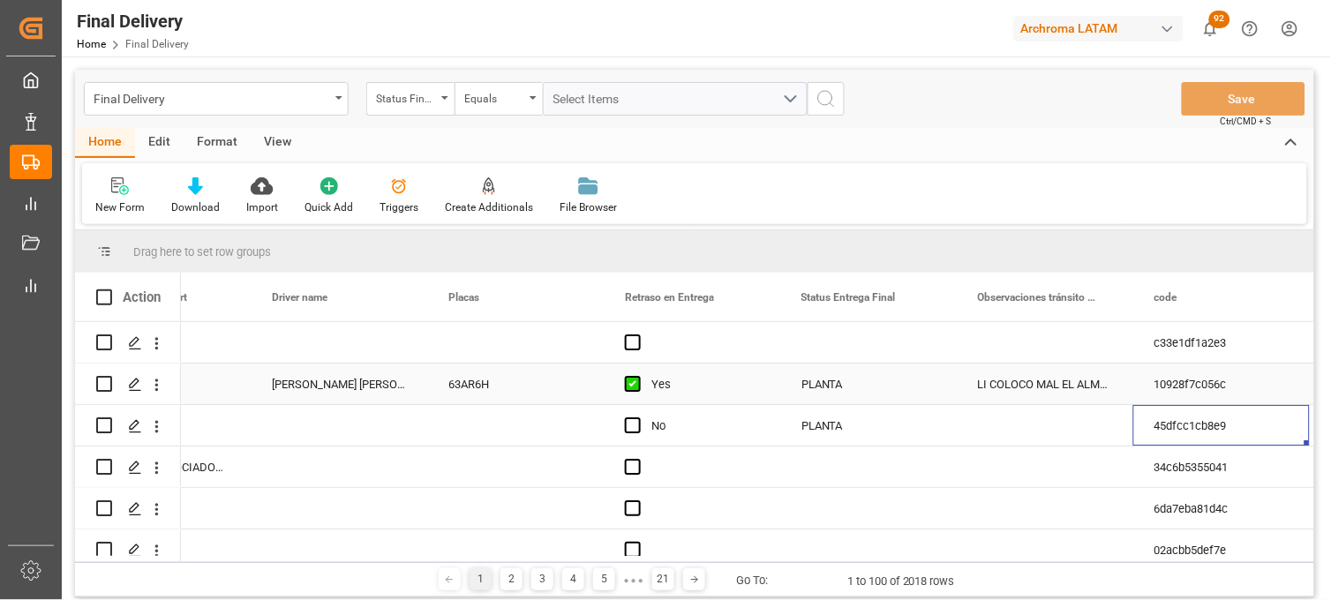
click at [346, 380] on div "[PERSON_NAME] [PERSON_NAME]" at bounding box center [339, 384] width 177 height 41
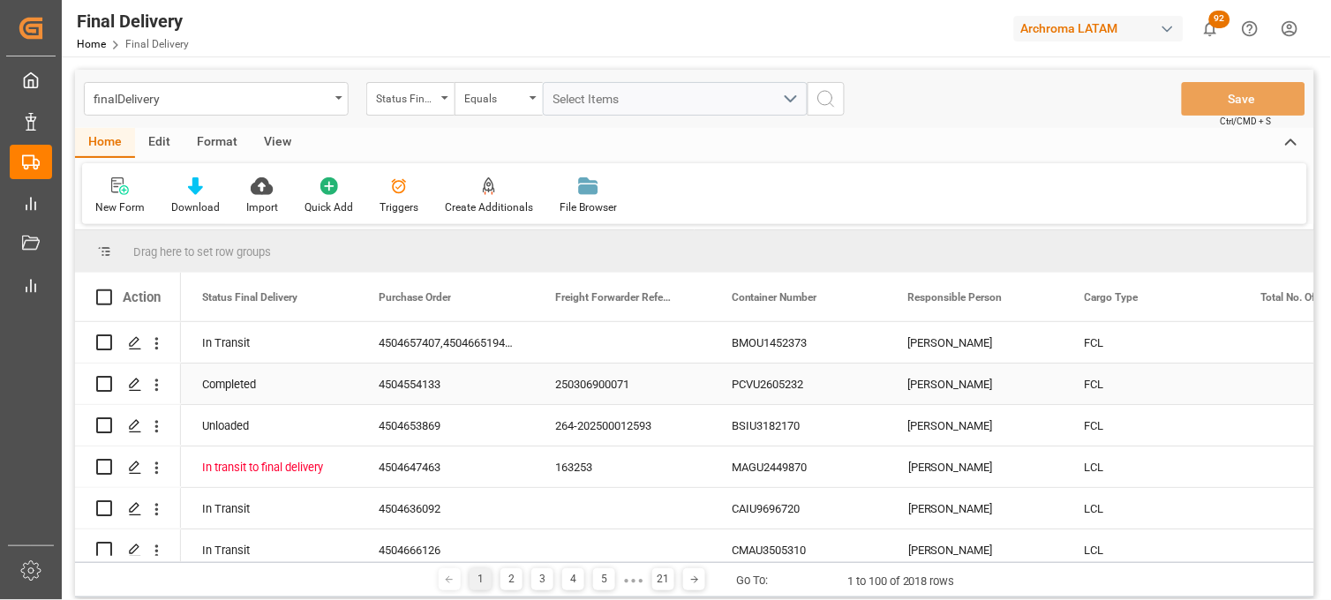
click at [772, 389] on div "PCVU2605232" at bounding box center [799, 384] width 177 height 41
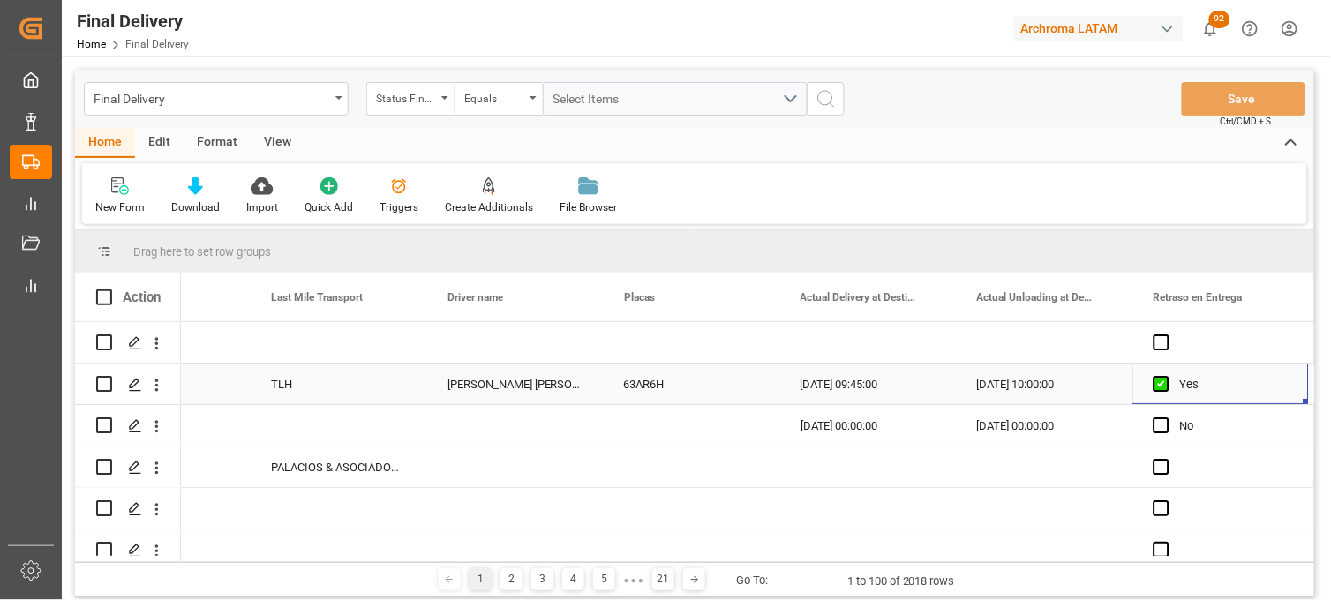
scroll to position [0, 5050]
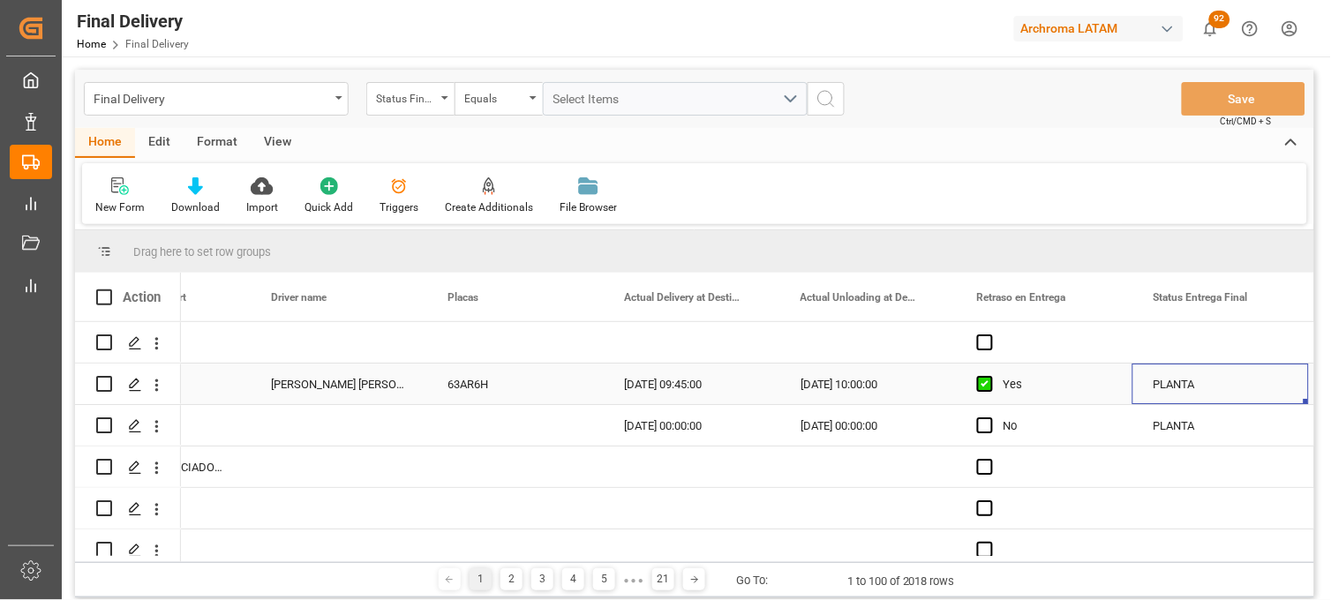
click at [672, 387] on div "[DATE] 09:45:00" at bounding box center [691, 384] width 177 height 41
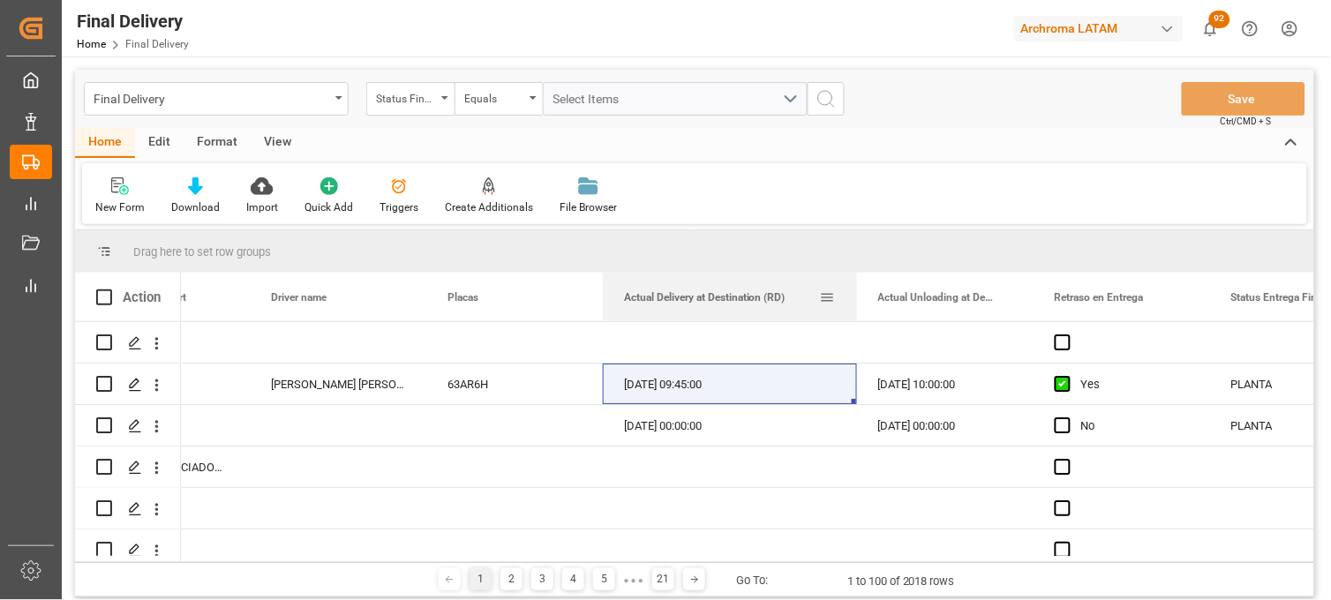
drag, startPoint x: 778, startPoint y: 276, endPoint x: 856, endPoint y: 272, distance: 77.8
click at [856, 273] on div at bounding box center [856, 297] width 7 height 49
click at [354, 393] on div "[PERSON_NAME] [PERSON_NAME]" at bounding box center [338, 384] width 177 height 41
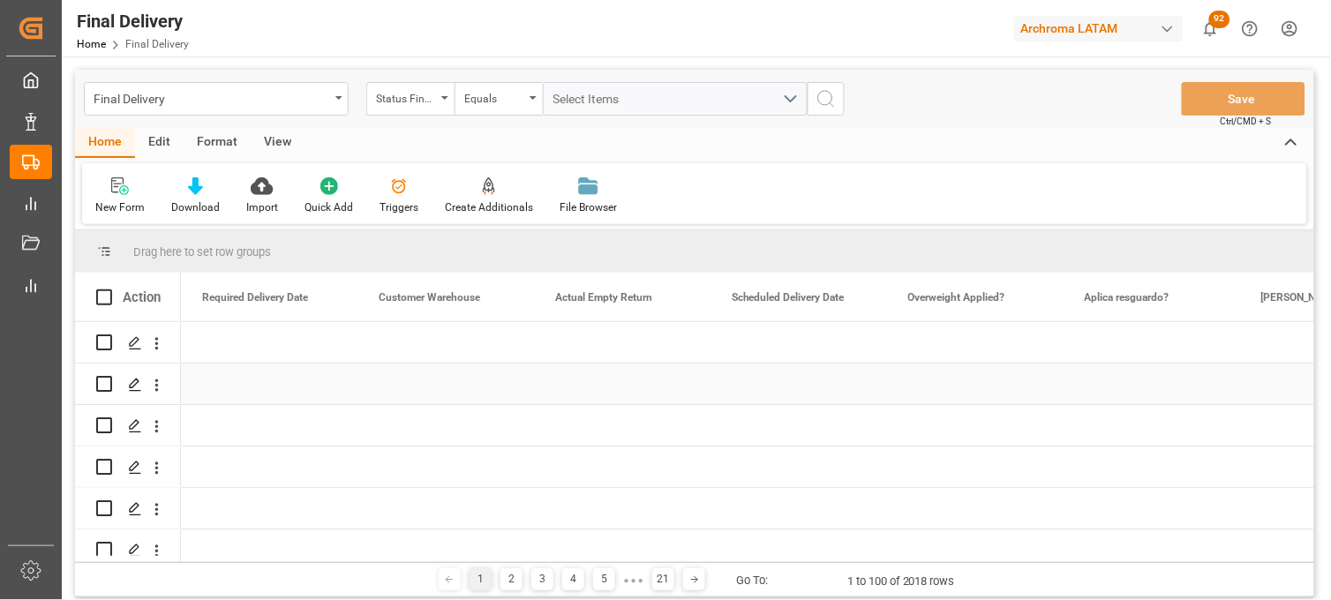
scroll to position [0, 0]
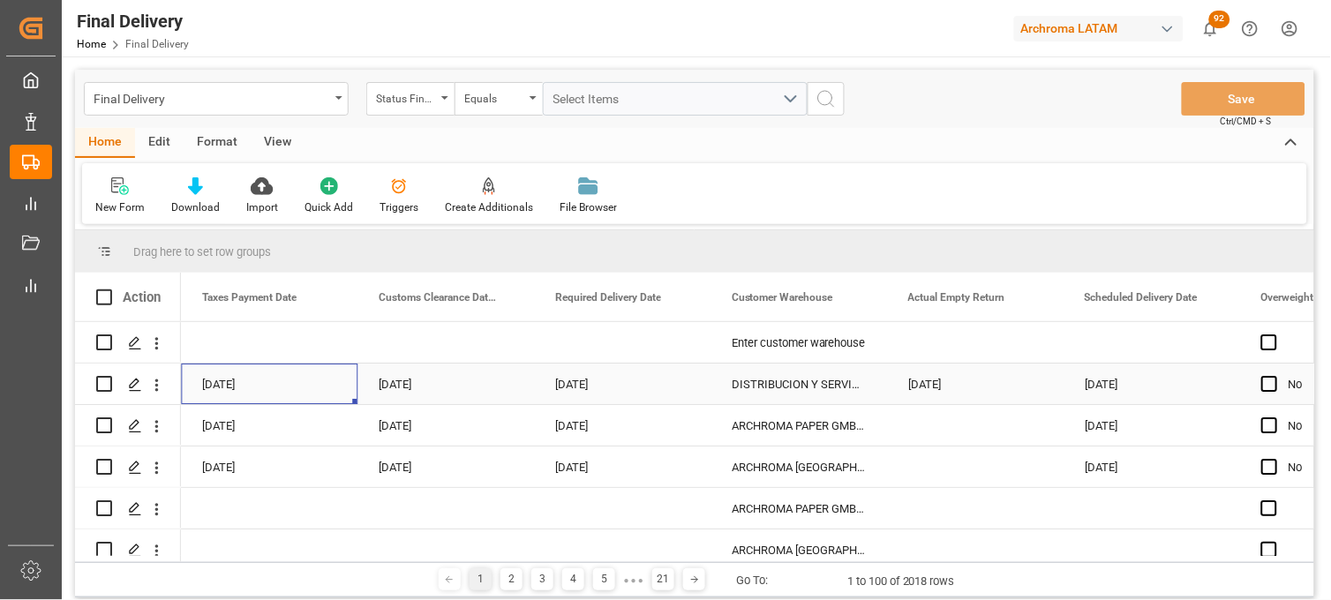
click at [579, 387] on div "[DATE]" at bounding box center [622, 384] width 177 height 41
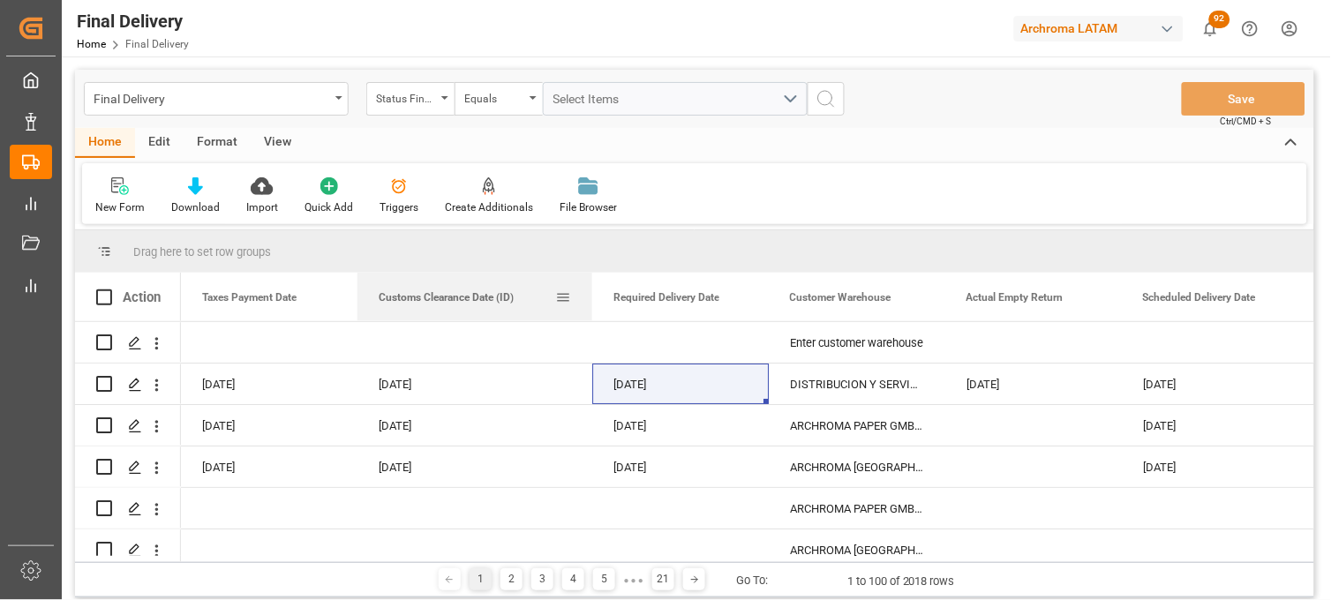
drag, startPoint x: 530, startPoint y: 274, endPoint x: 589, endPoint y: 274, distance: 58.3
click at [589, 274] on div at bounding box center [592, 297] width 7 height 49
click at [650, 338] on div "Press SPACE to select this row." at bounding box center [680, 342] width 177 height 41
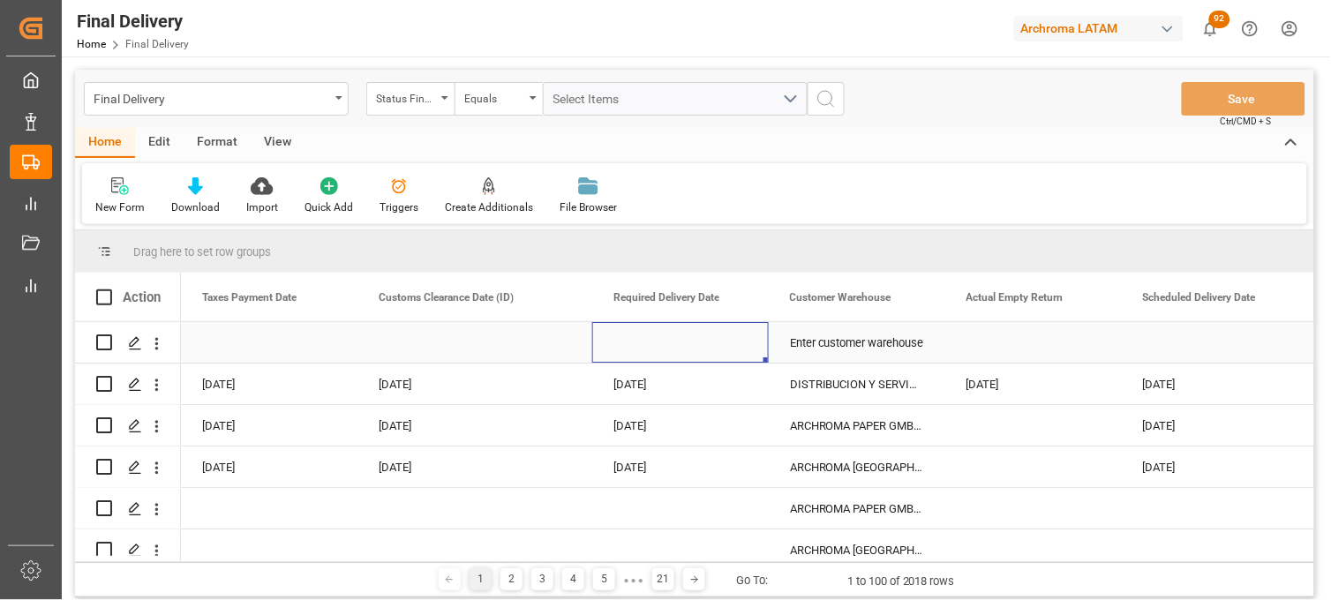
click at [827, 345] on div "Enter customer warehouse" at bounding box center [857, 342] width 177 height 41
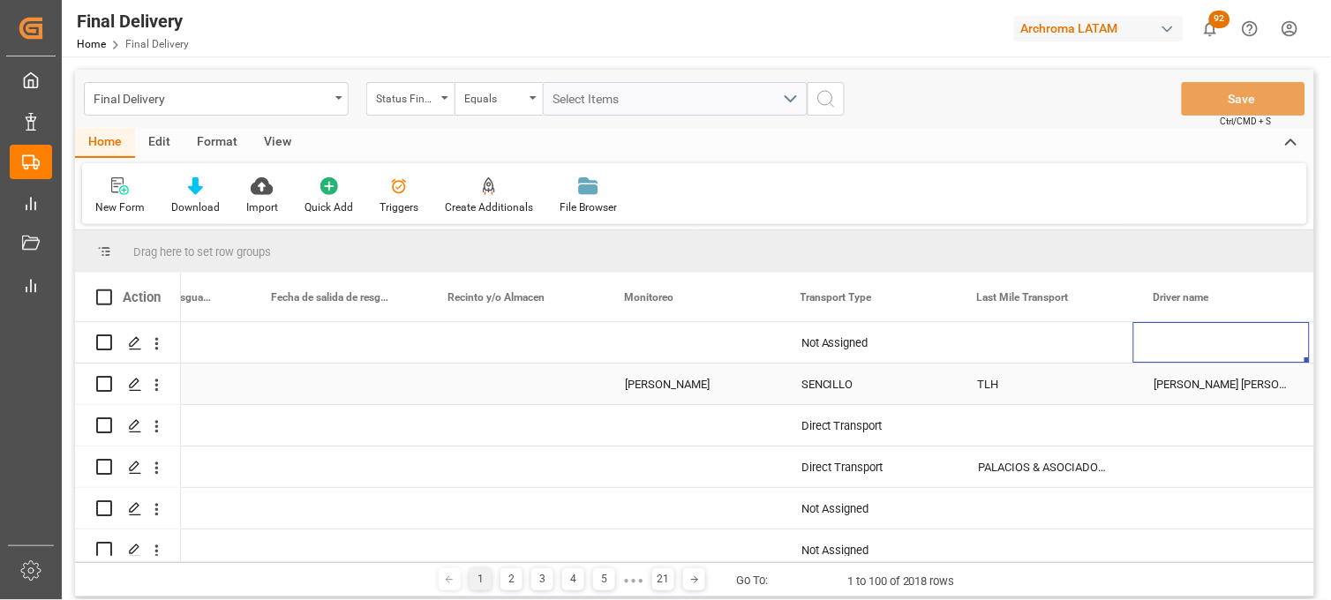
scroll to position [0, 4402]
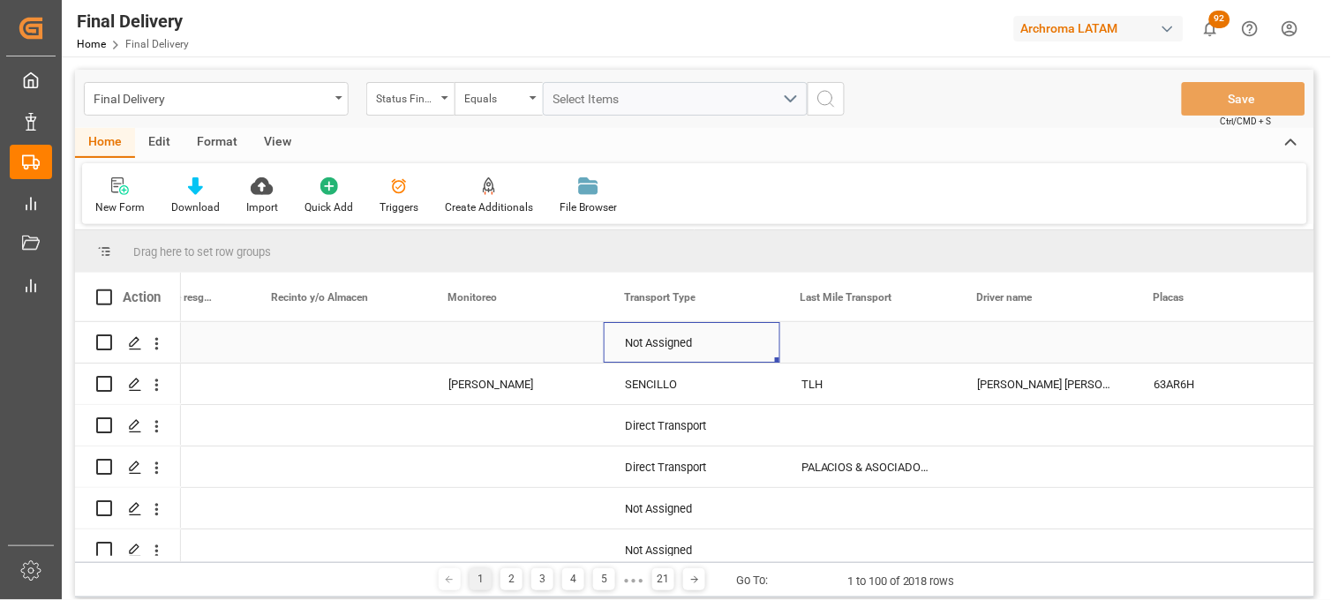
click at [658, 345] on div "Not Assigned" at bounding box center [692, 343] width 134 height 41
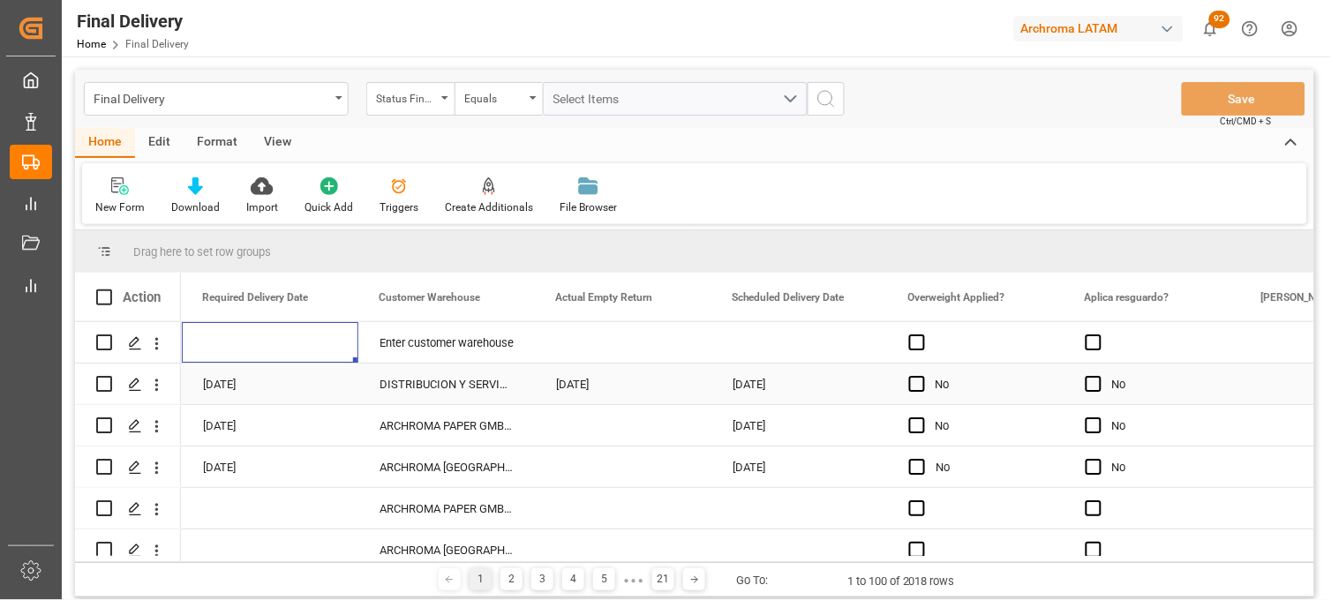
scroll to position [0, 2648]
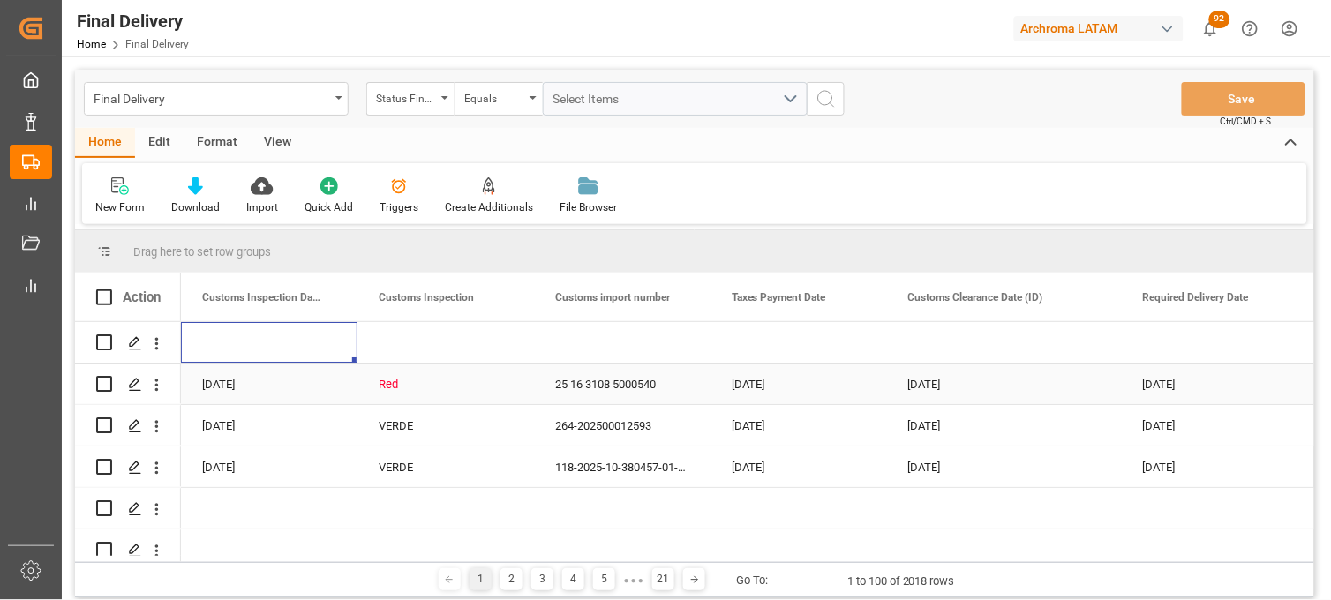
click at [432, 377] on div "Red" at bounding box center [446, 385] width 134 height 41
click at [440, 388] on div "Red" at bounding box center [446, 385] width 134 height 41
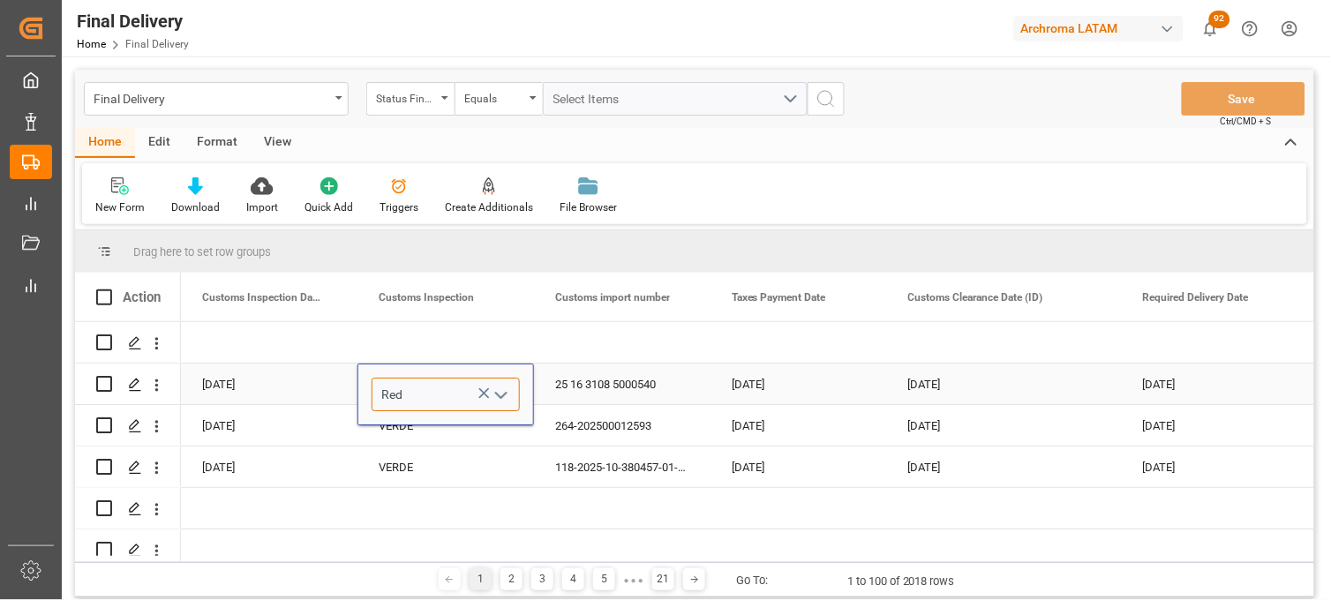
click at [409, 397] on input "Red" at bounding box center [446, 395] width 148 height 34
click at [605, 394] on div "25 16 3108 5000540" at bounding box center [622, 384] width 177 height 41
click at [419, 392] on div "Red" at bounding box center [446, 385] width 134 height 41
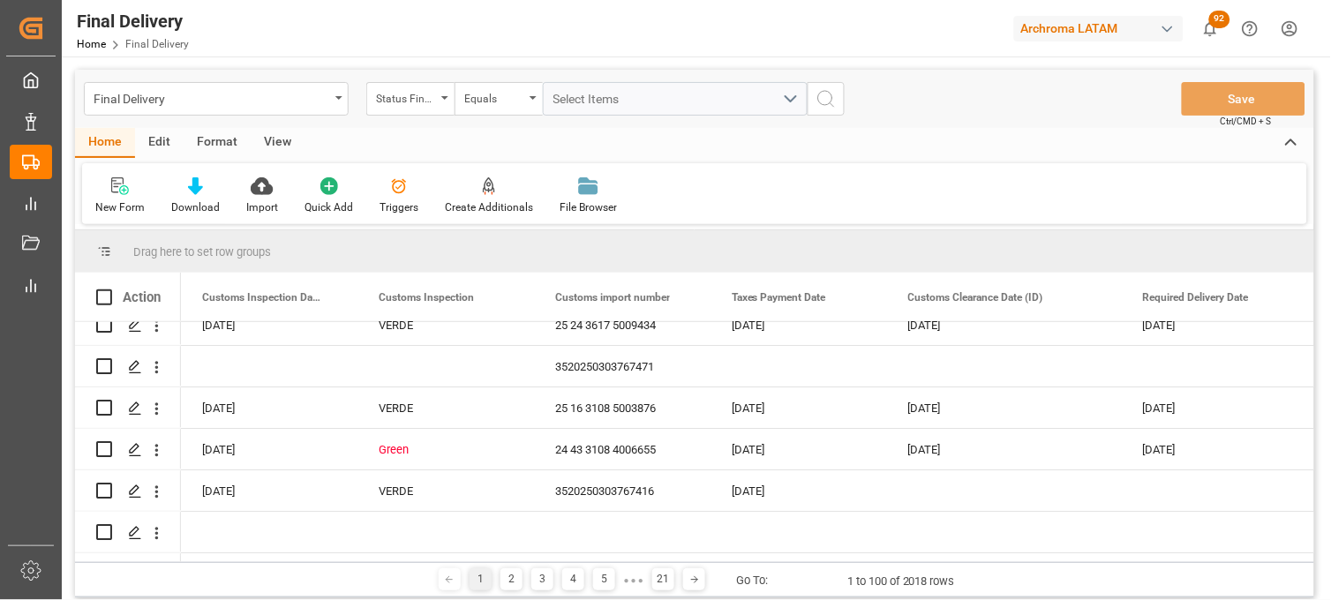
scroll to position [1370, 0]
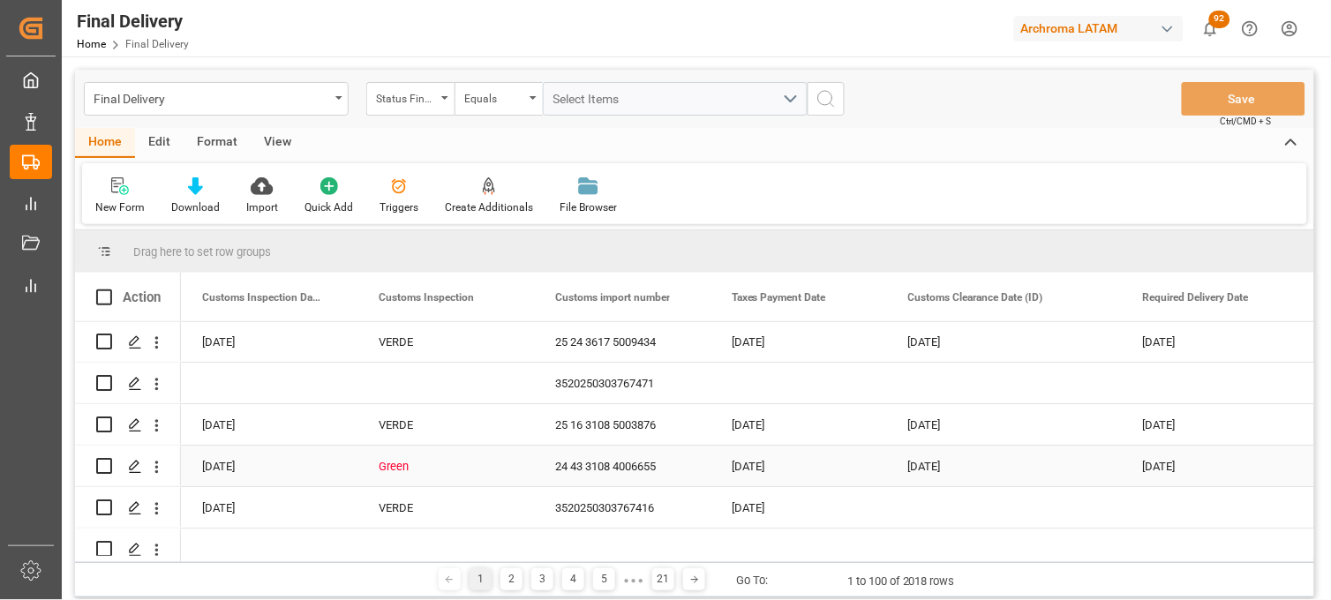
click at [415, 464] on div "Green" at bounding box center [446, 467] width 134 height 41
click at [499, 477] on polyline "open menu" at bounding box center [501, 477] width 11 height 5
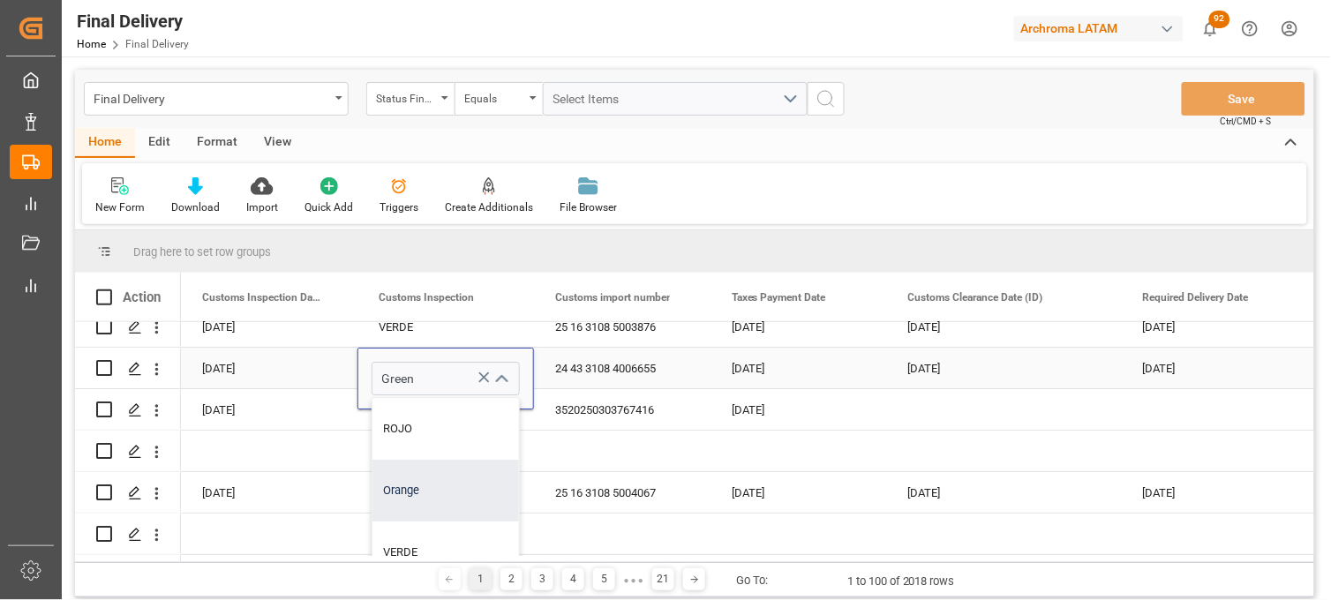
scroll to position [1566, 0]
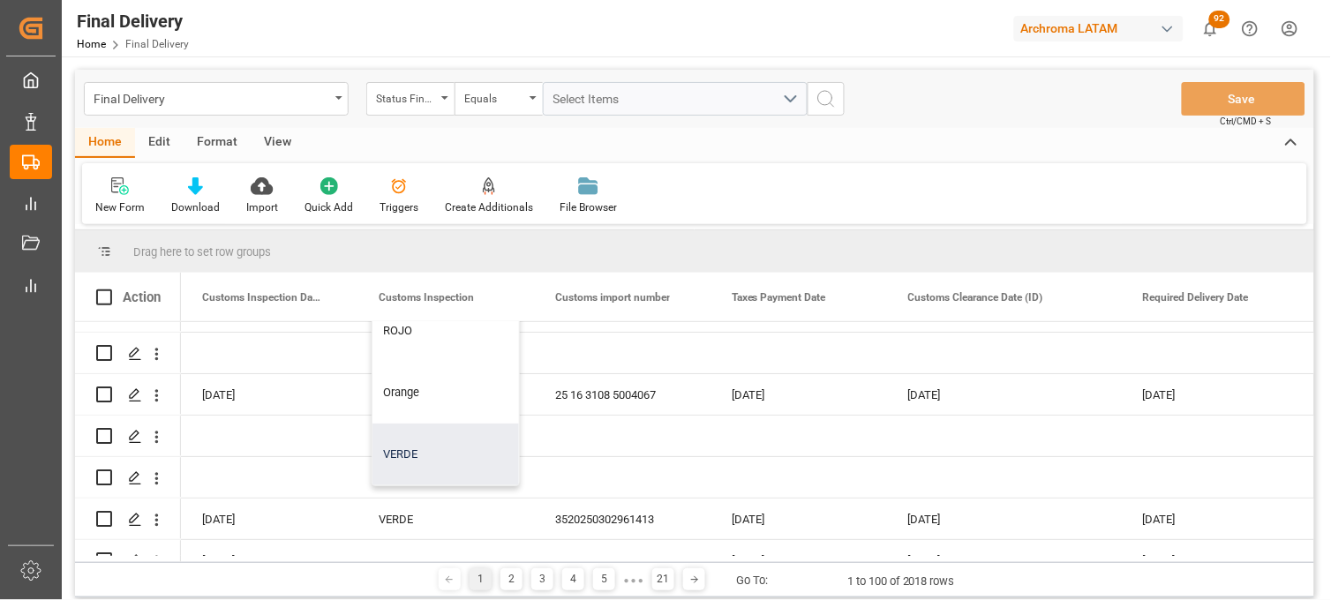
click at [428, 472] on div "VERDE" at bounding box center [445, 455] width 147 height 62
type input "VERDE"
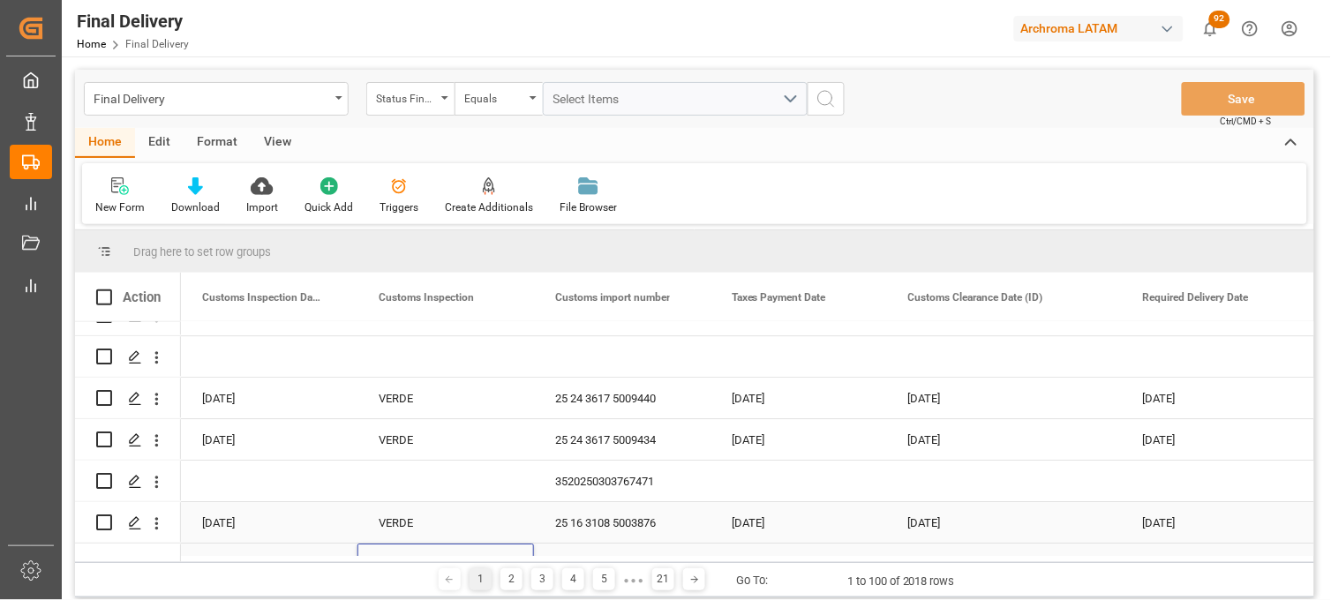
scroll to position [1370, 0]
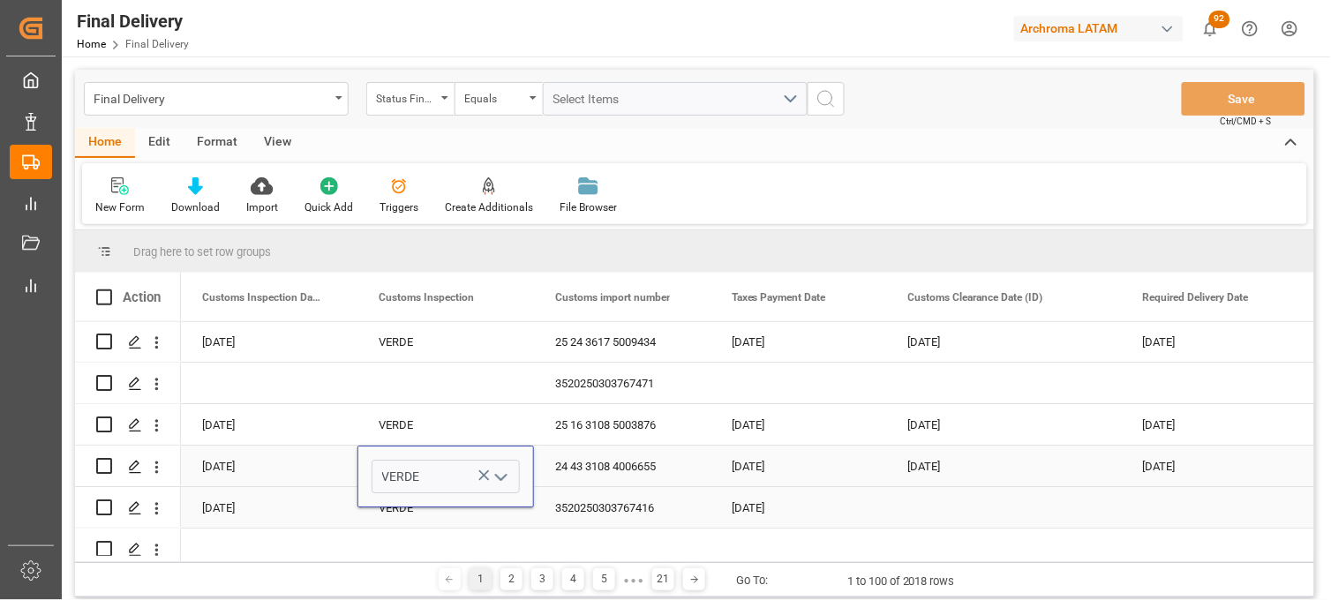
click at [612, 462] on div "24 43 3108 4006655" at bounding box center [622, 466] width 177 height 41
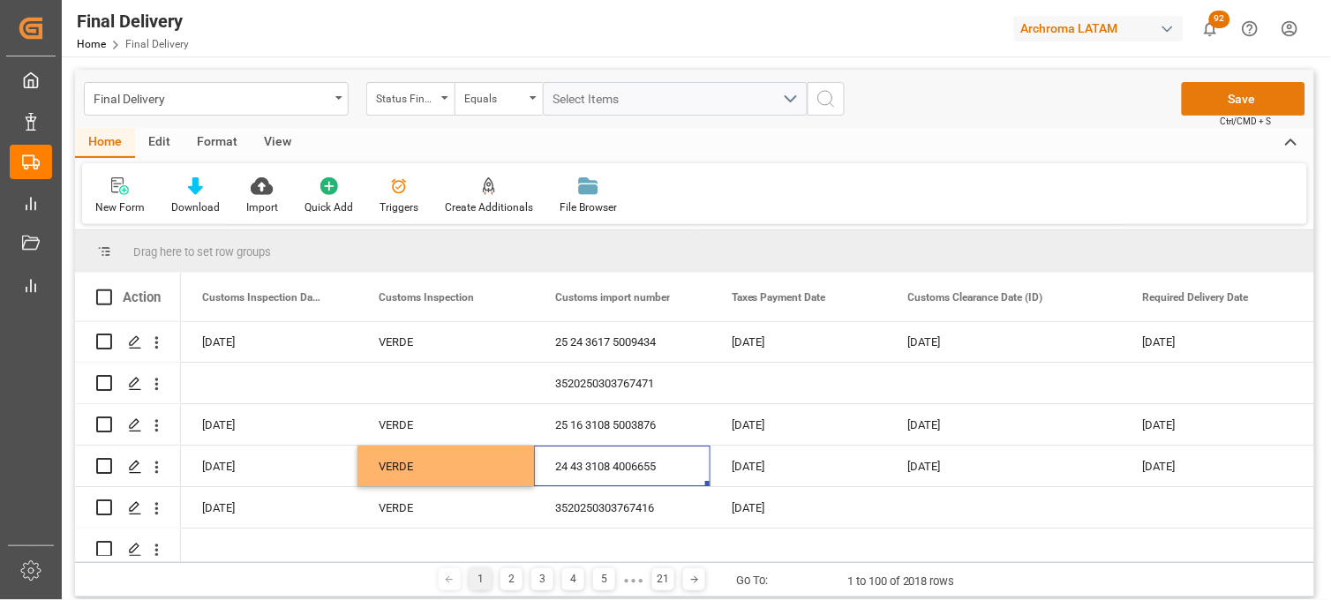
click at [1213, 107] on button "Save" at bounding box center [1244, 99] width 124 height 34
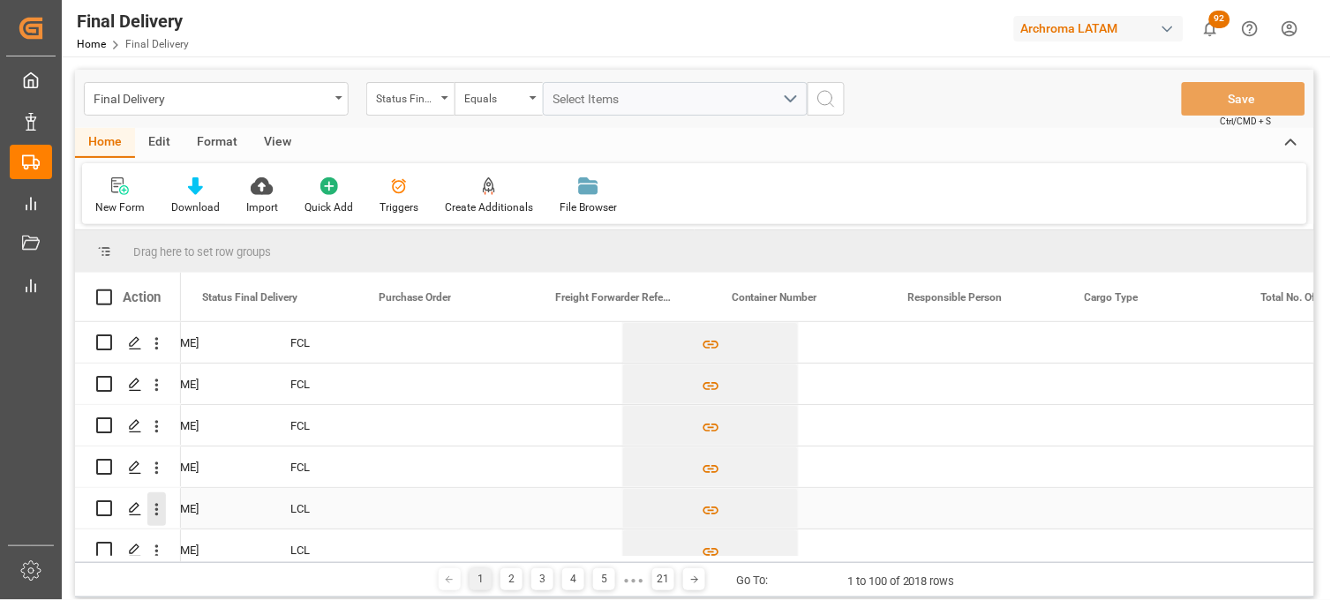
scroll to position [0, 0]
